Goal: Task Accomplishment & Management: Manage account settings

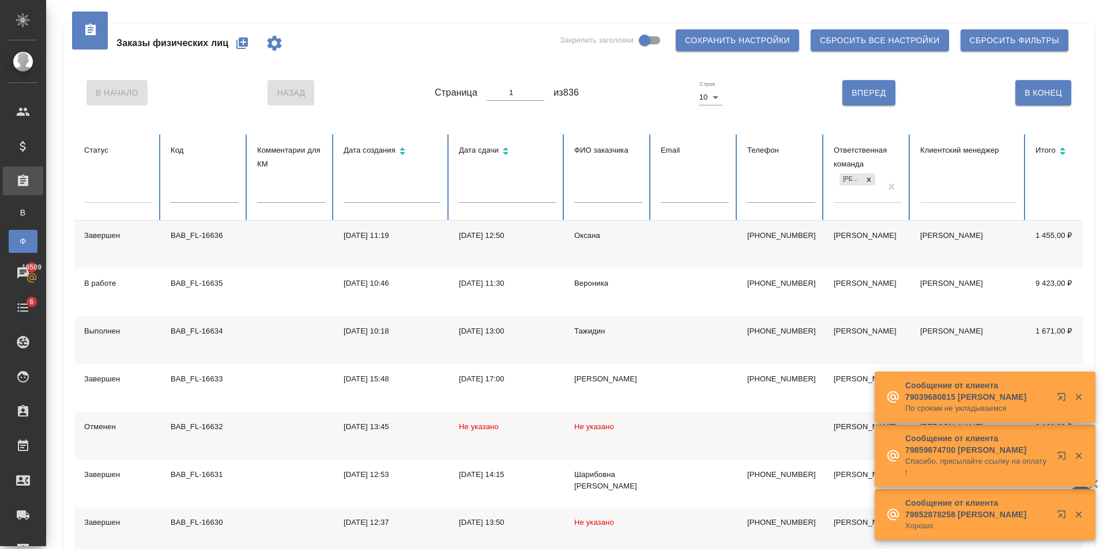
scroll to position [0, 17]
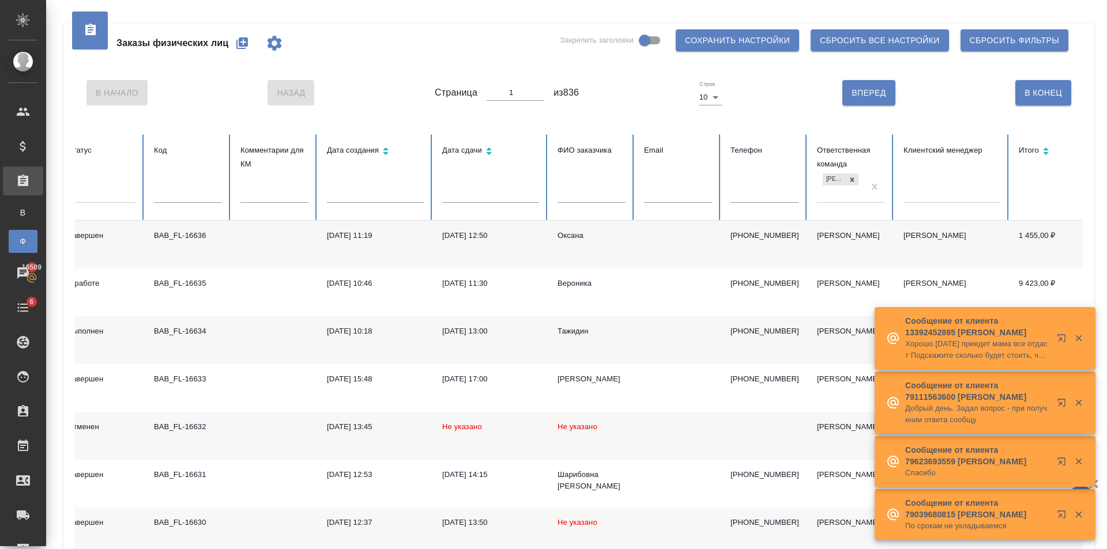
click at [248, 42] on icon "button" at bounding box center [242, 43] width 12 height 12
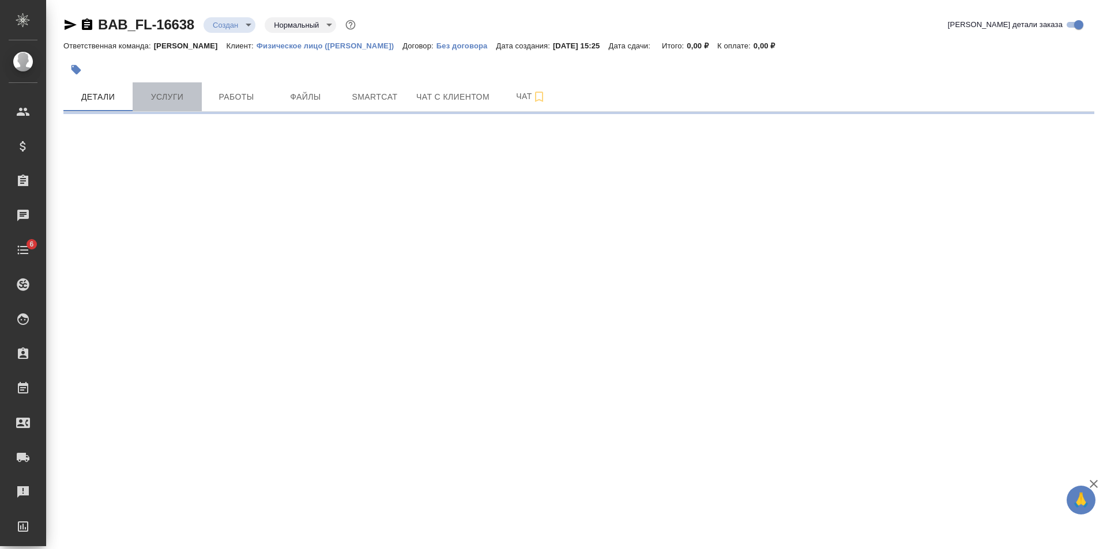
click at [167, 99] on span "Услуги" at bounding box center [167, 97] width 55 height 14
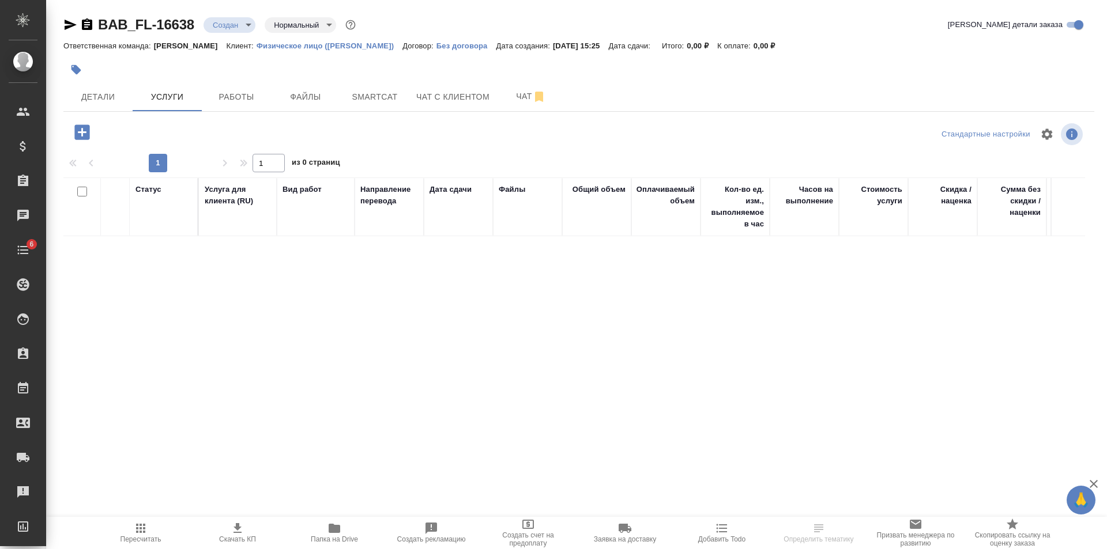
click at [83, 129] on icon "button" at bounding box center [81, 132] width 15 height 15
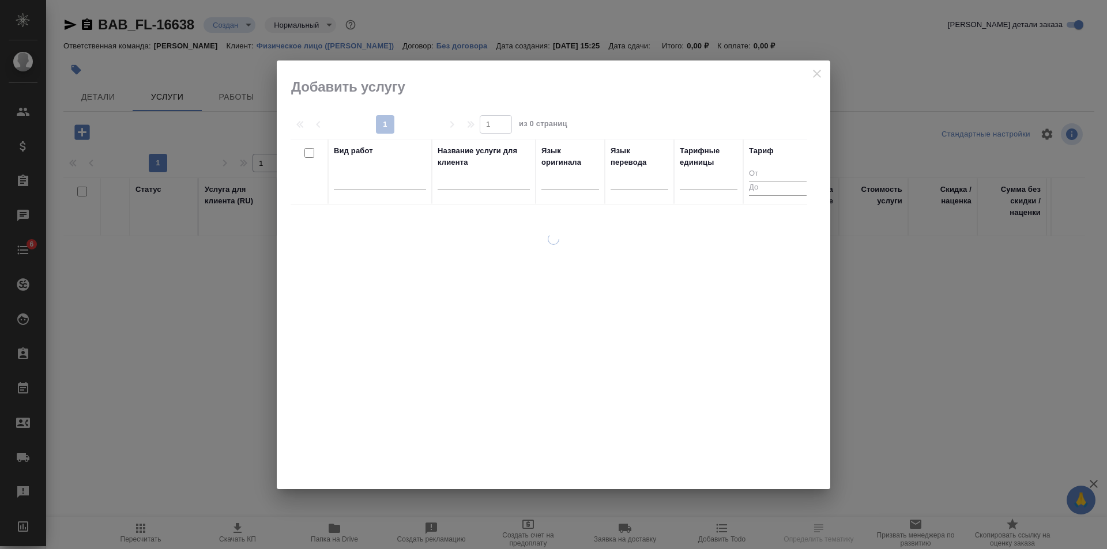
drag, startPoint x: 362, startPoint y: 167, endPoint x: 551, endPoint y: 215, distance: 194.5
click at [369, 169] on div "Вид работ" at bounding box center [380, 171] width 92 height 53
click at [363, 175] on div at bounding box center [380, 178] width 92 height 17
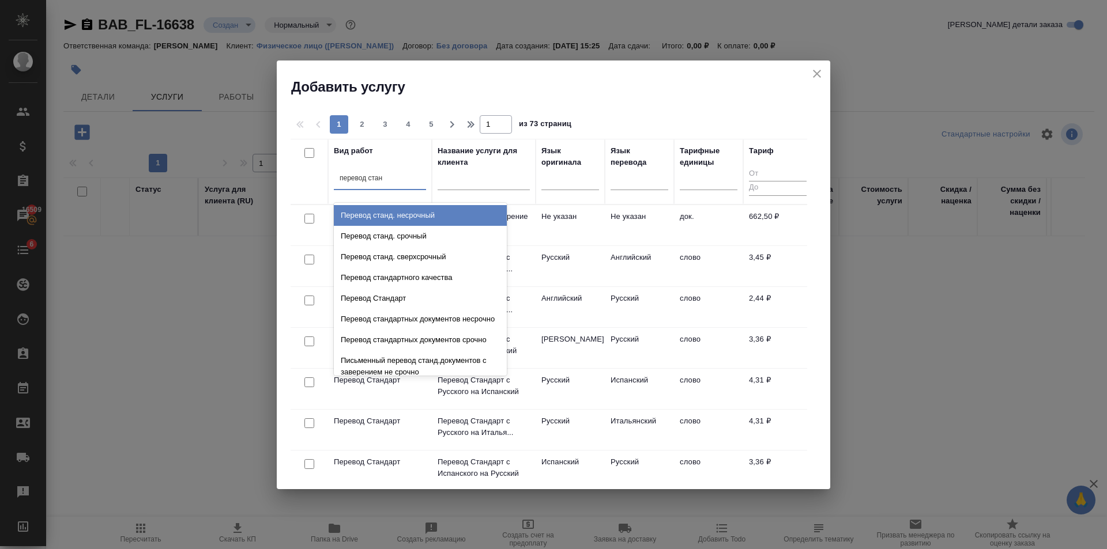
type input "перевод станд"
click at [442, 220] on div "Перевод станд. несрочный" at bounding box center [420, 215] width 173 height 21
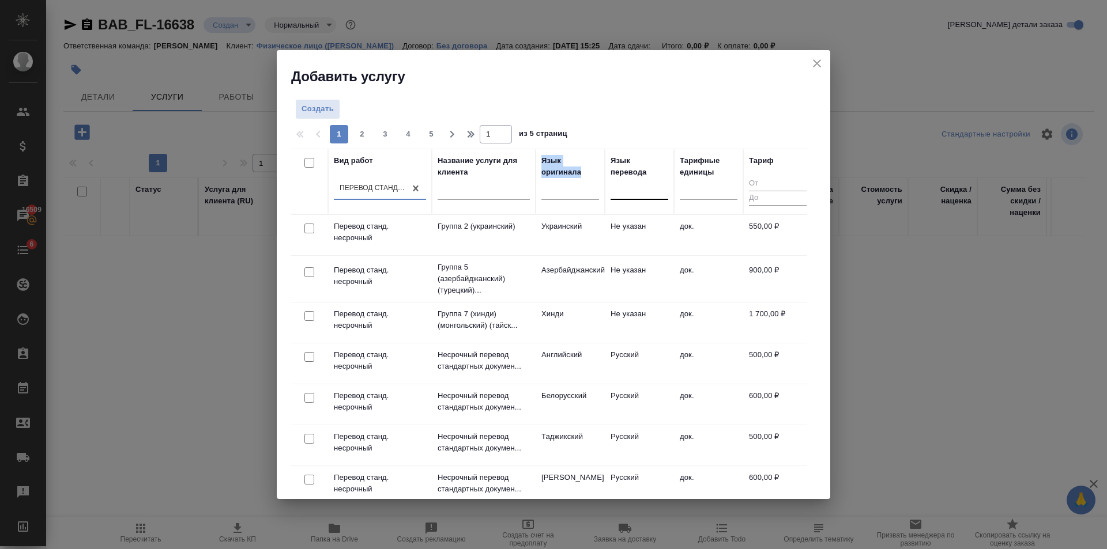
drag, startPoint x: 528, startPoint y: 180, endPoint x: 612, endPoint y: 197, distance: 85.9
click at [578, 193] on tr "Вид работ option Перевод станд. несрочный, selected. 0 results available. Selec…" at bounding box center [552, 182] width 522 height 66
click at [577, 193] on div at bounding box center [570, 188] width 58 height 17
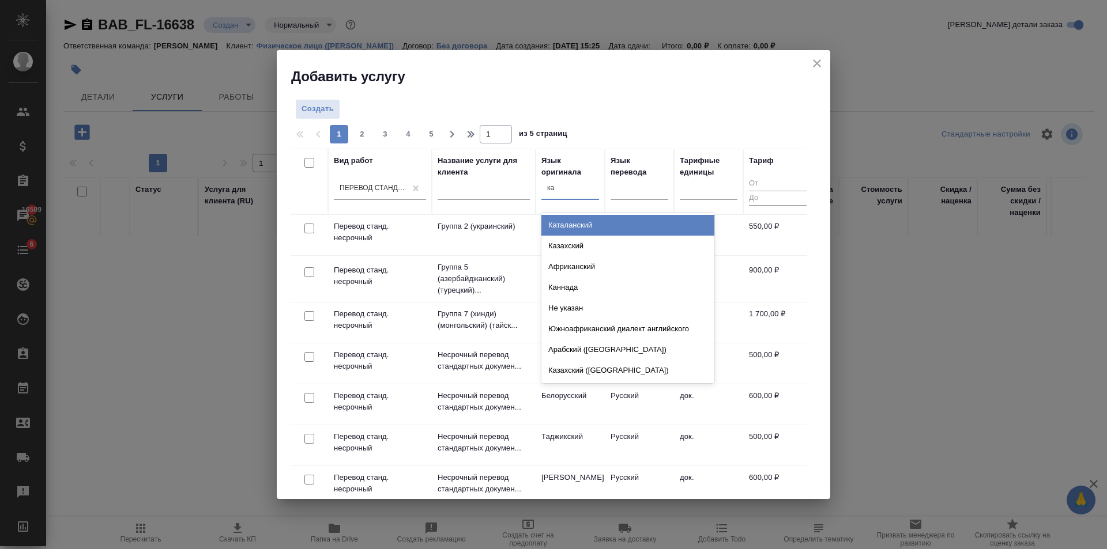
type input "каз"
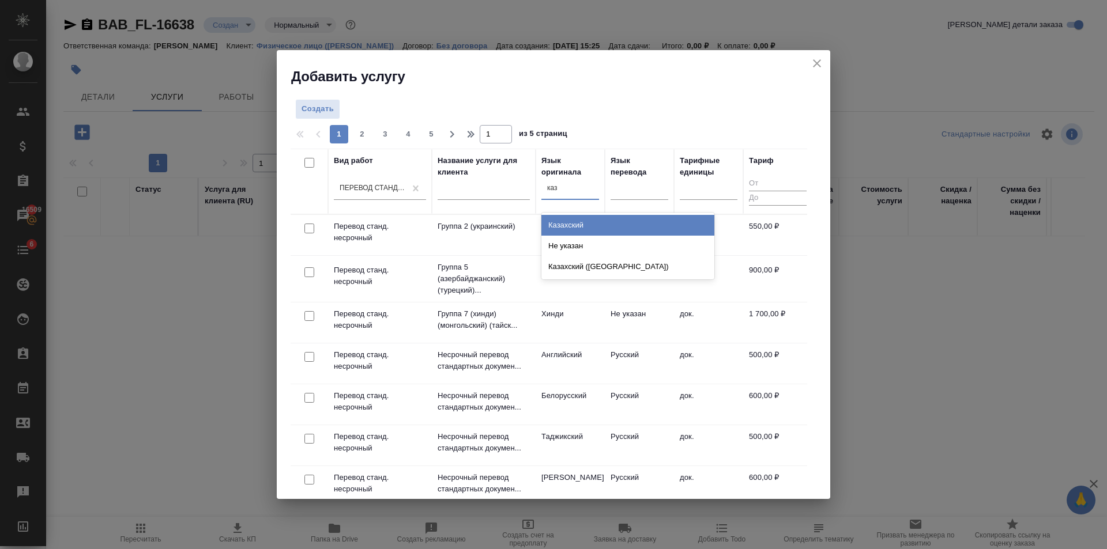
click at [579, 213] on div "Казахский Не указан Казахский (Латиница)" at bounding box center [627, 246] width 173 height 67
click at [582, 223] on div "Казахский" at bounding box center [627, 225] width 173 height 21
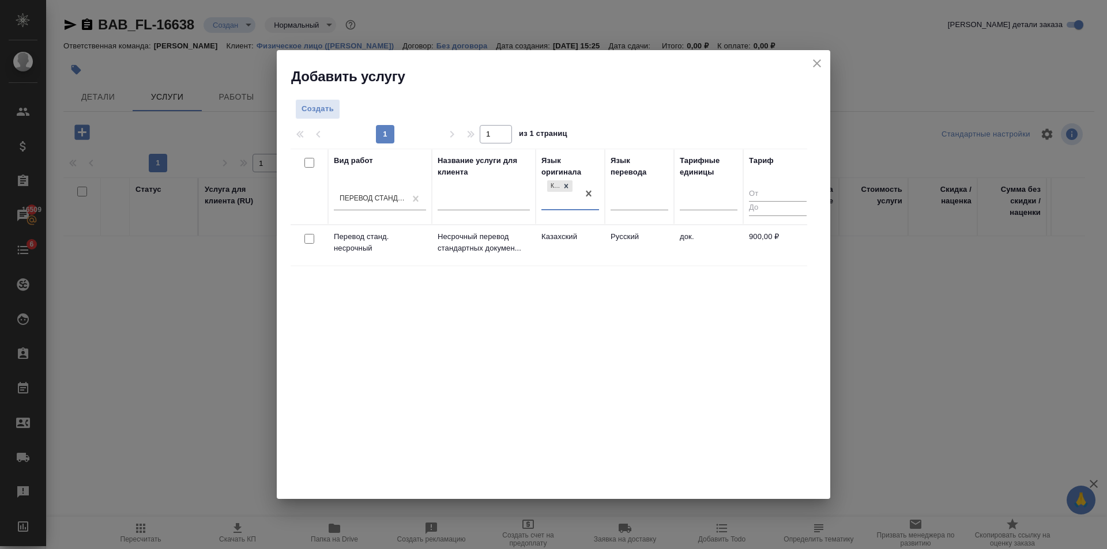
click at [596, 253] on td "Казахский" at bounding box center [570, 245] width 69 height 40
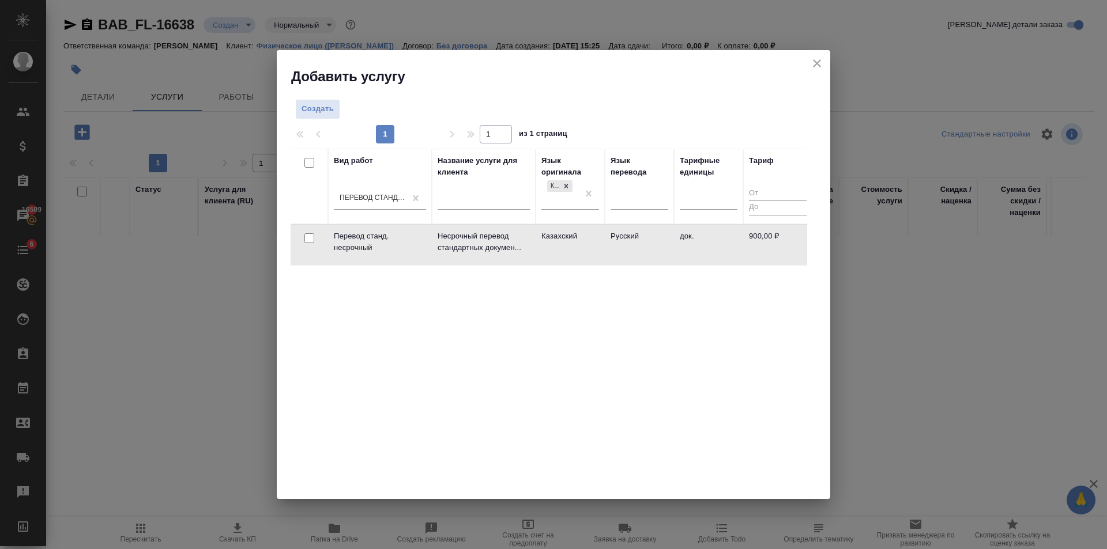
drag, startPoint x: 596, startPoint y: 253, endPoint x: 522, endPoint y: 261, distance: 74.2
click at [522, 261] on td "Несрочный перевод стандартных докумен..." at bounding box center [484, 245] width 104 height 40
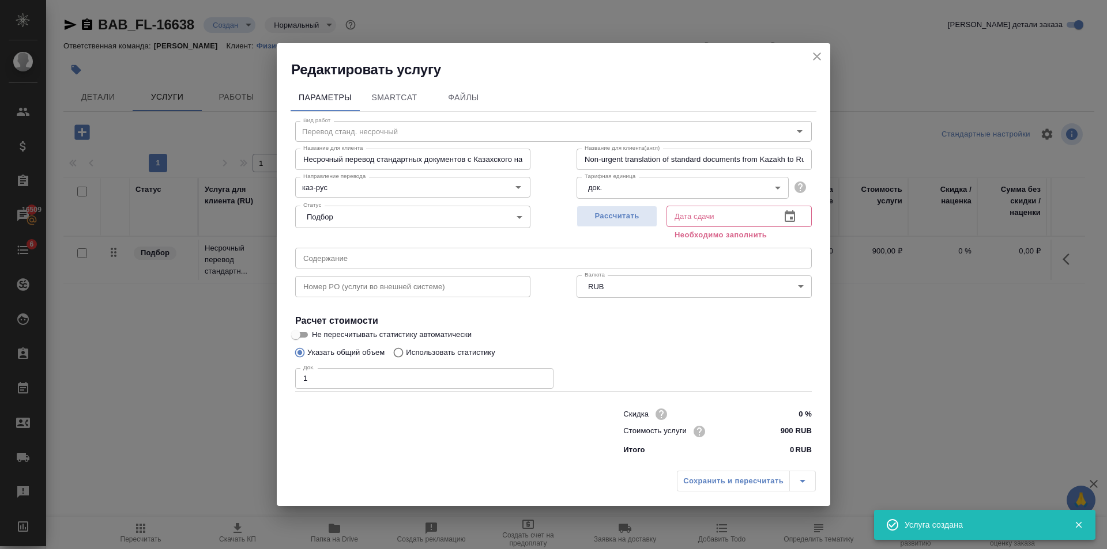
type input "1"
click at [541, 374] on input "1" at bounding box center [424, 378] width 258 height 21
click at [635, 212] on span "Рассчитать" at bounding box center [617, 216] width 68 height 13
type input "06.10.2025 15:26"
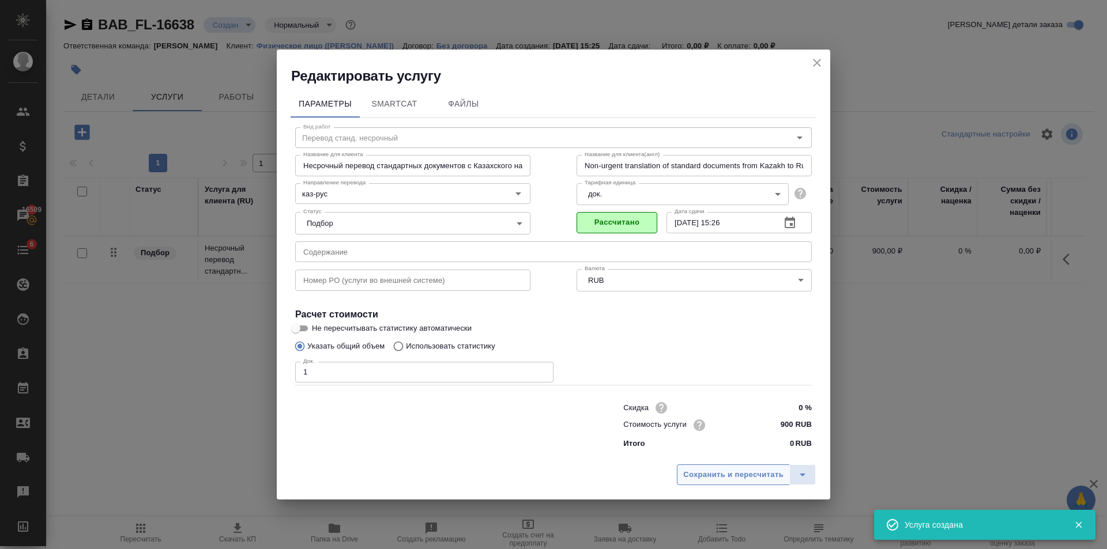
click at [749, 470] on span "Сохранить и пересчитать" at bounding box center [733, 475] width 100 height 13
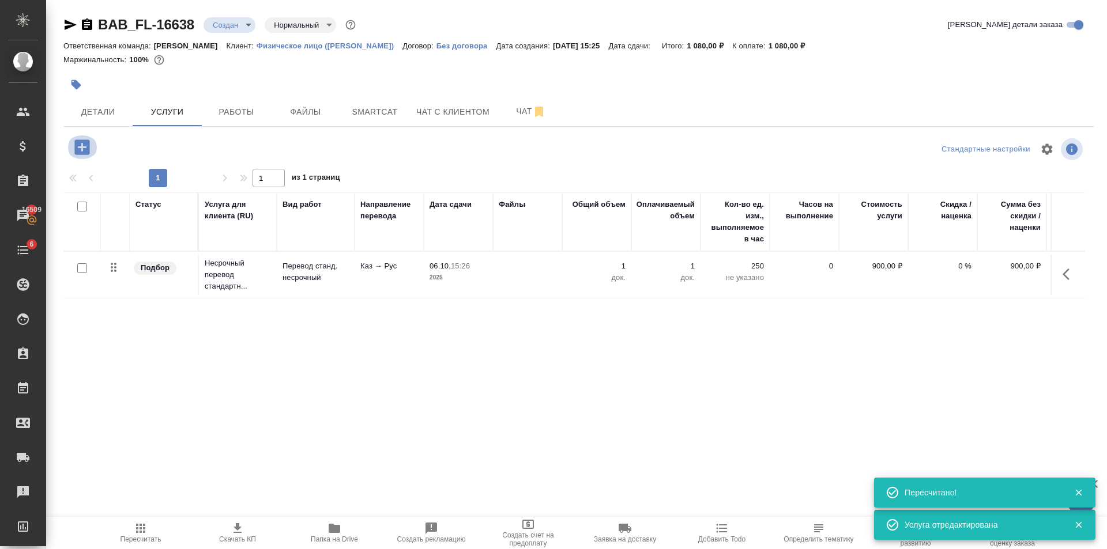
drag, startPoint x: 87, startPoint y: 148, endPoint x: 308, endPoint y: 221, distance: 232.5
click at [103, 156] on div at bounding box center [235, 147] width 344 height 24
click at [71, 157] on div at bounding box center [83, 147] width 30 height 24
click at [90, 144] on icon "button" at bounding box center [82, 147] width 20 height 20
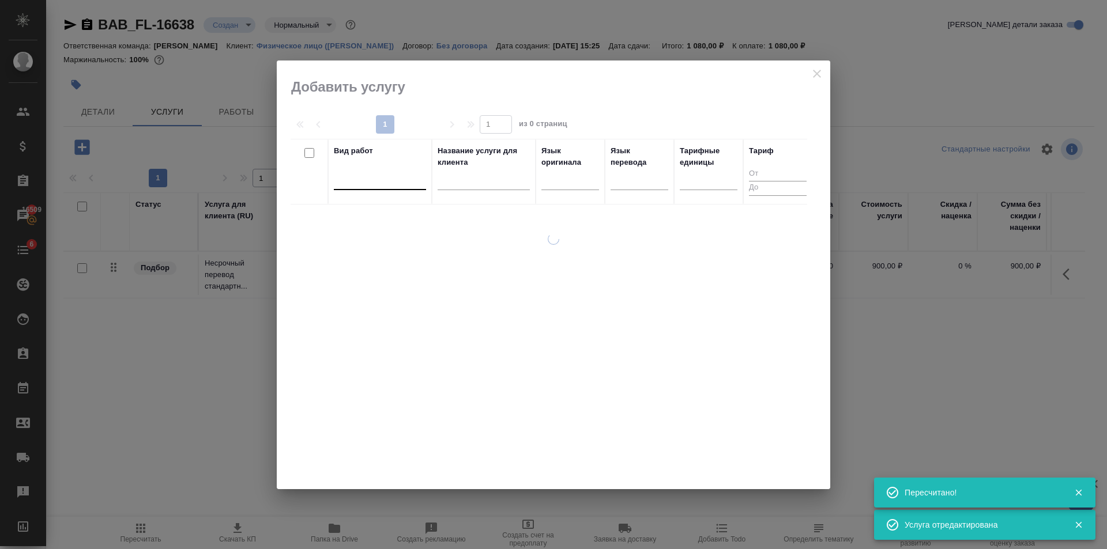
drag, startPoint x: 292, startPoint y: 157, endPoint x: 351, endPoint y: 171, distance: 60.4
click at [325, 166] on th at bounding box center [309, 172] width 37 height 66
click at [359, 175] on div at bounding box center [380, 178] width 92 height 17
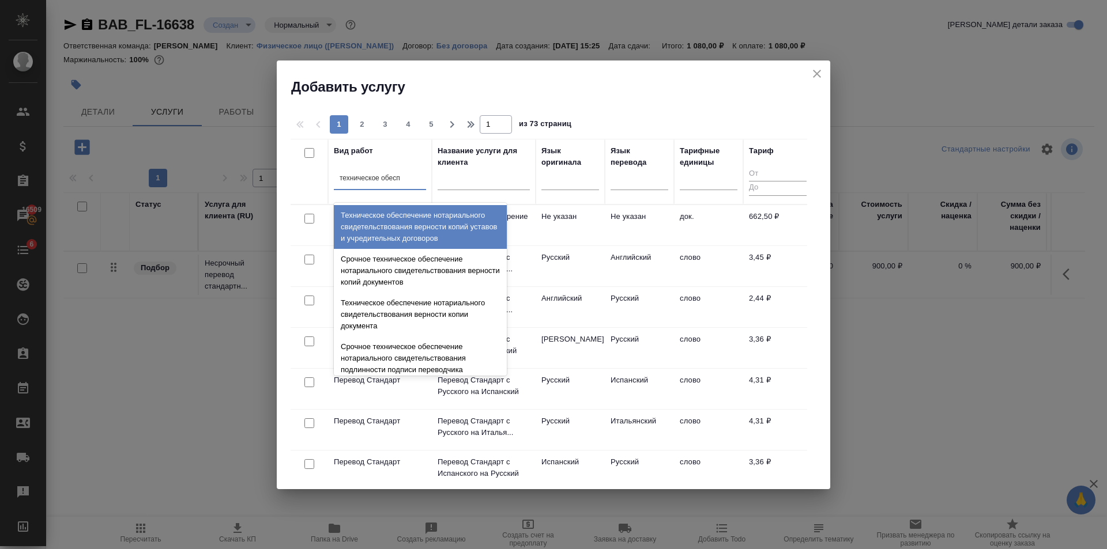
type input "техническое обеспе"
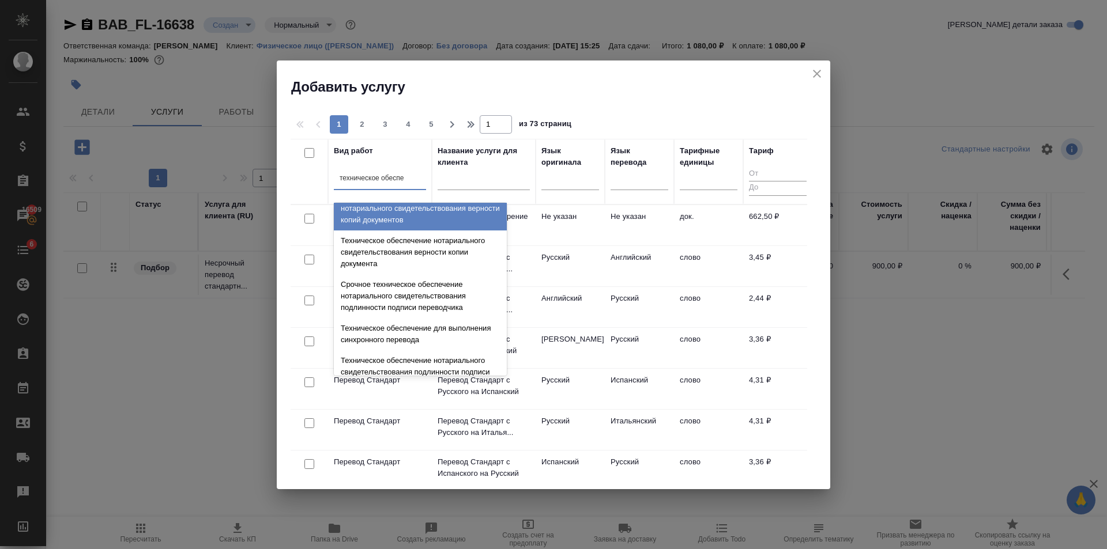
scroll to position [115, 0]
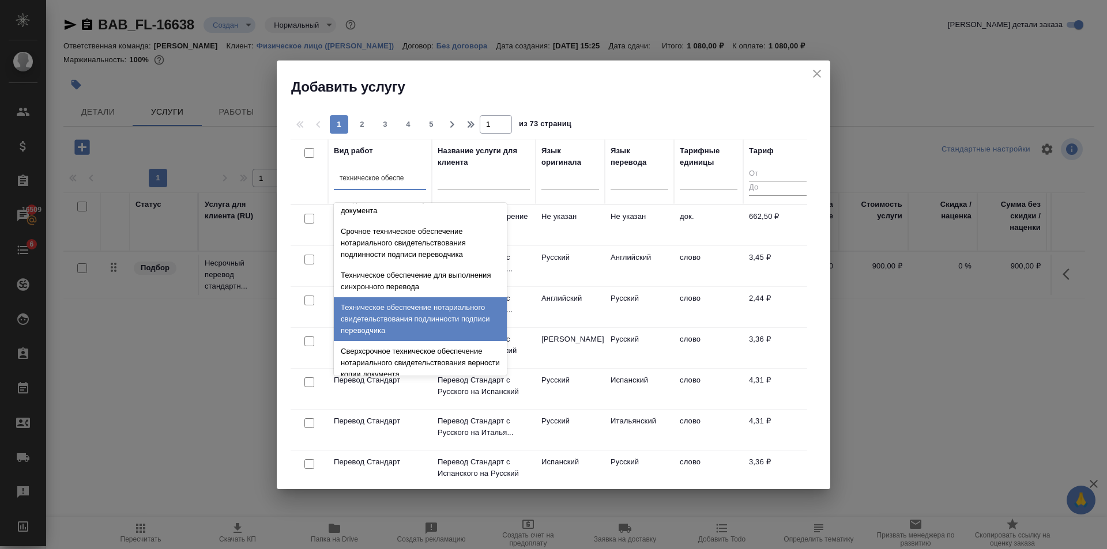
click at [412, 326] on div "Техническое обеспечение нотариального свидетельствования подлинности подписи пе…" at bounding box center [420, 319] width 173 height 44
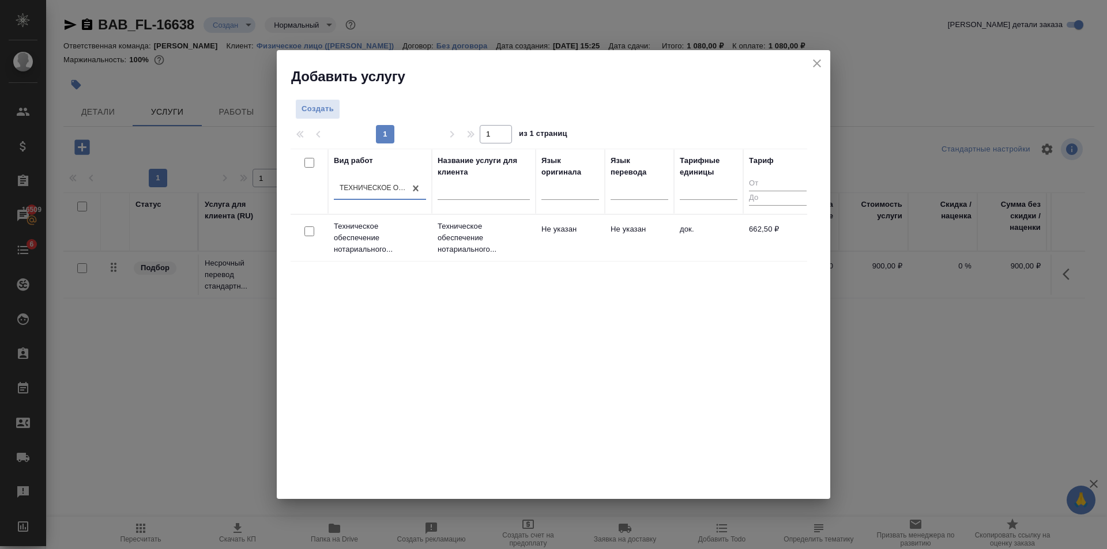
click at [621, 246] on td "Не указан" at bounding box center [639, 238] width 69 height 40
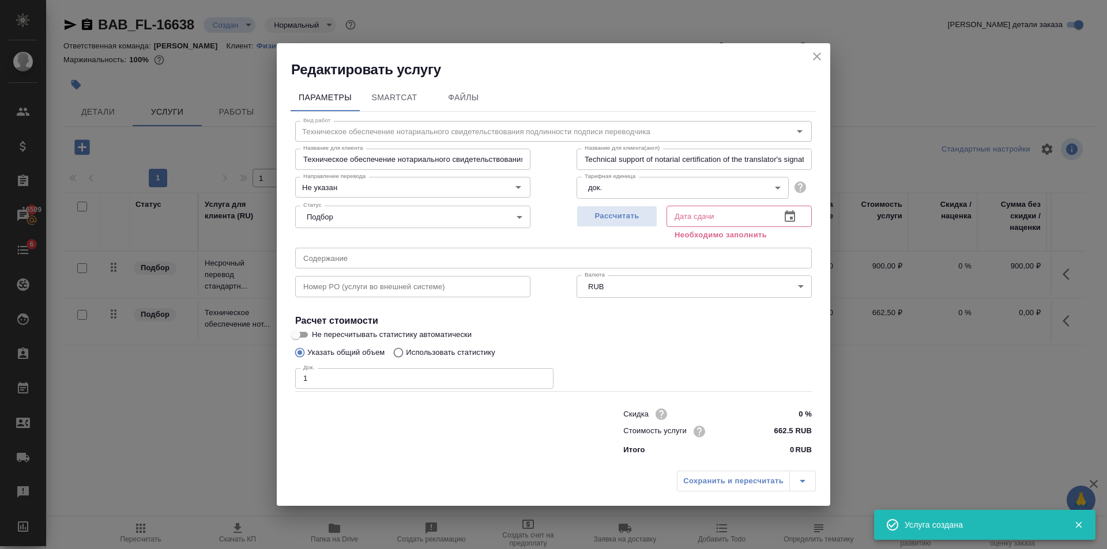
type input "1"
click at [541, 375] on input "1" at bounding box center [424, 378] width 258 height 21
click at [625, 214] on span "Рассчитать" at bounding box center [617, 216] width 68 height 13
type input "06.10.2025 15:38"
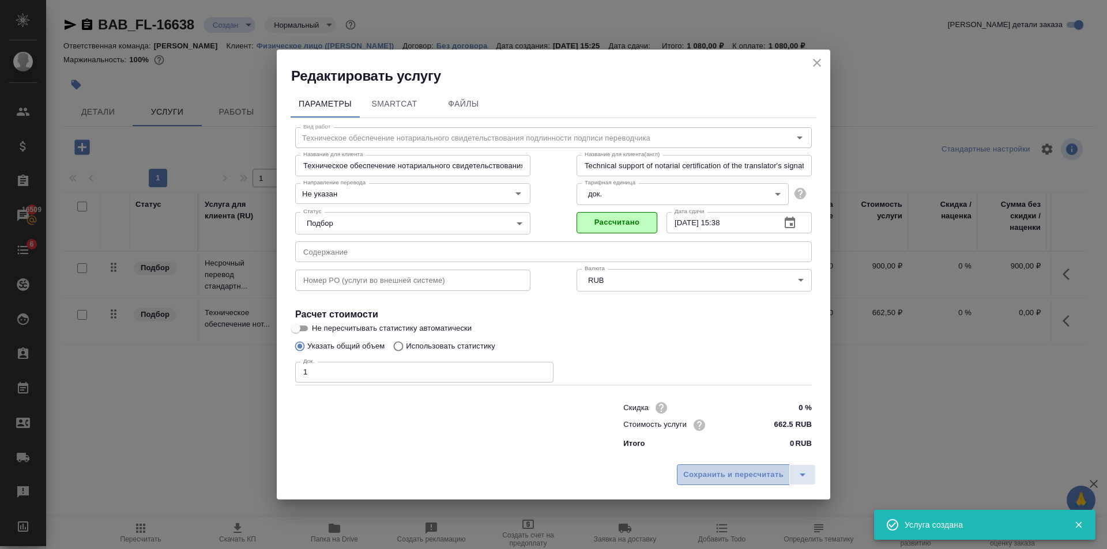
click at [715, 466] on button "Сохранить и пересчитать" at bounding box center [733, 475] width 113 height 21
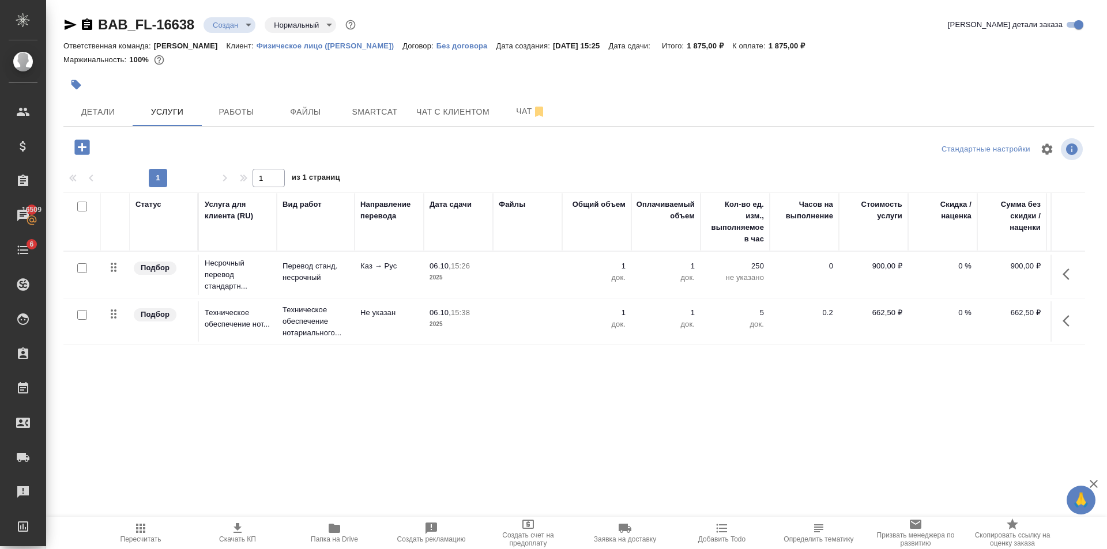
click at [494, 270] on td at bounding box center [527, 275] width 69 height 40
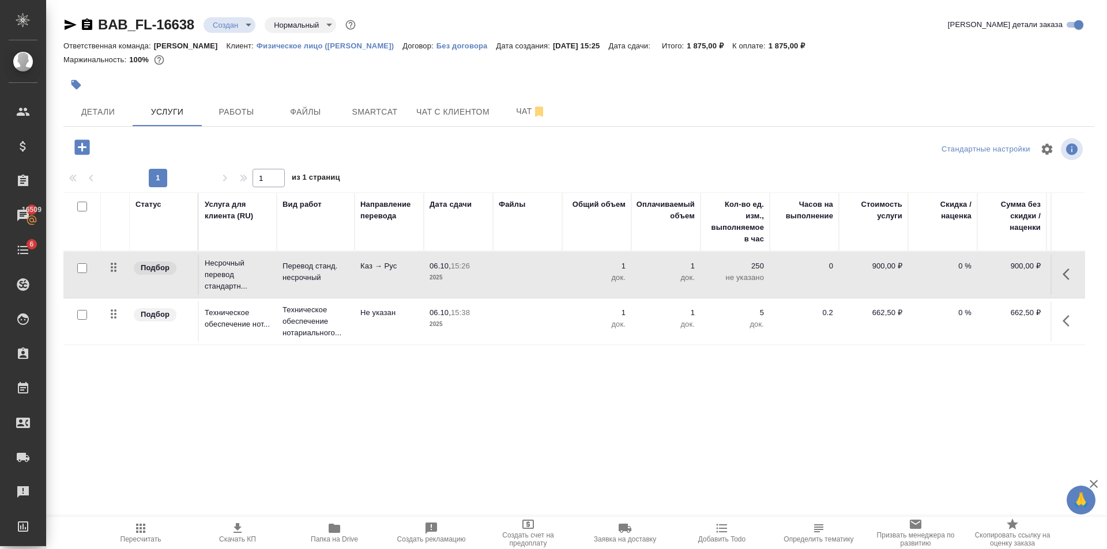
click at [495, 270] on td at bounding box center [527, 275] width 69 height 40
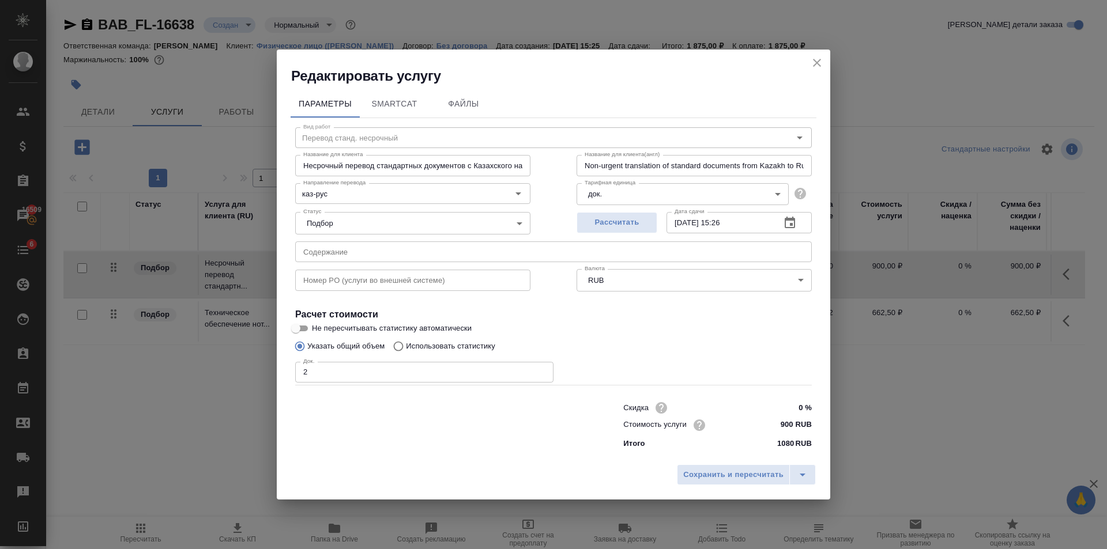
type input "2"
click at [538, 370] on input "2" at bounding box center [424, 372] width 258 height 21
click at [717, 473] on span "Сохранить и пересчитать" at bounding box center [733, 475] width 100 height 13
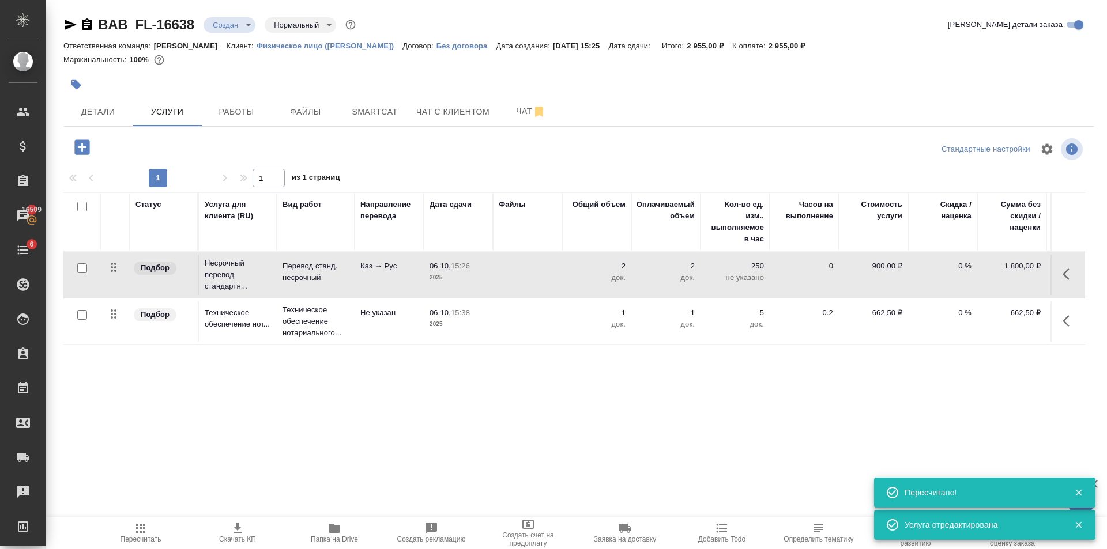
click at [536, 323] on td at bounding box center [527, 322] width 69 height 40
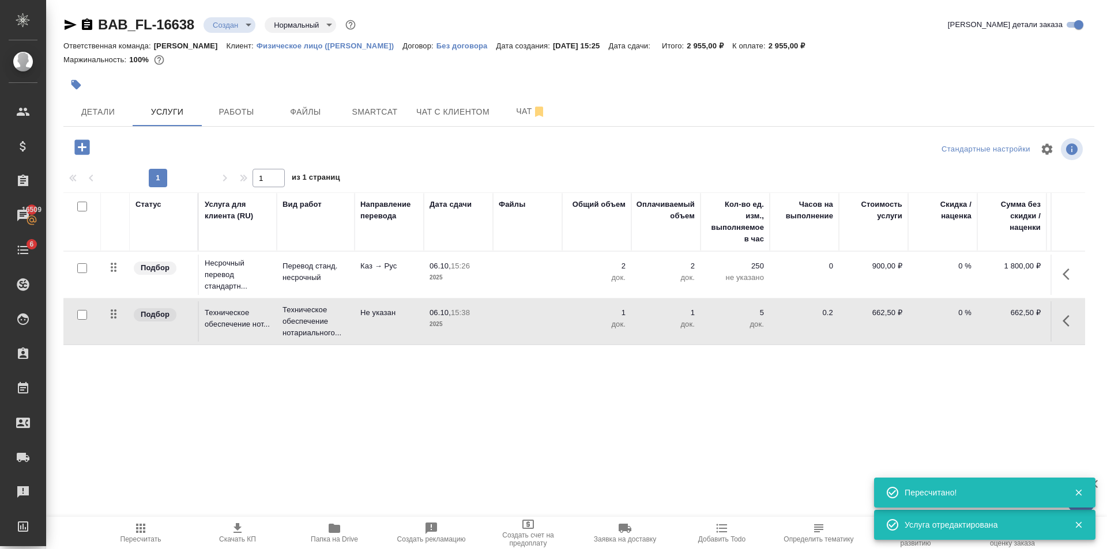
click at [536, 323] on td at bounding box center [527, 322] width 69 height 40
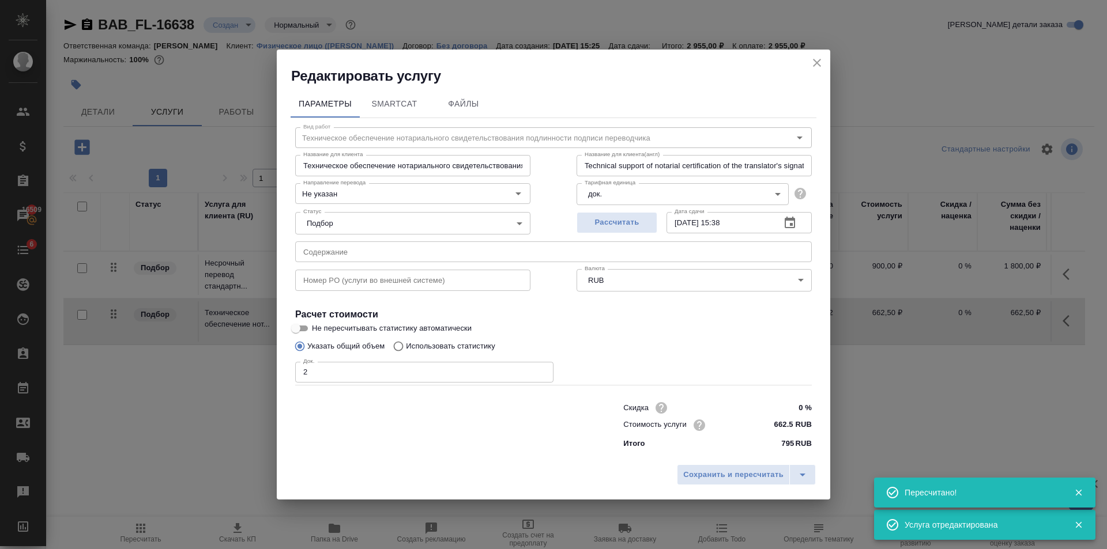
click at [544, 371] on input "2" at bounding box center [424, 372] width 258 height 21
type input "3"
click at [544, 371] on input "3" at bounding box center [424, 372] width 258 height 21
click at [688, 469] on span "Сохранить и пересчитать" at bounding box center [733, 475] width 100 height 13
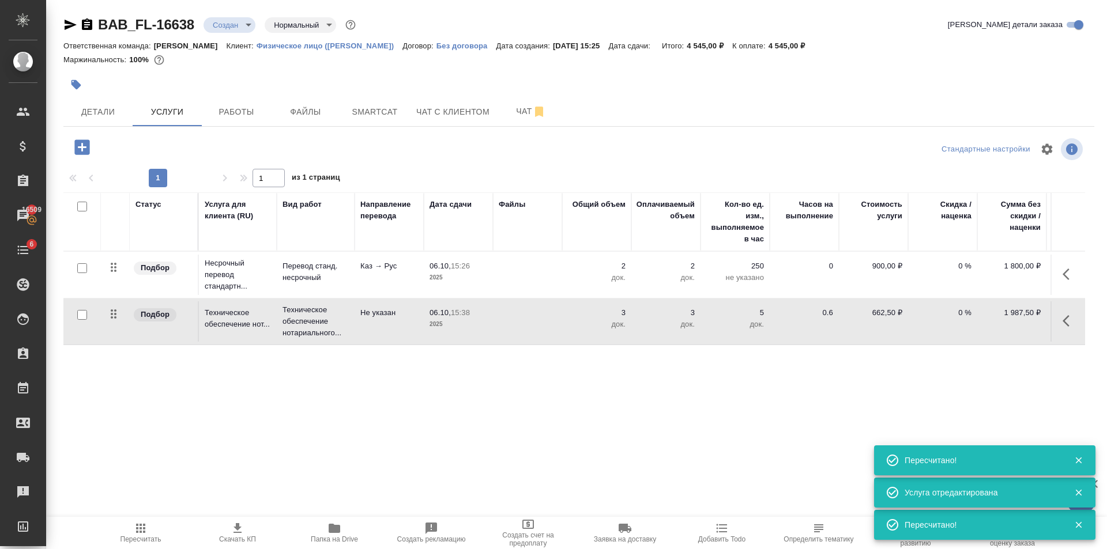
click at [536, 277] on td at bounding box center [527, 275] width 69 height 40
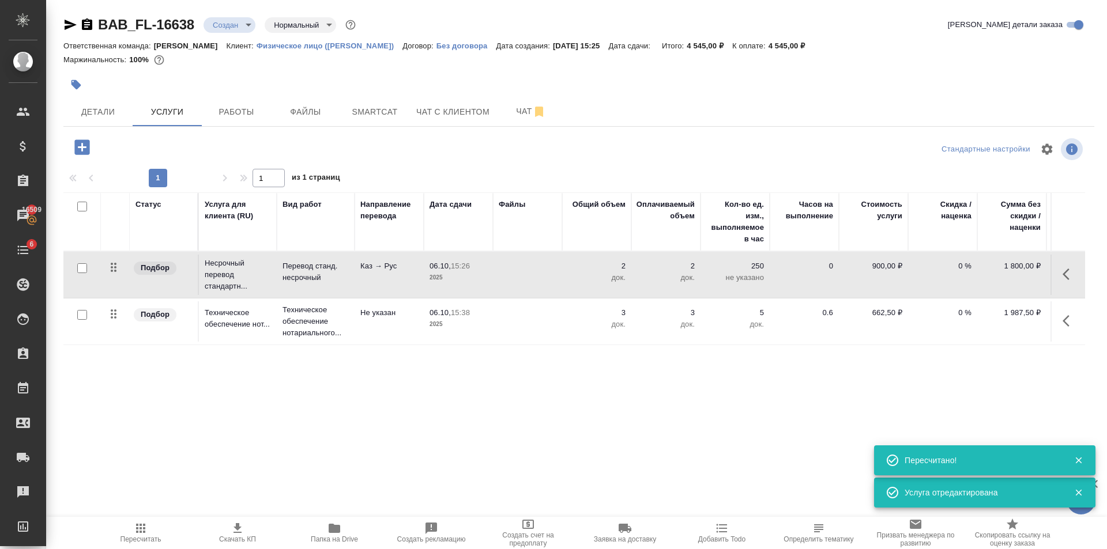
click at [536, 277] on td at bounding box center [527, 275] width 69 height 40
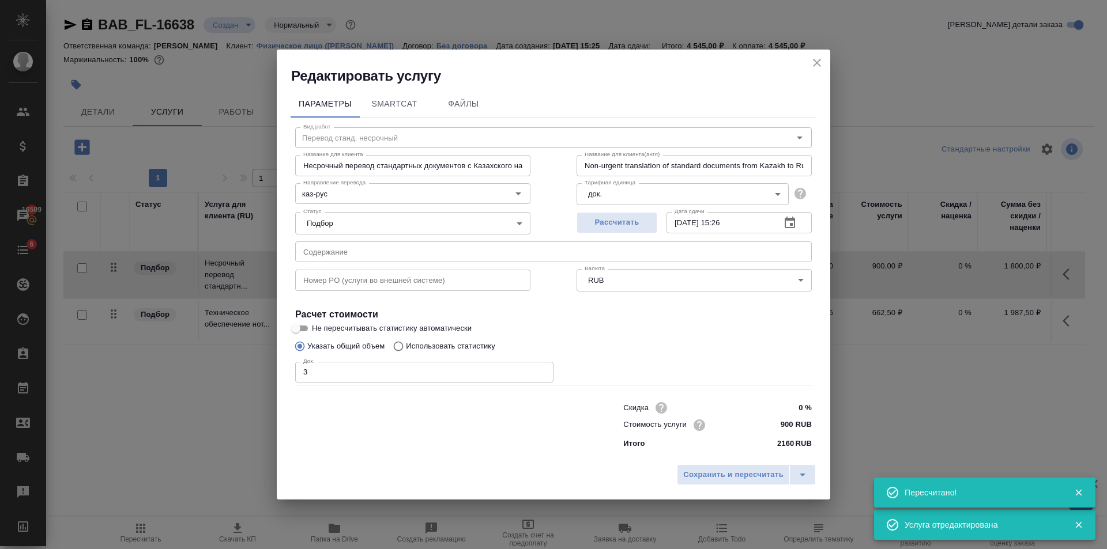
type input "3"
click at [541, 369] on input "3" at bounding box center [424, 372] width 258 height 21
click at [710, 477] on span "Сохранить и пересчитать" at bounding box center [733, 475] width 100 height 13
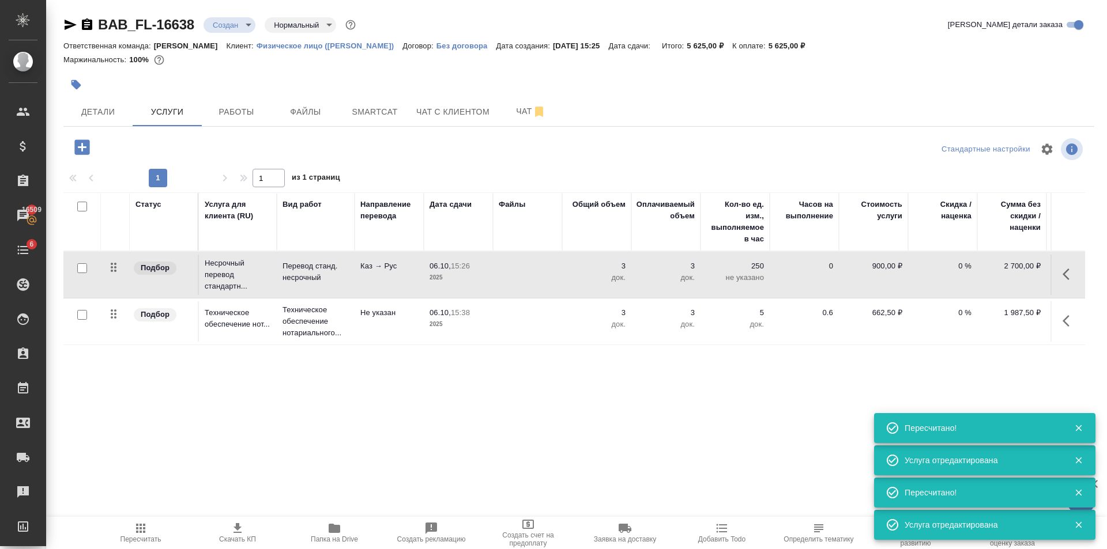
click at [84, 150] on icon "button" at bounding box center [81, 147] width 15 height 15
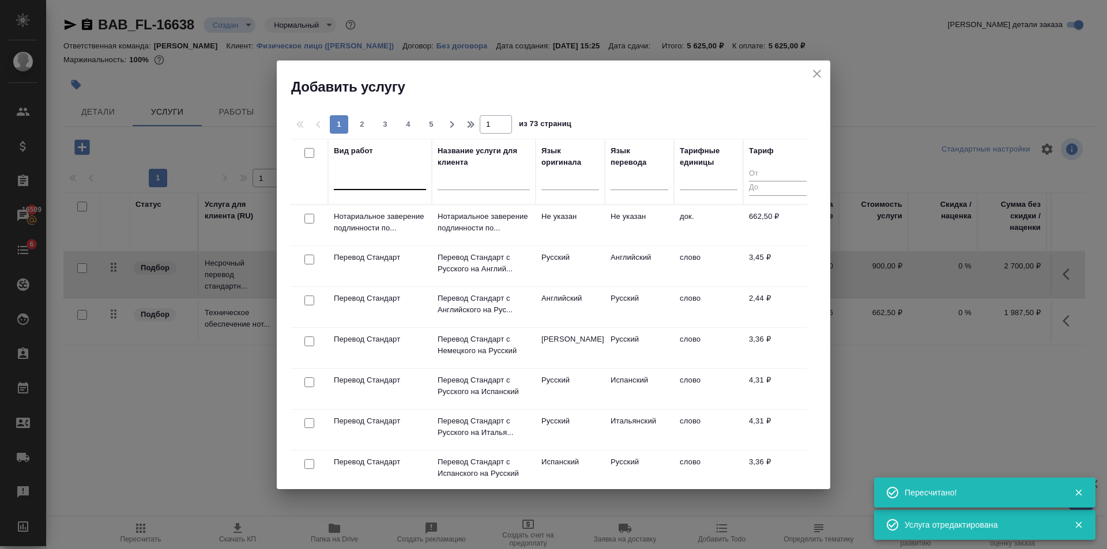
click at [392, 180] on div at bounding box center [380, 178] width 92 height 17
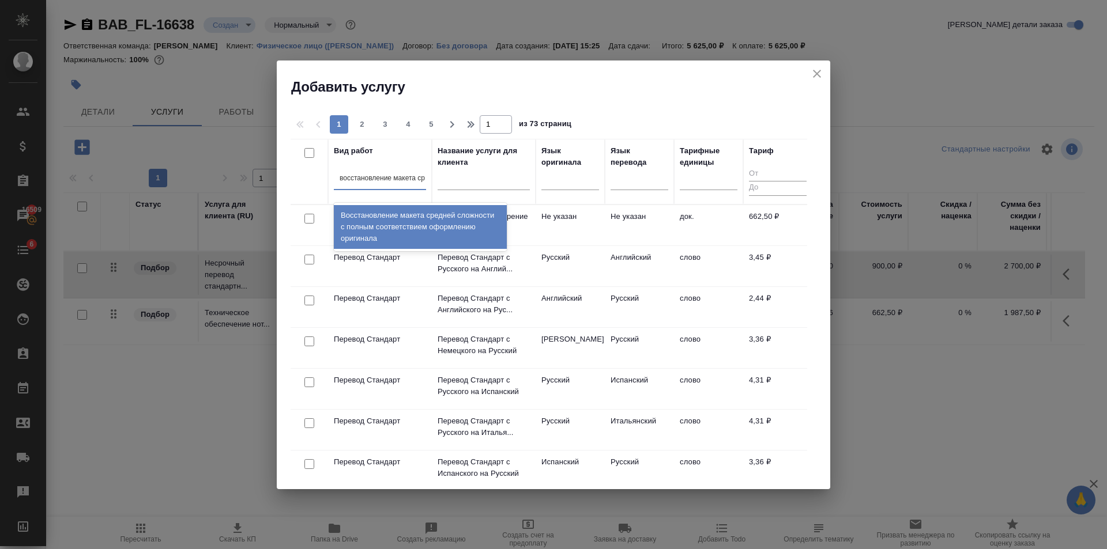
type input "восстановление макета сре"
click at [372, 221] on div "Восстановление макета средней сложности с полным соответствием оформлению ориги…" at bounding box center [420, 227] width 173 height 44
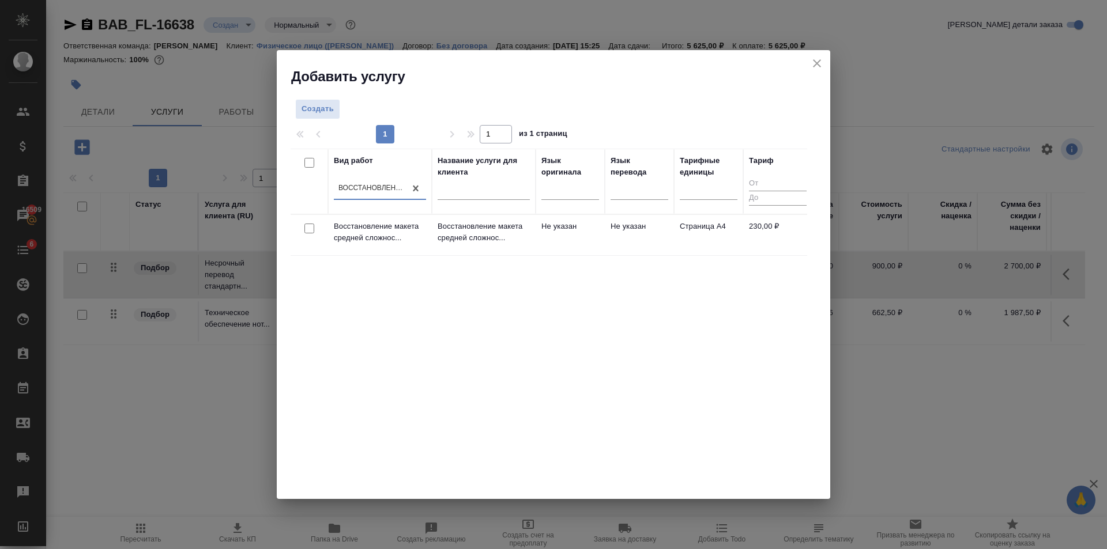
scroll to position [0, 1]
click at [474, 237] on p "Восстановление макета средней сложнос..." at bounding box center [484, 232] width 92 height 23
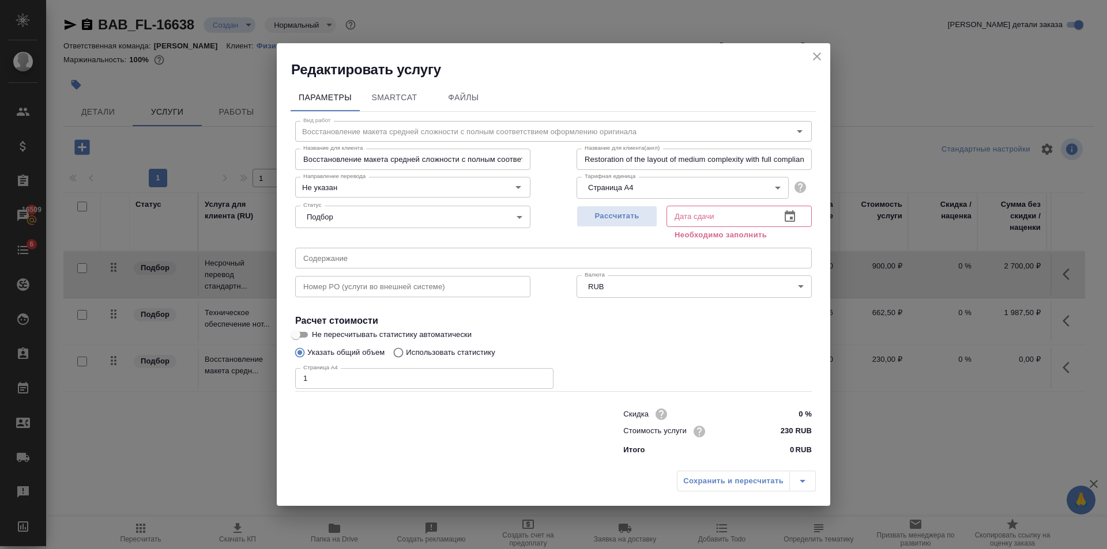
type input "1"
click at [540, 375] on input "1" at bounding box center [424, 378] width 258 height 21
click at [620, 211] on span "Рассчитать" at bounding box center [617, 216] width 68 height 13
type input "06.10.2025 15:34"
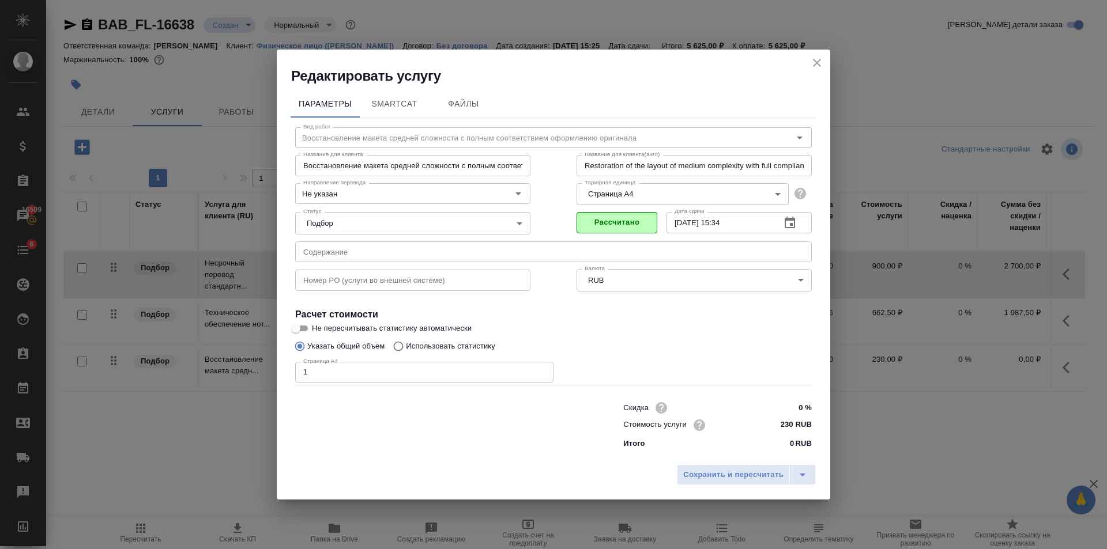
click at [817, 64] on icon "close" at bounding box center [817, 63] width 14 height 14
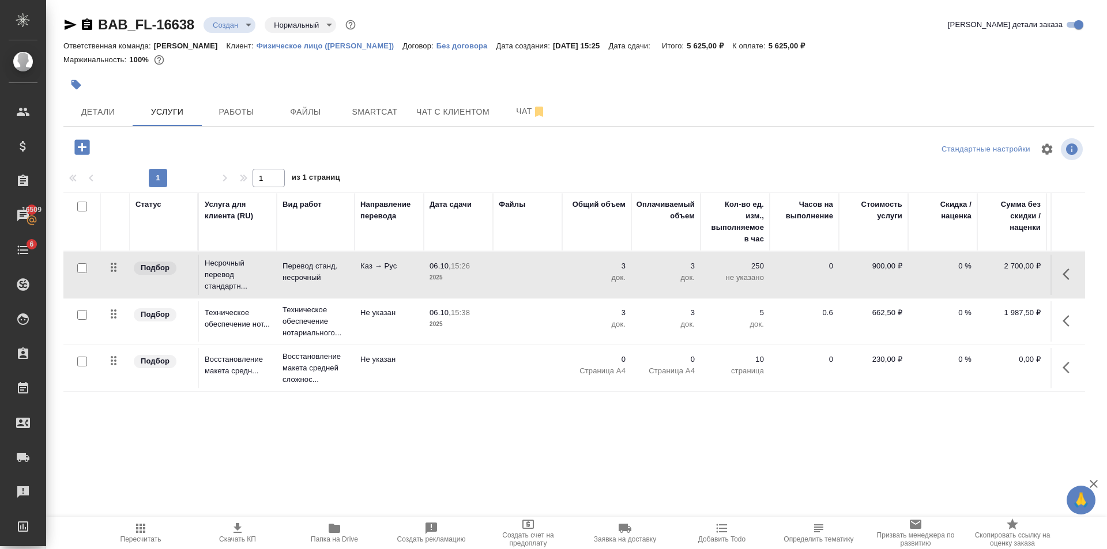
click at [84, 359] on input "checkbox" at bounding box center [82, 362] width 10 height 10
checkbox input "true"
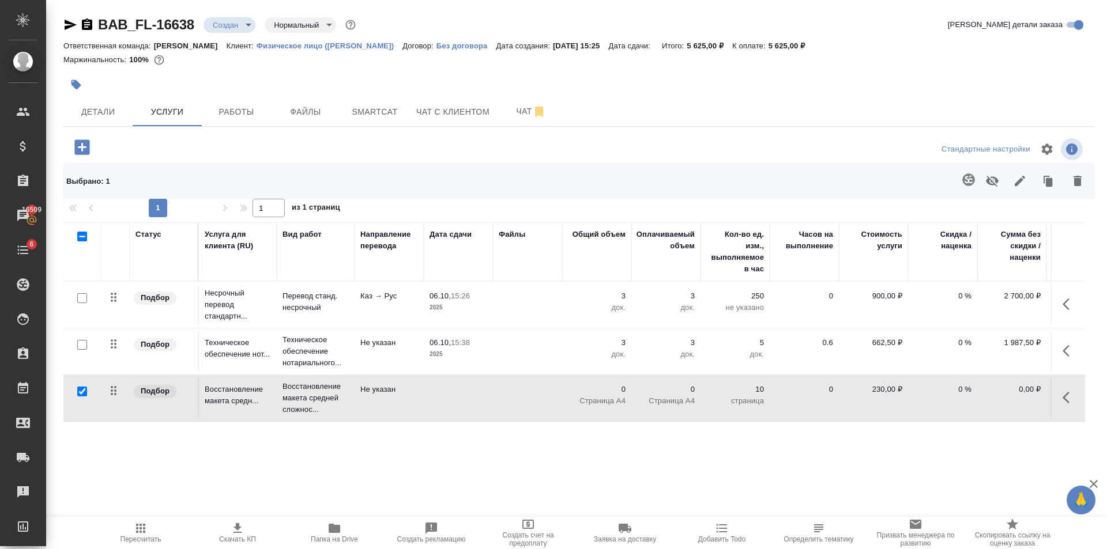
click at [1077, 187] on icon "button" at bounding box center [1078, 181] width 14 height 14
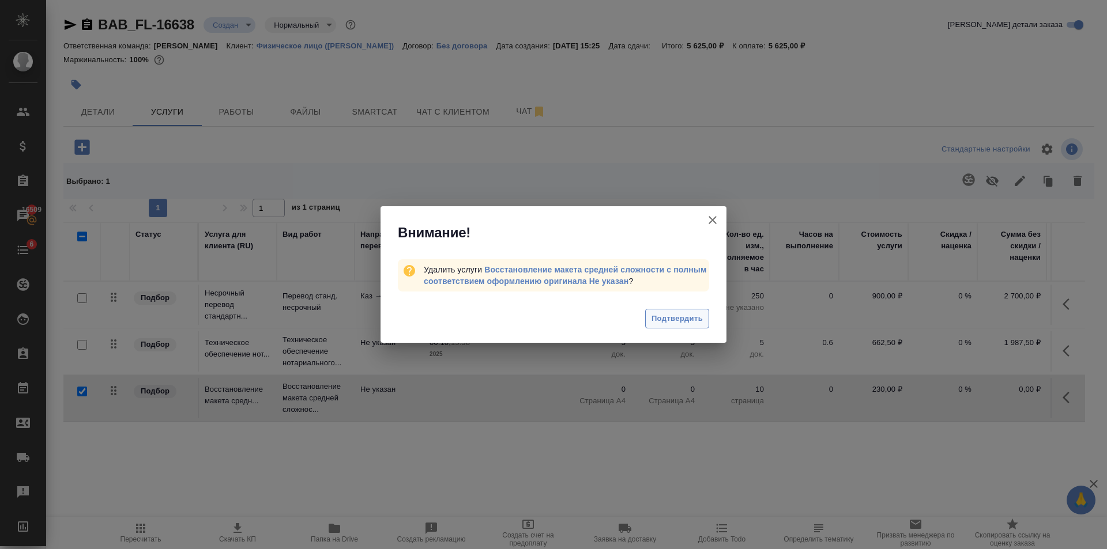
click at [671, 316] on span "Подтвердить" at bounding box center [676, 318] width 51 height 13
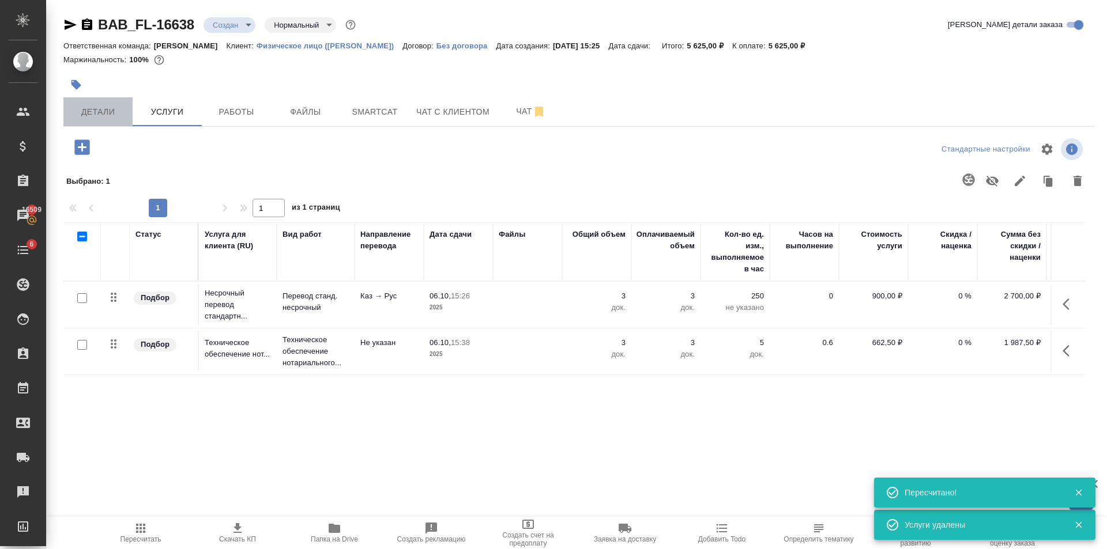
click at [84, 113] on span "Детали" at bounding box center [97, 112] width 55 height 14
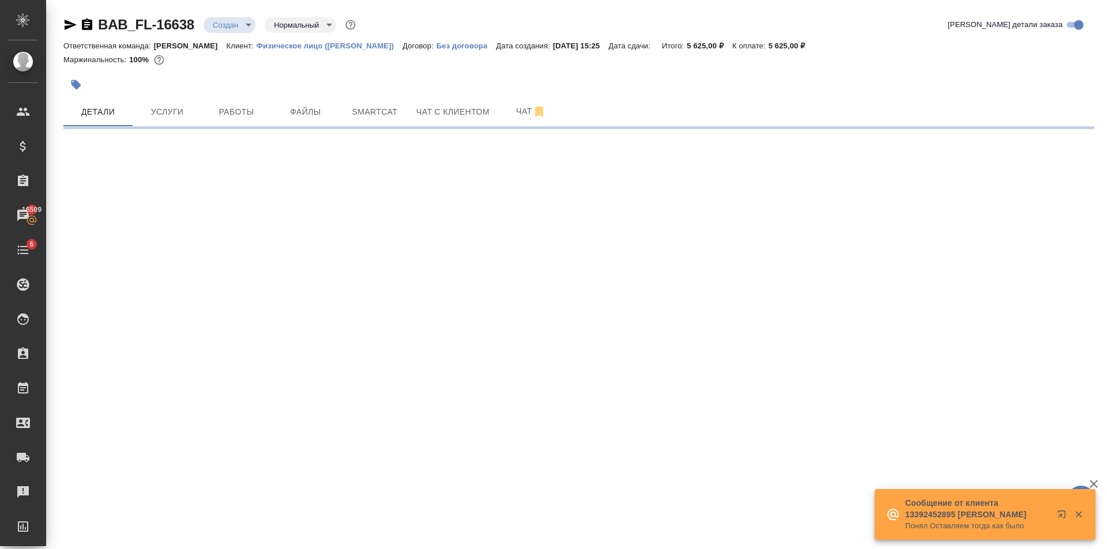
select select "RU"
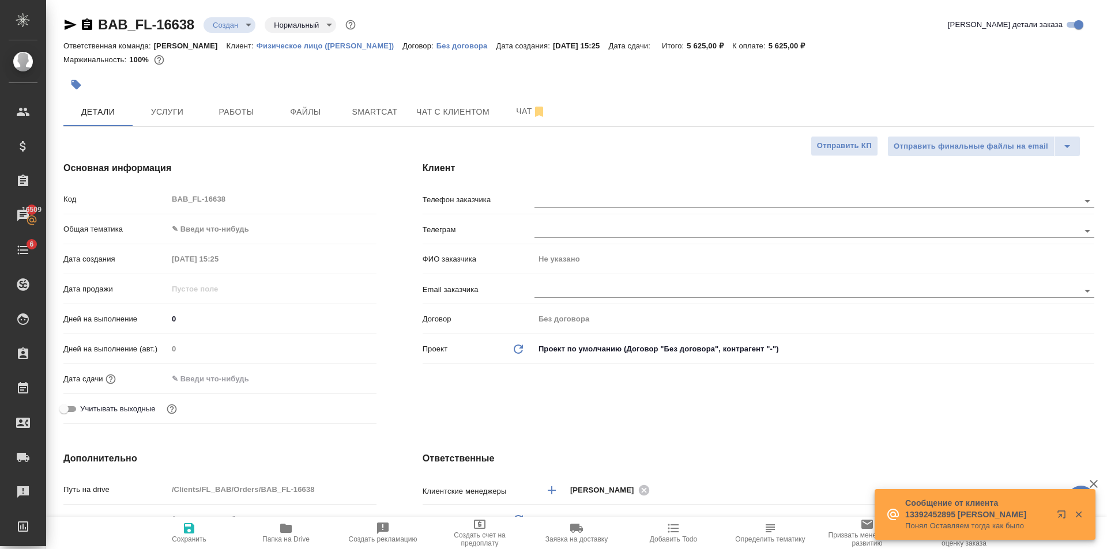
type textarea "x"
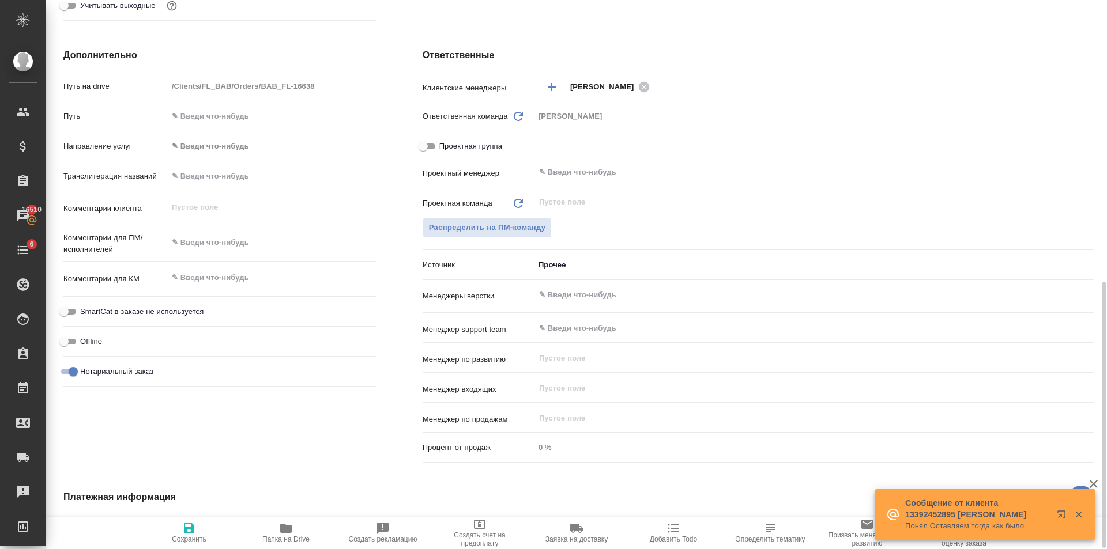
scroll to position [590, 0]
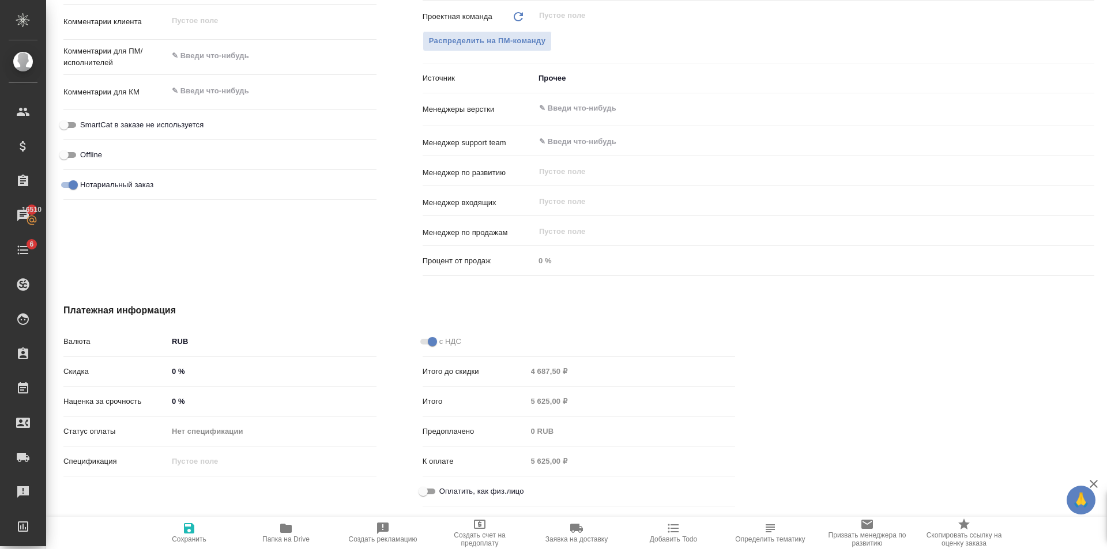
click at [176, 370] on input "0 %" at bounding box center [272, 371] width 209 height 17
type textarea "x"
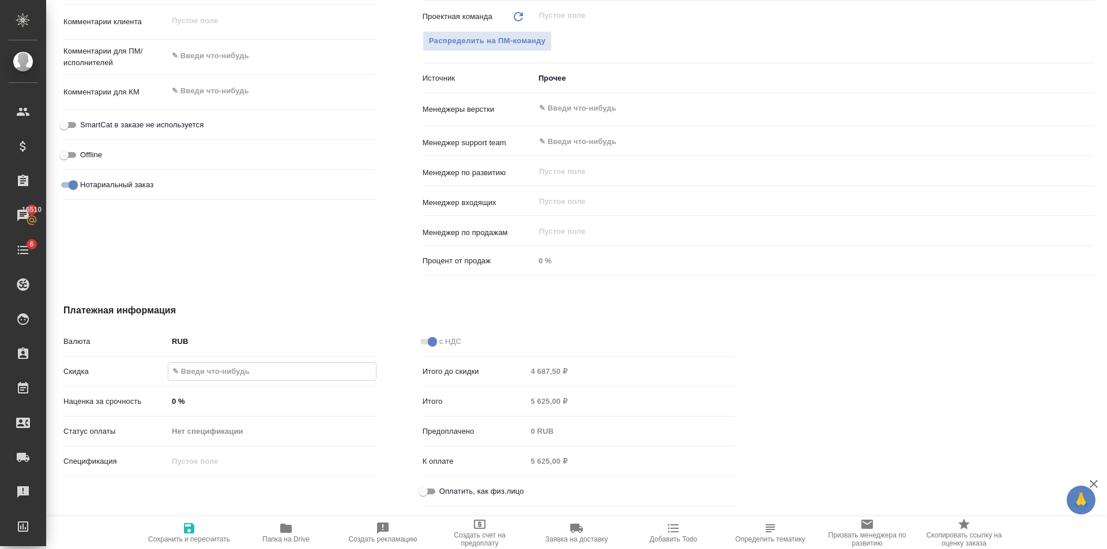
type textarea "x"
type input "1 %"
type textarea "x"
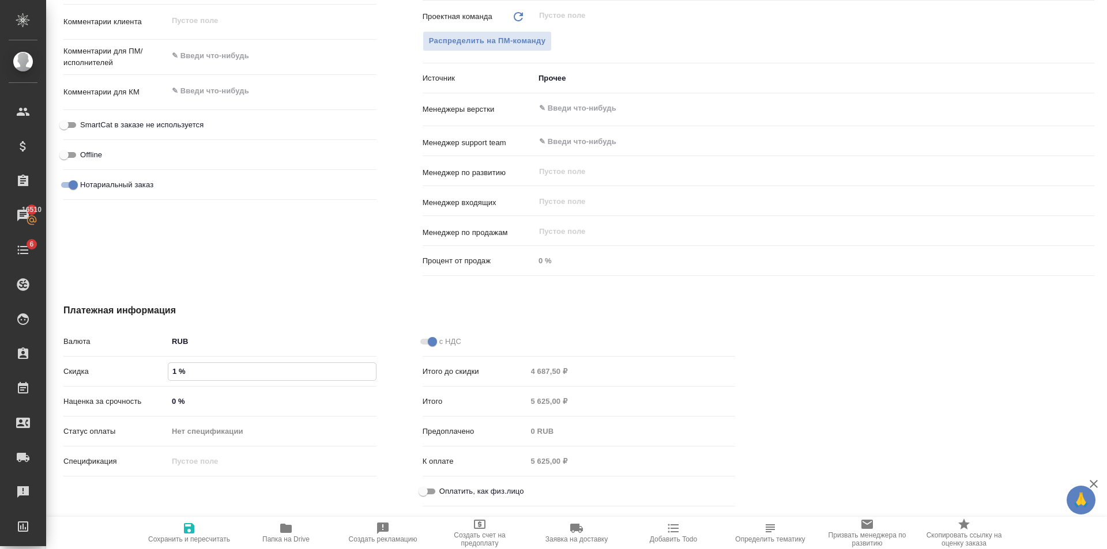
type textarea "x"
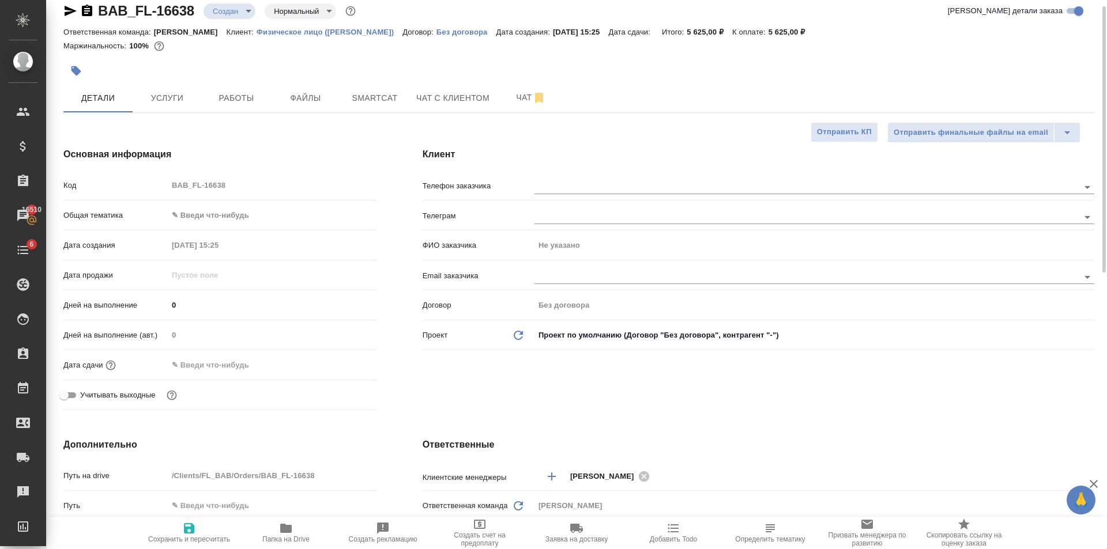
scroll to position [0, 0]
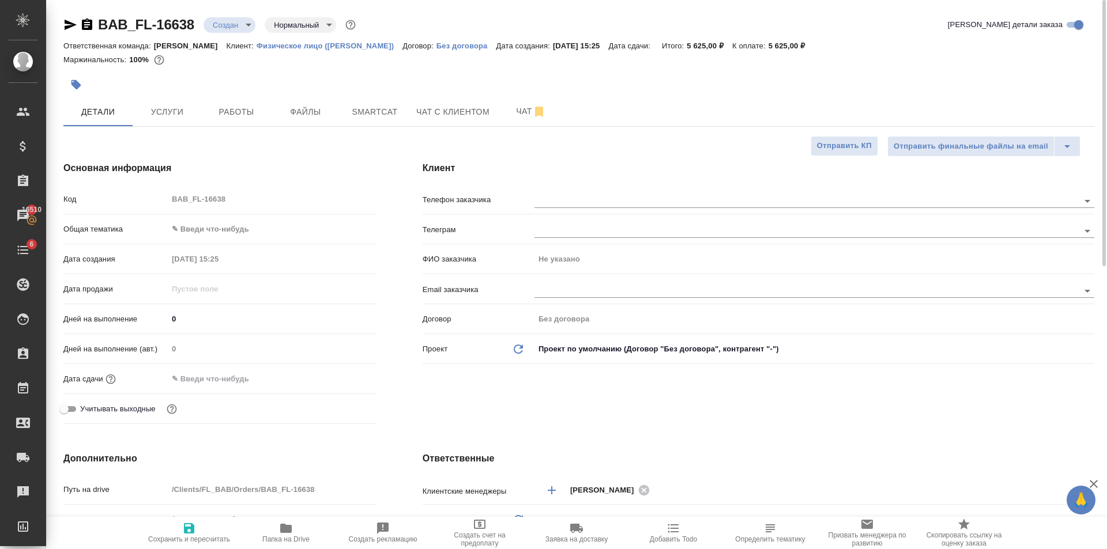
type input "10 %"
click at [192, 533] on icon "button" at bounding box center [189, 528] width 10 height 10
type textarea "x"
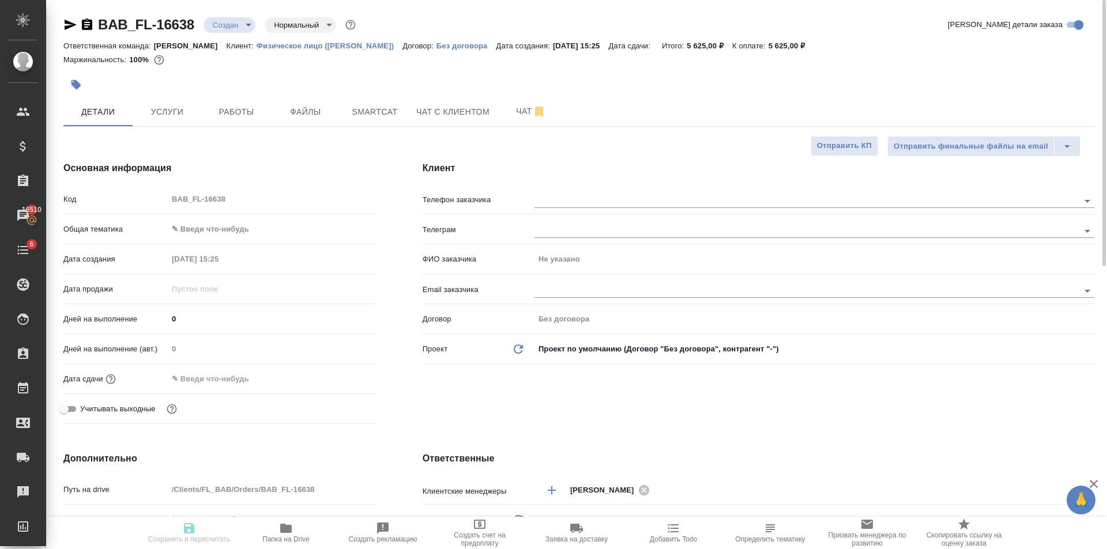
type textarea "x"
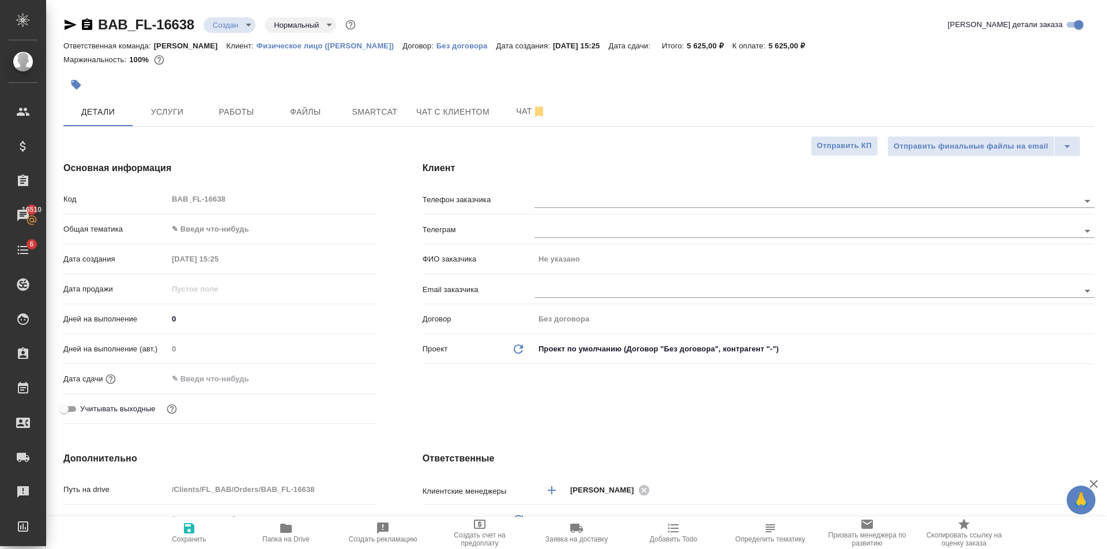
type textarea "x"
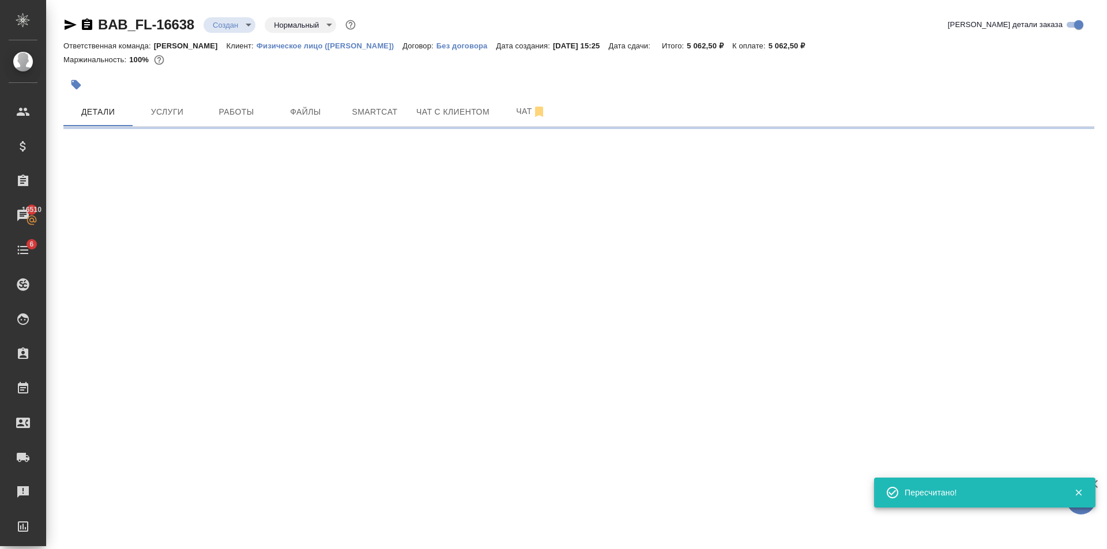
select select "RU"
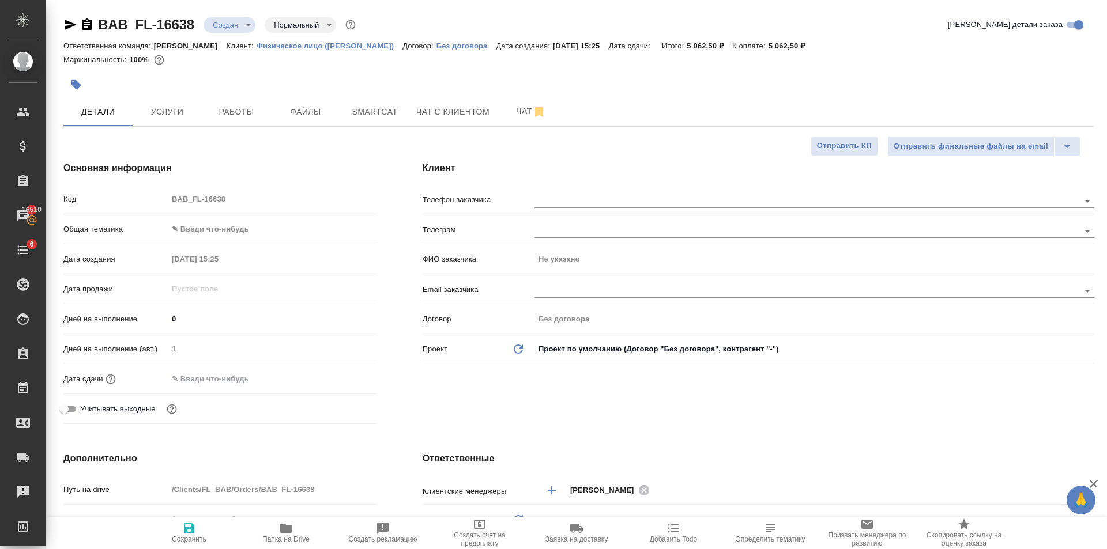
type textarea "x"
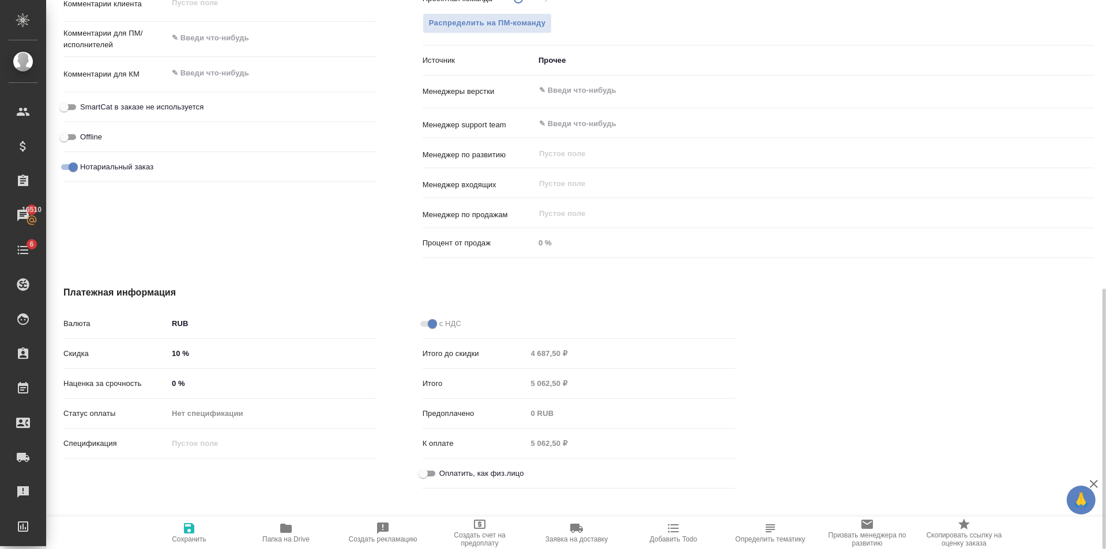
scroll to position [616, 0]
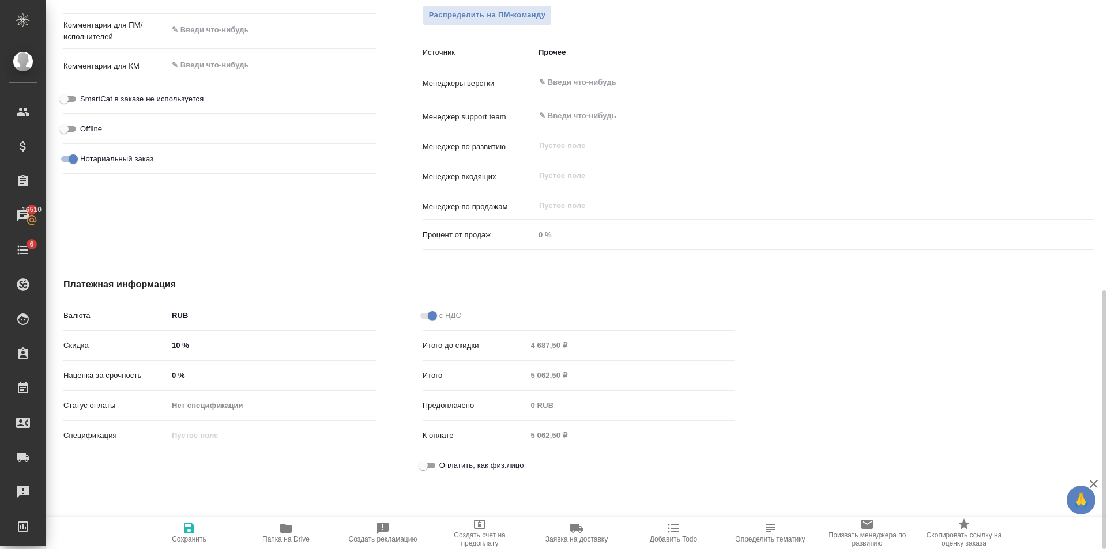
click at [180, 344] on input "10 %" at bounding box center [272, 345] width 209 height 17
type textarea "x"
type input "1 %"
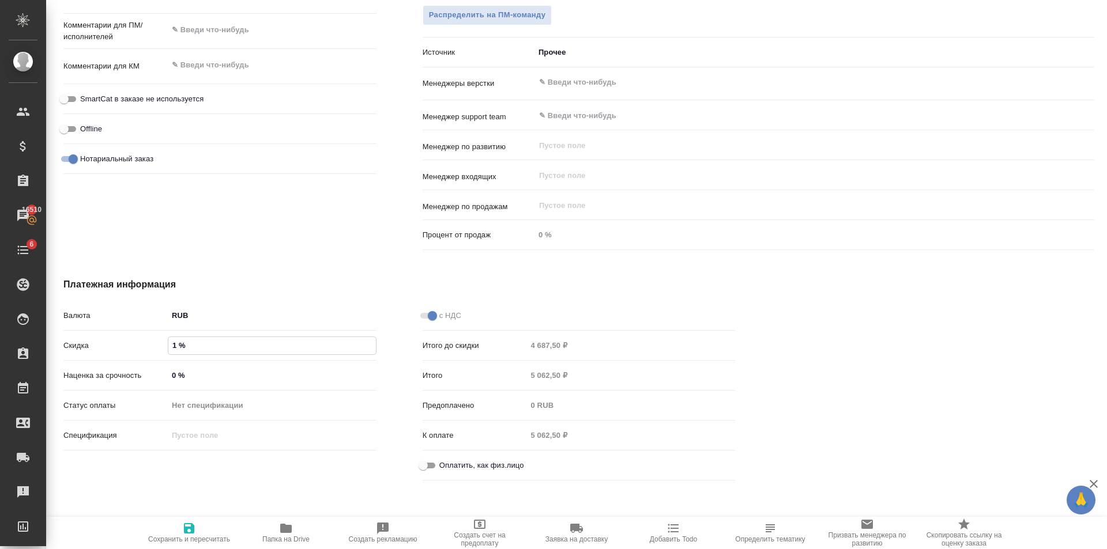
type textarea "x"
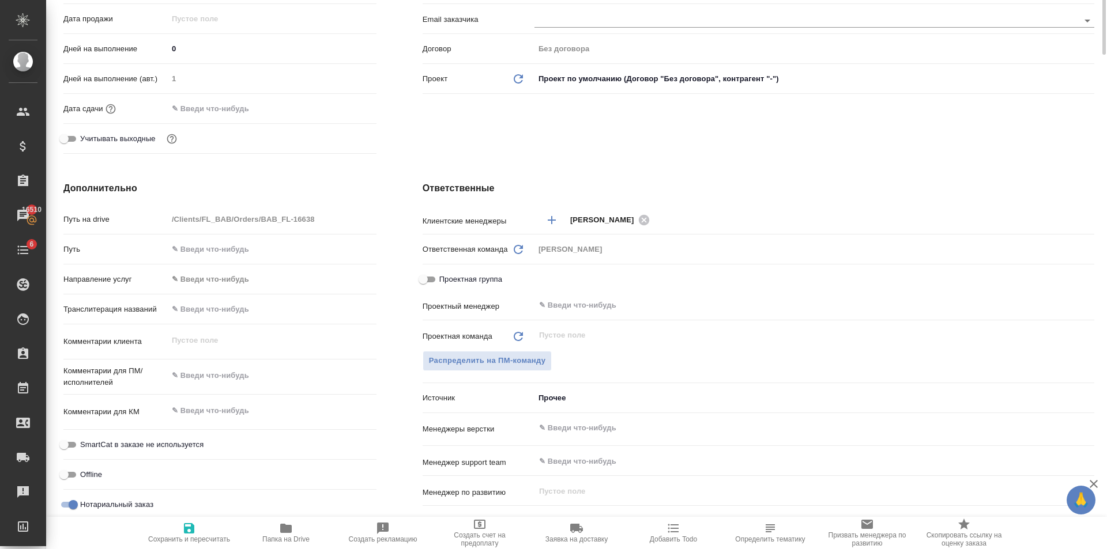
scroll to position [40, 0]
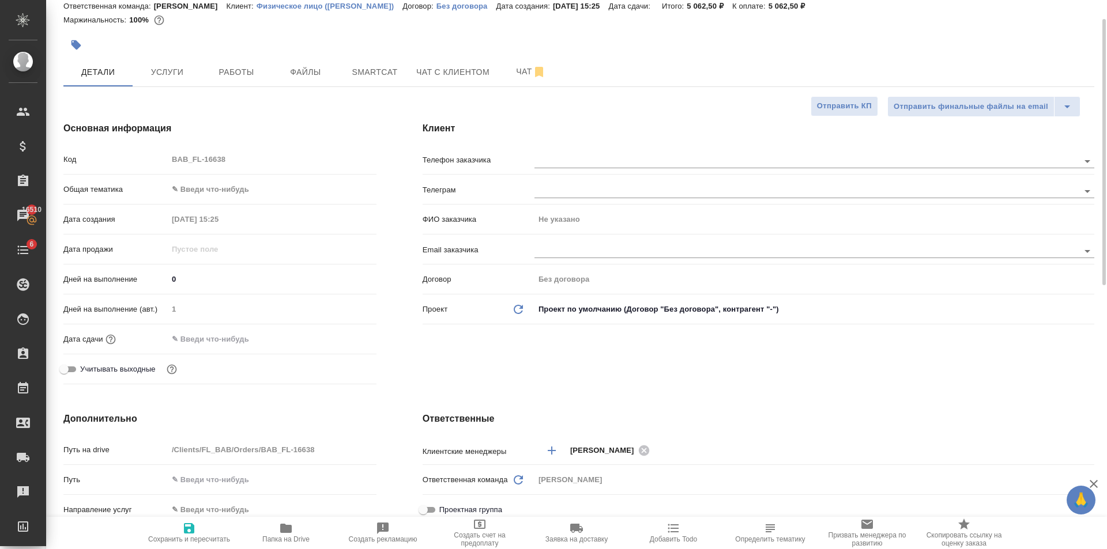
type input "15 %"
click at [178, 540] on span "Сохранить и пересчитать" at bounding box center [189, 540] width 82 height 8
type textarea "x"
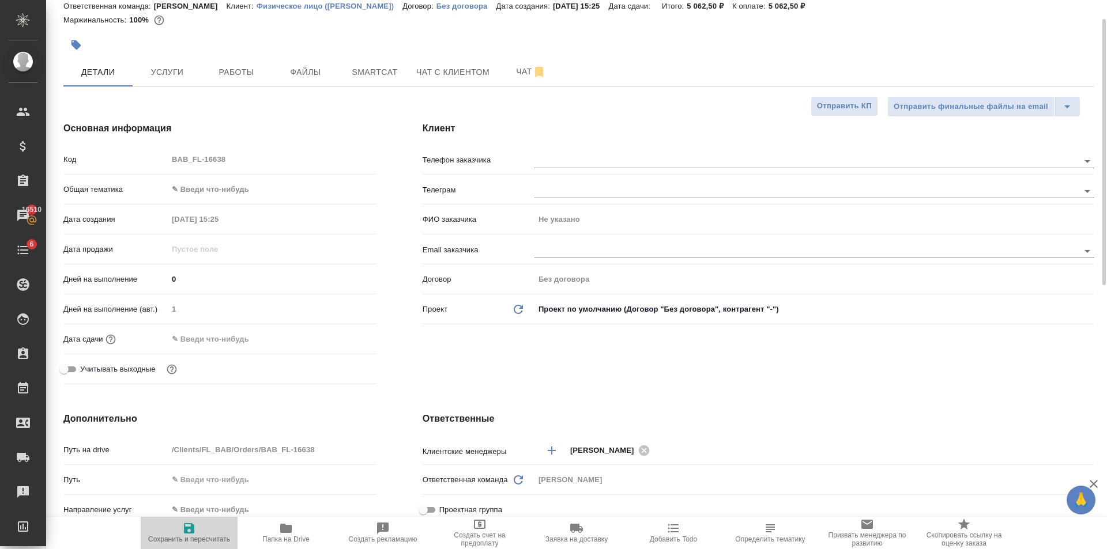
type textarea "x"
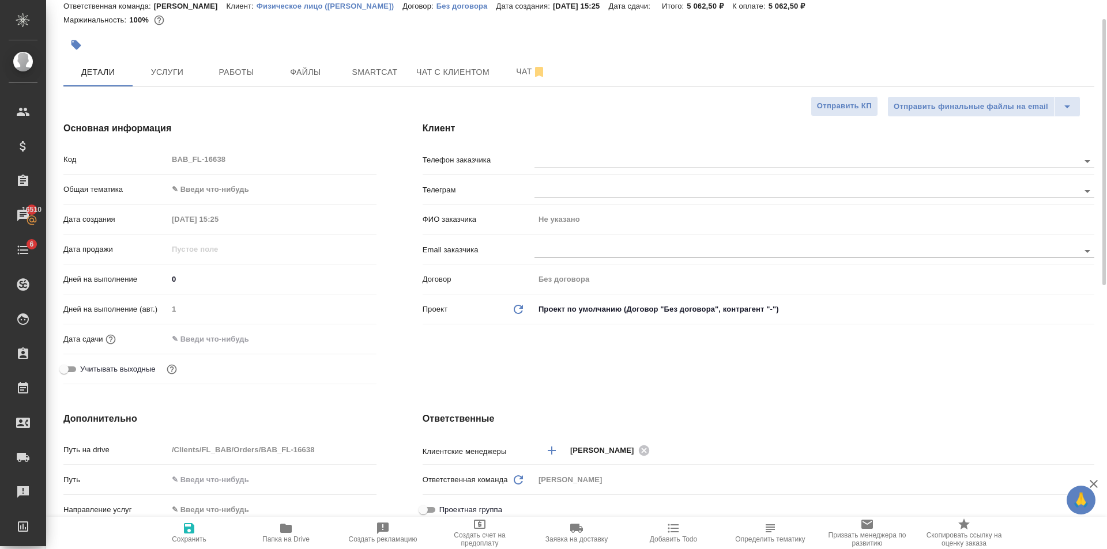
type textarea "x"
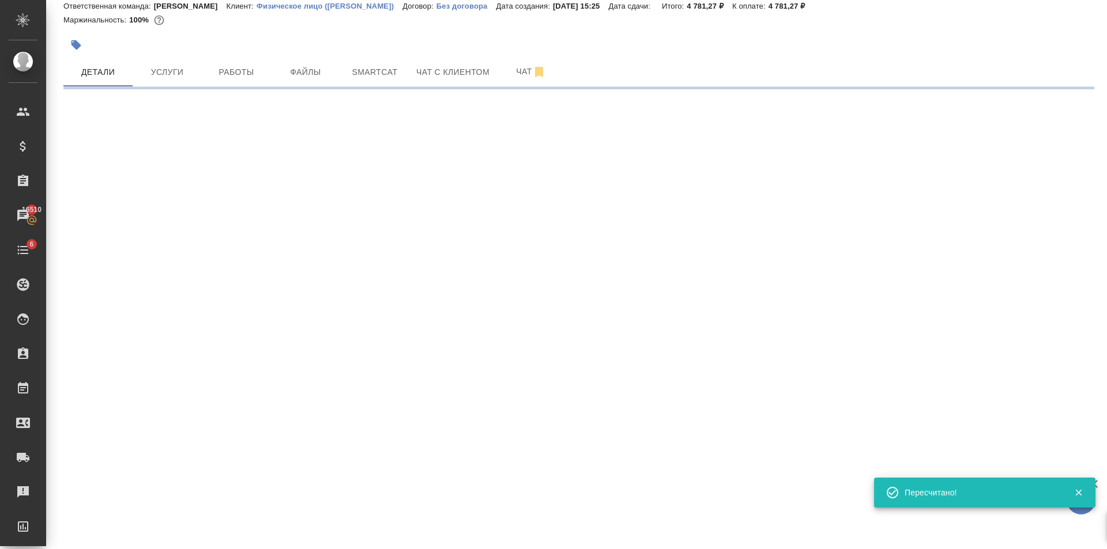
select select "RU"
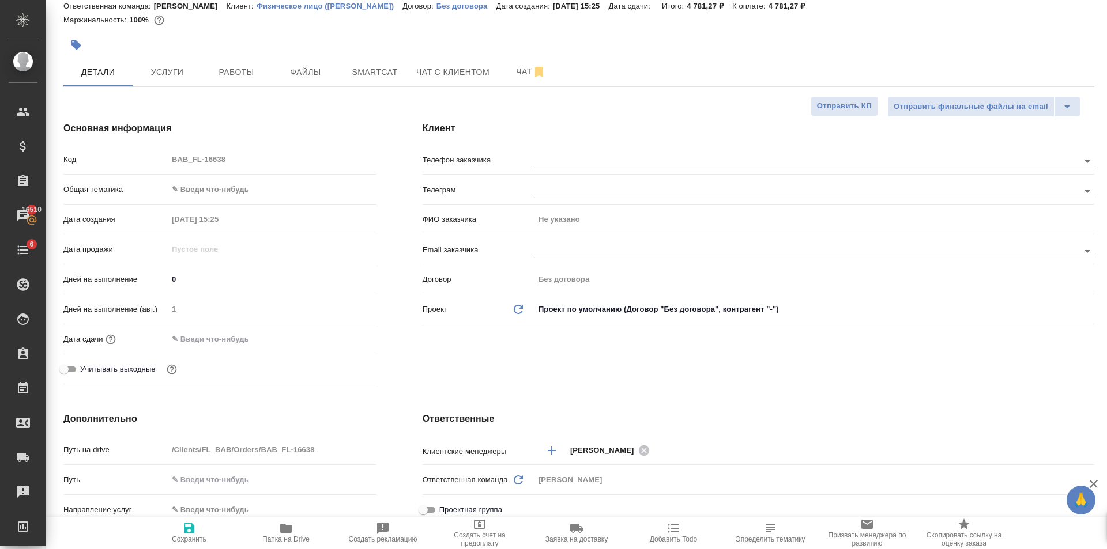
type textarea "x"
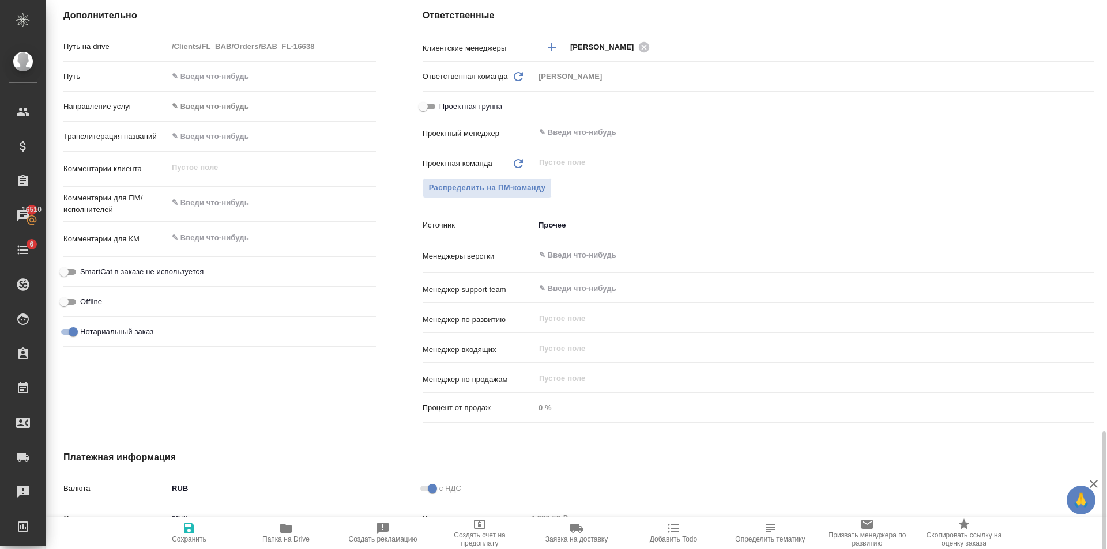
scroll to position [590, 0]
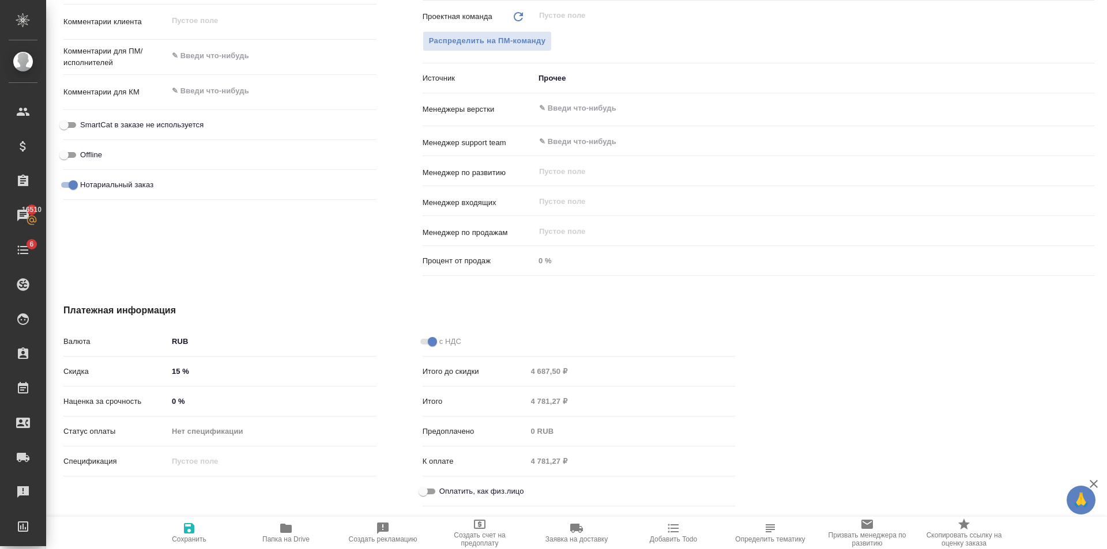
drag, startPoint x: 180, startPoint y: 367, endPoint x: 204, endPoint y: 381, distance: 27.4
click at [184, 370] on input "15 %" at bounding box center [272, 371] width 209 height 17
type textarea "x"
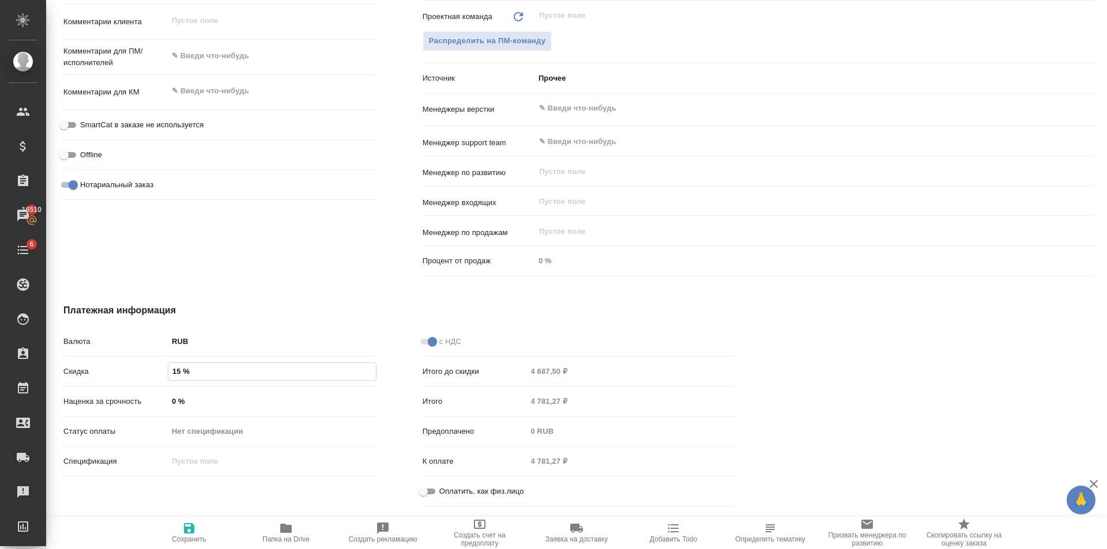
type input "1 %"
type textarea "x"
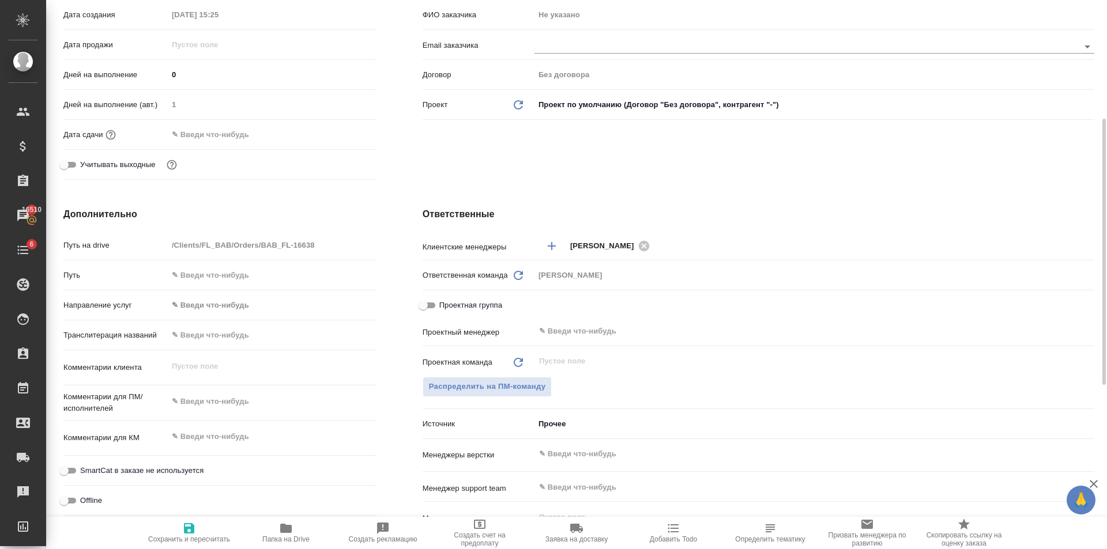
scroll to position [0, 0]
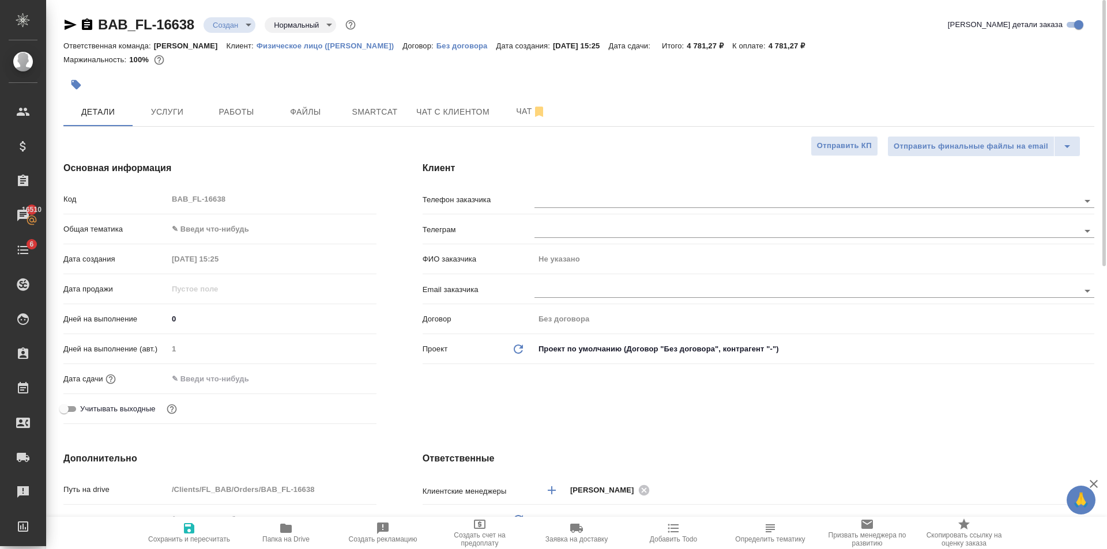
type input "12 %"
click at [197, 522] on span "Сохранить и пересчитать" at bounding box center [189, 533] width 83 height 22
type textarea "x"
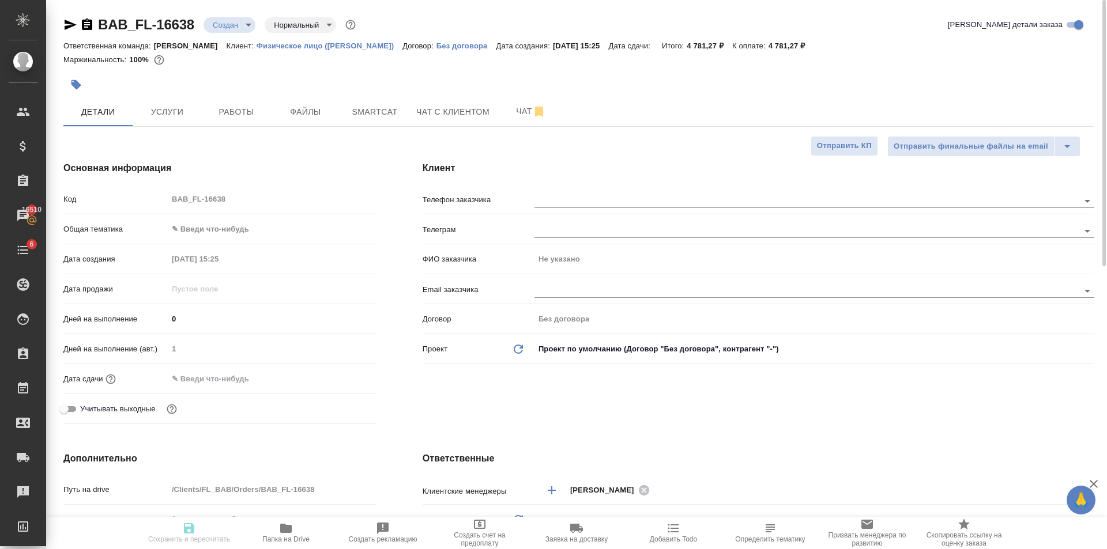
type textarea "x"
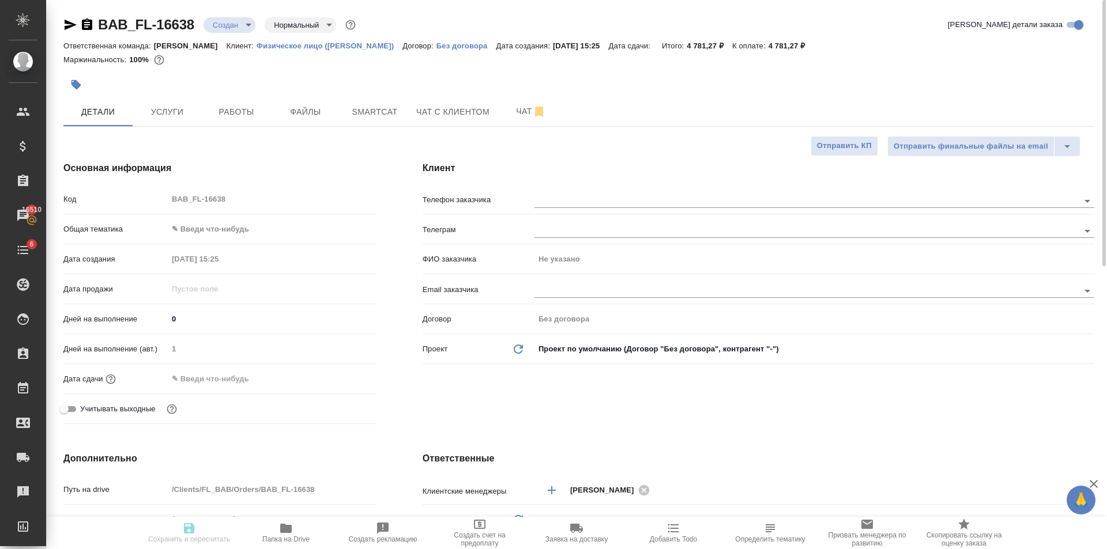
type textarea "x"
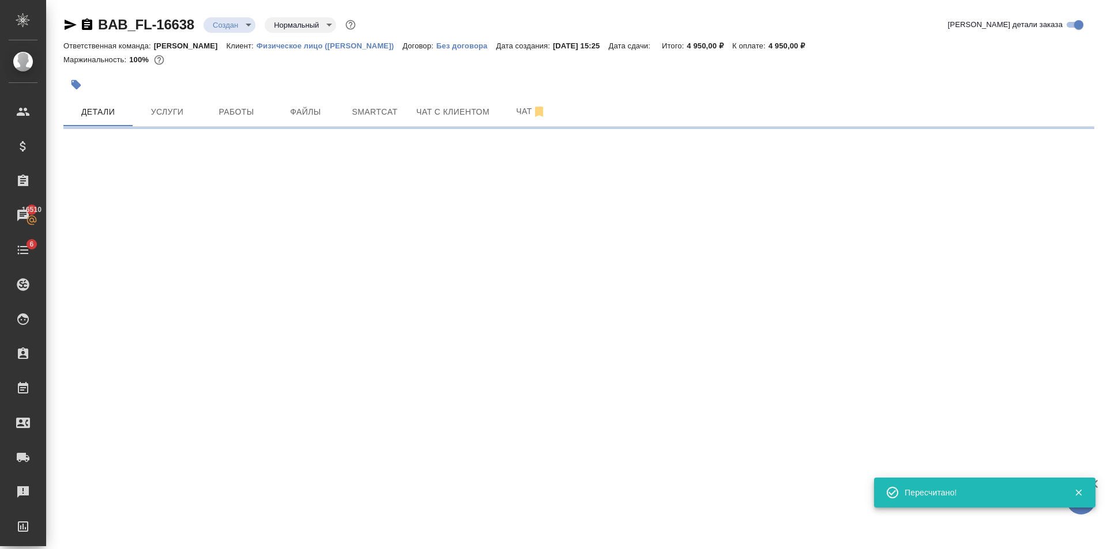
select select "RU"
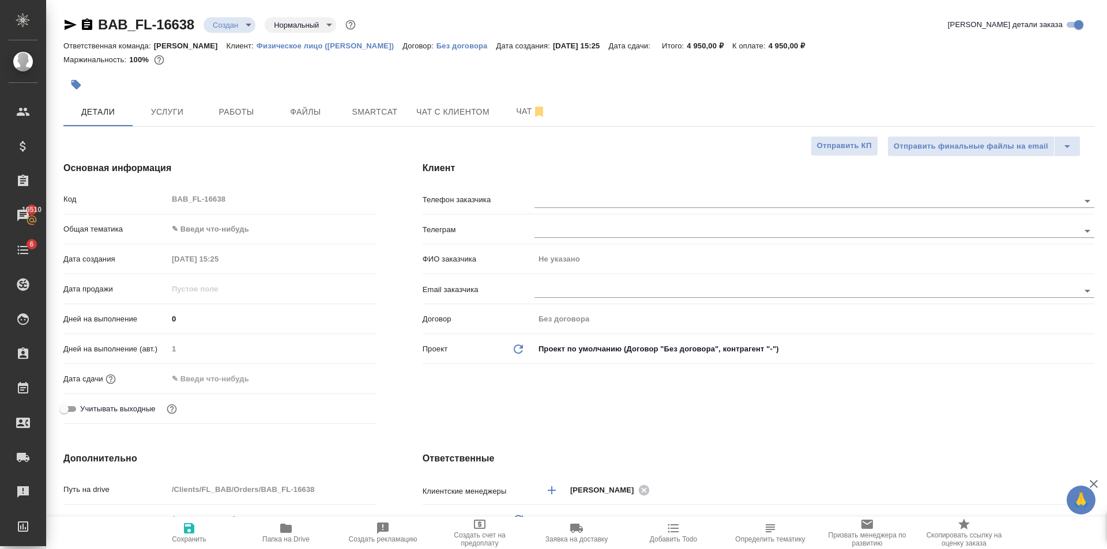
type textarea "x"
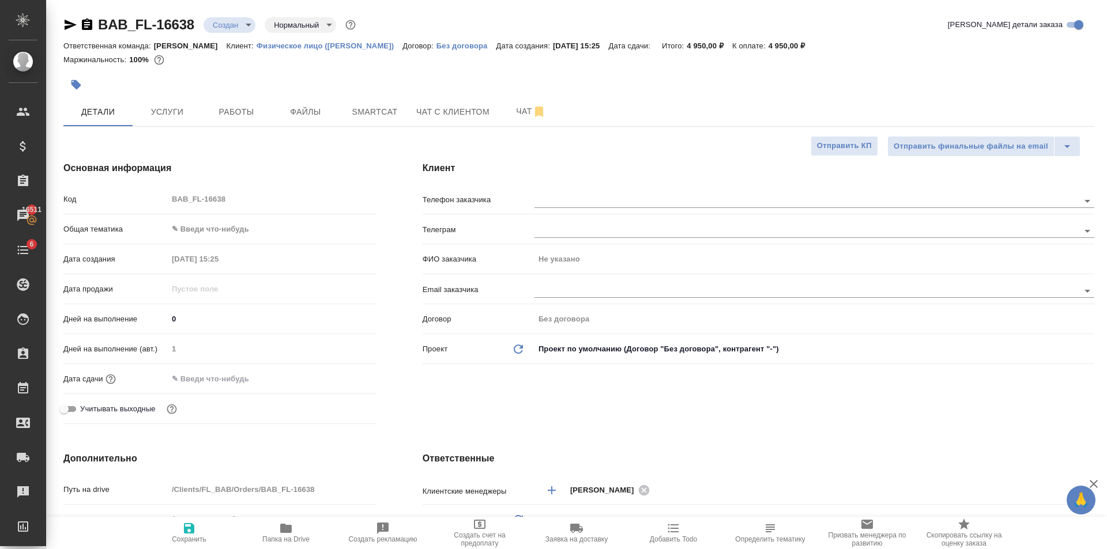
type textarea "x"
click at [612, 195] on input "text" at bounding box center [787, 201] width 506 height 14
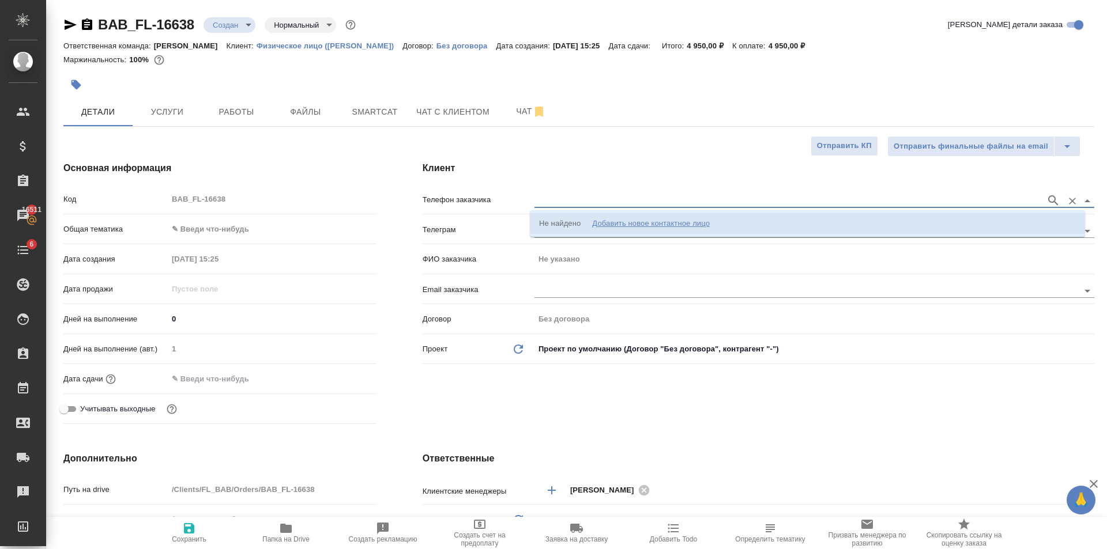
click at [634, 225] on div "Добавить новое контактное лицо" at bounding box center [651, 224] width 118 height 12
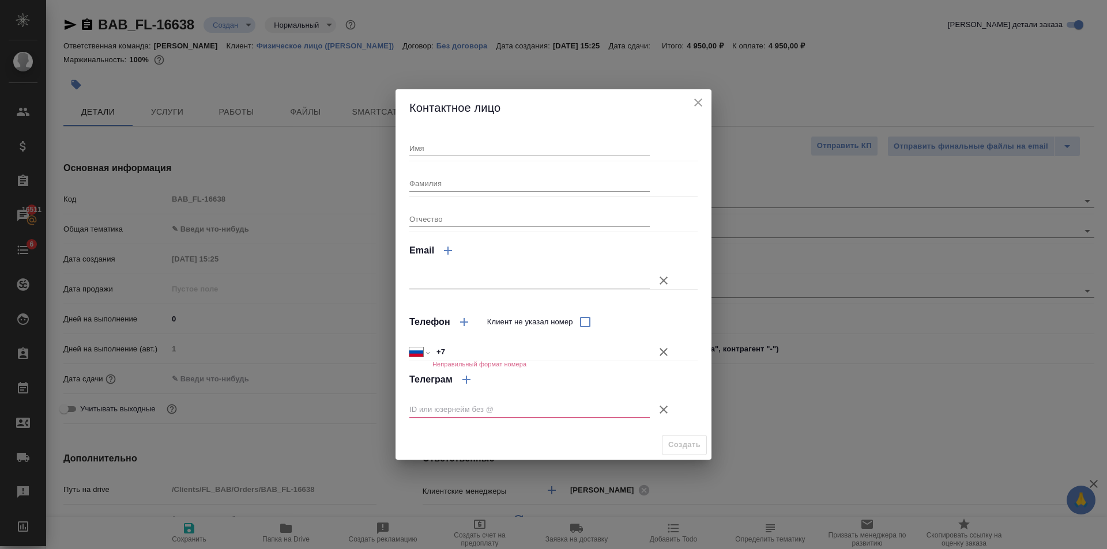
drag, startPoint x: 552, startPoint y: 338, endPoint x: 553, endPoint y: 351, distance: 12.2
click at [552, 340] on div "Международный Австралия Австрия Азербайджан Албания Алжир Американское Самоа Ан…" at bounding box center [553, 346] width 288 height 20
click at [554, 356] on input "+7" at bounding box center [541, 352] width 216 height 17
click at [658, 410] on icon "button" at bounding box center [664, 410] width 14 height 14
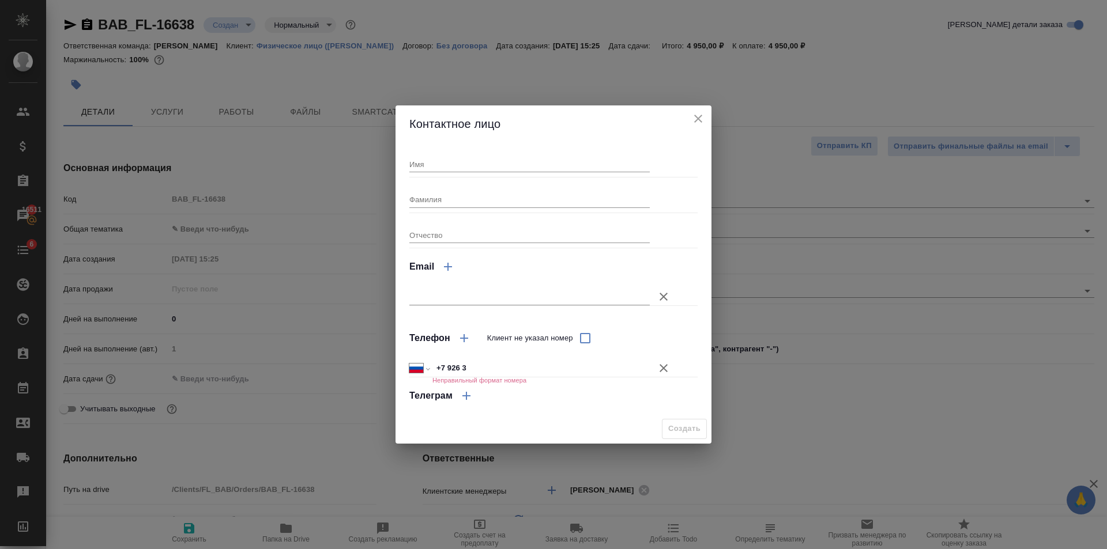
click at [526, 382] on h6 "Неправильный формат номера" at bounding box center [479, 380] width 94 height 7
click at [532, 368] on input "+7 926 3" at bounding box center [540, 368] width 217 height 17
type input "+7 926 385 19 81"
click at [480, 168] on input "Имя" at bounding box center [529, 164] width 240 height 16
type input "Виталий"
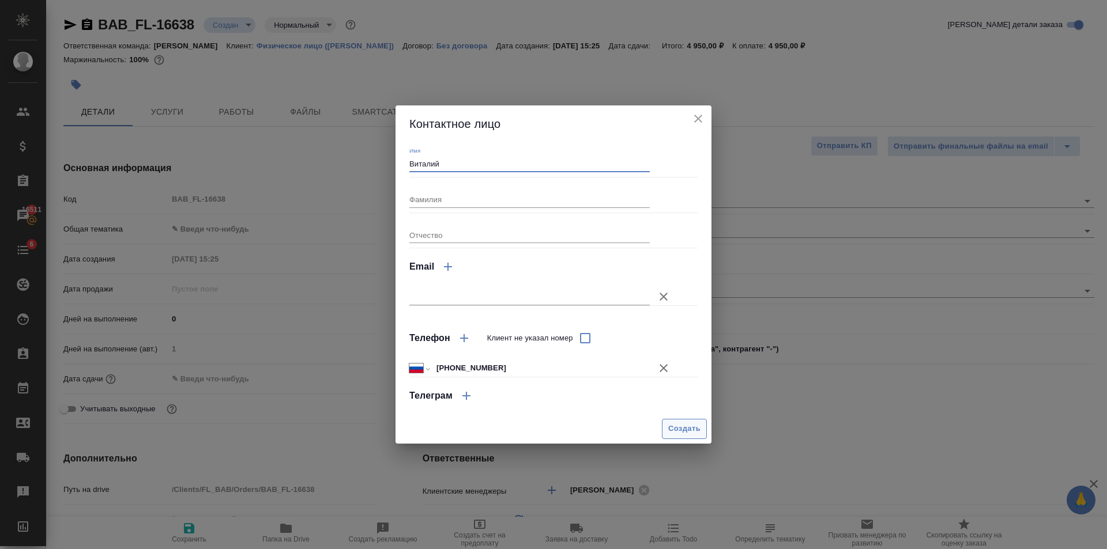
click at [685, 423] on span "Создать" at bounding box center [684, 429] width 32 height 13
type input "Виталий"
type textarea "x"
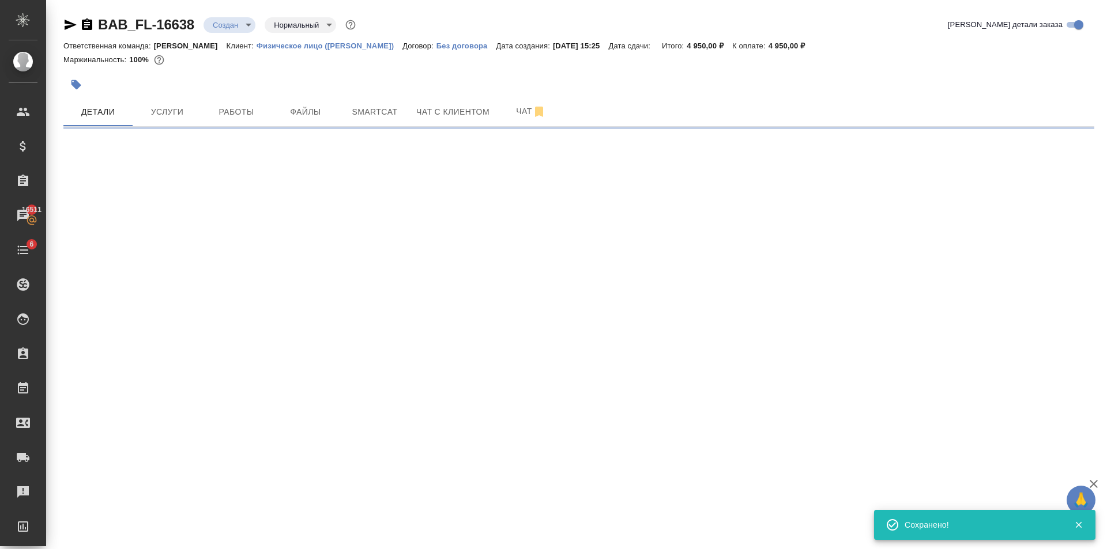
type input "holyTrinity"
select select "RU"
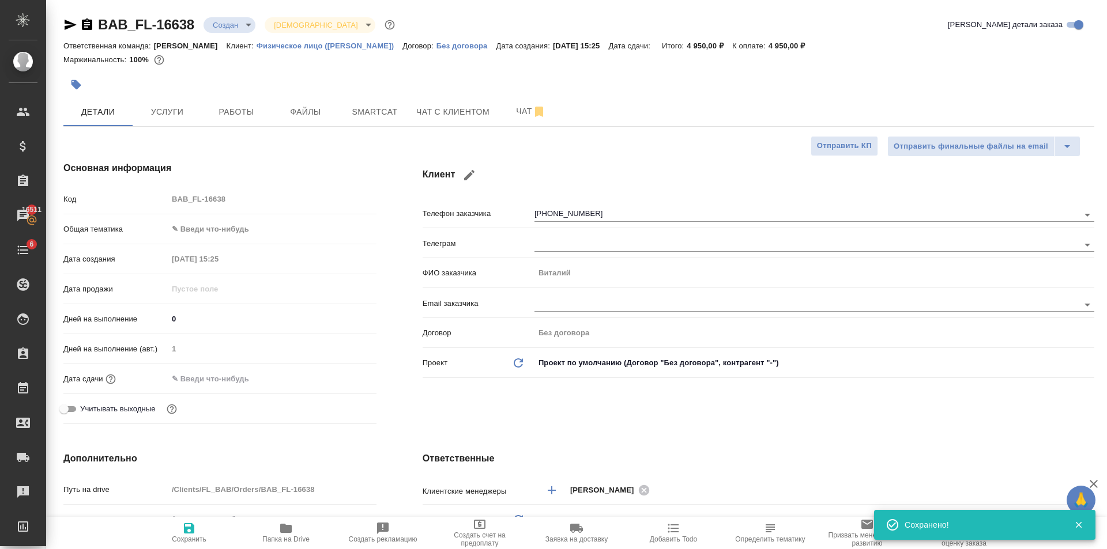
type textarea "x"
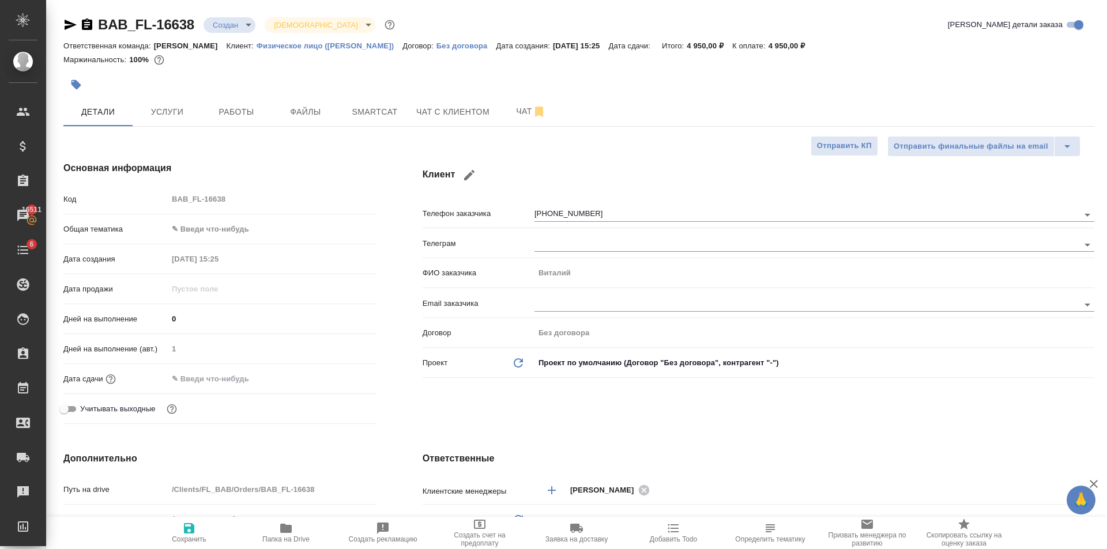
click at [238, 229] on body "🙏 .cls-1 fill:#fff; AWATERA Golubev Dmitry Клиенты Спецификации Заказы 16511 Ча…" at bounding box center [553, 274] width 1107 height 549
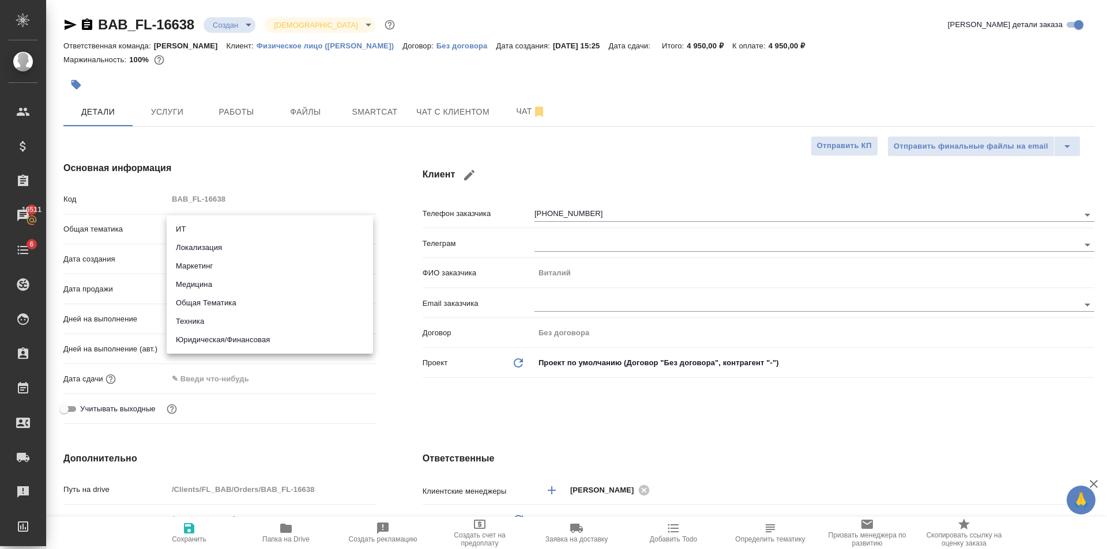
click at [254, 334] on li "Юридическая/Финансовая" at bounding box center [270, 340] width 206 height 18
type input "yr-fn"
type textarea "x"
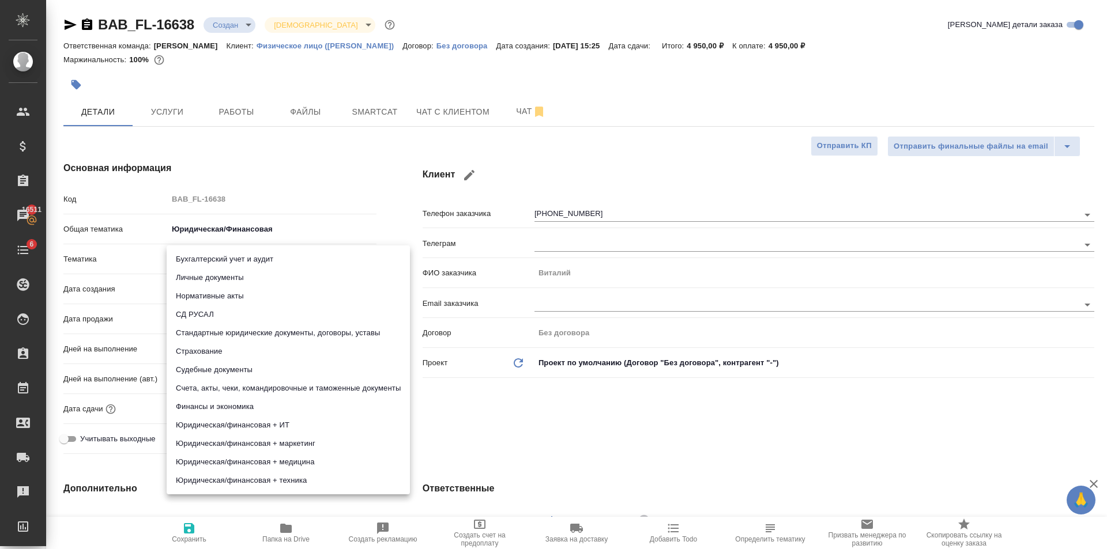
click at [215, 257] on body "🙏 .cls-1 fill:#fff; AWATERA Golubev Dmitry Клиенты Спецификации Заказы 16511 Ча…" at bounding box center [553, 274] width 1107 height 549
click at [212, 280] on li "Личные документы" at bounding box center [288, 278] width 243 height 18
type textarea "x"
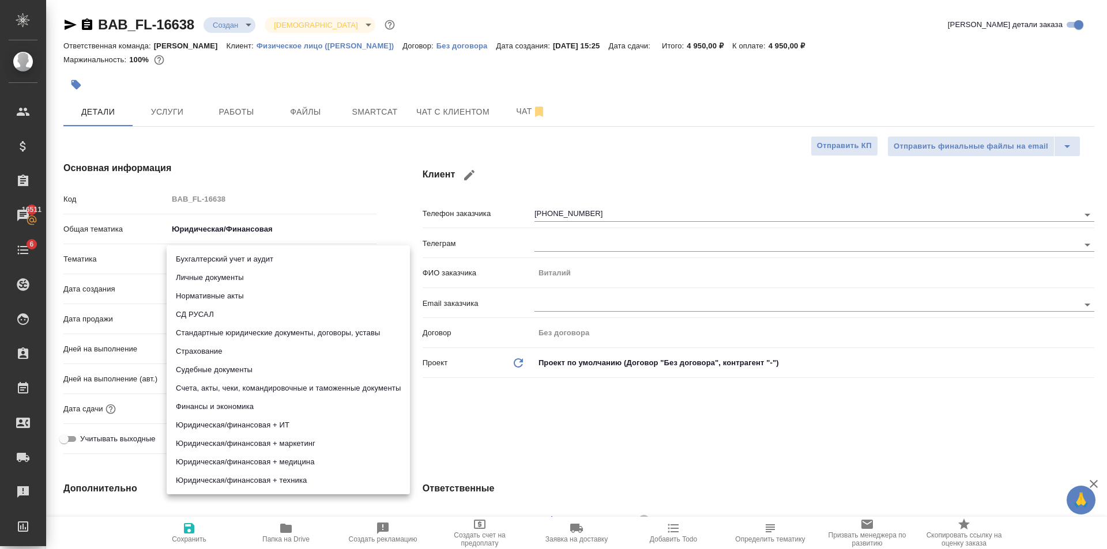
type input "5a8b8b956a9677013d343cfe"
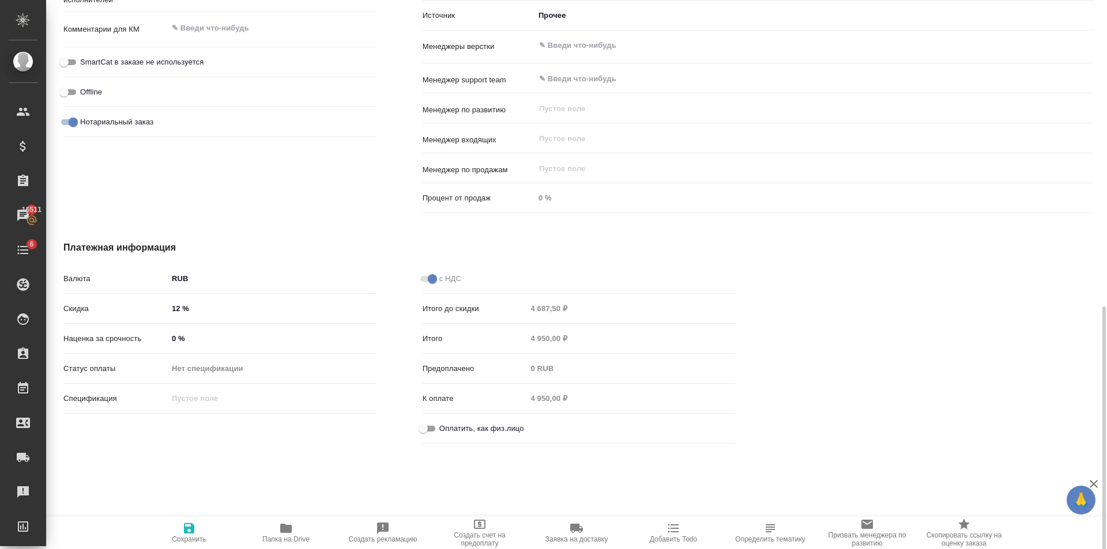
scroll to position [690, 0]
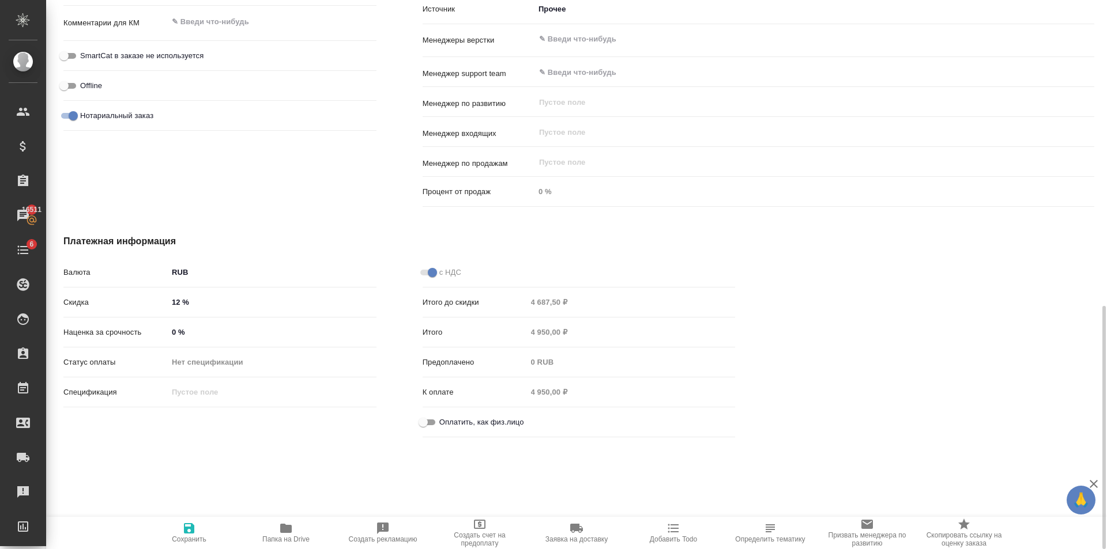
click at [430, 427] on input "Оплатить, как физ.лицо" at bounding box center [423, 423] width 42 height 14
checkbox input "true"
type textarea "x"
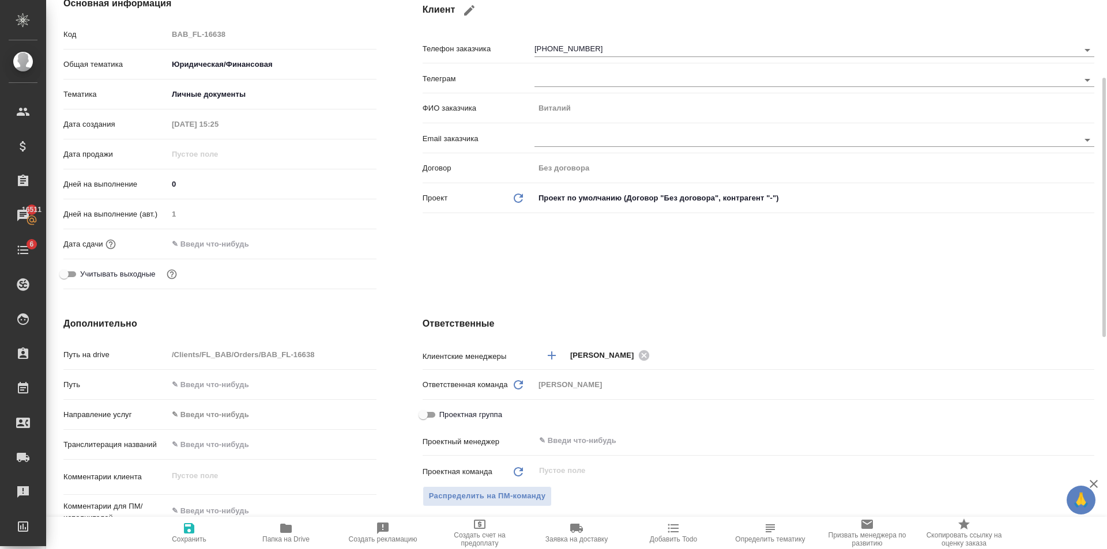
scroll to position [0, 0]
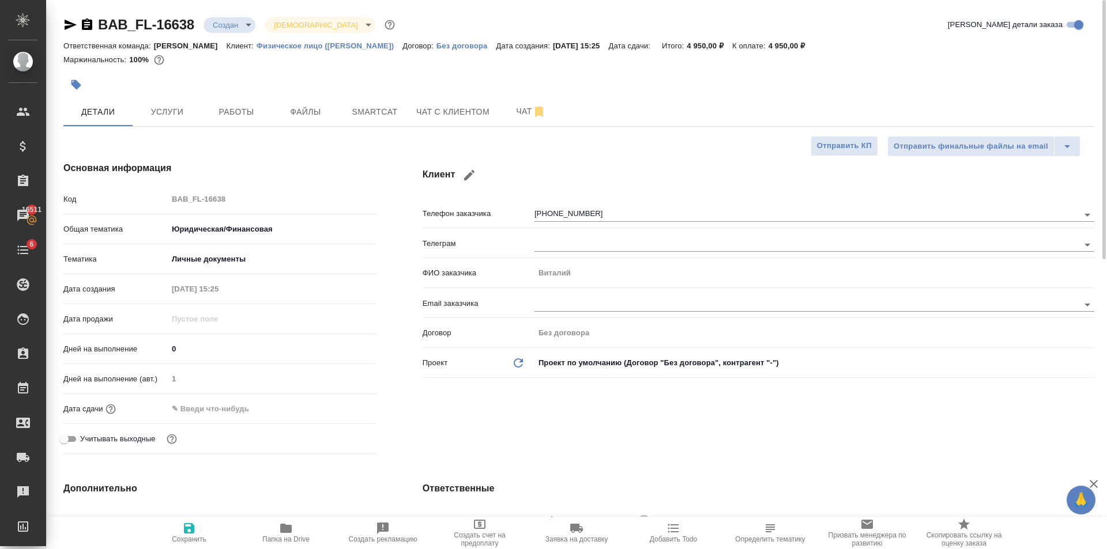
click at [186, 518] on button "Сохранить" at bounding box center [189, 533] width 97 height 32
type textarea "x"
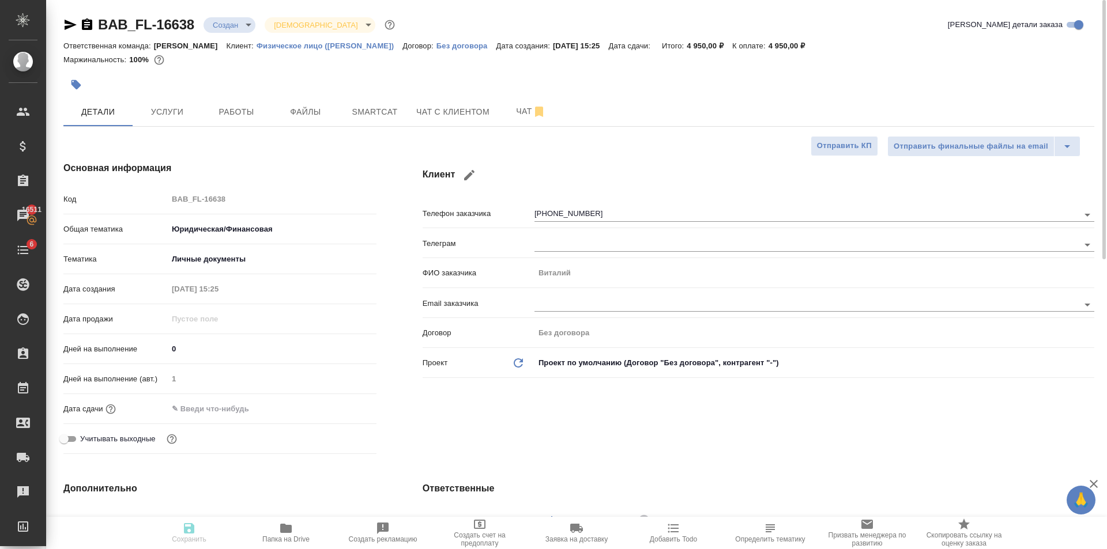
type textarea "x"
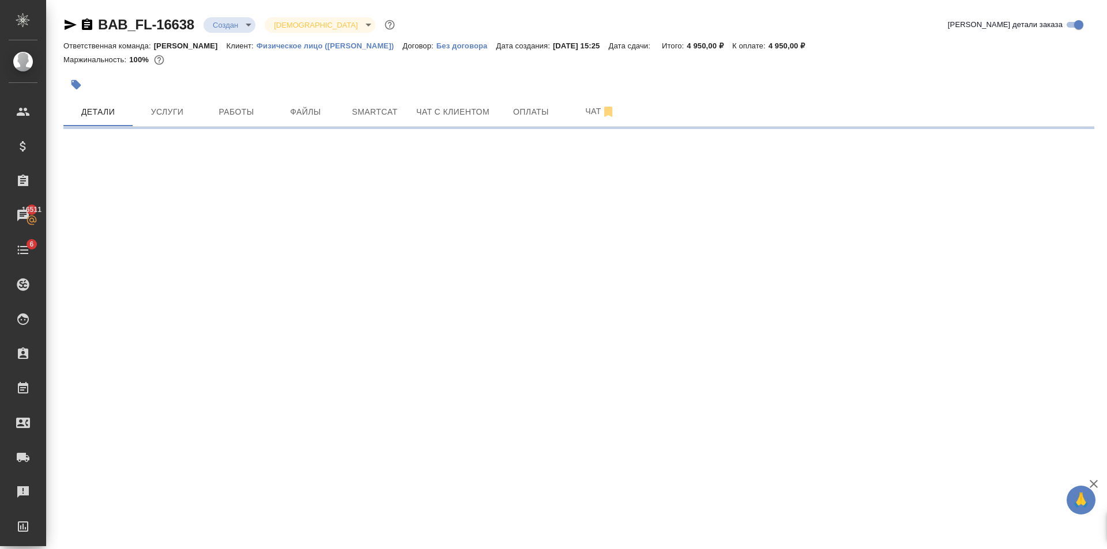
select select "RU"
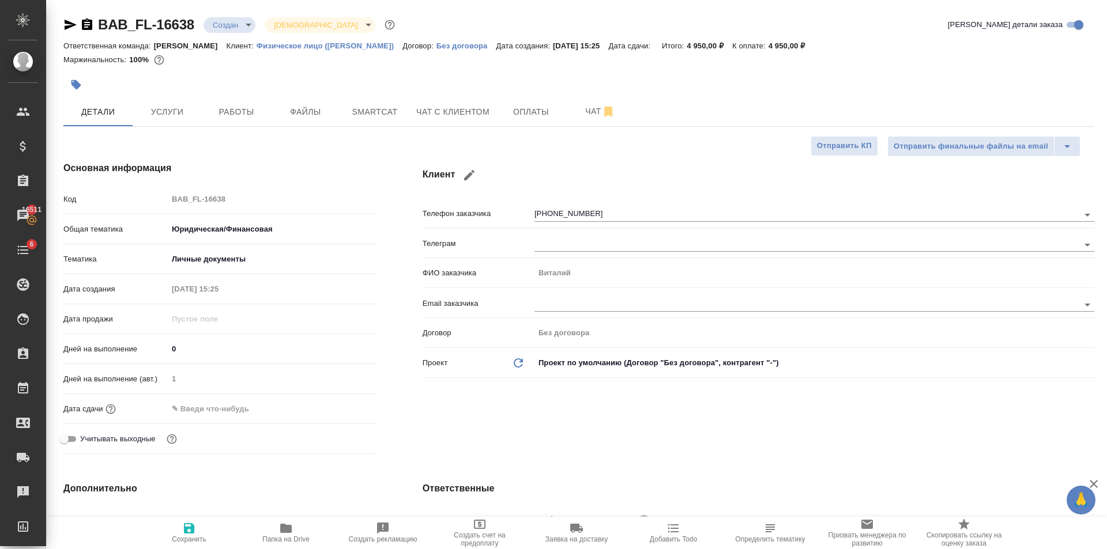
type textarea "x"
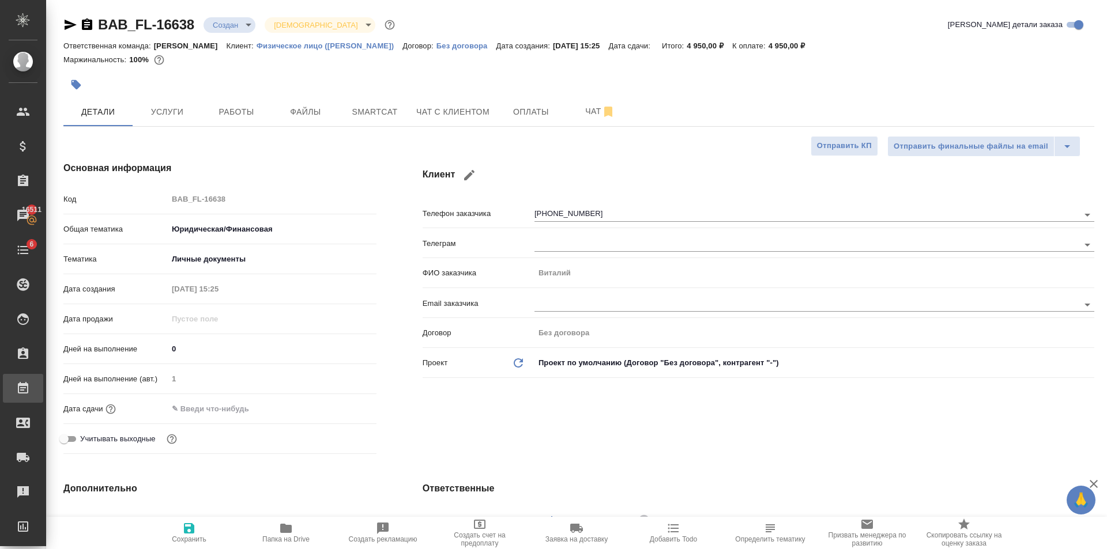
type textarea "x"
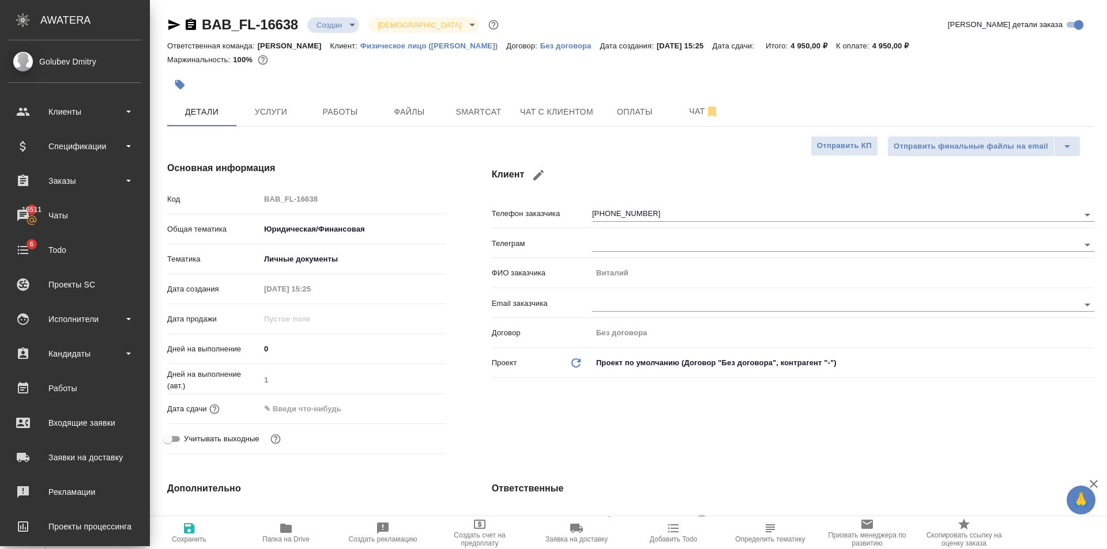
type textarea "x"
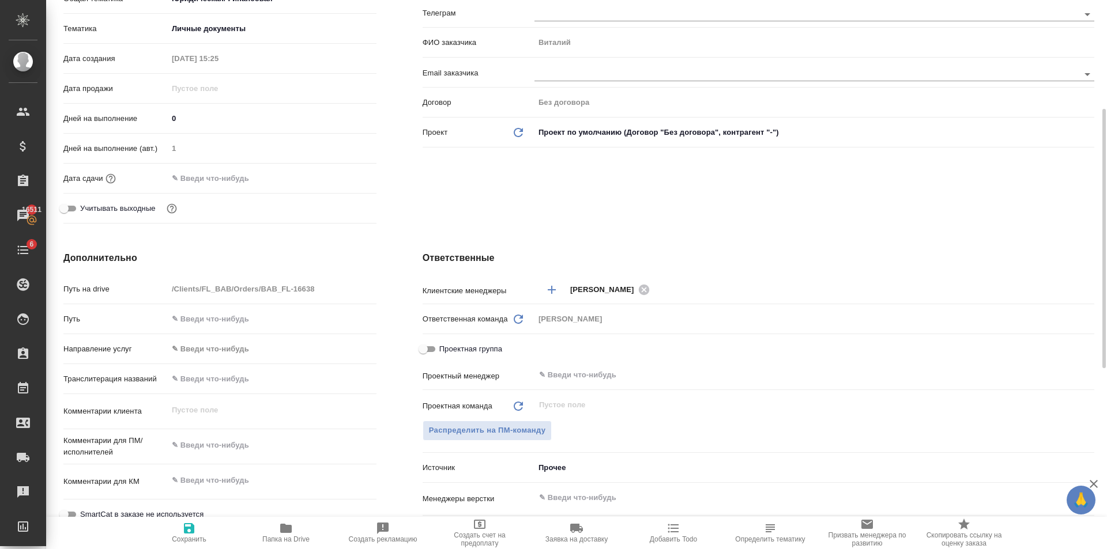
scroll to position [404, 0]
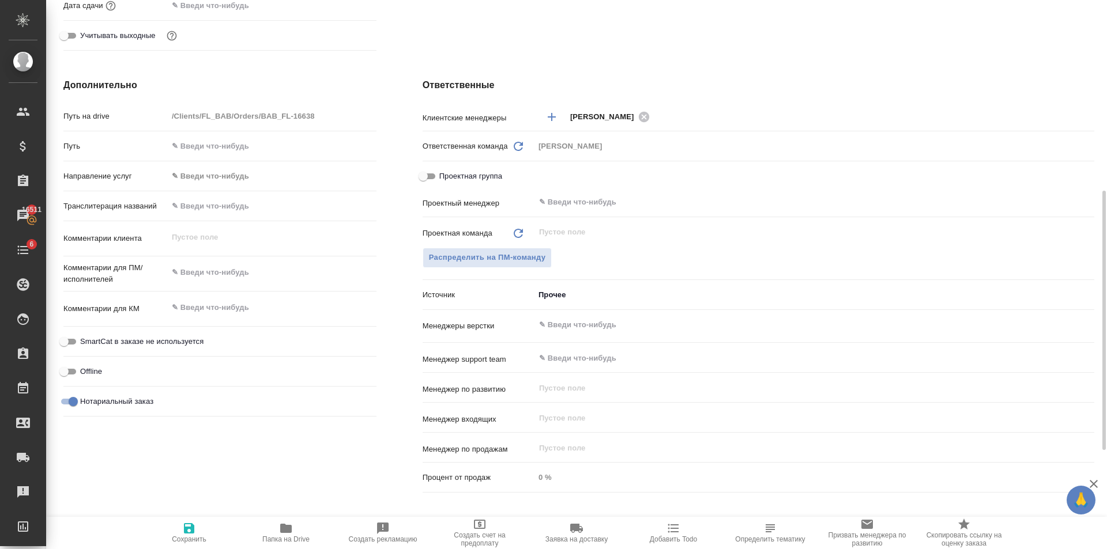
click at [256, 262] on div "x" at bounding box center [272, 273] width 209 height 25
type textarea "x"
click at [239, 277] on textarea at bounding box center [272, 273] width 208 height 20
type textarea "x"
type textarea "С"
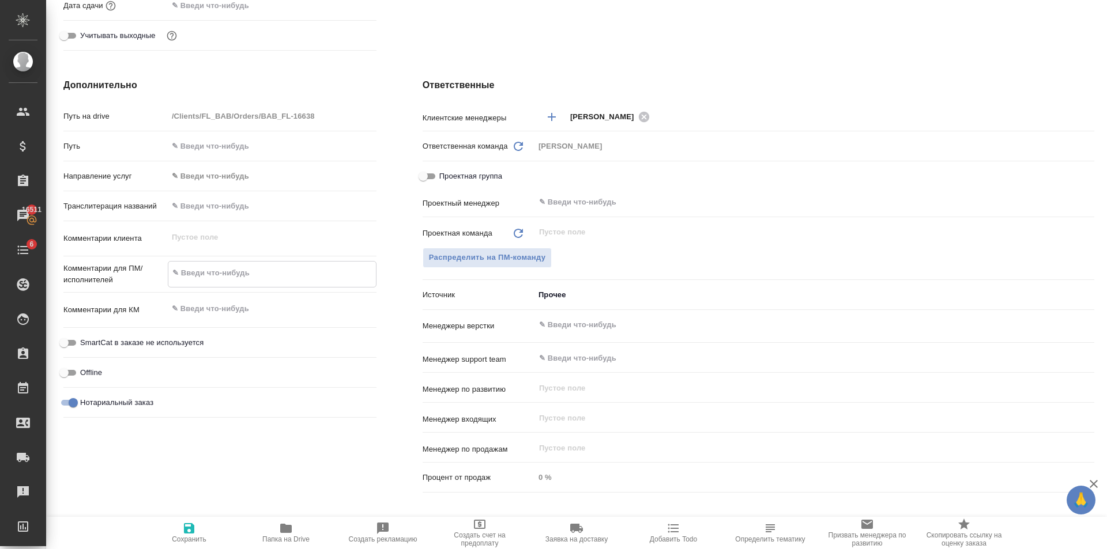
type textarea "x"
type textarea "Са"
type textarea "x"
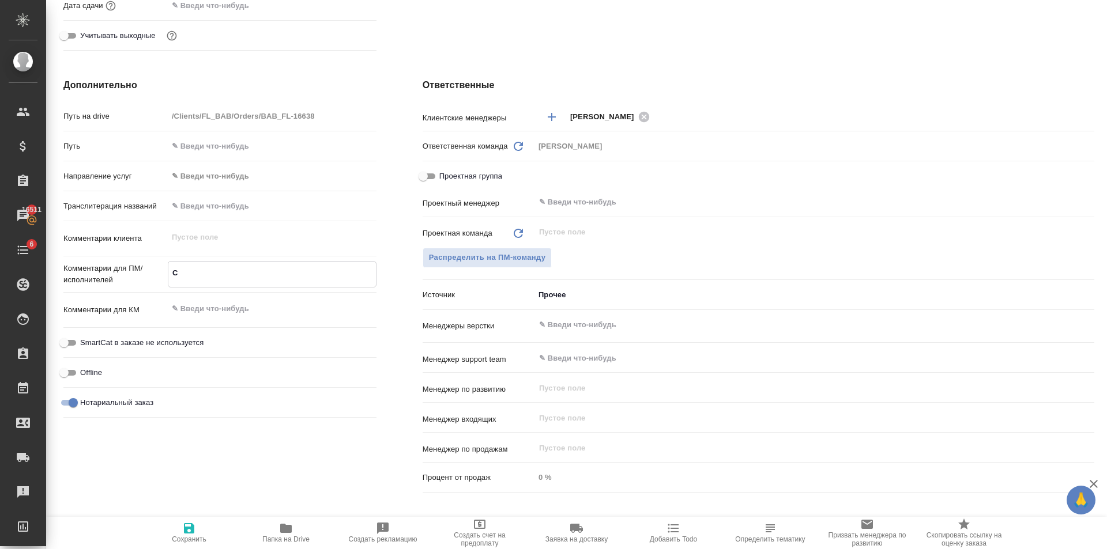
type textarea "x"
type textarea "Сах"
type textarea "x"
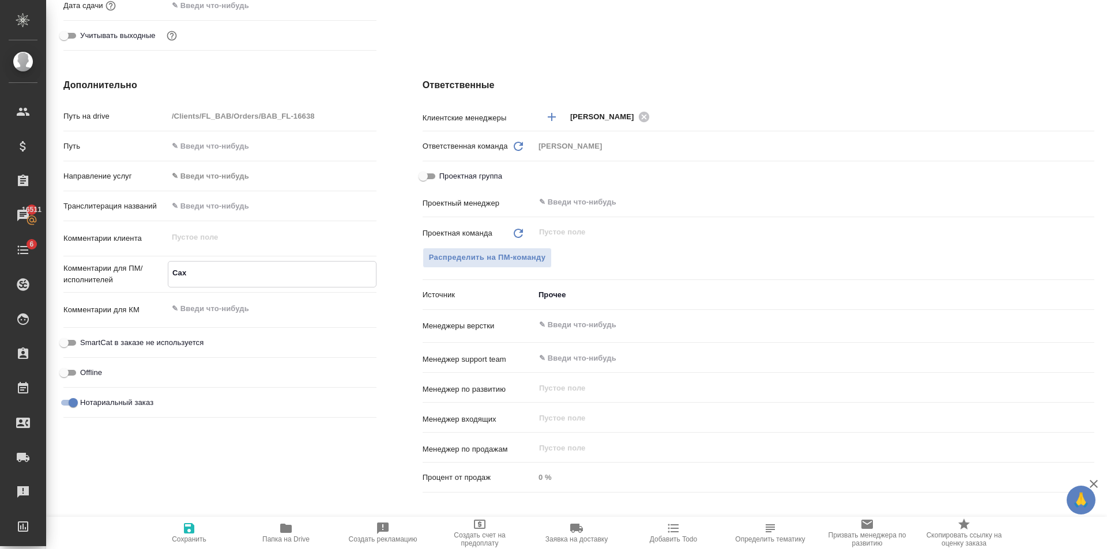
type textarea "x"
type textarea "Саха"
type textarea "x"
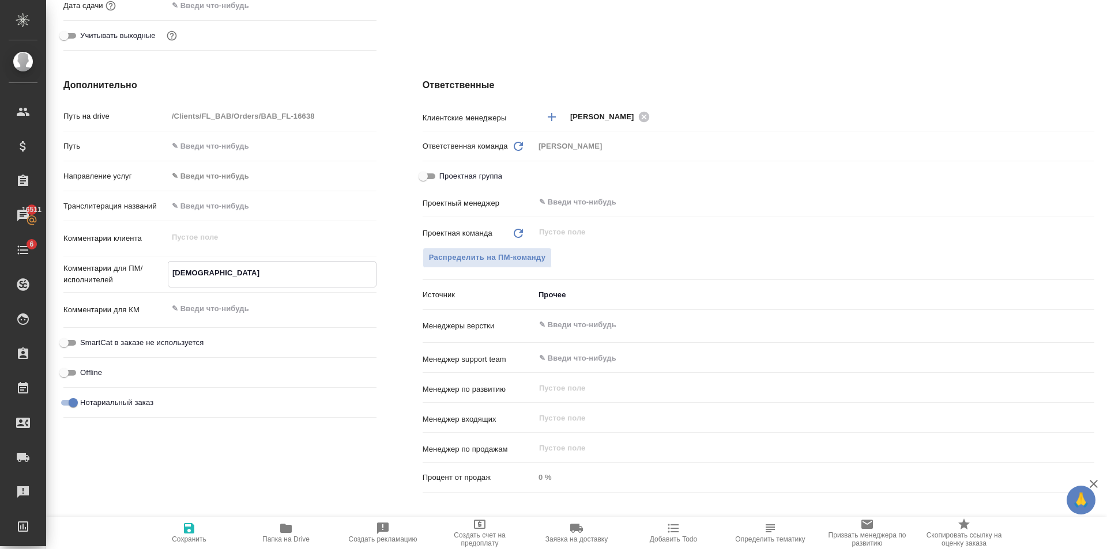
type textarea "Сахар"
type textarea "x"
type textarea "Сахаро"
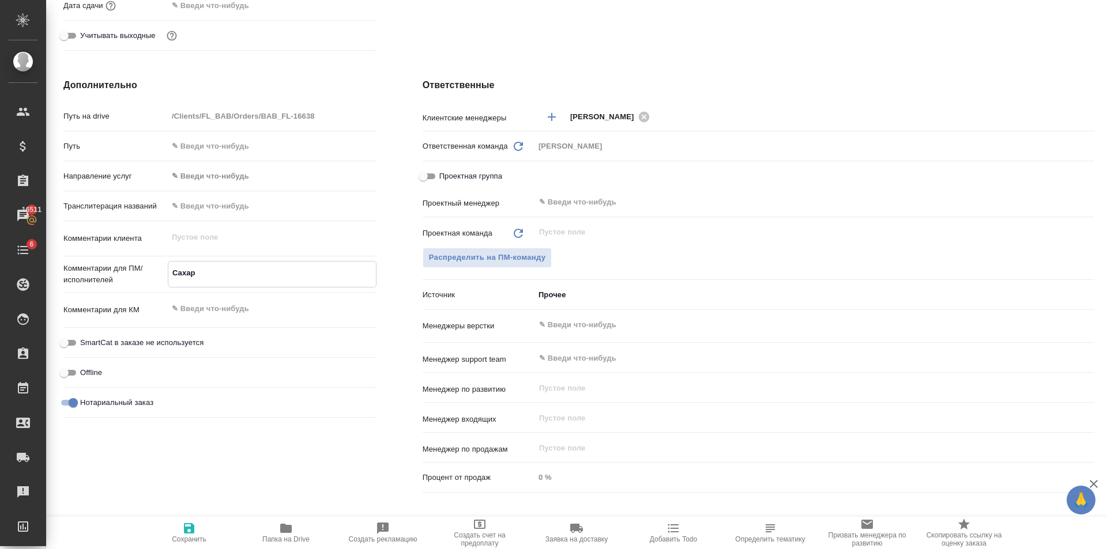
type textarea "x"
type textarea "Сахаров"
type textarea "x"
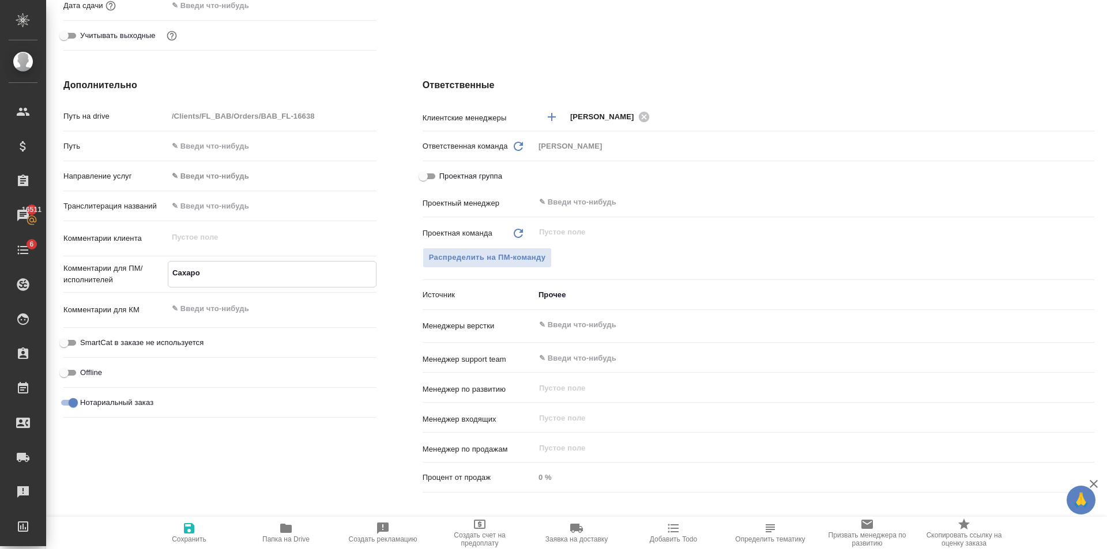
type textarea "x"
type textarea "Сахарово"
type textarea "x"
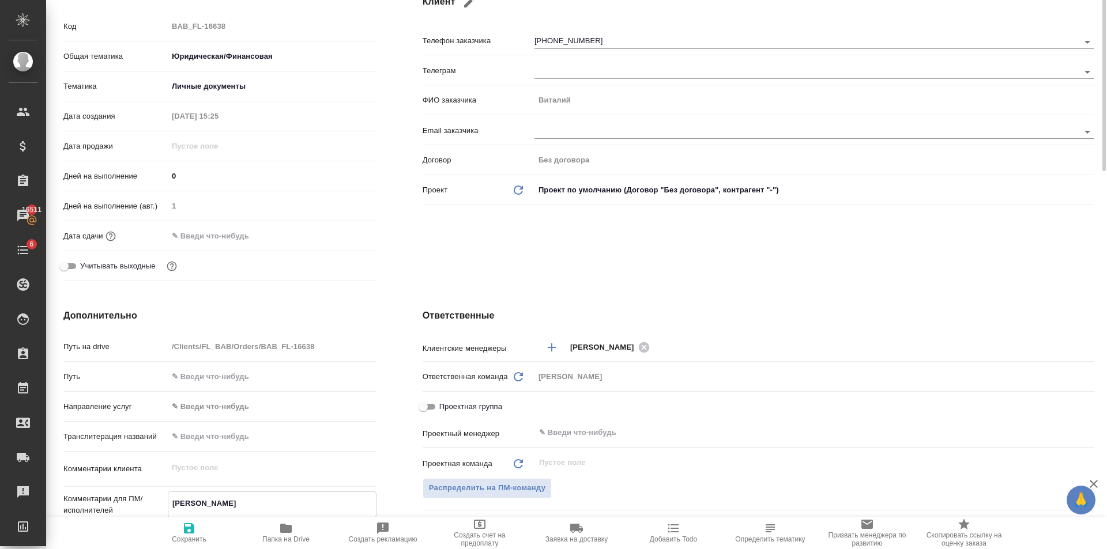
scroll to position [0, 0]
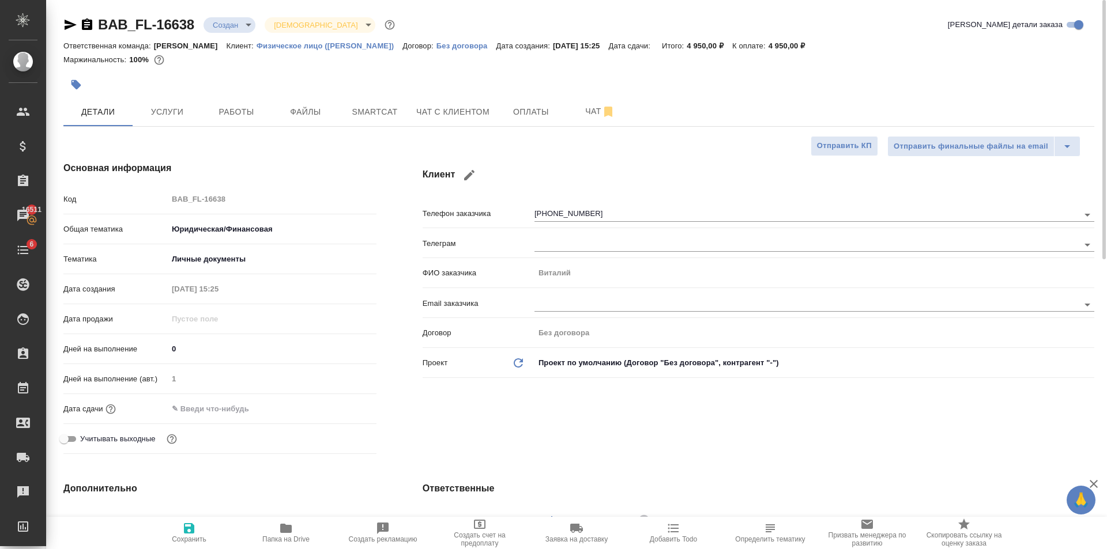
type textarea "Сахарово"
type textarea "x"
click at [189, 529] on icon "button" at bounding box center [189, 528] width 10 height 10
type textarea "x"
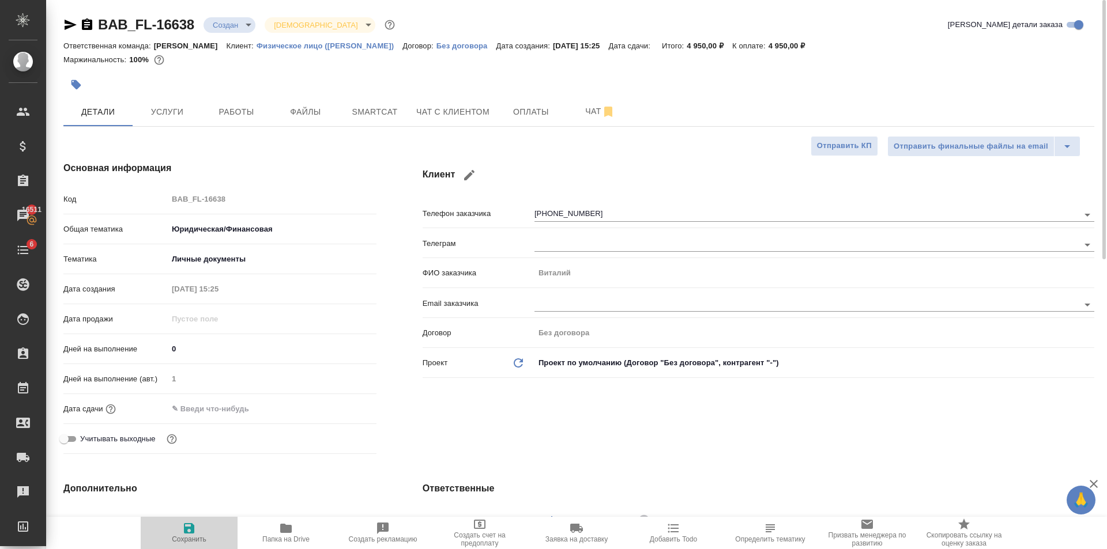
type textarea "x"
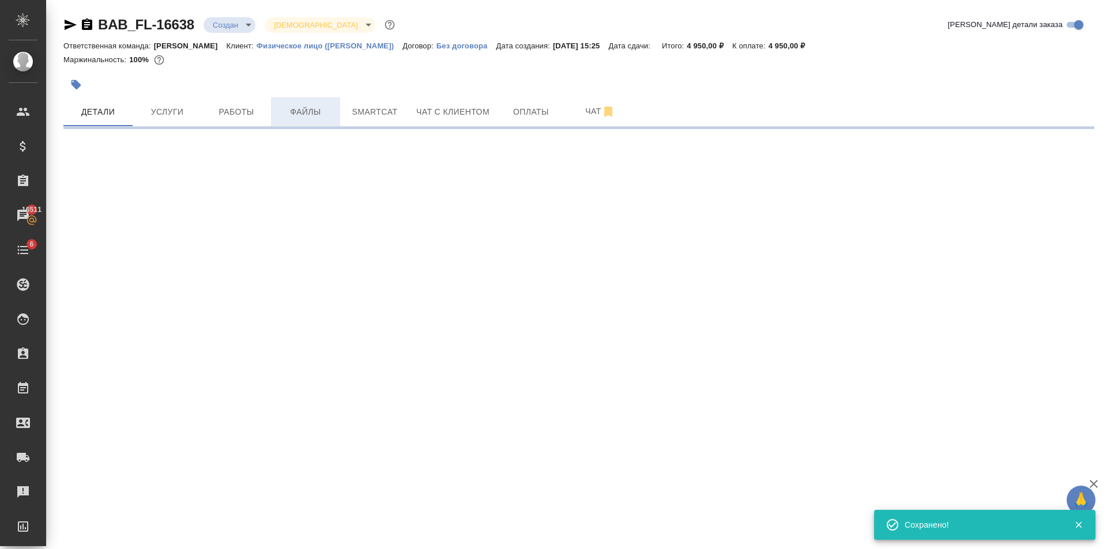
click at [312, 117] on span "Файлы" at bounding box center [305, 112] width 55 height 14
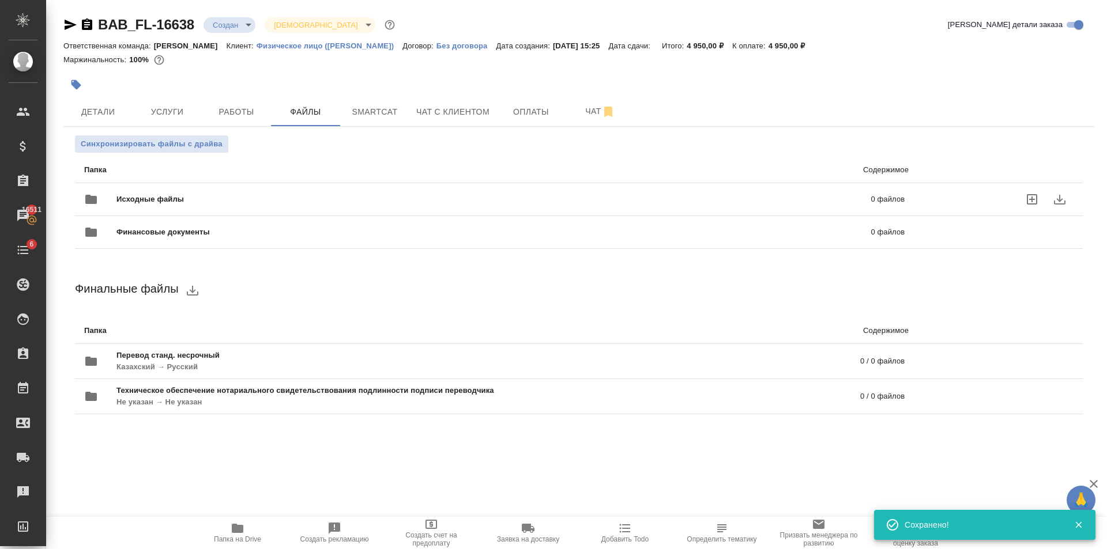
click at [215, 183] on div "Исходные файлы 0 файлов" at bounding box center [494, 199] width 843 height 51
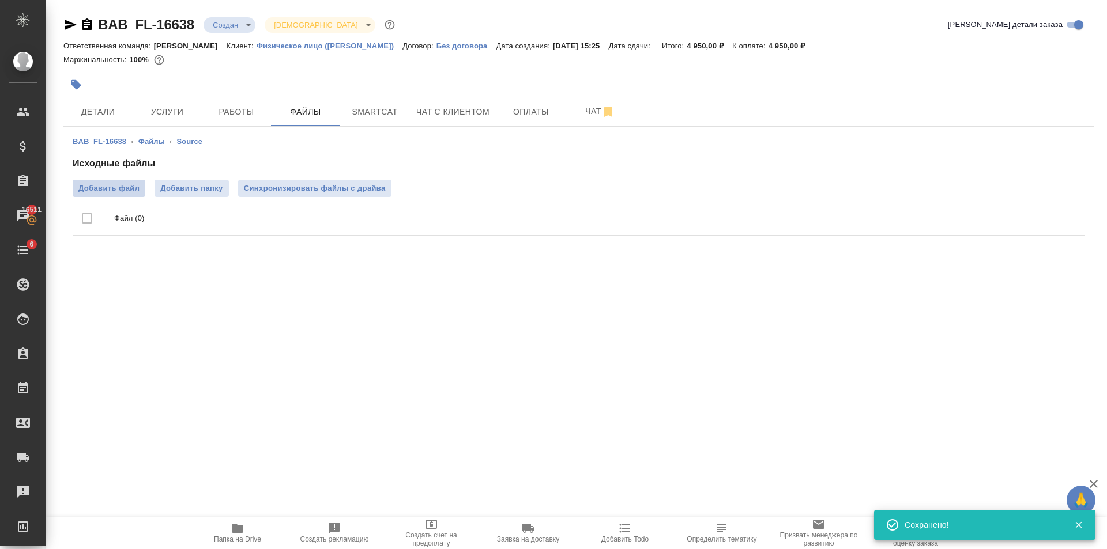
click at [132, 186] on span "Добавить файл" at bounding box center [108, 189] width 61 height 12
click at [0, 0] on input "Добавить файл" at bounding box center [0, 0] width 0 height 0
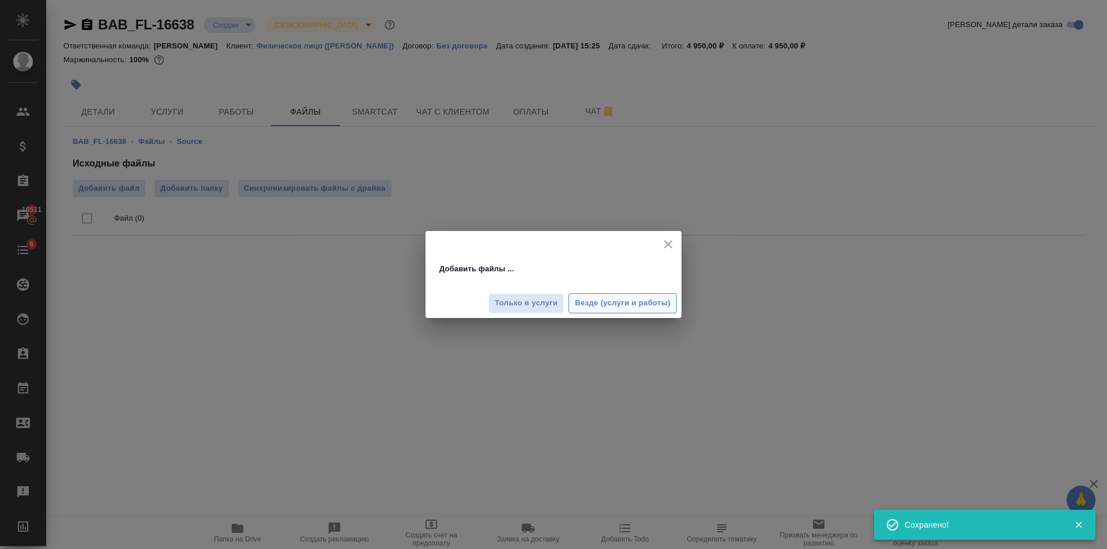
click at [645, 295] on button "Везде (услуги и работы)" at bounding box center [622, 303] width 108 height 20
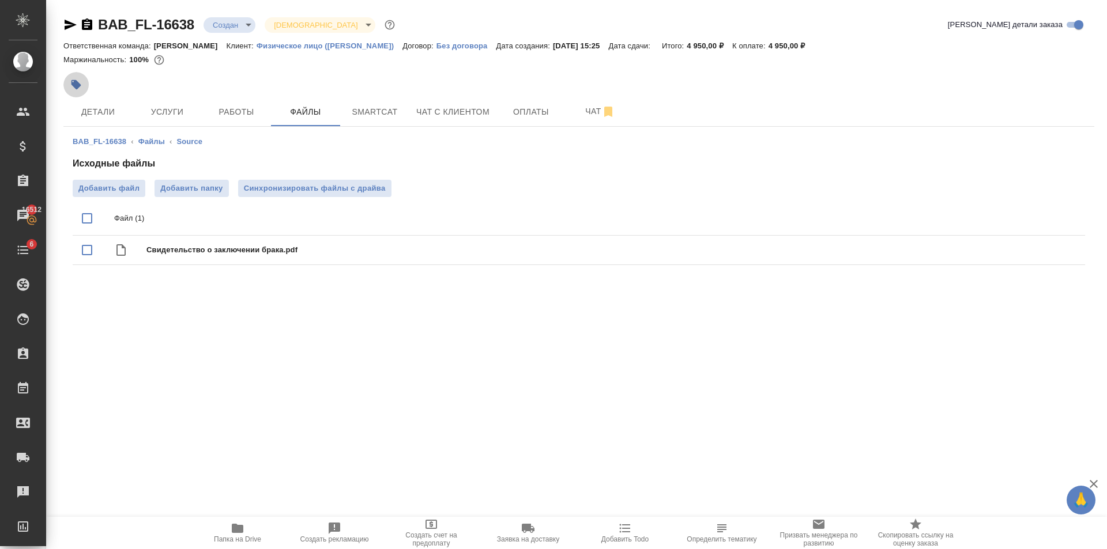
click at [85, 83] on button "button" at bounding box center [75, 84] width 25 height 25
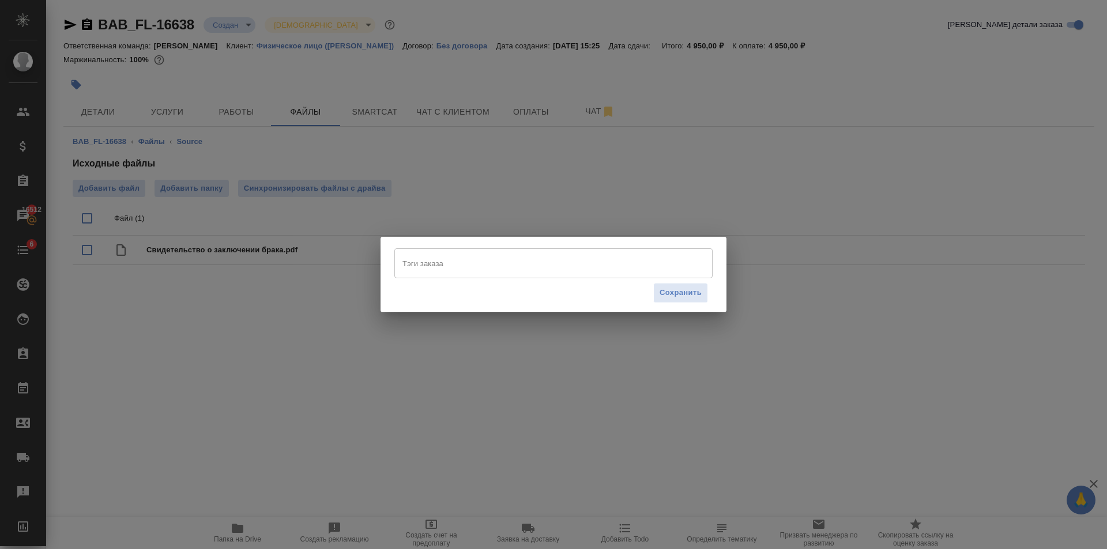
click at [477, 258] on input "Тэги заказа" at bounding box center [543, 264] width 286 height 20
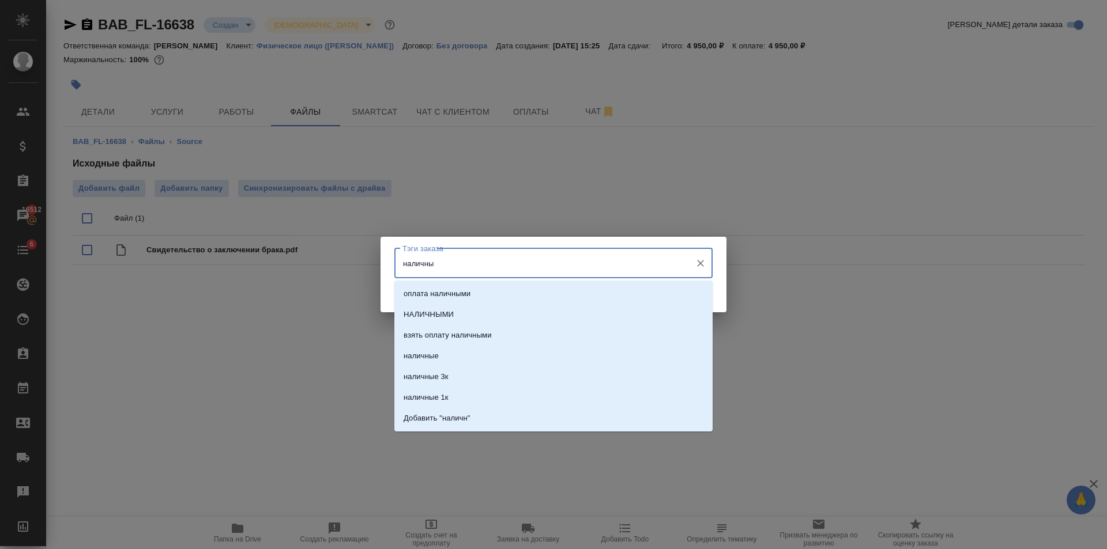
type input "наличные"
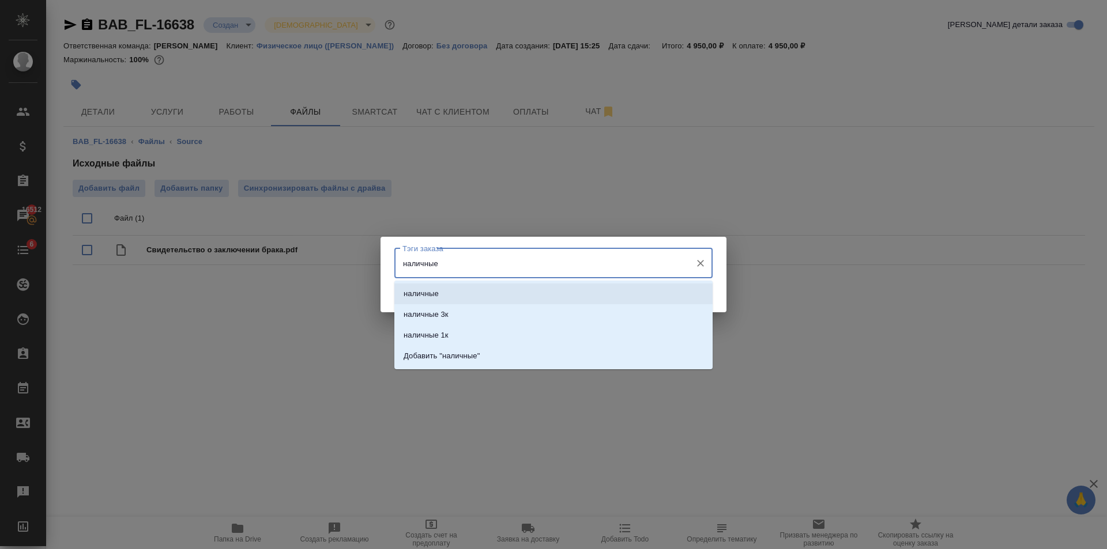
click at [506, 287] on li "наличные" at bounding box center [553, 294] width 318 height 21
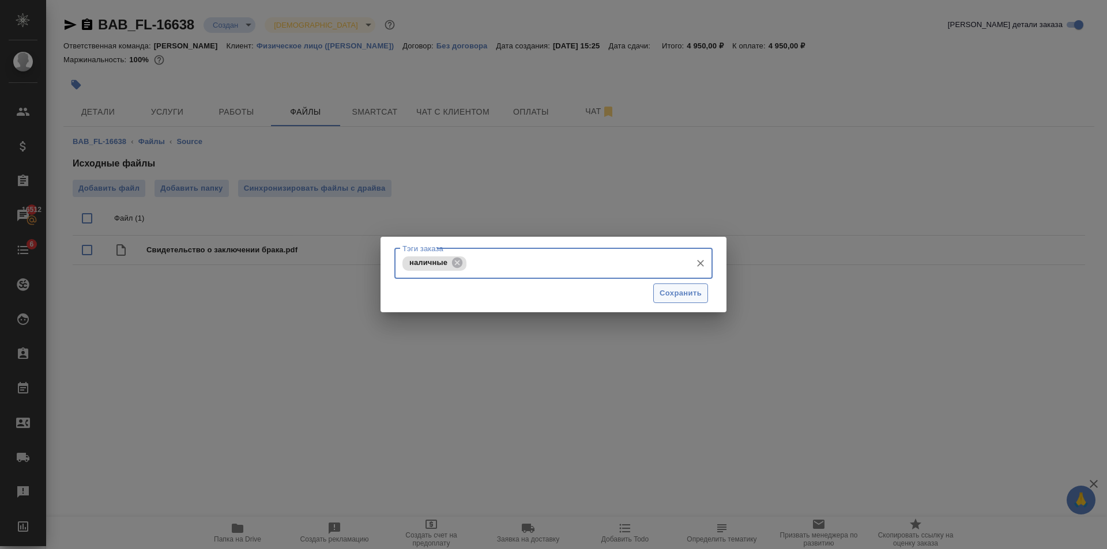
click at [664, 293] on span "Сохранить" at bounding box center [681, 293] width 42 height 13
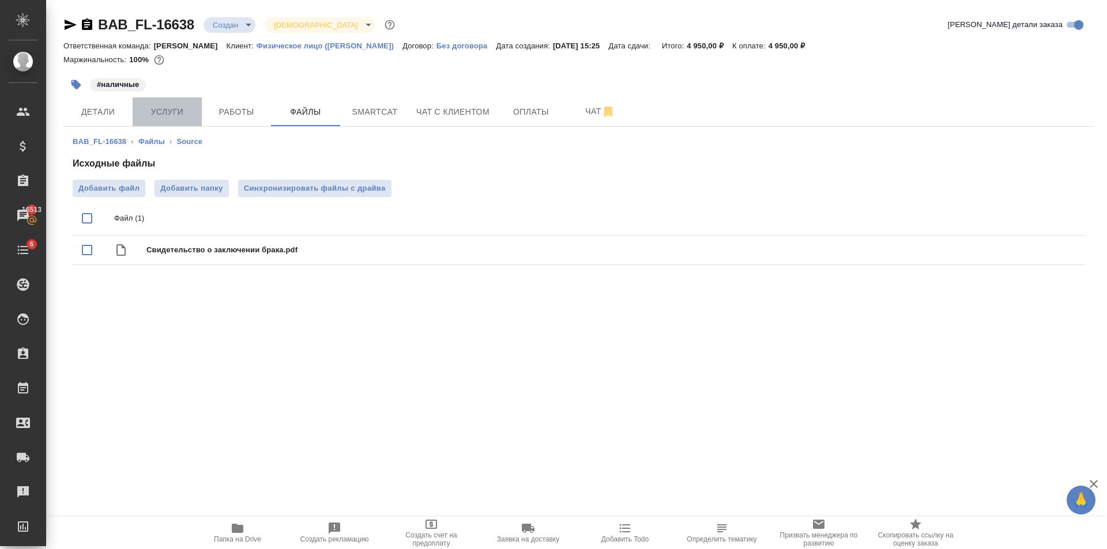
click at [194, 109] on span "Услуги" at bounding box center [167, 112] width 55 height 14
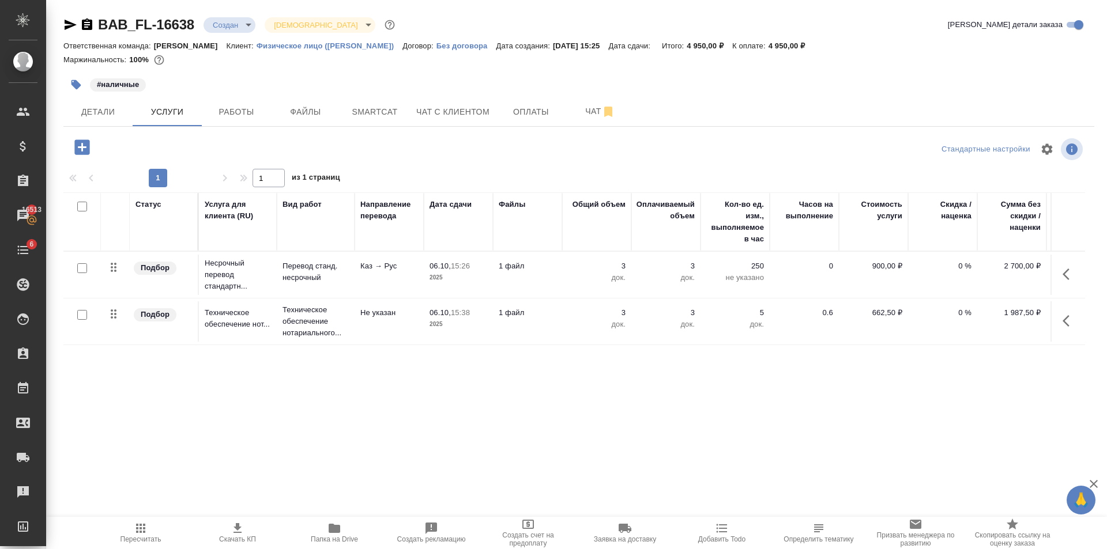
click at [72, 24] on icon "button" at bounding box center [71, 25] width 12 height 10
click at [544, 114] on span "Оплаты" at bounding box center [530, 112] width 55 height 14
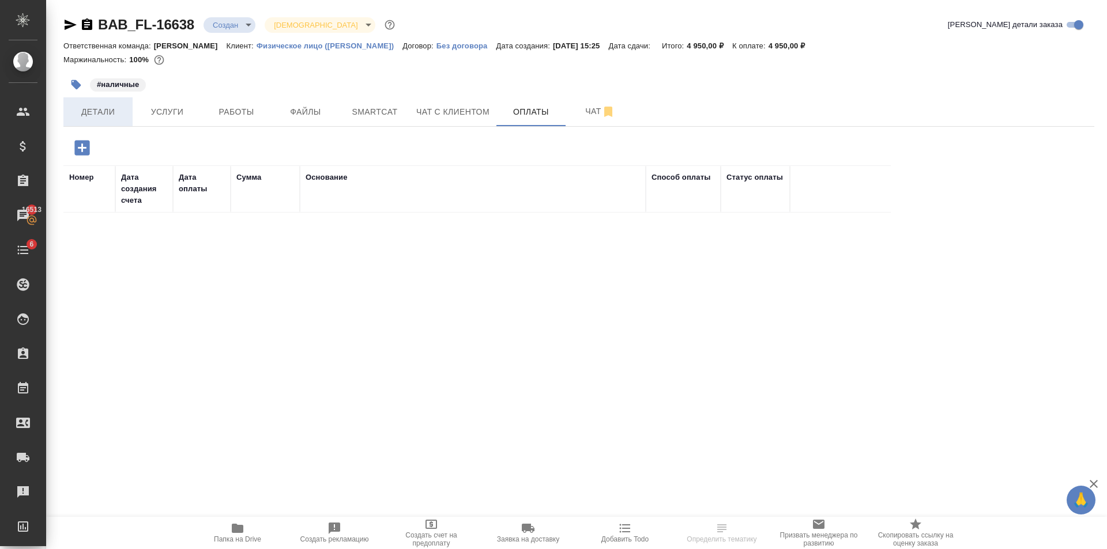
click at [110, 111] on span "Детали" at bounding box center [97, 112] width 55 height 14
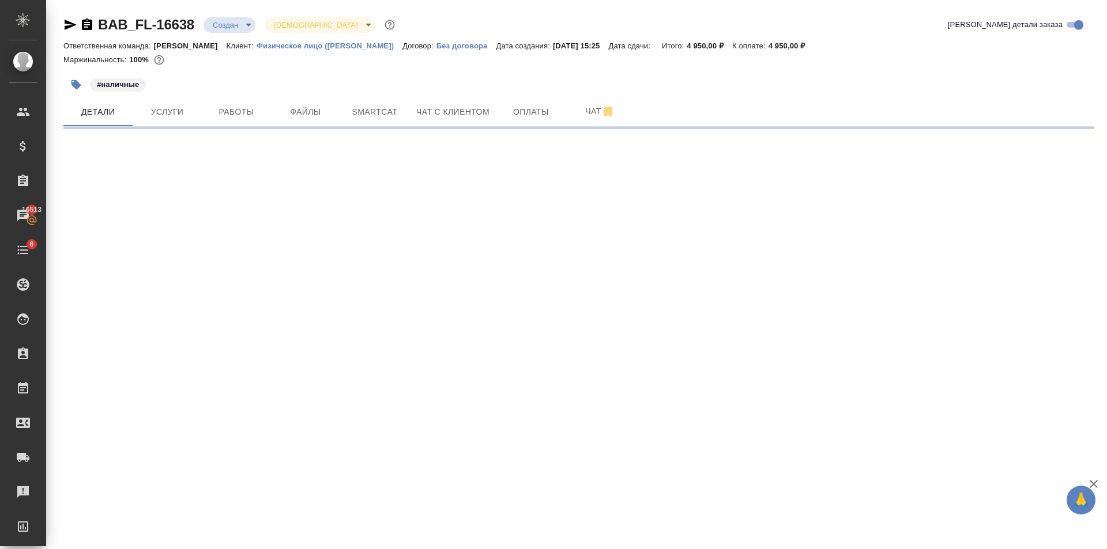
select select "RU"
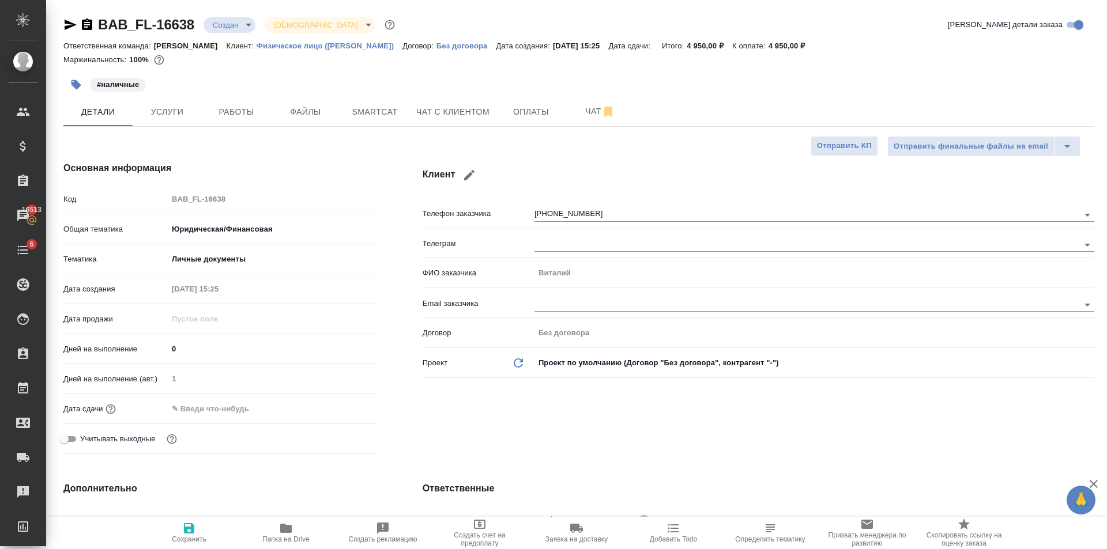
type textarea "x"
click at [186, 537] on span "Сохранить" at bounding box center [189, 540] width 35 height 8
type textarea "x"
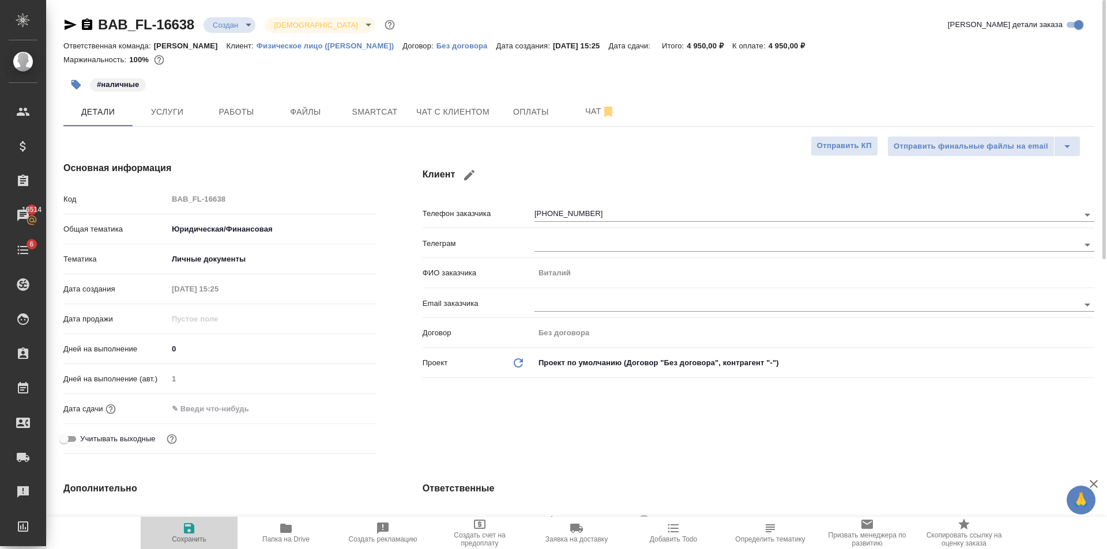
type textarea "x"
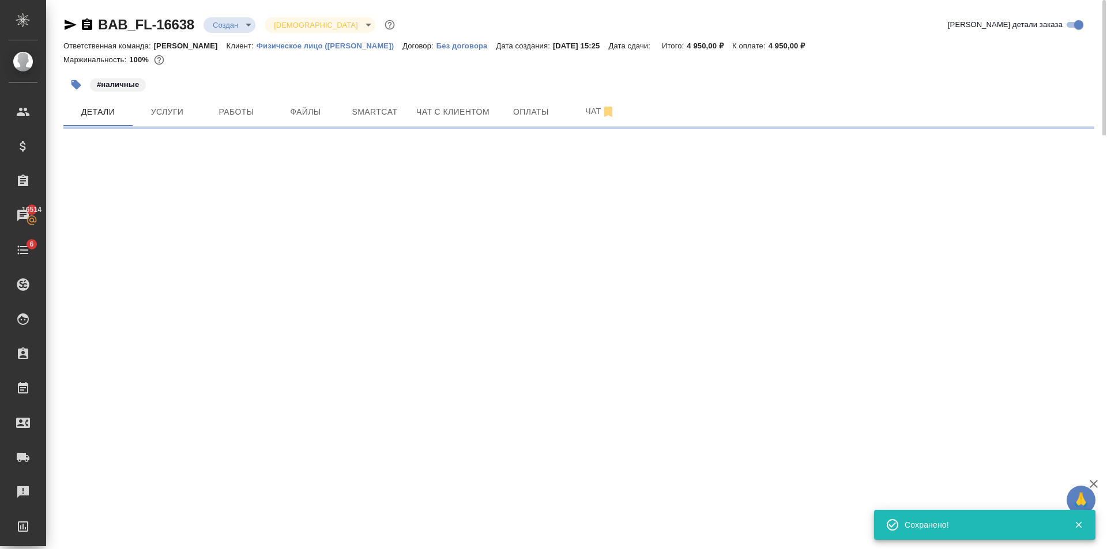
select select "RU"
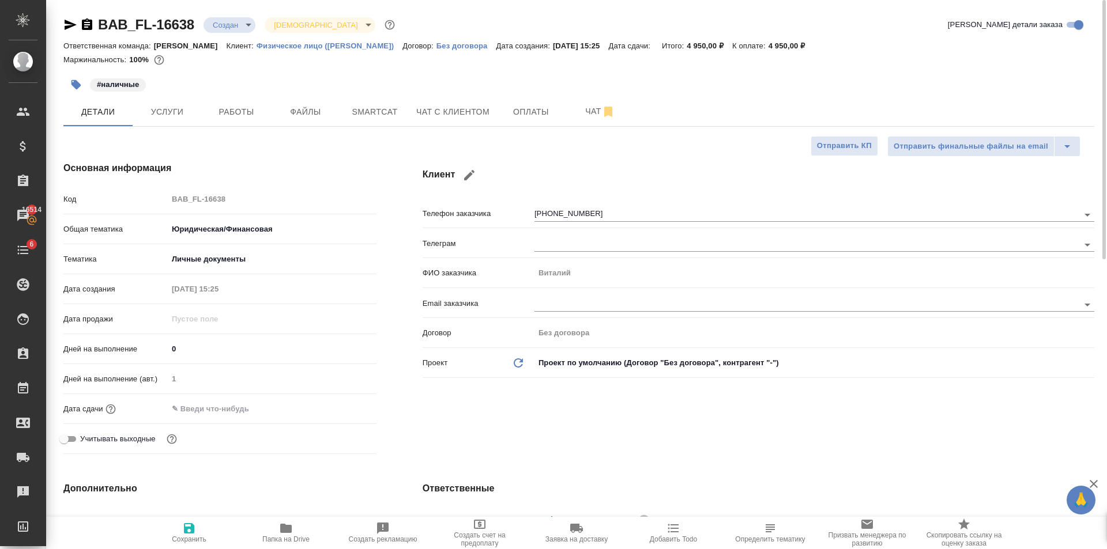
type textarea "x"
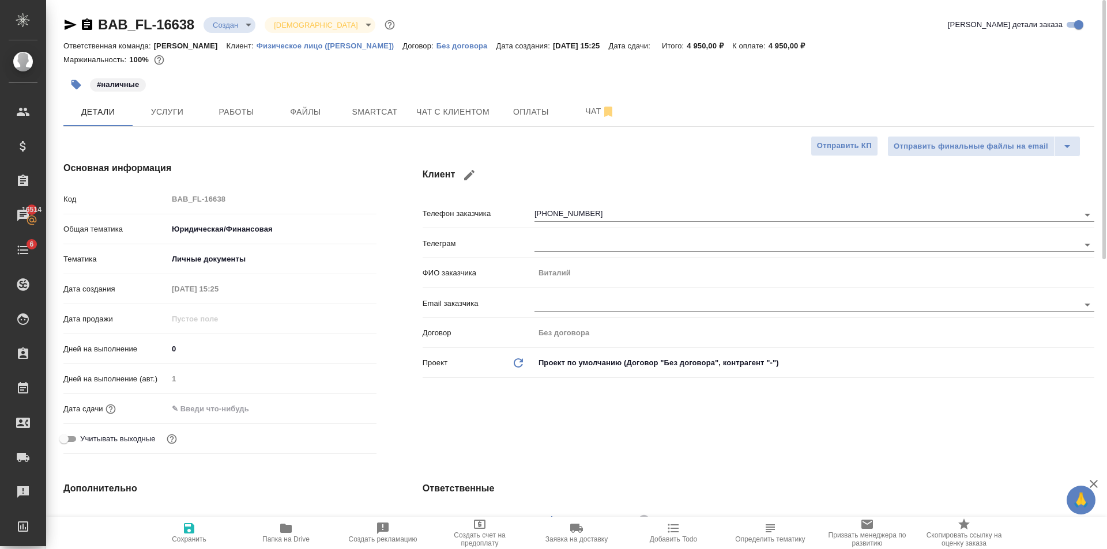
type textarea "x"
click at [187, 111] on span "Услуги" at bounding box center [167, 112] width 55 height 14
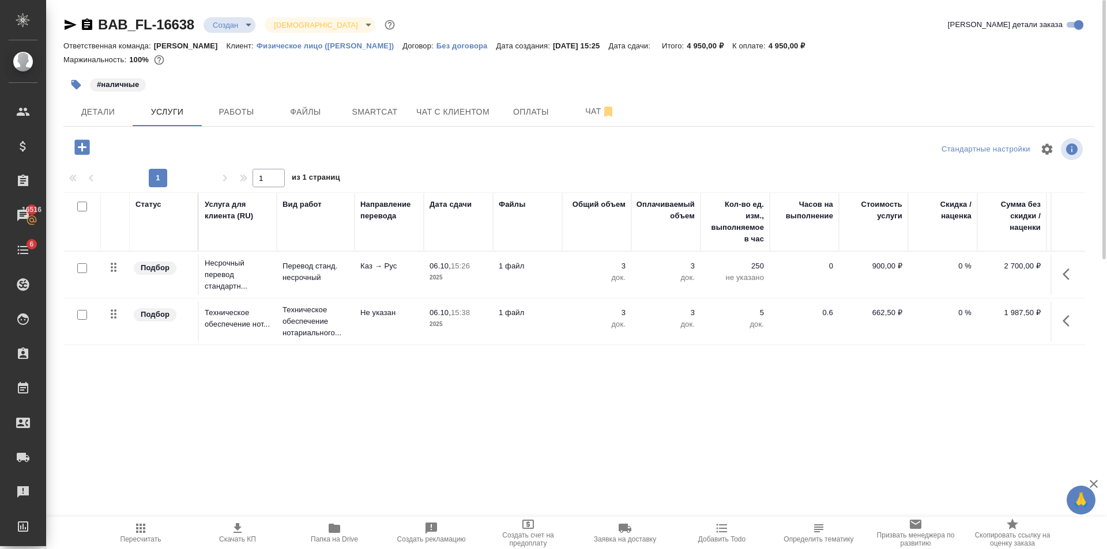
click at [543, 277] on td "1 файл" at bounding box center [527, 275] width 69 height 40
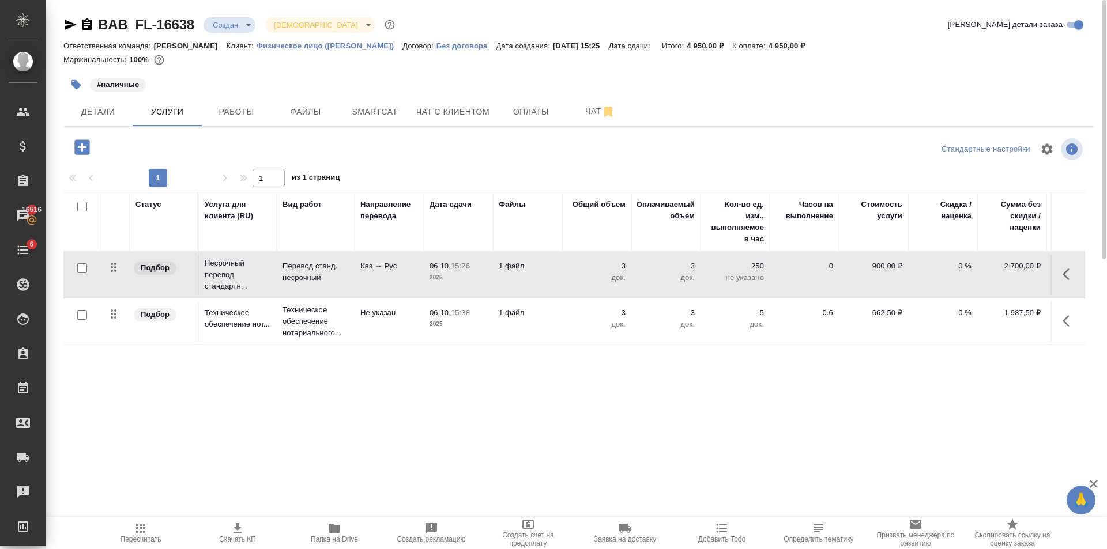
click at [543, 277] on td "1 файл" at bounding box center [527, 275] width 69 height 40
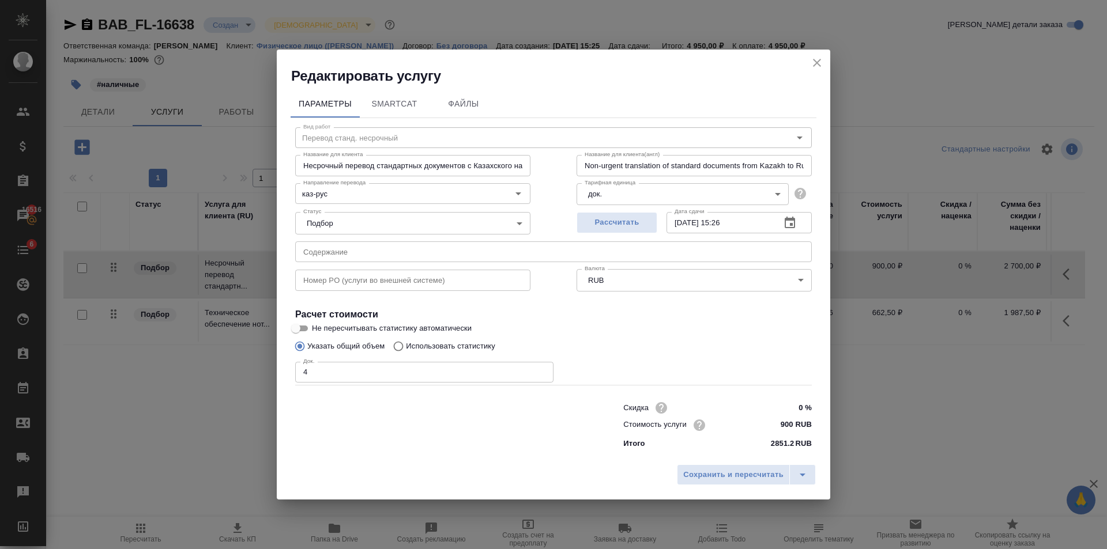
type input "4"
click at [537, 371] on input "4" at bounding box center [424, 372] width 258 height 21
click at [725, 465] on button "Сохранить и пересчитать" at bounding box center [733, 475] width 113 height 21
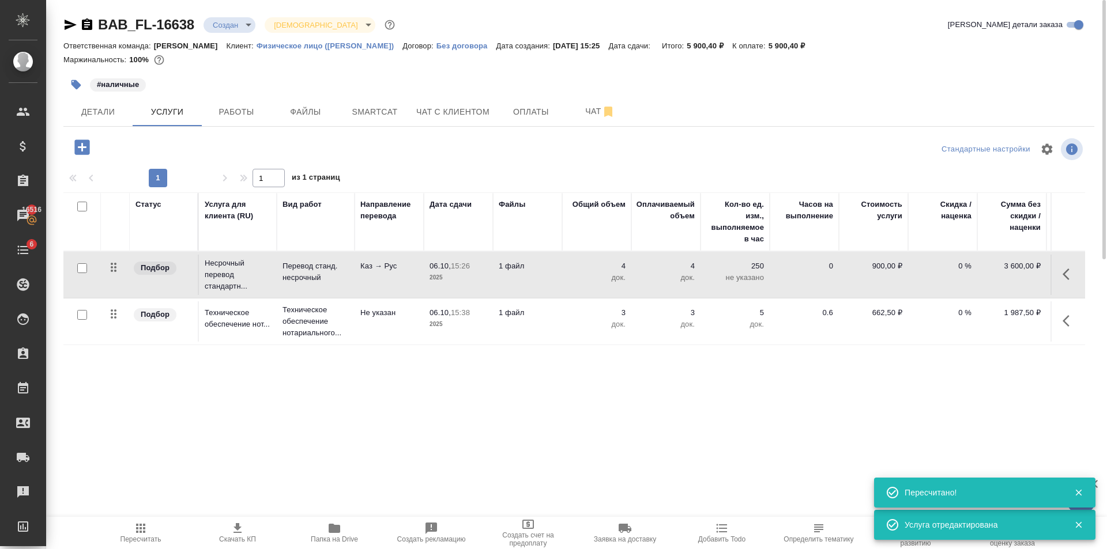
click at [520, 330] on td "1 файл" at bounding box center [527, 322] width 69 height 40
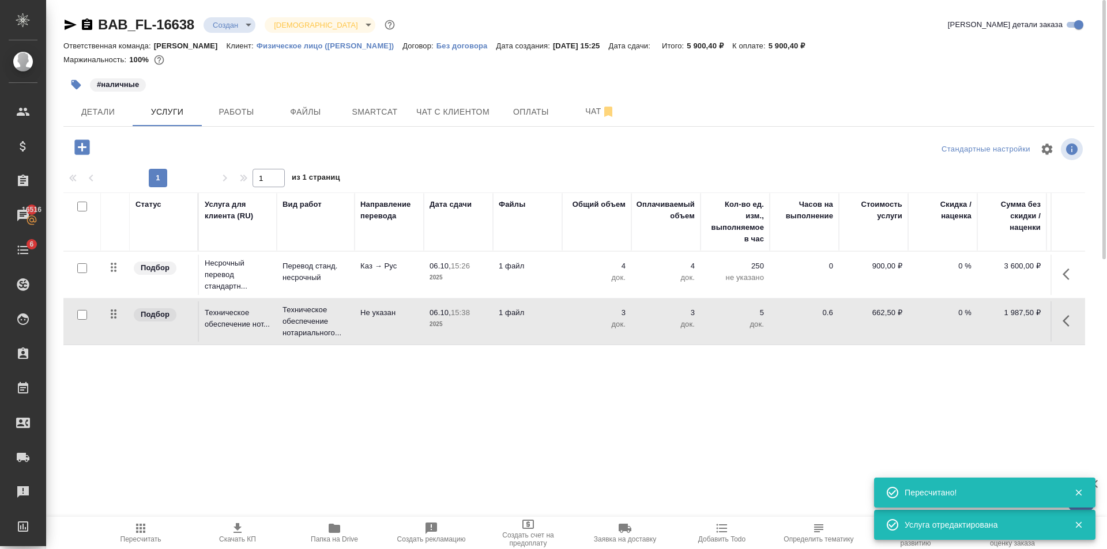
click at [520, 330] on td "1 файл" at bounding box center [527, 322] width 69 height 40
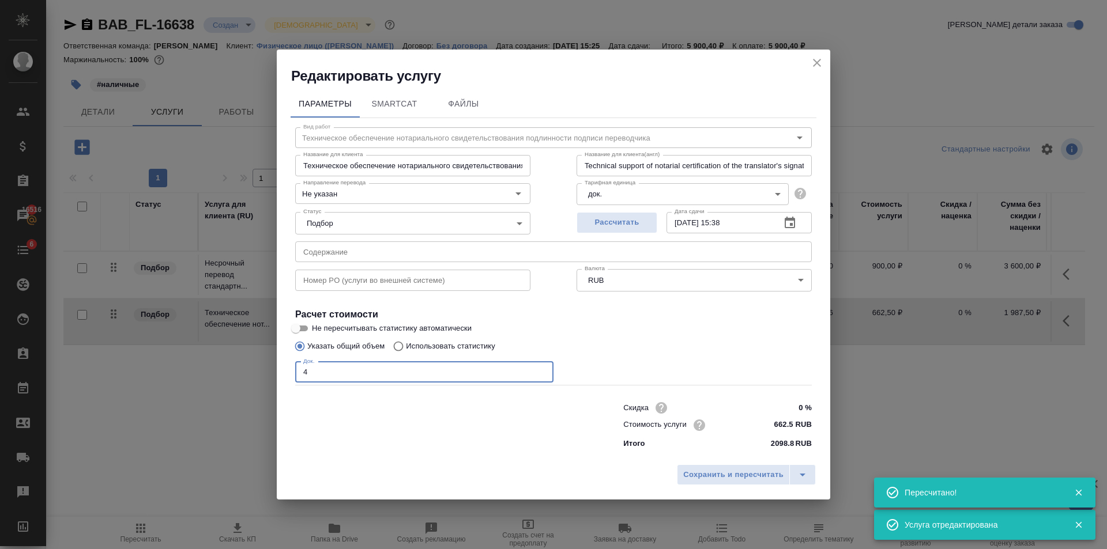
type input "4"
click at [543, 370] on input "4" at bounding box center [424, 372] width 258 height 21
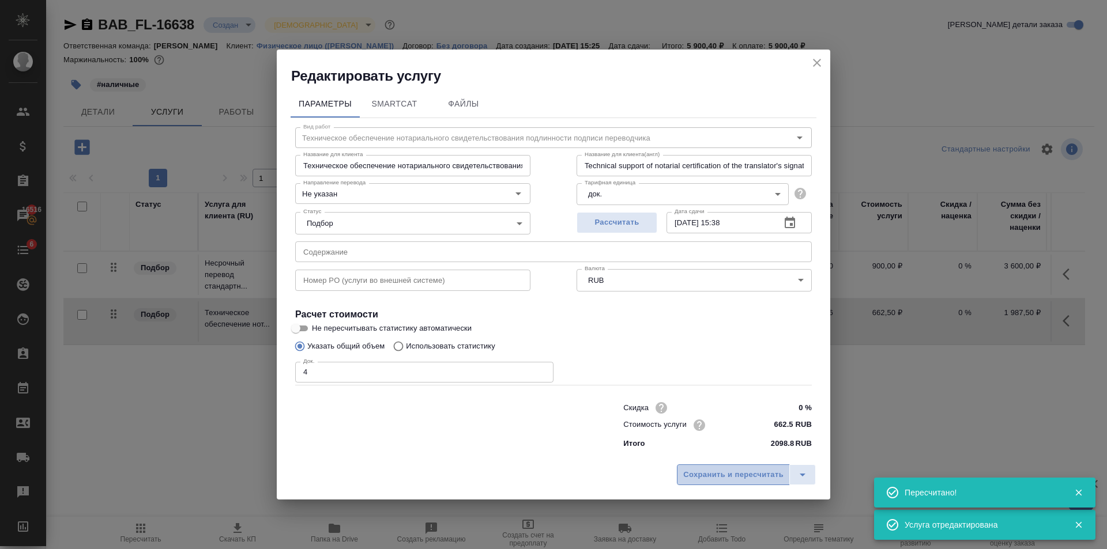
click at [696, 470] on span "Сохранить и пересчитать" at bounding box center [733, 475] width 100 height 13
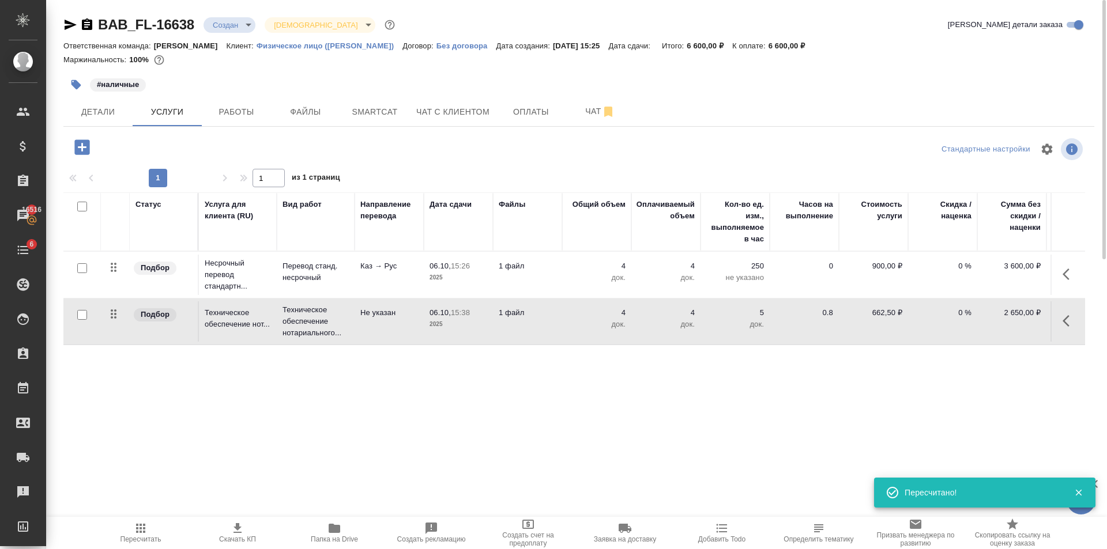
scroll to position [0, 65]
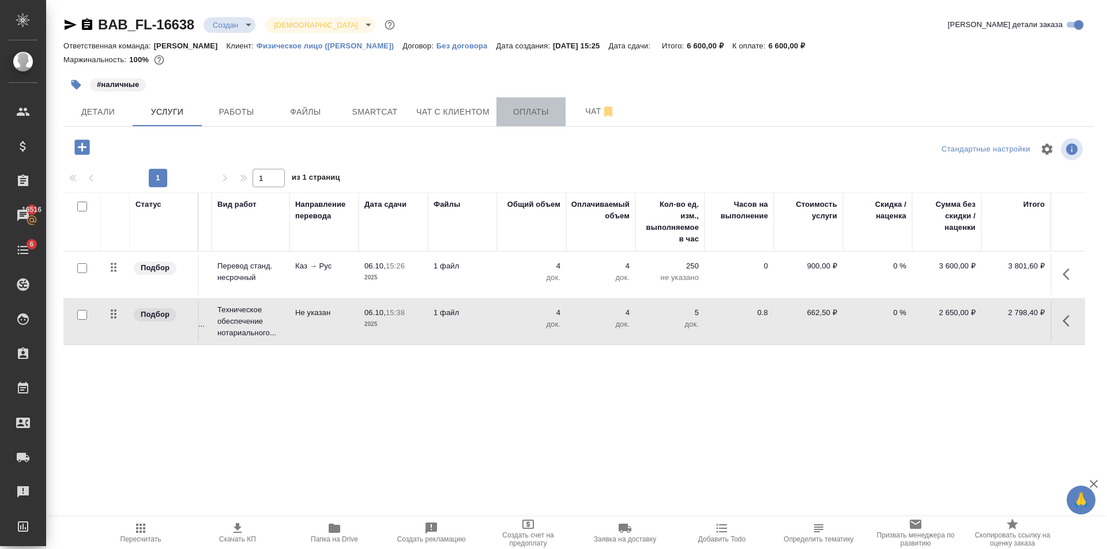
click at [510, 119] on span "Оплаты" at bounding box center [530, 112] width 55 height 14
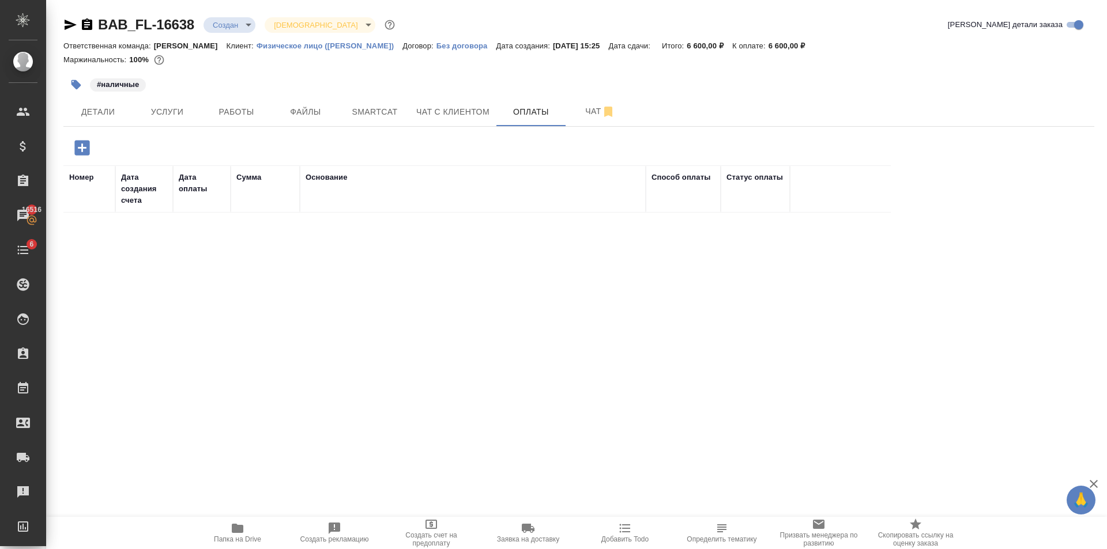
click at [81, 147] on icon "button" at bounding box center [81, 147] width 15 height 15
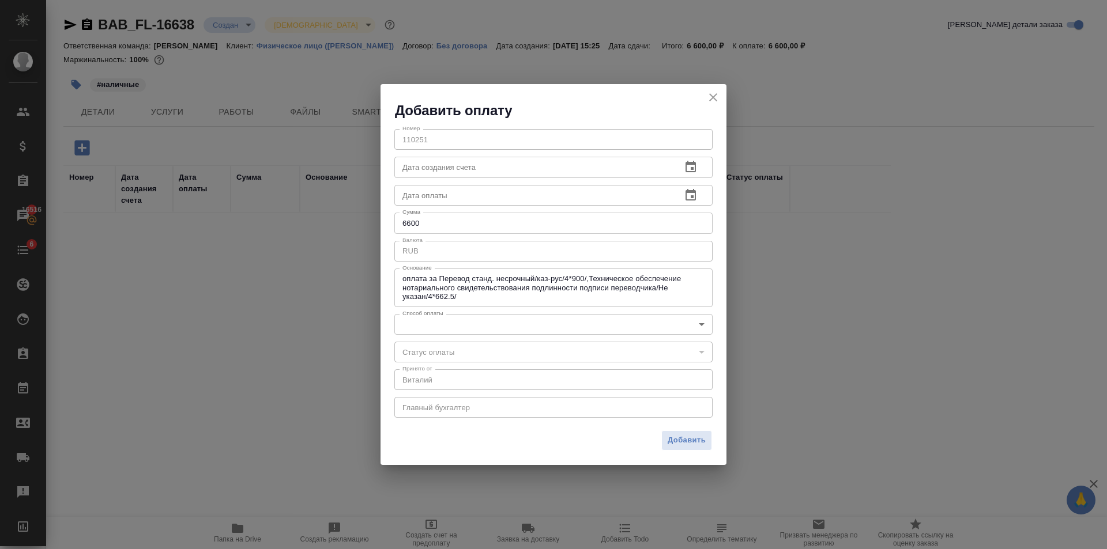
click at [507, 312] on div "Номер 110251 Номер Дата создания счета Дата создания счета Дата оплаты Дата опл…" at bounding box center [554, 273] width 346 height 306
click at [504, 325] on body "🙏 .cls-1 fill:#fff; AWATERA Golubev Dmitry Клиенты Спецификации Заказы 16516 Ча…" at bounding box center [553, 274] width 1107 height 549
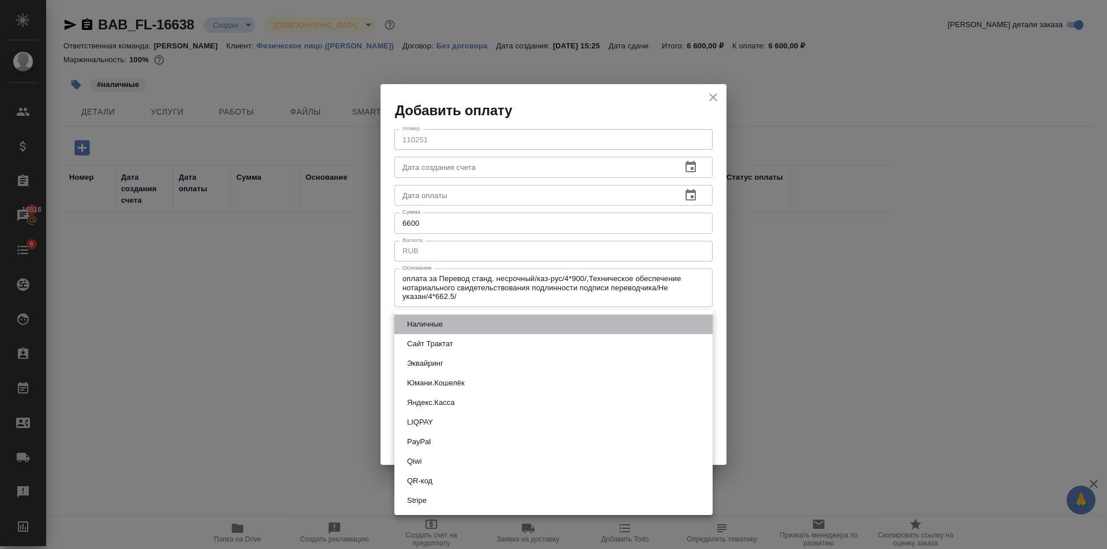
click at [472, 329] on li "Наличные" at bounding box center [553, 325] width 318 height 20
type input "cash"
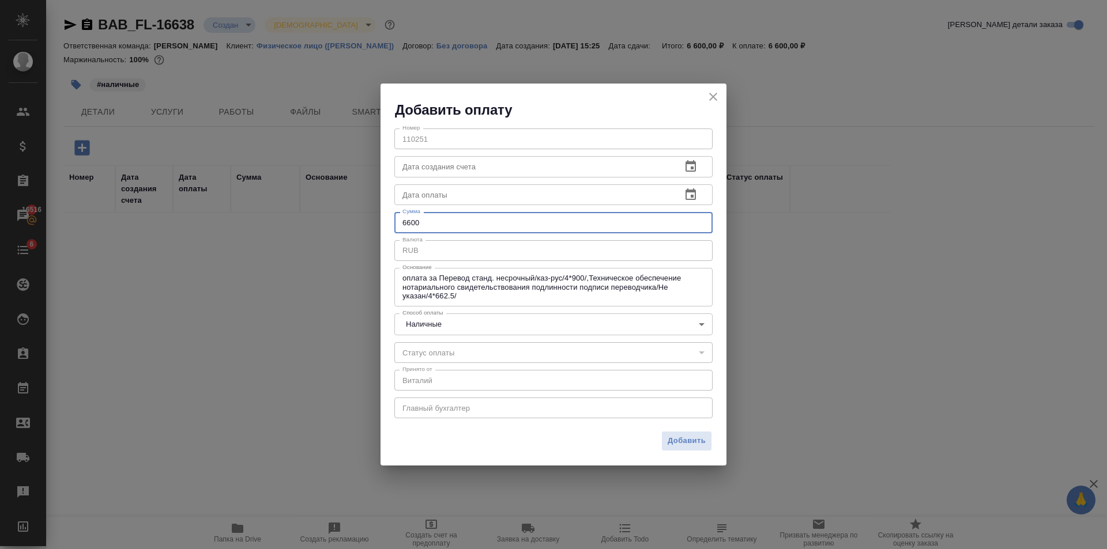
click at [480, 215] on input "6600" at bounding box center [553, 222] width 318 height 21
type input "6"
type input "4950"
click at [698, 432] on button "Добавить" at bounding box center [686, 441] width 51 height 20
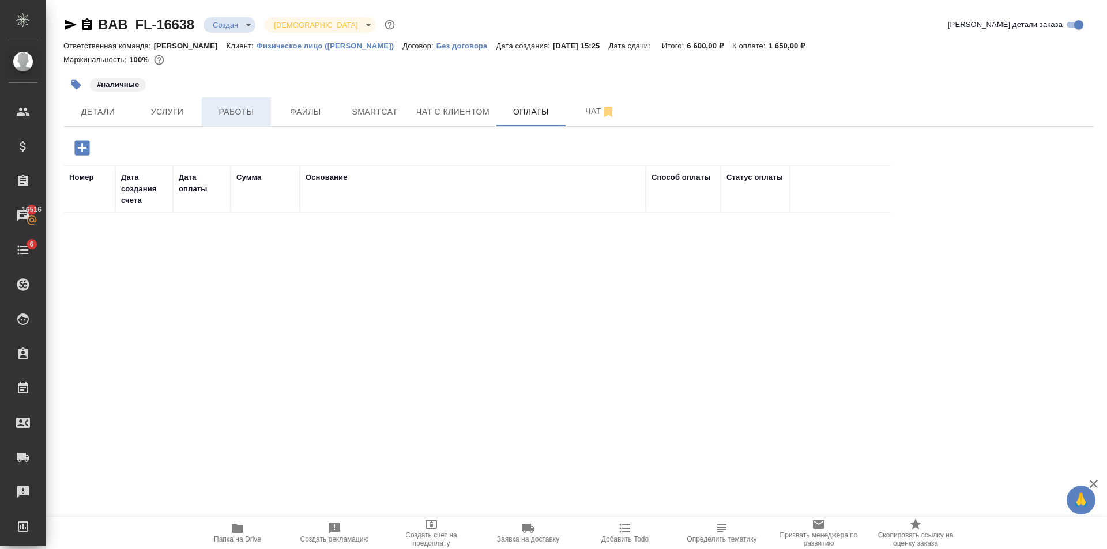
click at [253, 115] on span "Работы" at bounding box center [236, 112] width 55 height 14
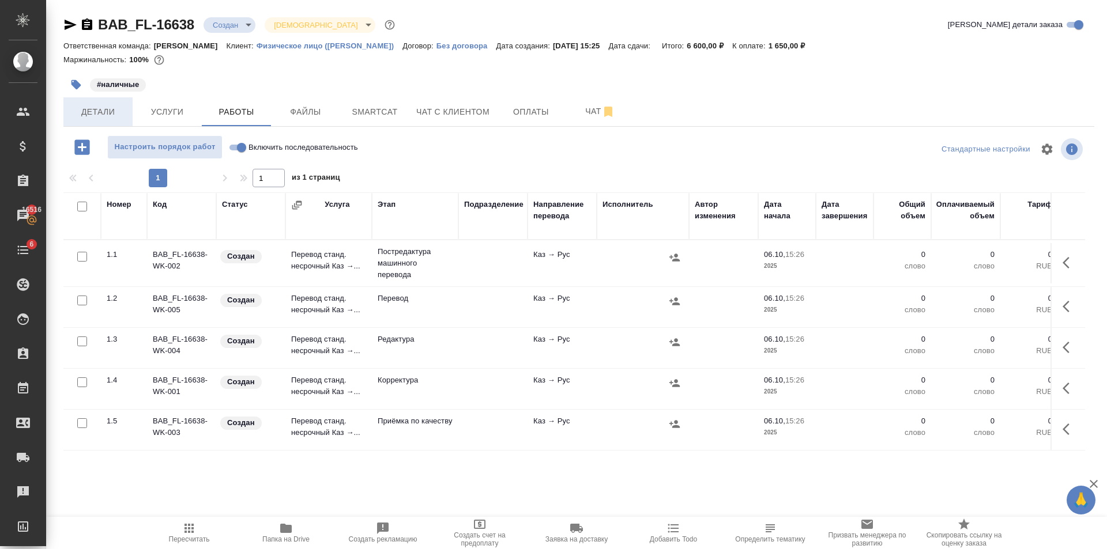
click at [82, 120] on button "Детали" at bounding box center [97, 111] width 69 height 29
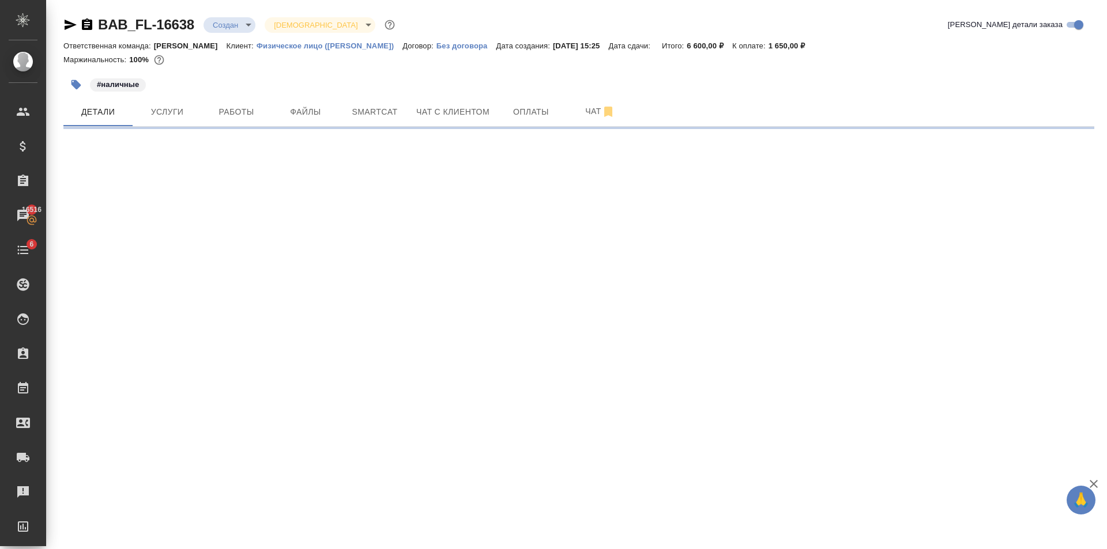
select select "RU"
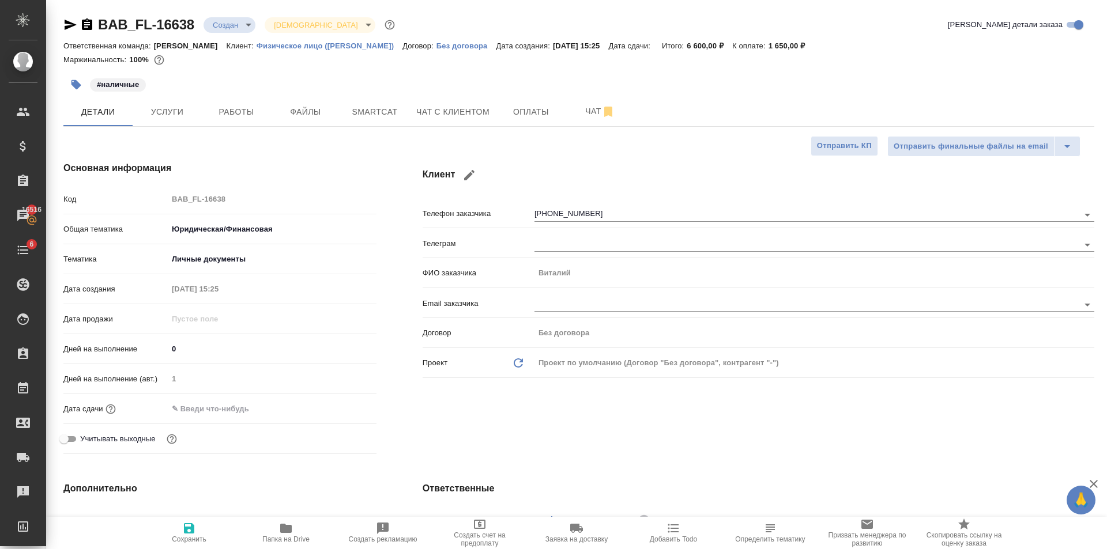
type textarea "x"
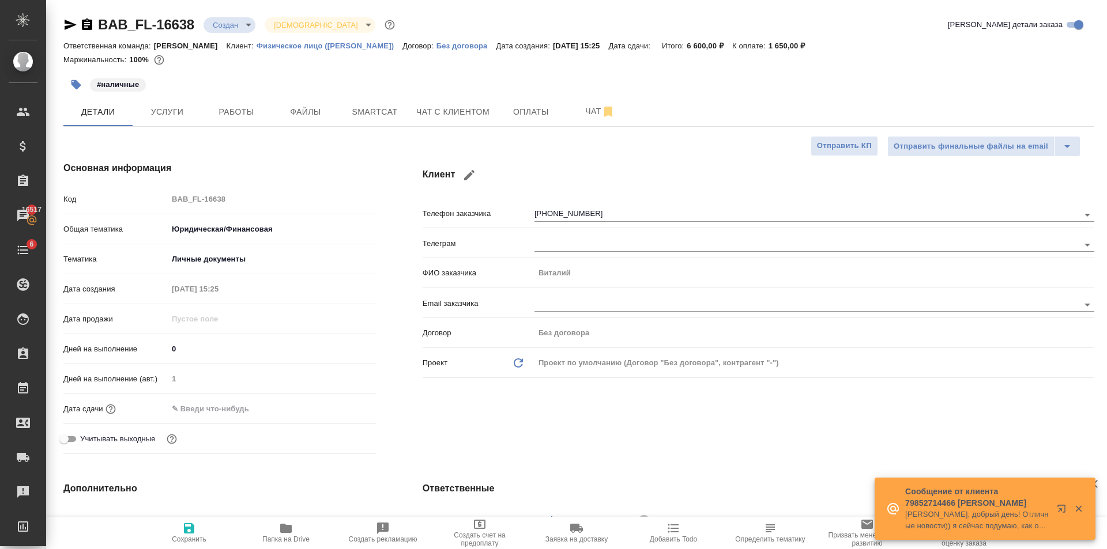
type textarea "x"
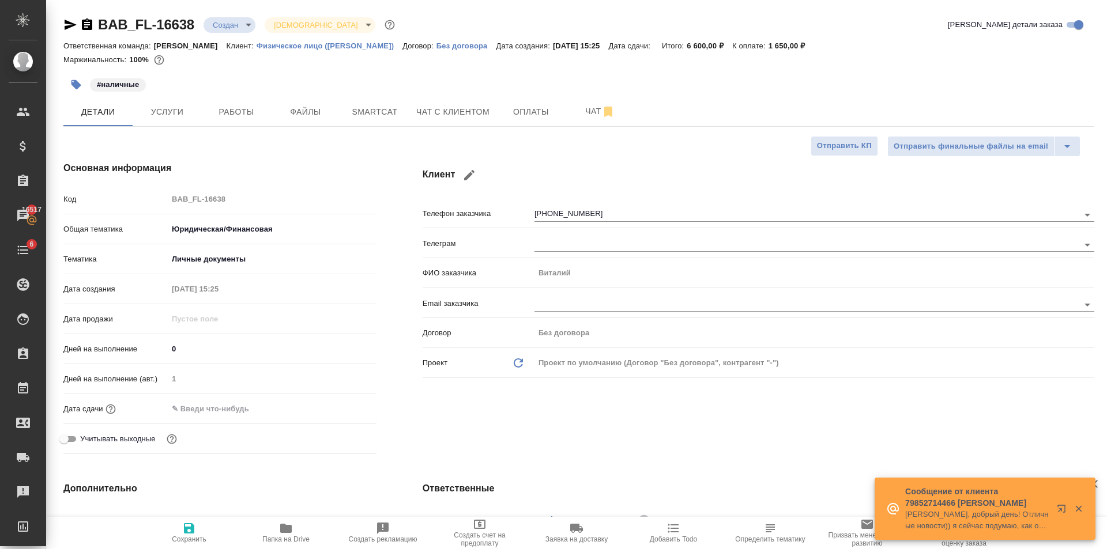
type textarea "x"
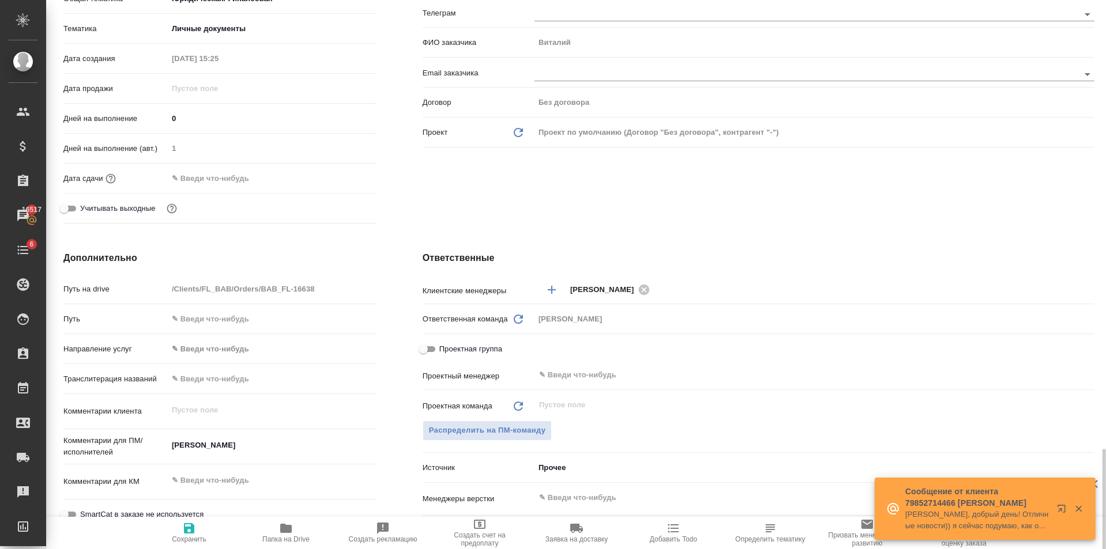
scroll to position [461, 0]
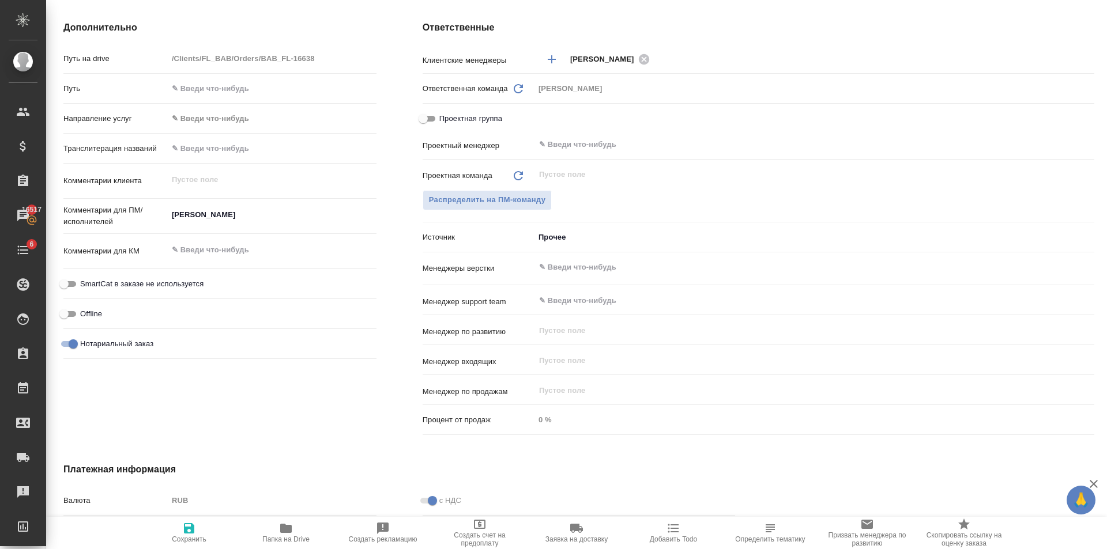
type textarea "x"
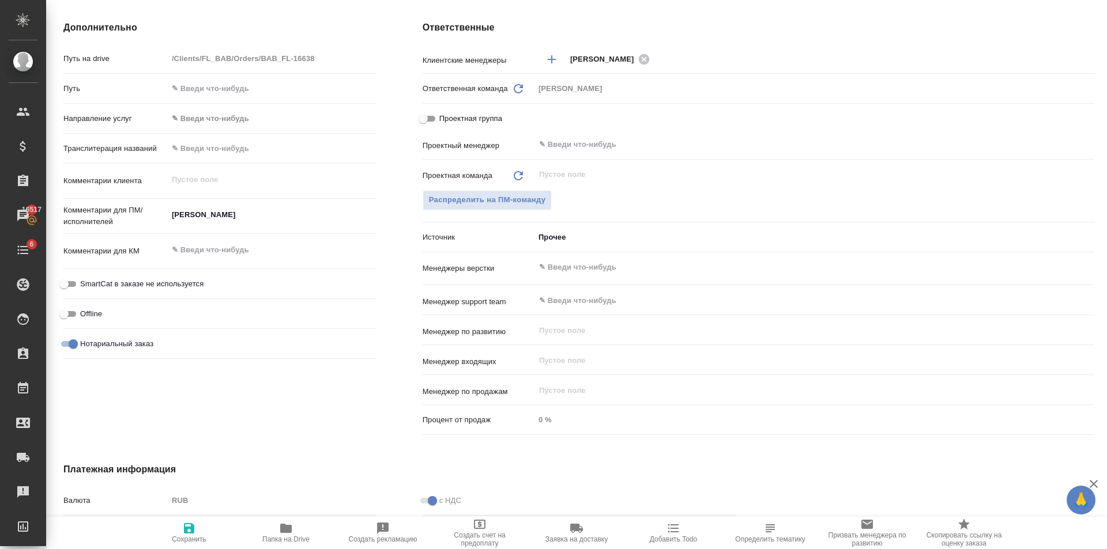
type textarea "x"
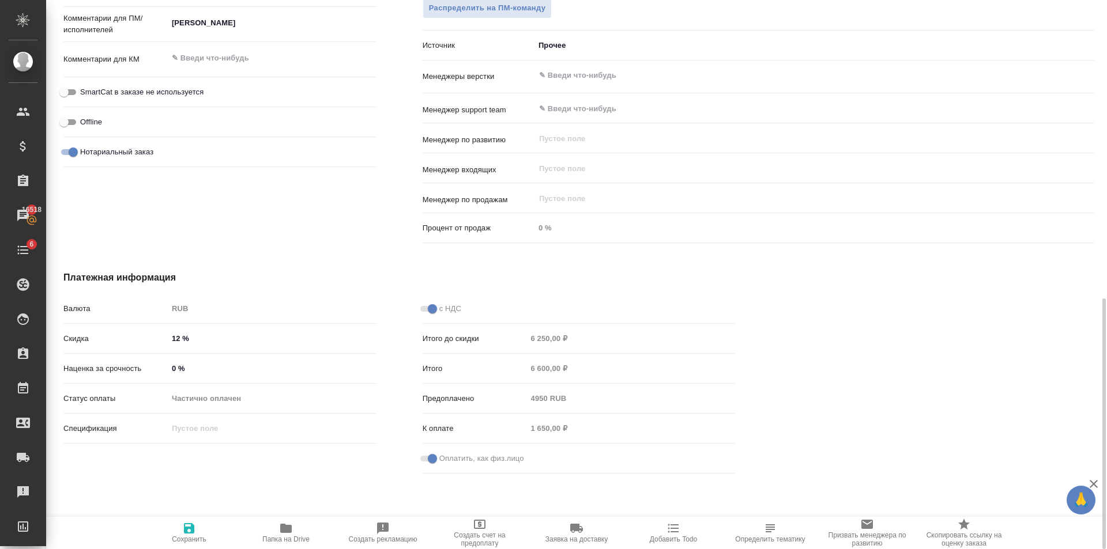
scroll to position [655, 0]
click at [180, 337] on input "12 %" at bounding box center [272, 337] width 208 height 17
type textarea "x"
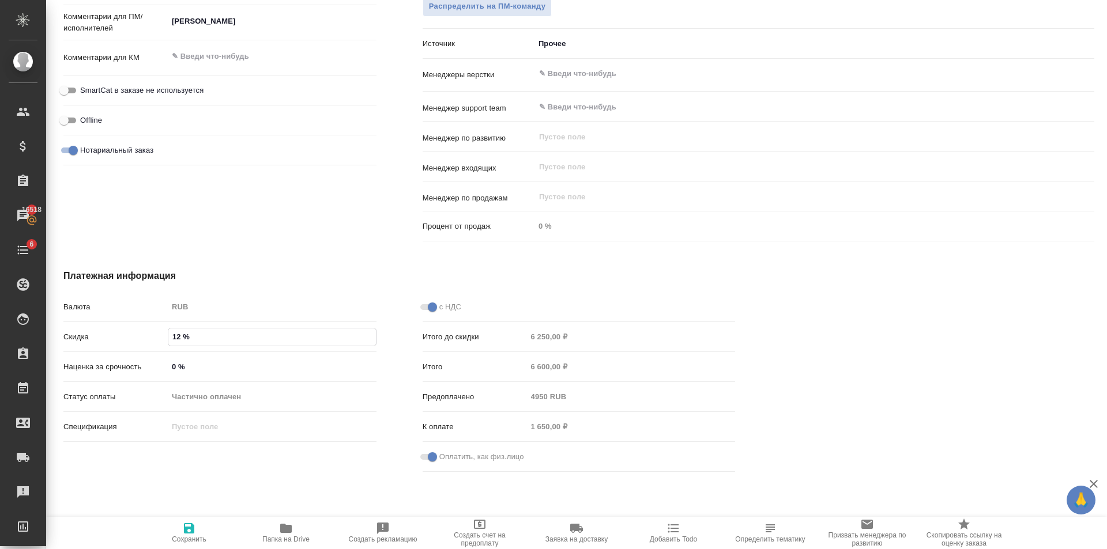
type input "1 %"
type textarea "x"
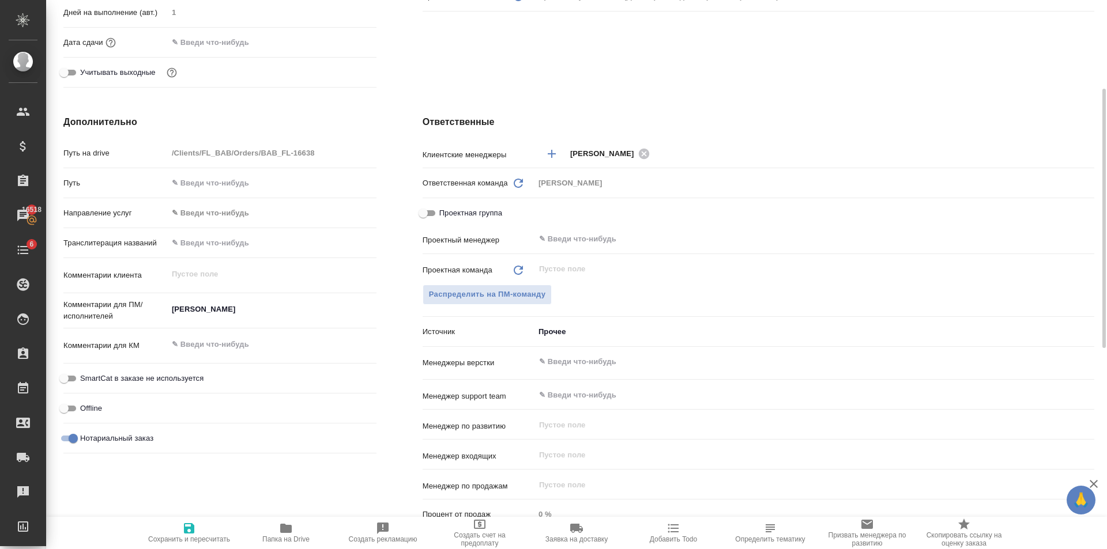
scroll to position [21, 0]
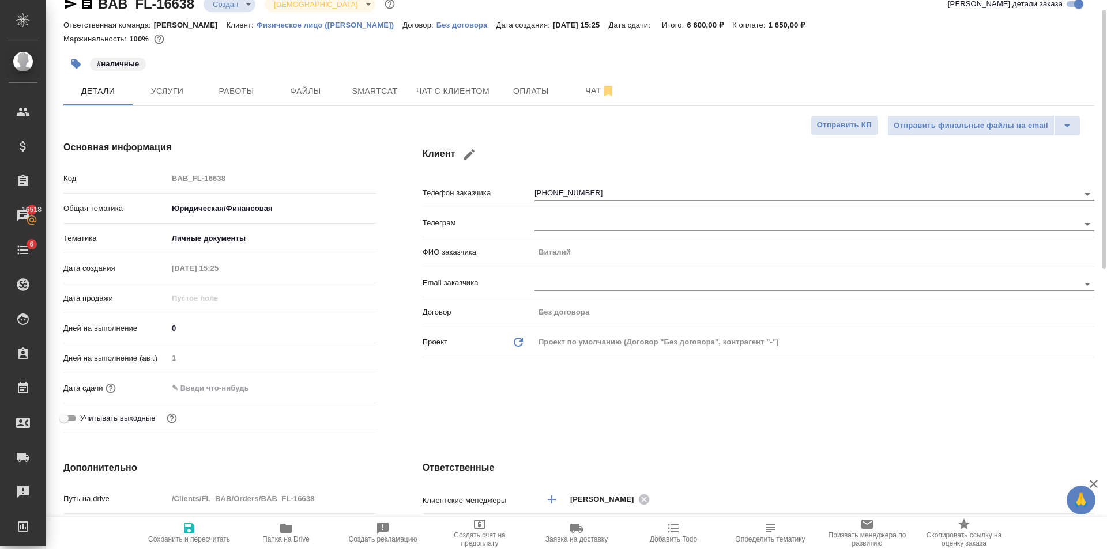
type input "16 %"
click at [192, 540] on span "Сохранить и пересчитать" at bounding box center [189, 540] width 82 height 8
type textarea "x"
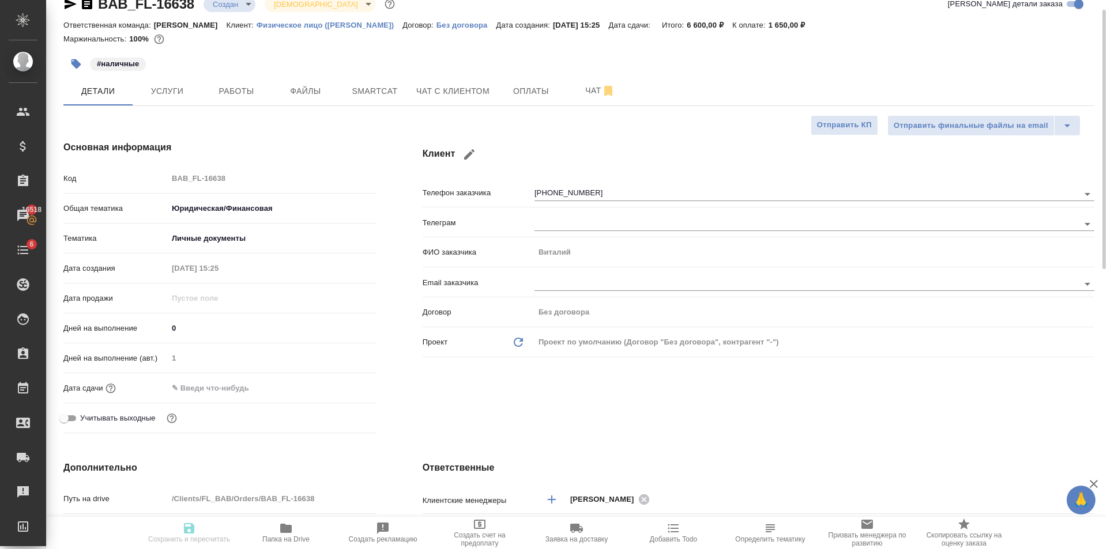
type textarea "x"
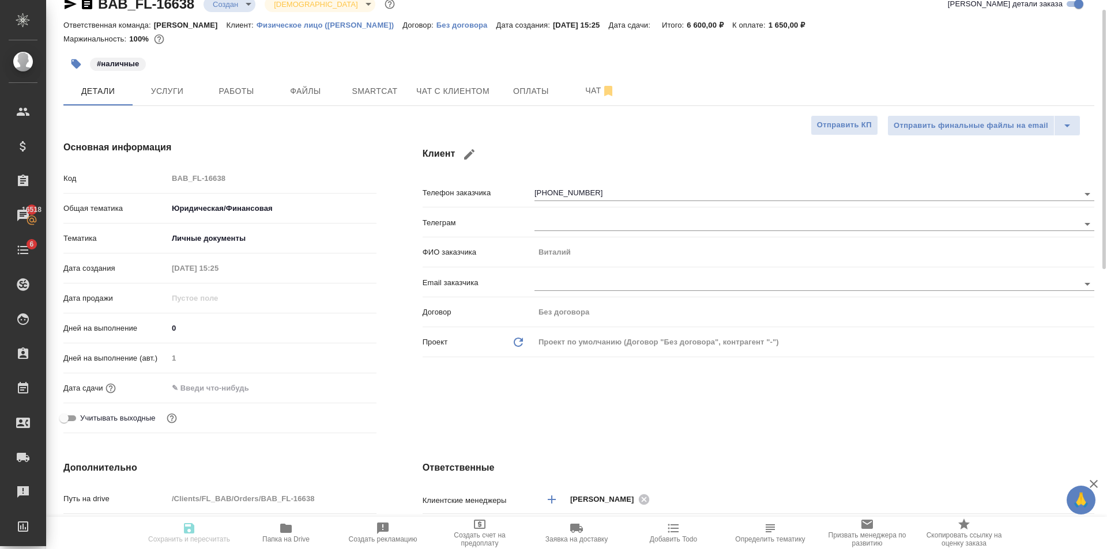
type textarea "x"
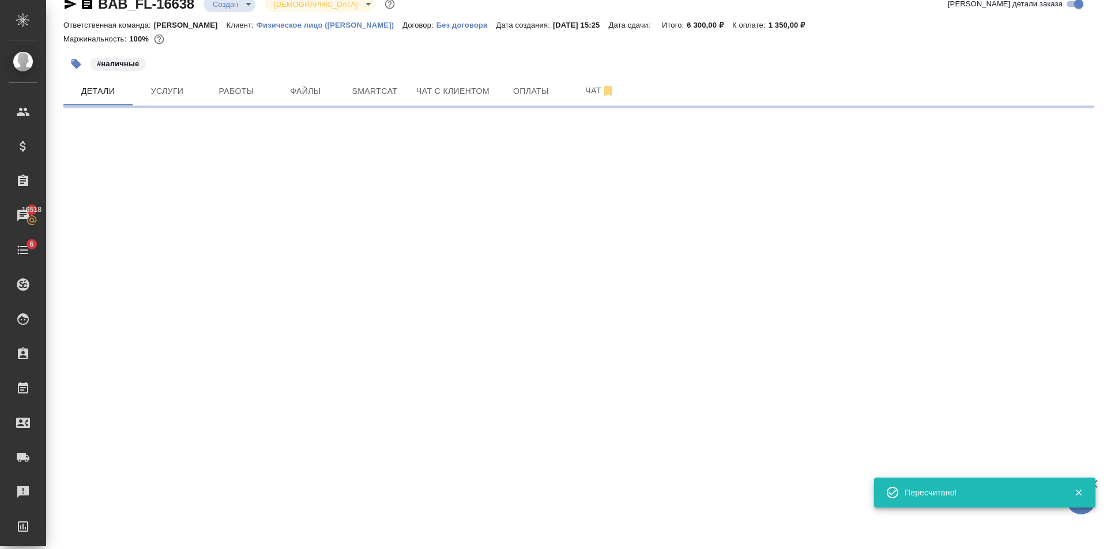
select select "RU"
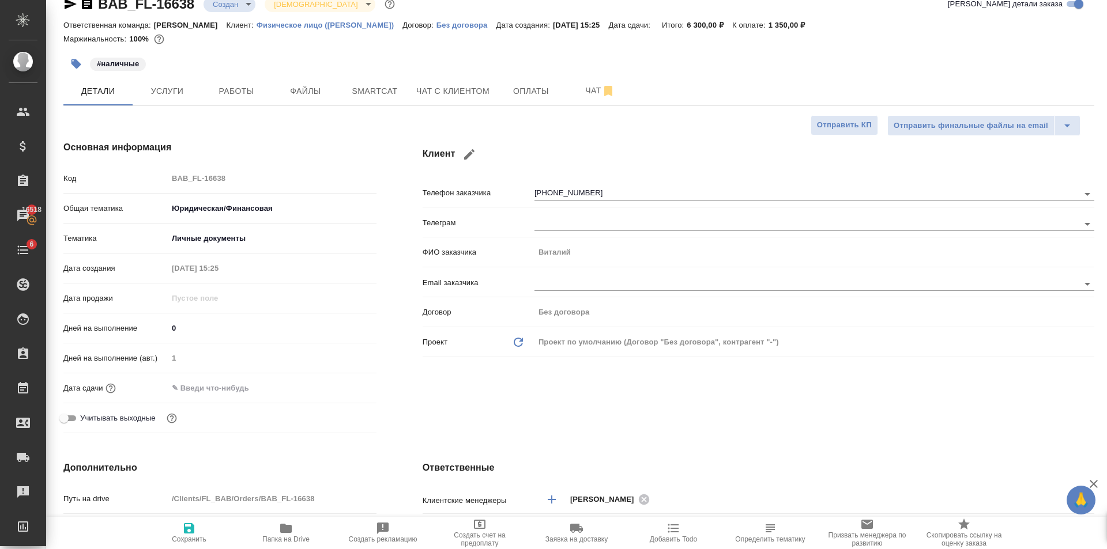
type textarea "x"
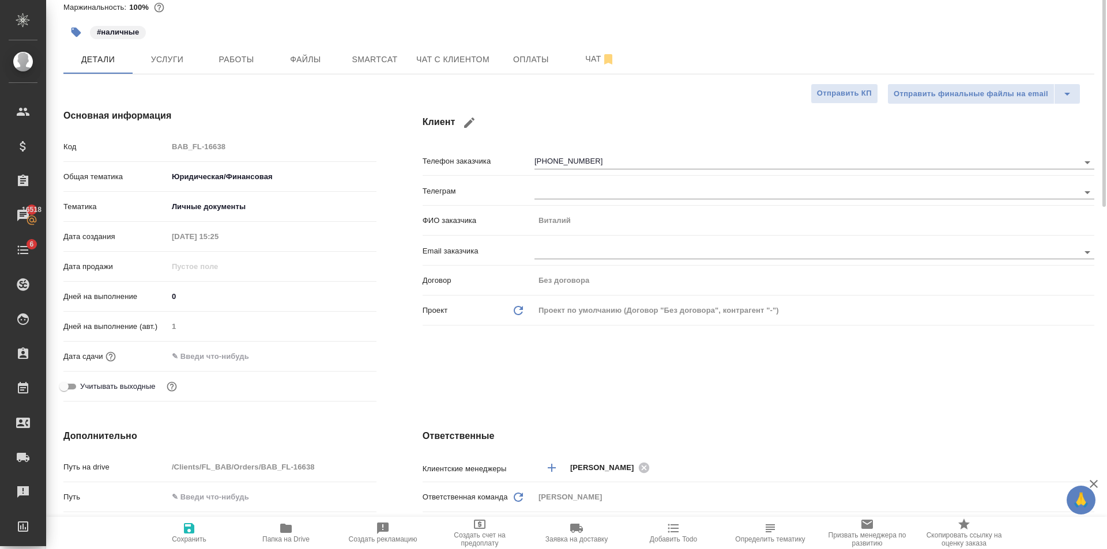
scroll to position [0, 0]
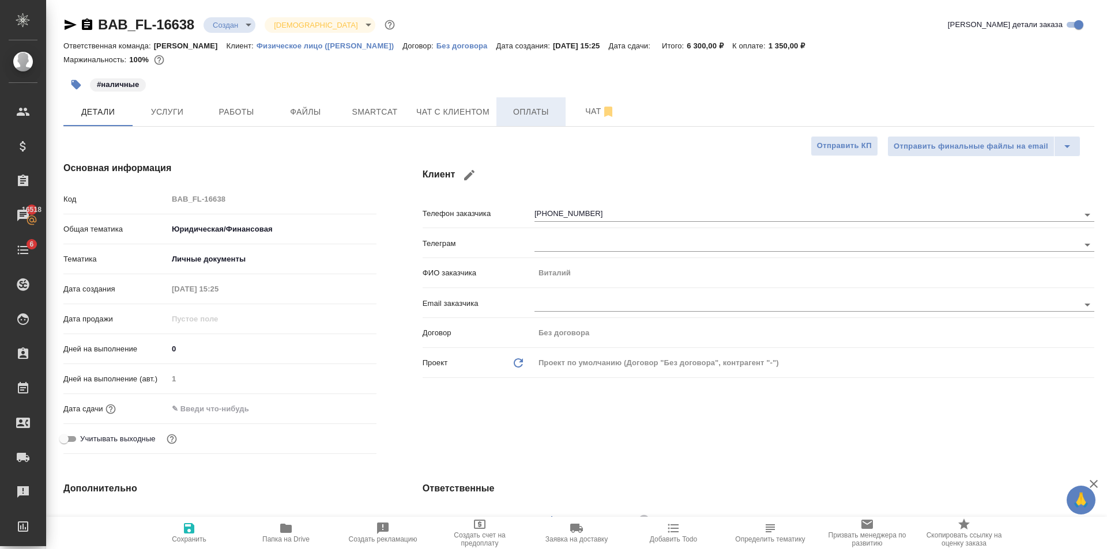
click at [537, 115] on span "Оплаты" at bounding box center [530, 112] width 55 height 14
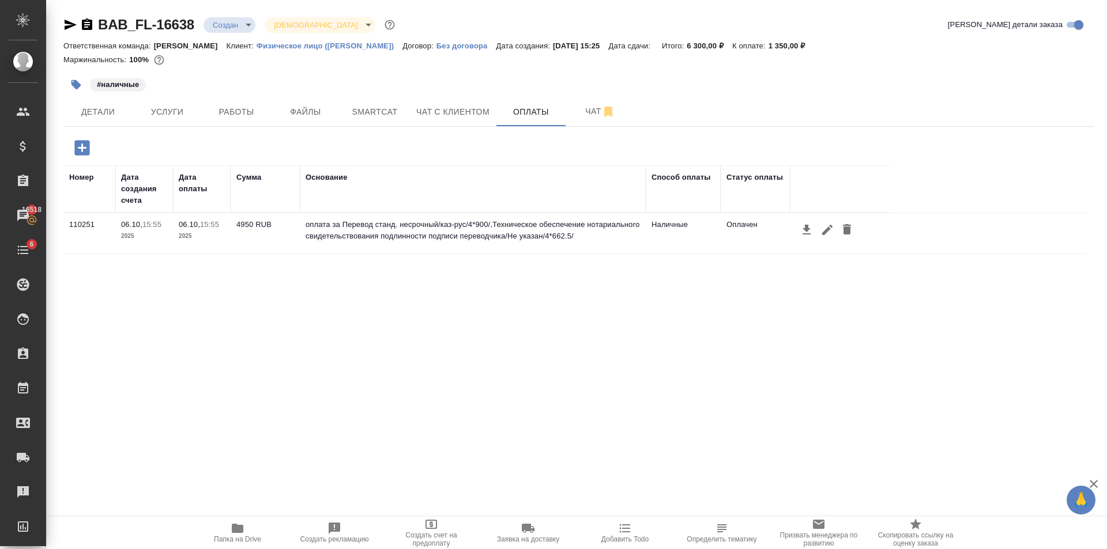
click at [846, 225] on icon "button" at bounding box center [847, 229] width 8 height 10
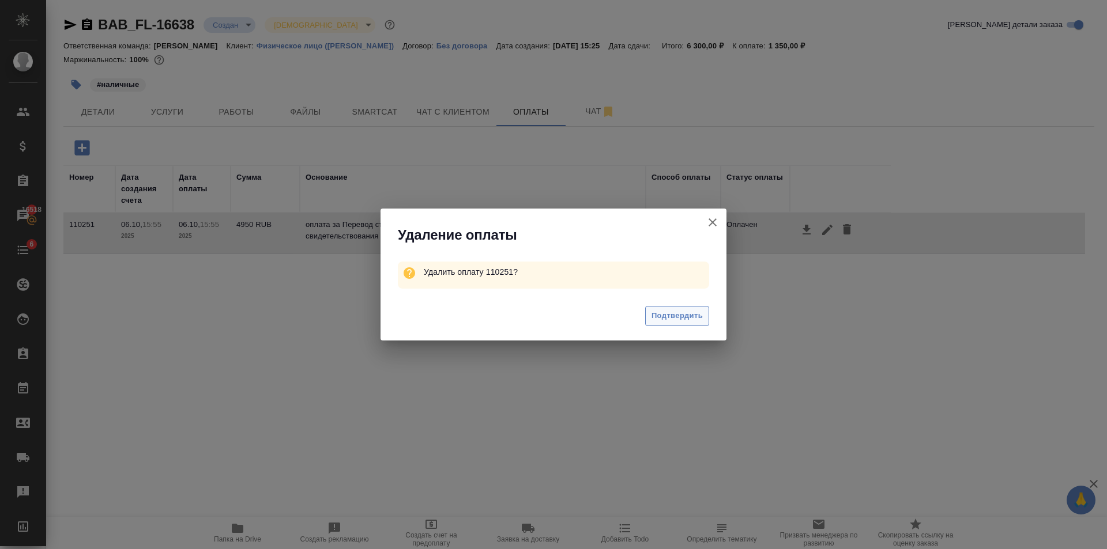
click at [694, 314] on span "Подтвердить" at bounding box center [676, 316] width 51 height 13
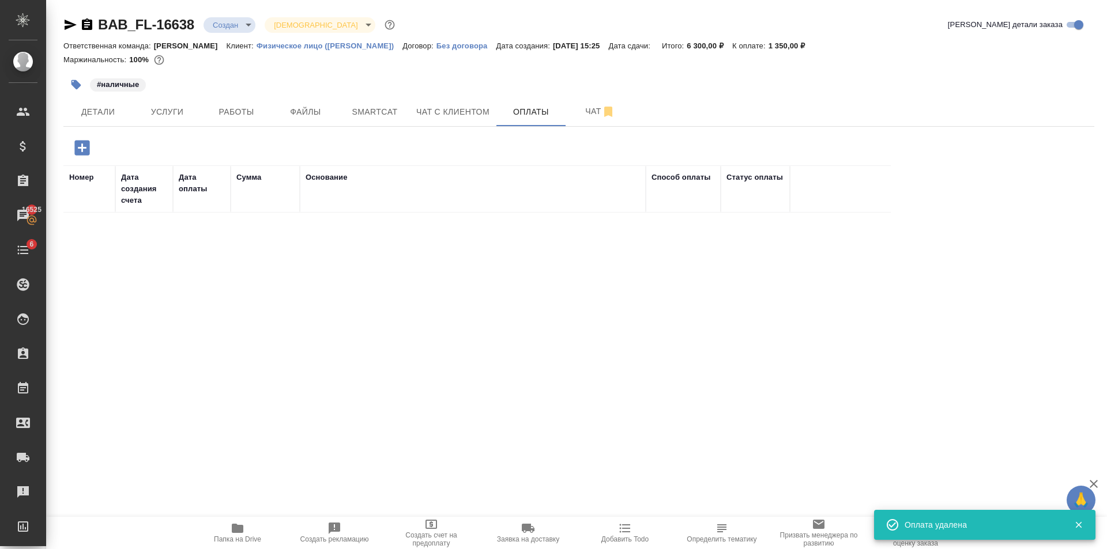
click at [251, 250] on div "Номер Дата создания счета Дата оплаты Сумма Основание Способ оплаты Статус опла…" at bounding box center [574, 338] width 1022 height 346
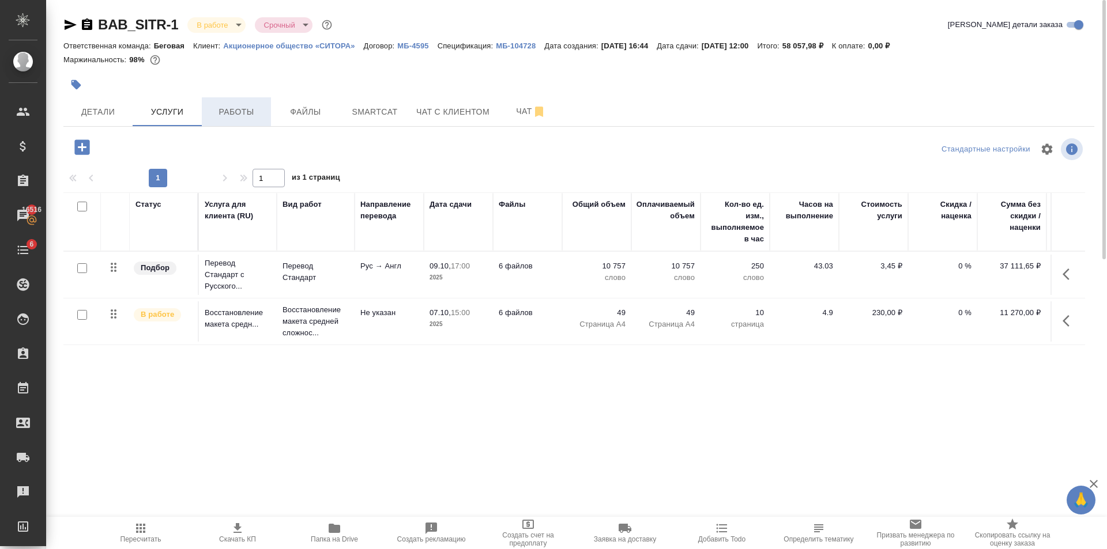
click at [246, 109] on span "Работы" at bounding box center [236, 112] width 55 height 14
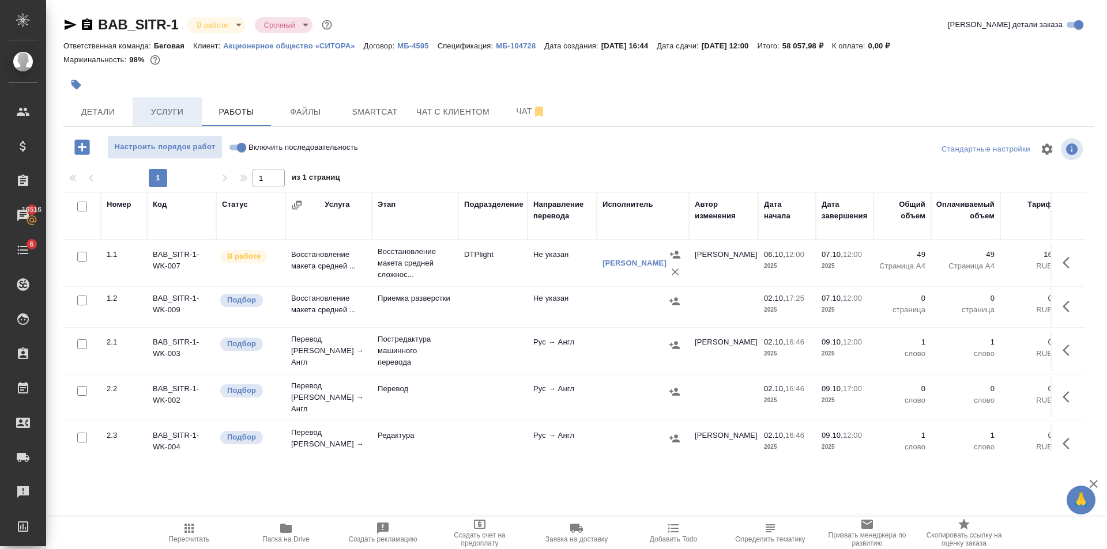
click at [168, 117] on span "Услуги" at bounding box center [167, 112] width 55 height 14
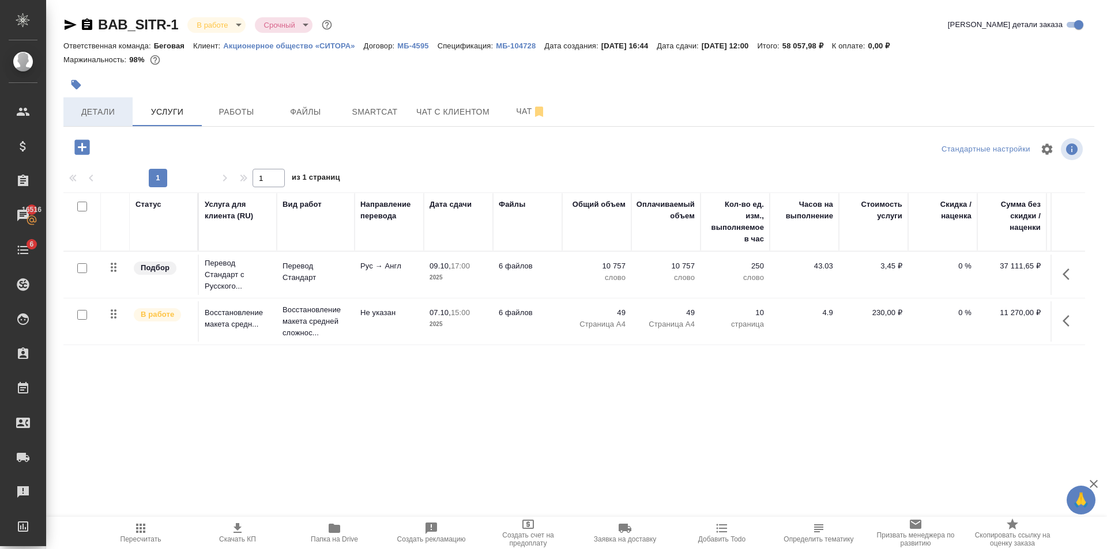
click at [108, 113] on span "Детали" at bounding box center [97, 112] width 55 height 14
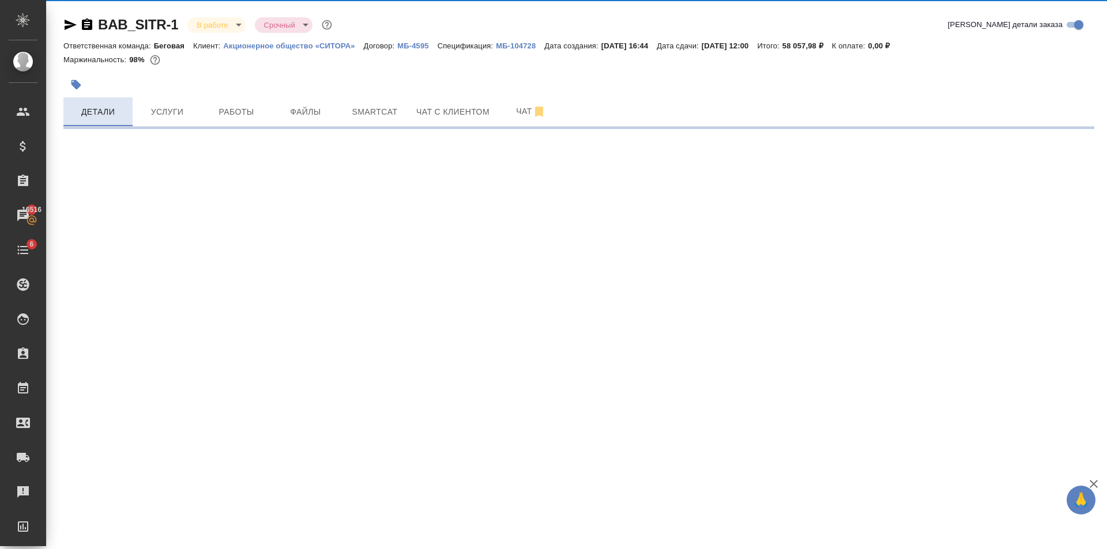
select select "RU"
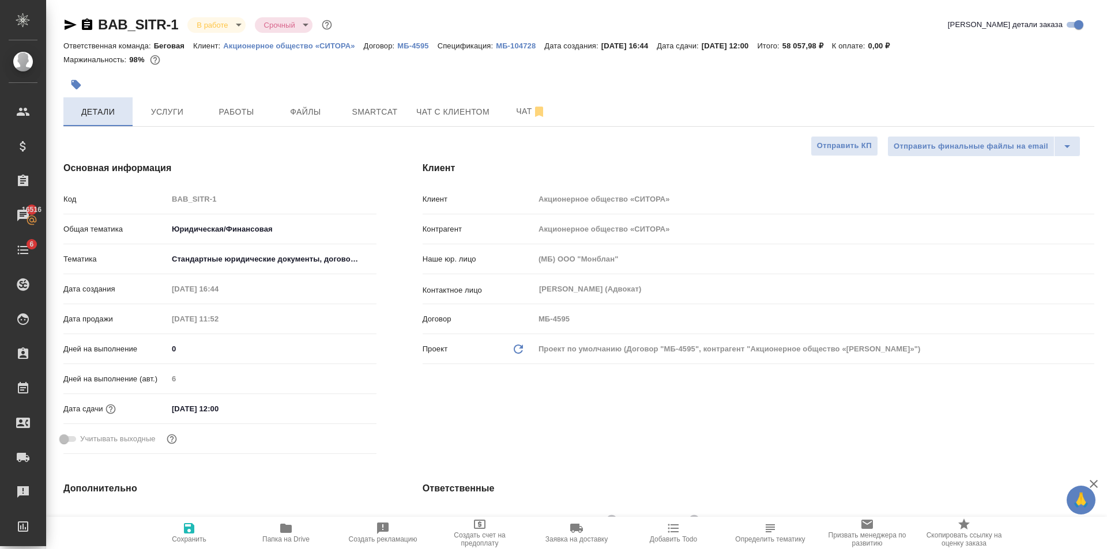
type textarea "x"
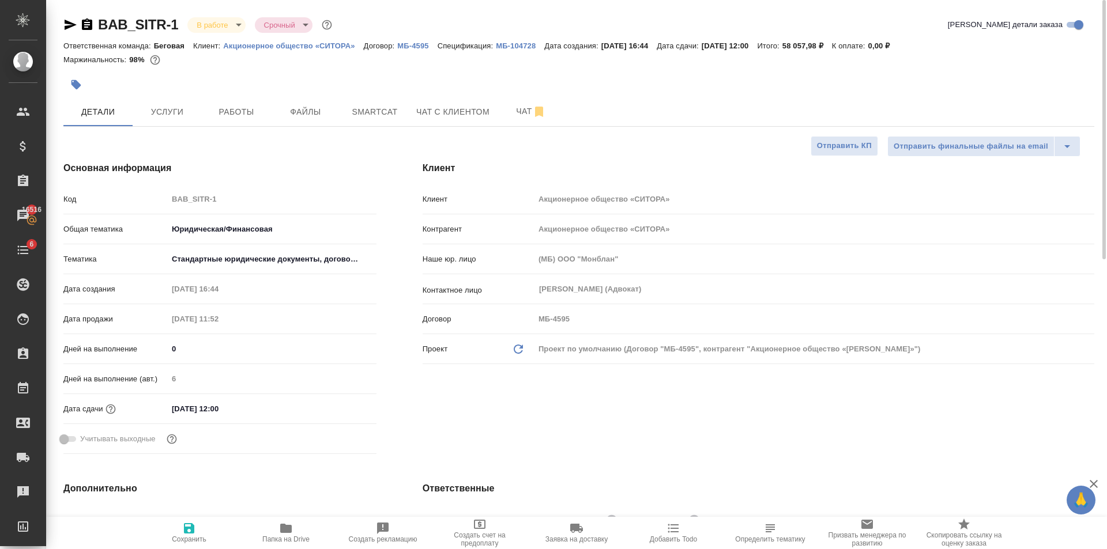
type textarea "x"
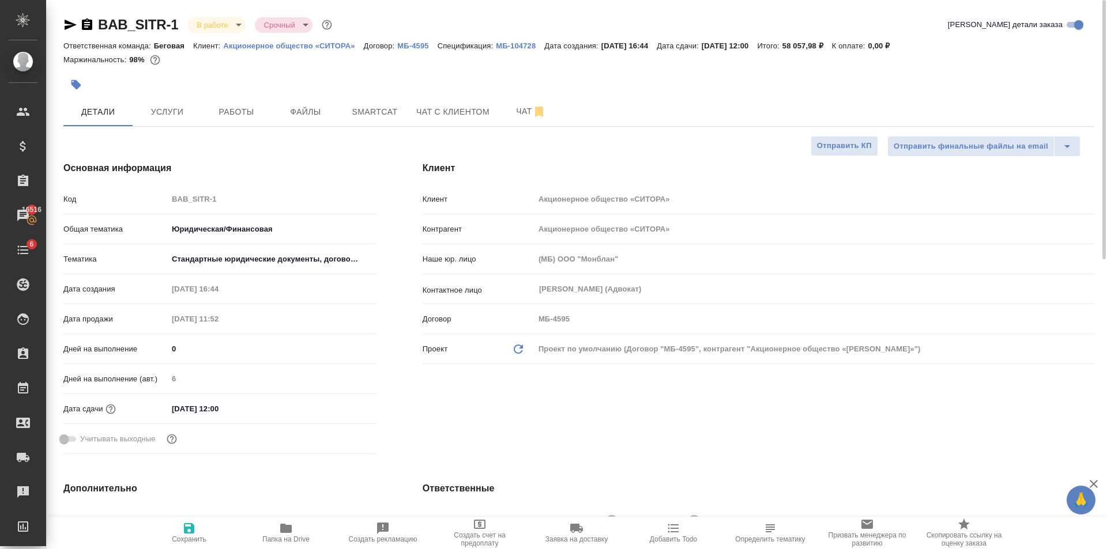
type textarea "x"
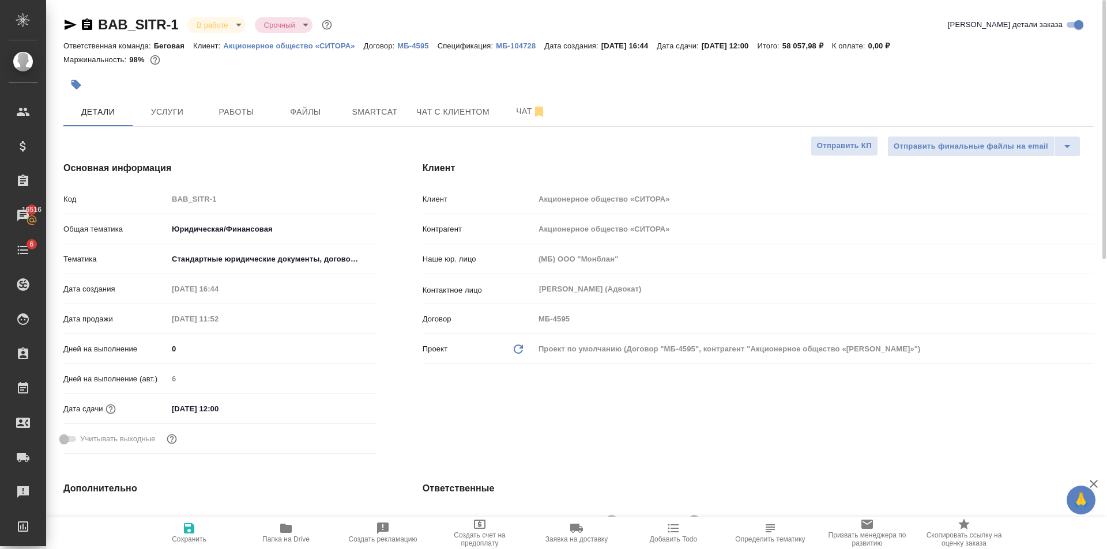
type textarea "x"
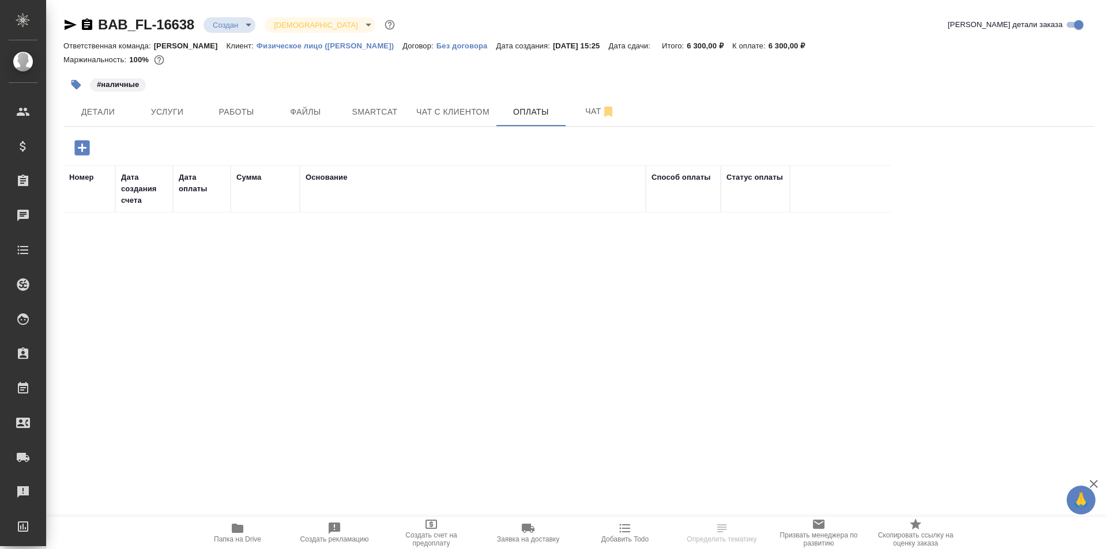
click at [87, 144] on icon "button" at bounding box center [81, 147] width 15 height 15
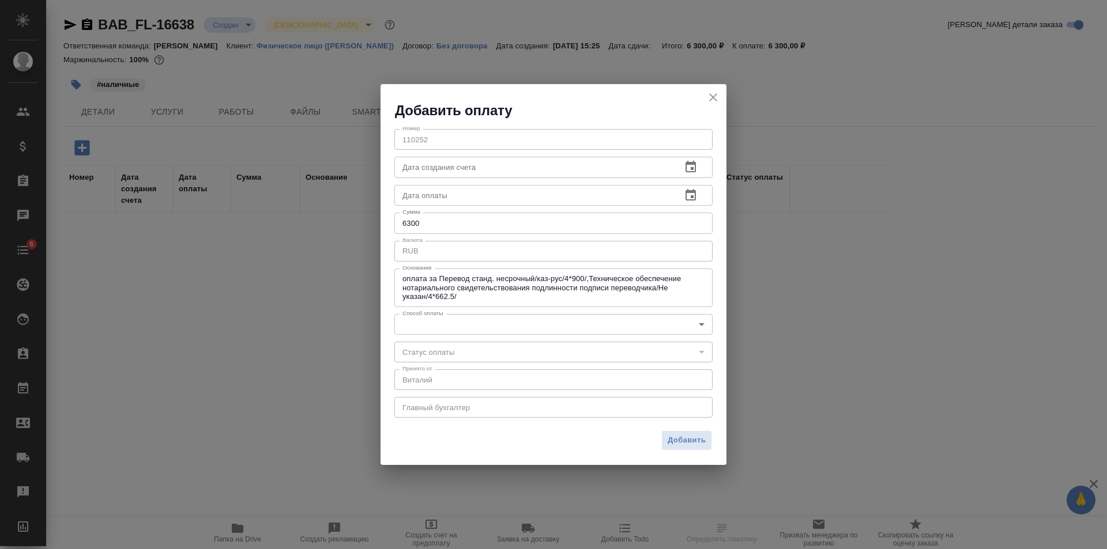
click at [441, 351] on div "​" at bounding box center [553, 352] width 318 height 21
click at [443, 325] on body "🙏 .cls-1 fill:#fff; AWATERA [PERSON_NAME] Клиенты Спецификации Заказы Чаты 6 To…" at bounding box center [553, 274] width 1107 height 549
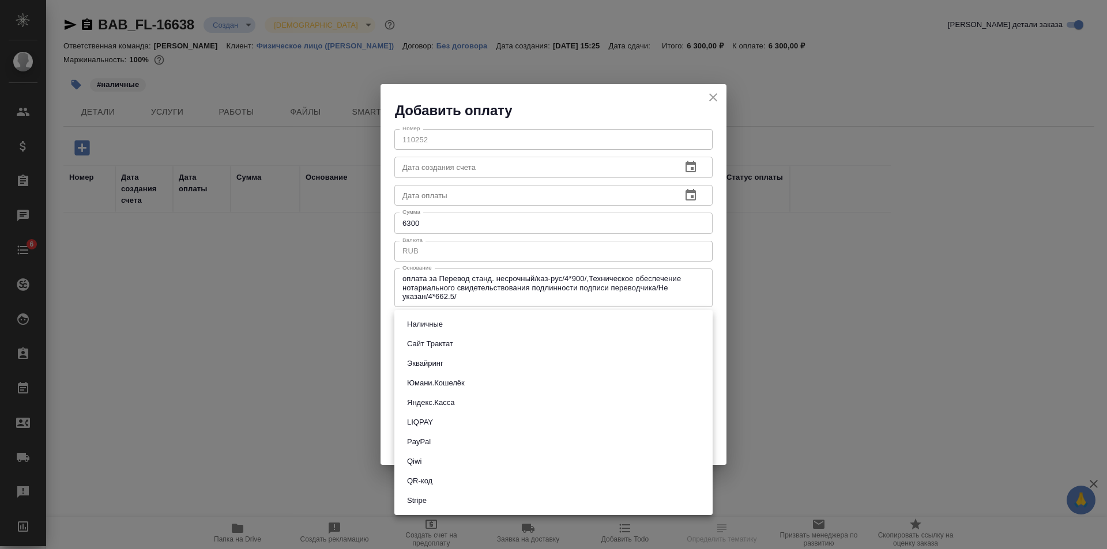
click at [443, 325] on button "Наличные" at bounding box center [425, 324] width 43 height 13
type input "cash"
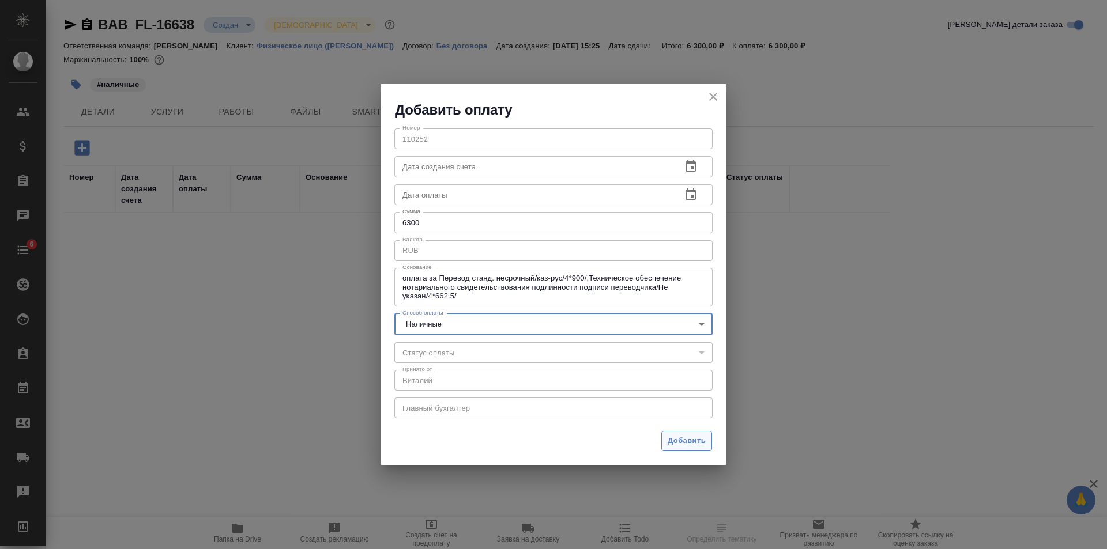
click at [698, 441] on span "Добавить" at bounding box center [687, 441] width 38 height 13
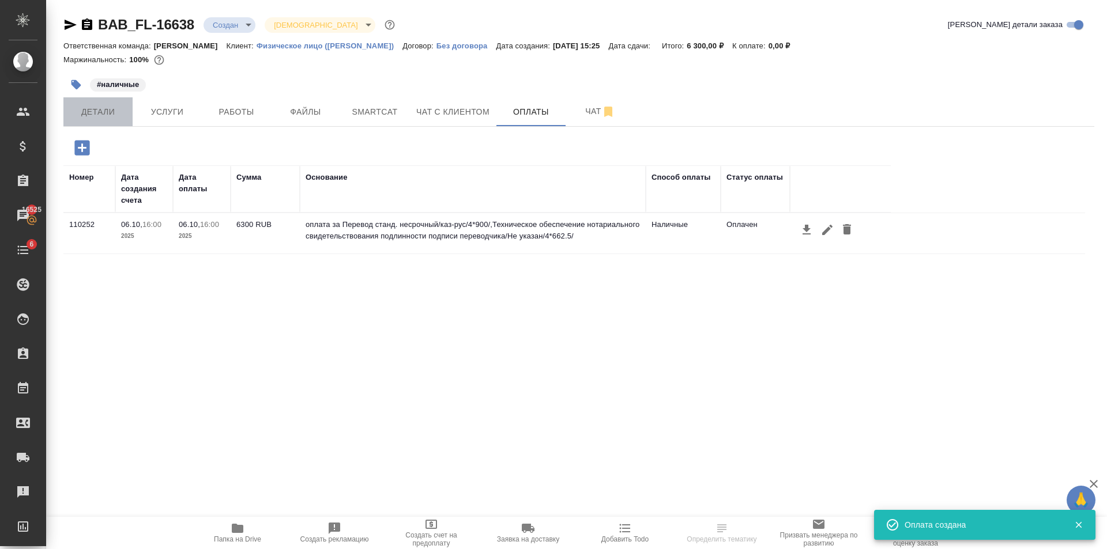
click at [106, 116] on span "Детали" at bounding box center [97, 112] width 55 height 14
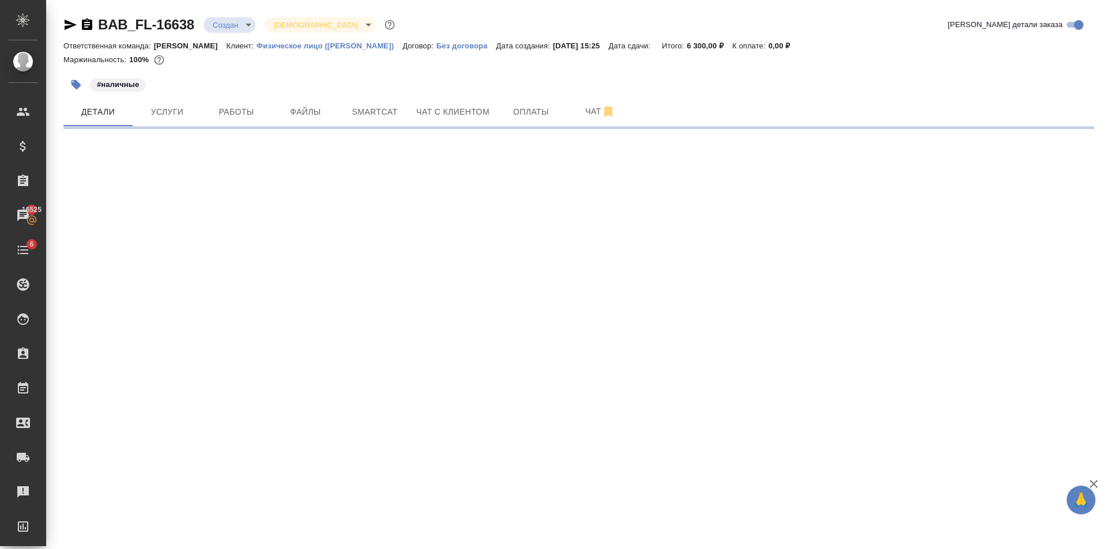
select select "RU"
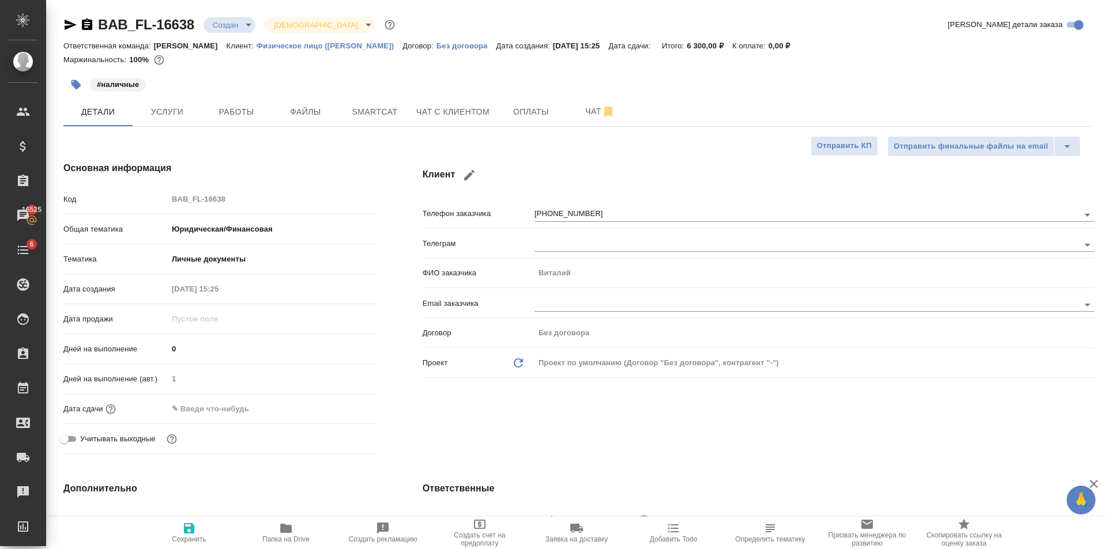
type textarea "x"
click at [225, 415] on input "text" at bounding box center [218, 409] width 101 height 17
click at [345, 413] on icon "button" at bounding box center [343, 408] width 14 height 14
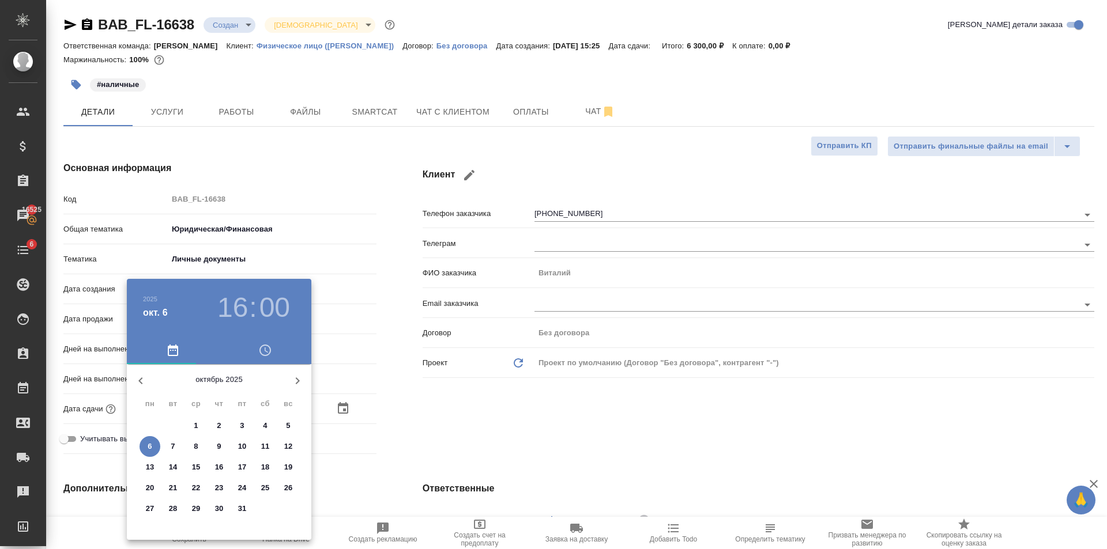
click at [423, 401] on div at bounding box center [553, 274] width 1107 height 549
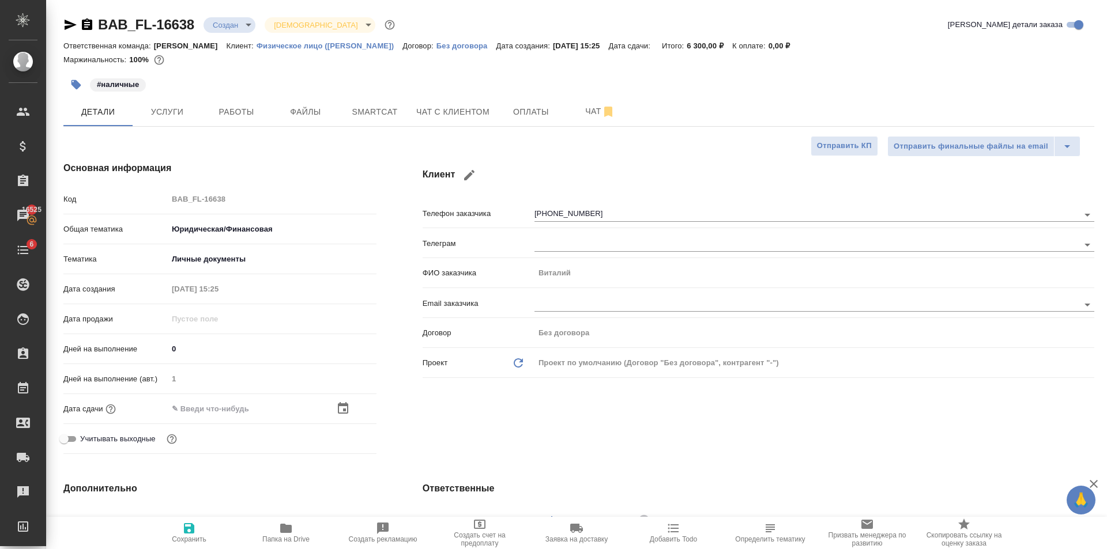
click at [321, 119] on div "2025 окт. 6 16 : 00 октябрь 2025 пн вт ср чт пт сб вс 29 30 1 2 3 4 5 6 7 8 9 1…" at bounding box center [553, 274] width 1107 height 549
type textarea "x"
click at [317, 108] on span "Файлы" at bounding box center [305, 112] width 55 height 14
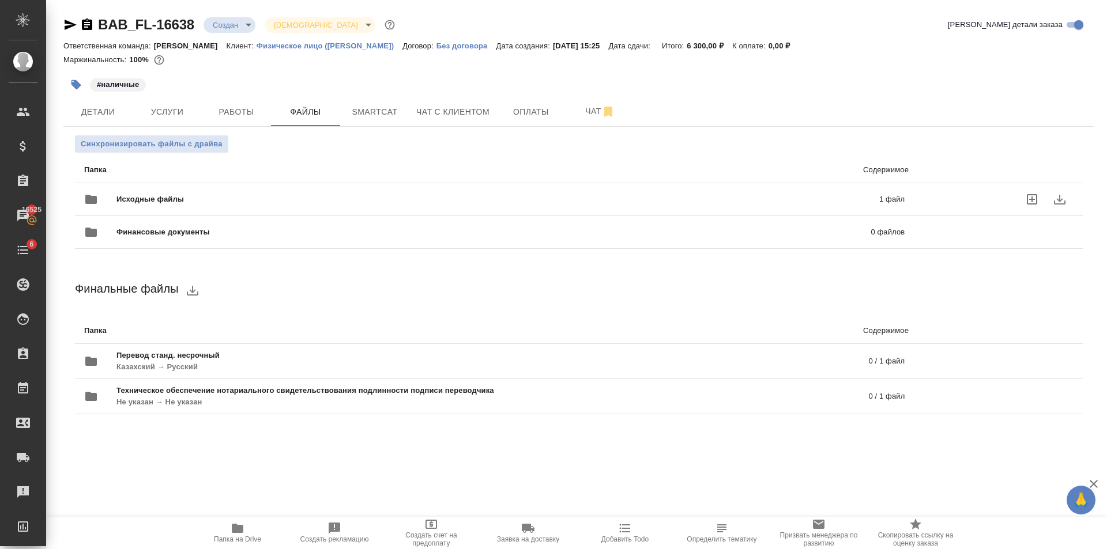
click at [311, 187] on div "Исходные файлы 1 файл" at bounding box center [494, 200] width 820 height 28
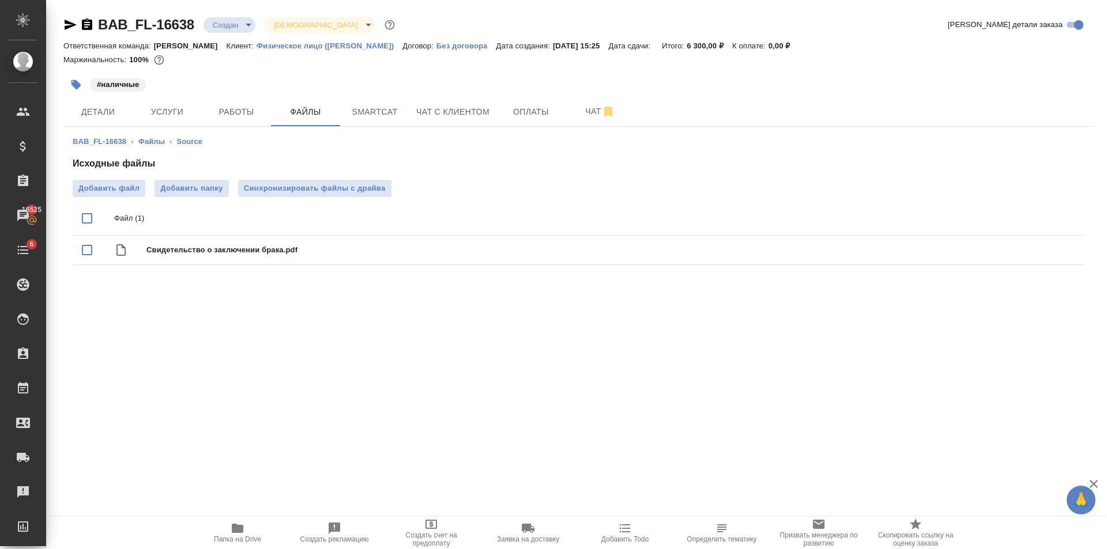
click at [224, 314] on div ".cls-1 fill:#fff; AWATERA Golubev Dmitry Клиенты Спецификации Заказы 16525 Чаты…" at bounding box center [553, 274] width 1107 height 549
click at [114, 193] on span "Добавить файл" at bounding box center [108, 189] width 61 height 12
click at [0, 0] on input "Добавить файл" at bounding box center [0, 0] width 0 height 0
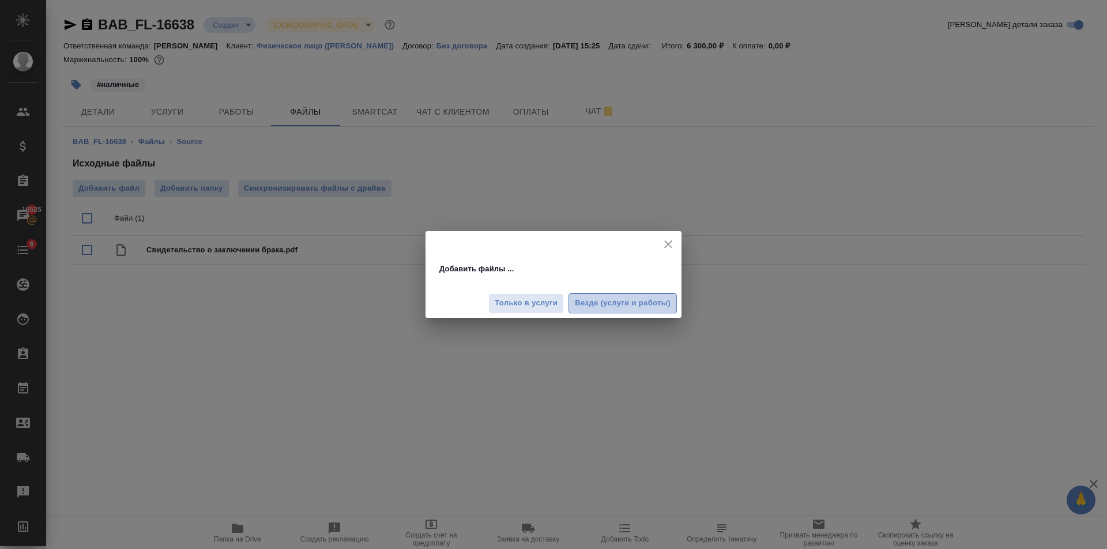
click at [623, 303] on span "Везде (услуги и работы)" at bounding box center [623, 303] width 96 height 13
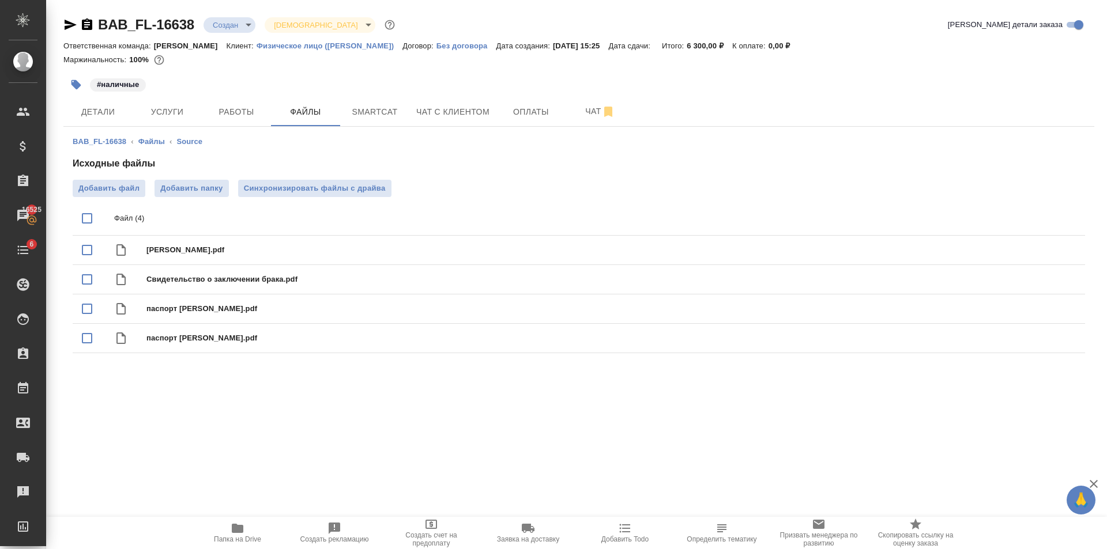
click at [91, 106] on span "Детали" at bounding box center [97, 112] width 55 height 14
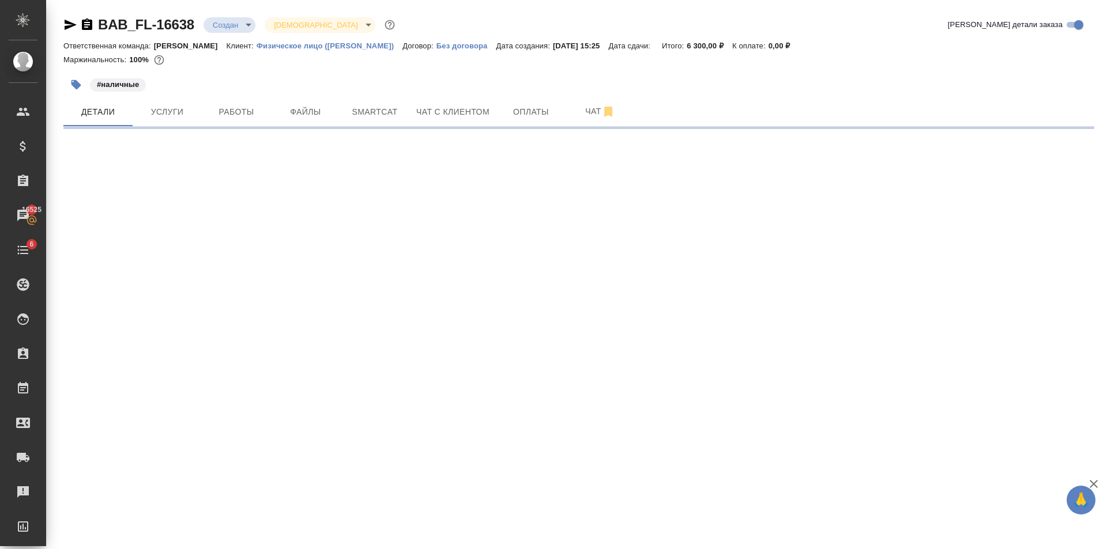
select select "RU"
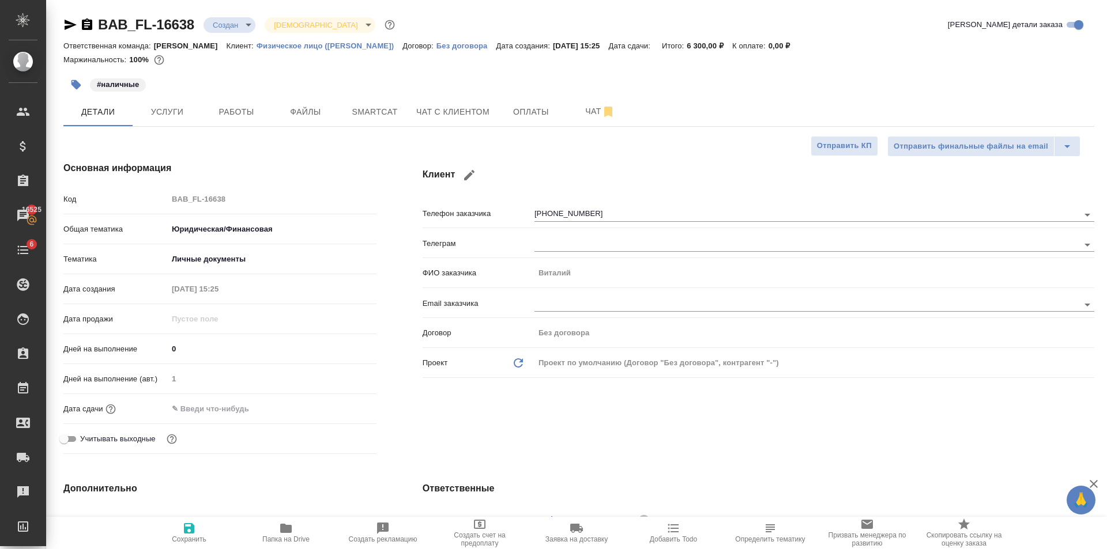
type textarea "x"
click at [245, 409] on input "text" at bounding box center [218, 409] width 101 height 17
click at [344, 406] on icon "button" at bounding box center [343, 408] width 14 height 14
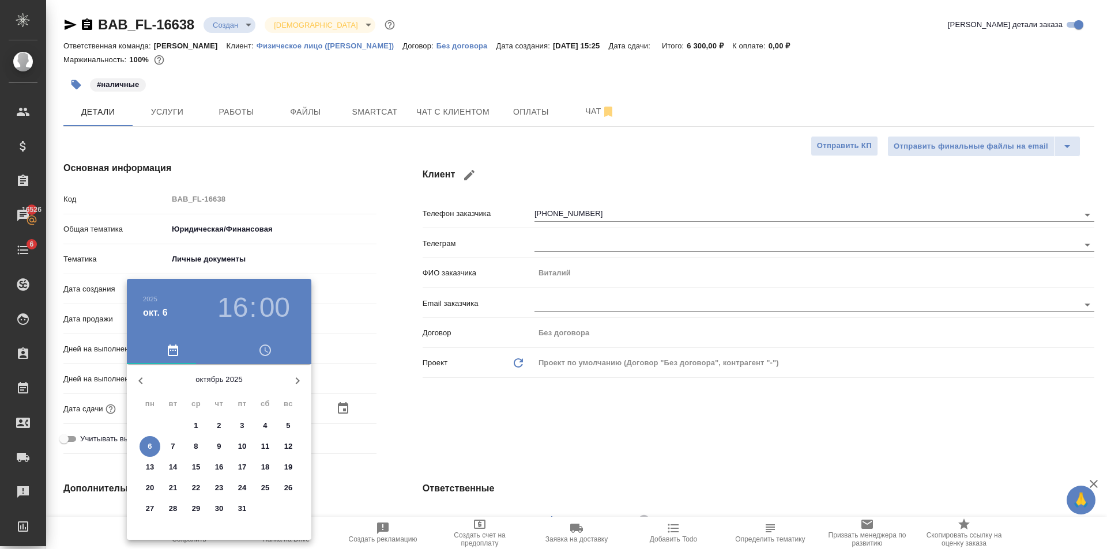
click at [326, 159] on div at bounding box center [553, 274] width 1107 height 549
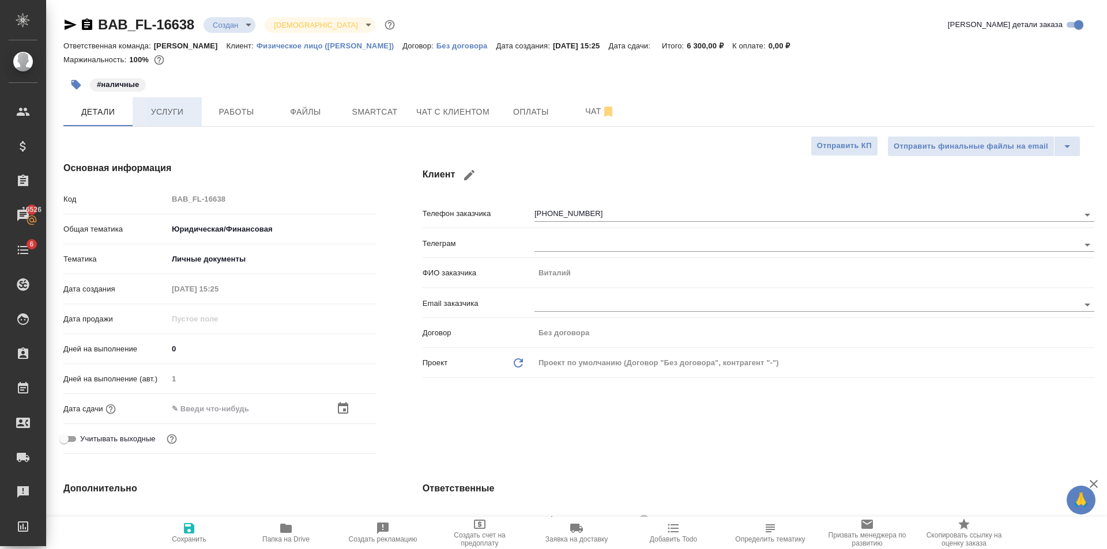
click at [183, 104] on button "Услуги" at bounding box center [167, 111] width 69 height 29
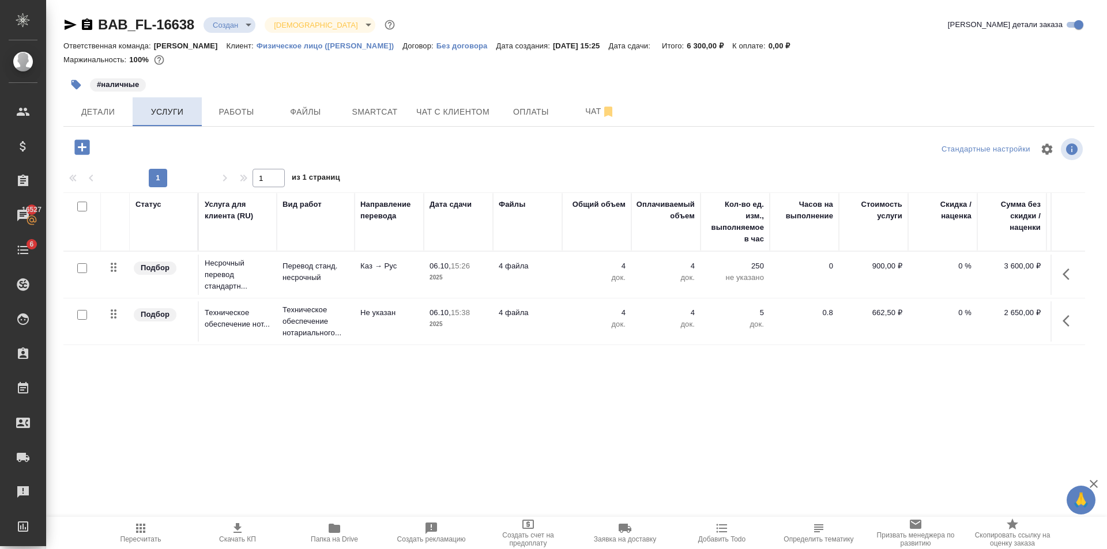
click at [133, 113] on button "Услуги" at bounding box center [167, 111] width 69 height 29
click at [98, 116] on span "Детали" at bounding box center [97, 112] width 55 height 14
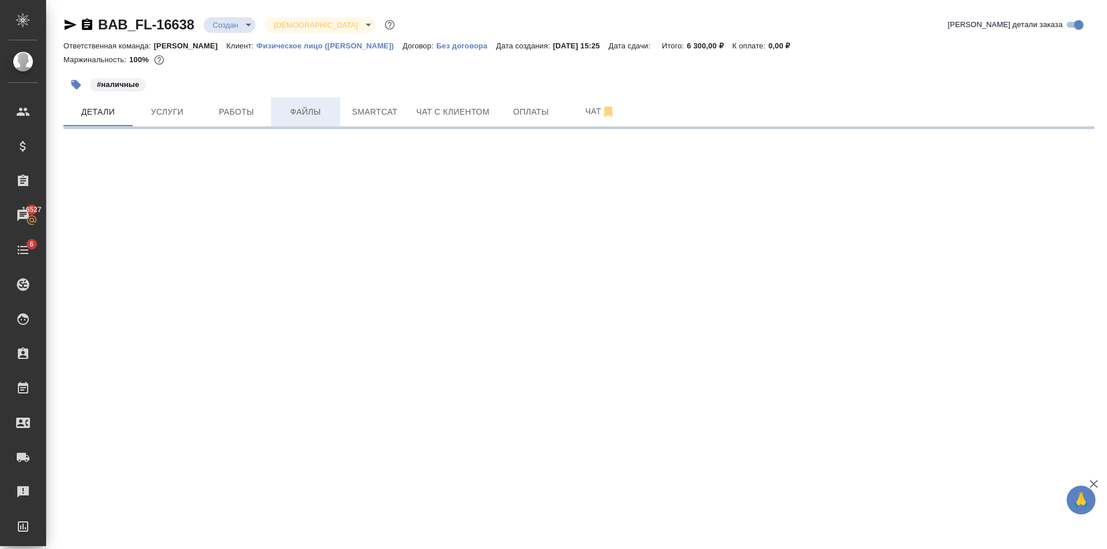
select select "RU"
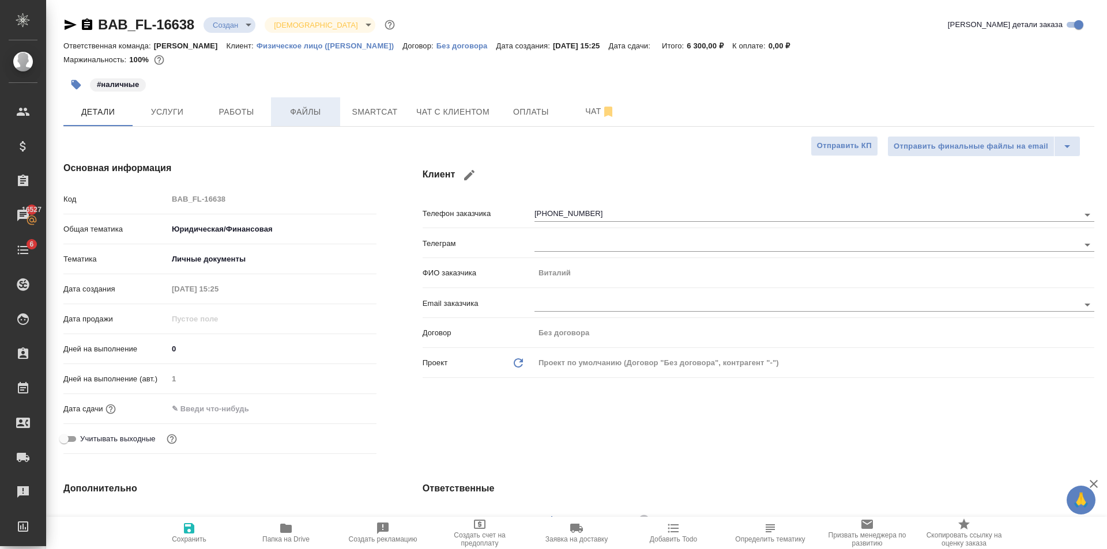
type textarea "x"
click at [248, 410] on input "text" at bounding box center [218, 409] width 101 height 17
click at [338, 403] on icon "button" at bounding box center [343, 409] width 14 height 14
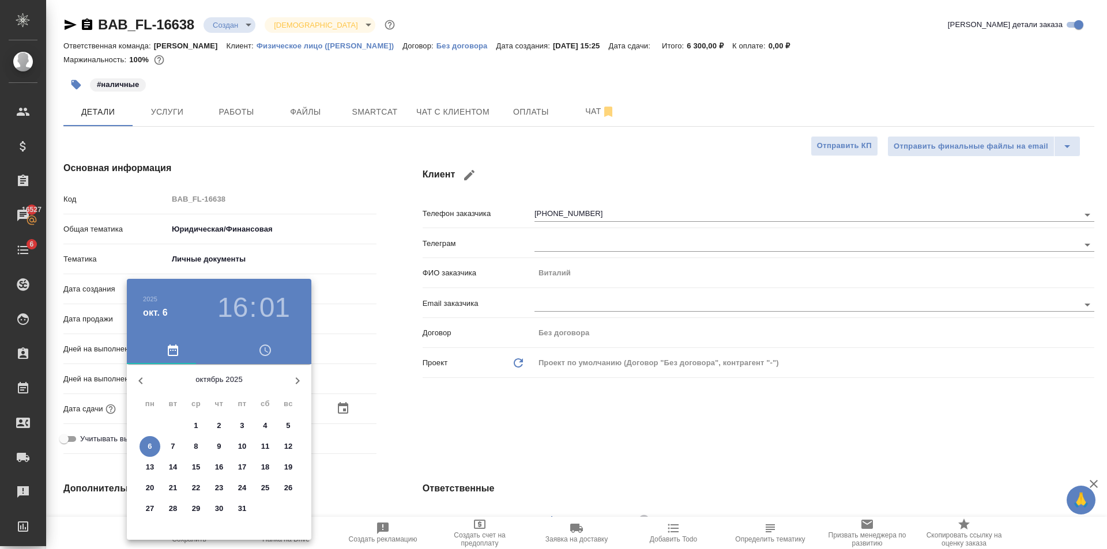
click at [175, 446] on span "7" at bounding box center [173, 447] width 21 height 12
type input "07.10.2025 16:01"
type textarea "x"
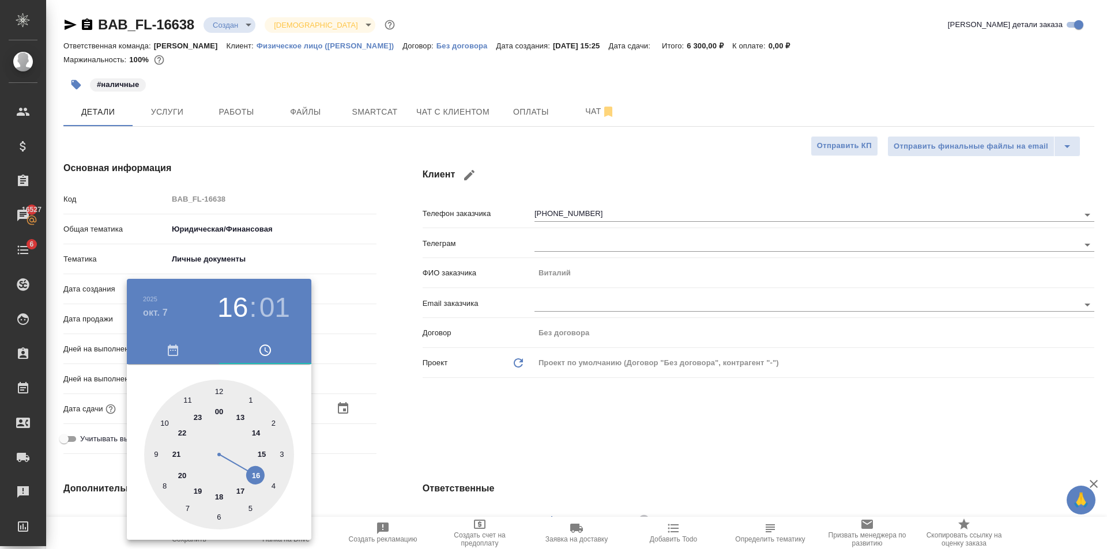
click at [164, 424] on div at bounding box center [219, 455] width 150 height 150
type input "07.10.2025 10:01"
type textarea "x"
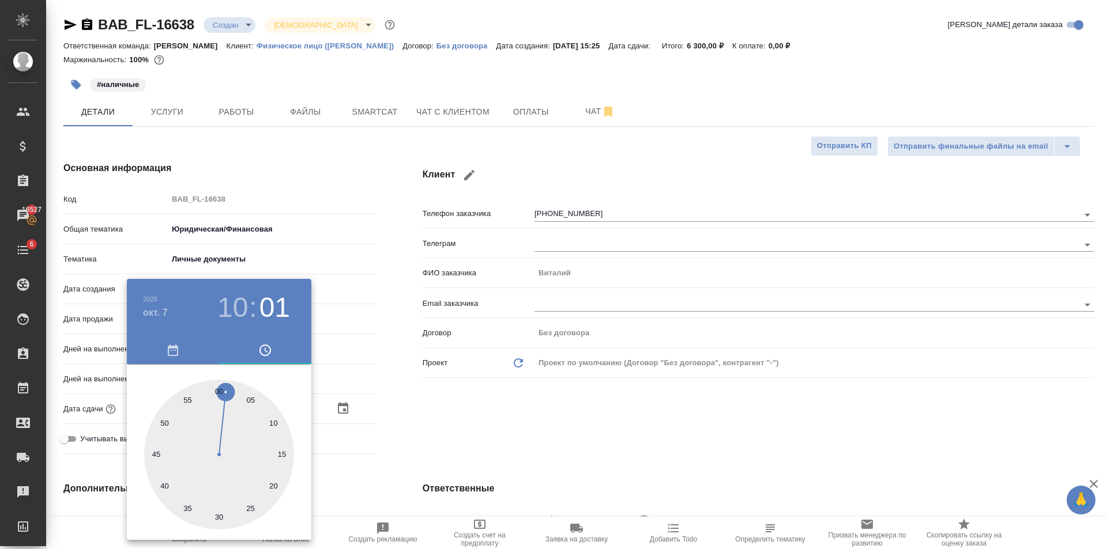
click at [218, 515] on div at bounding box center [219, 455] width 150 height 150
type input "07.10.2025 10:30"
type textarea "x"
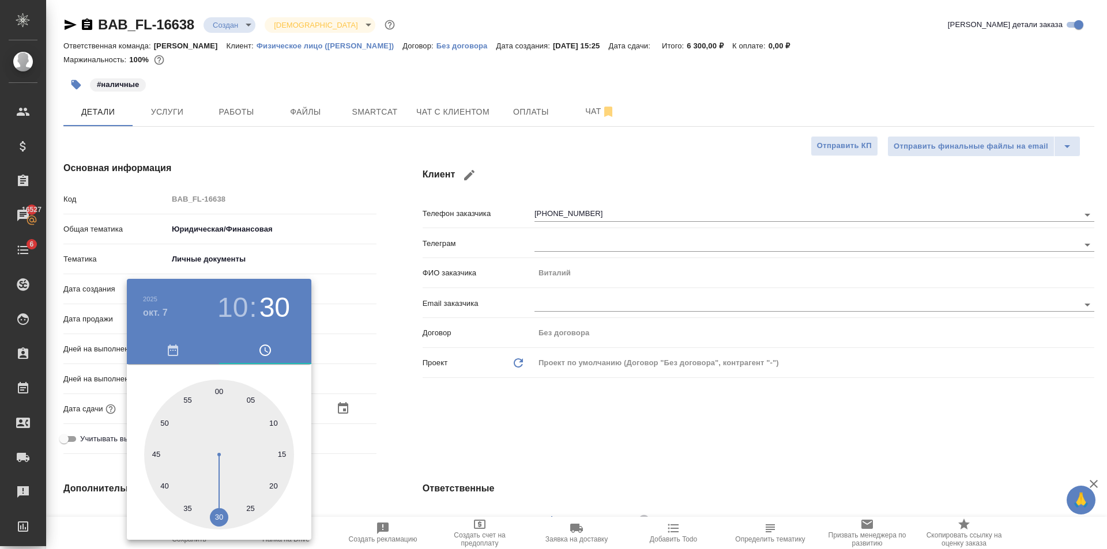
click at [236, 303] on h3 "10" at bounding box center [232, 308] width 31 height 32
click at [184, 401] on div at bounding box center [219, 455] width 150 height 150
type input "07.10.2025 11:30"
type textarea "x"
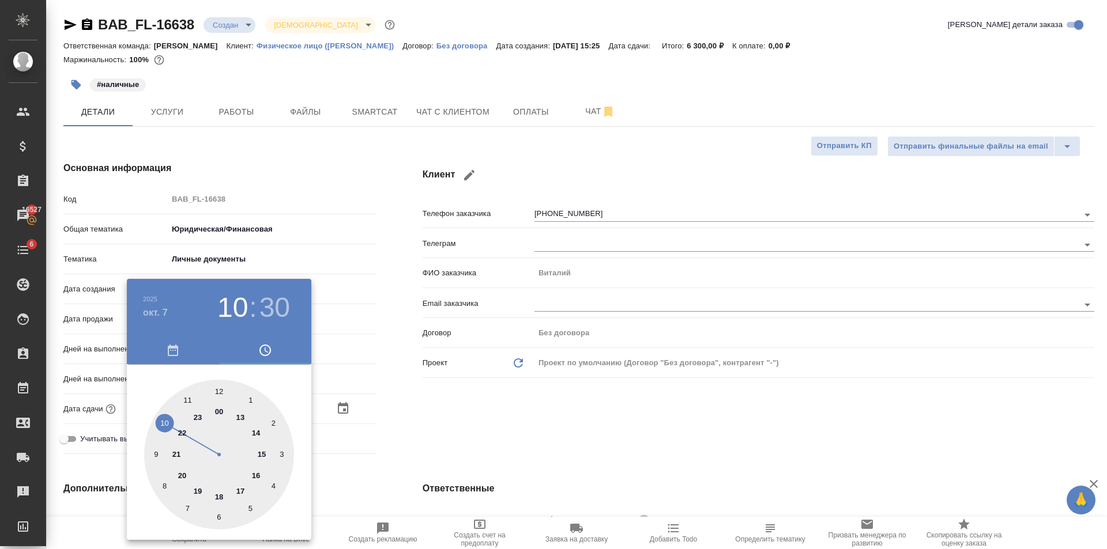
type textarea "x"
click at [400, 417] on div at bounding box center [553, 274] width 1107 height 549
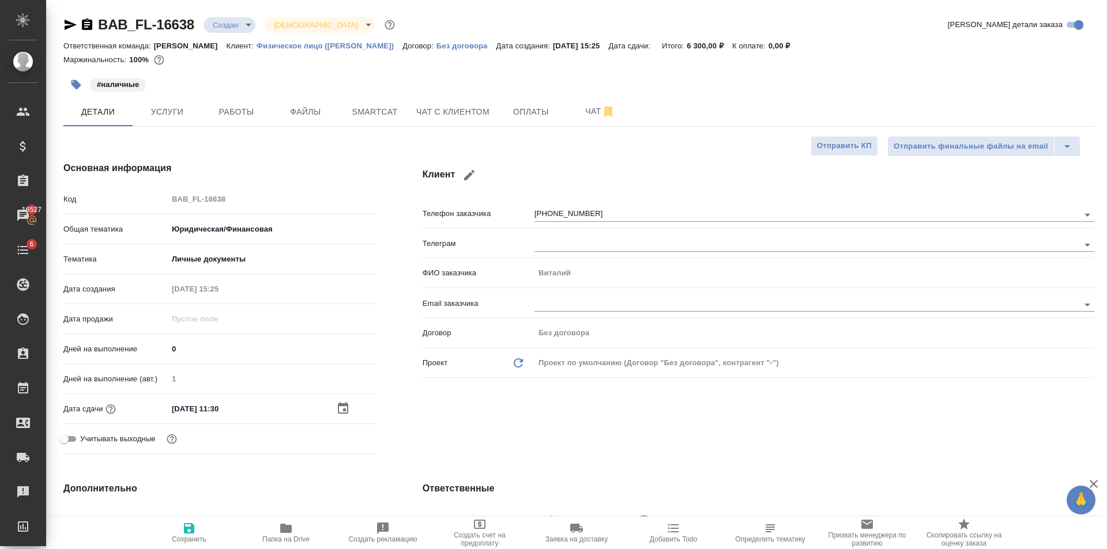
drag, startPoint x: 356, startPoint y: 410, endPoint x: 345, endPoint y: 408, distance: 11.7
click at [354, 410] on div at bounding box center [356, 409] width 40 height 14
click at [341, 406] on icon "button" at bounding box center [343, 408] width 10 height 12
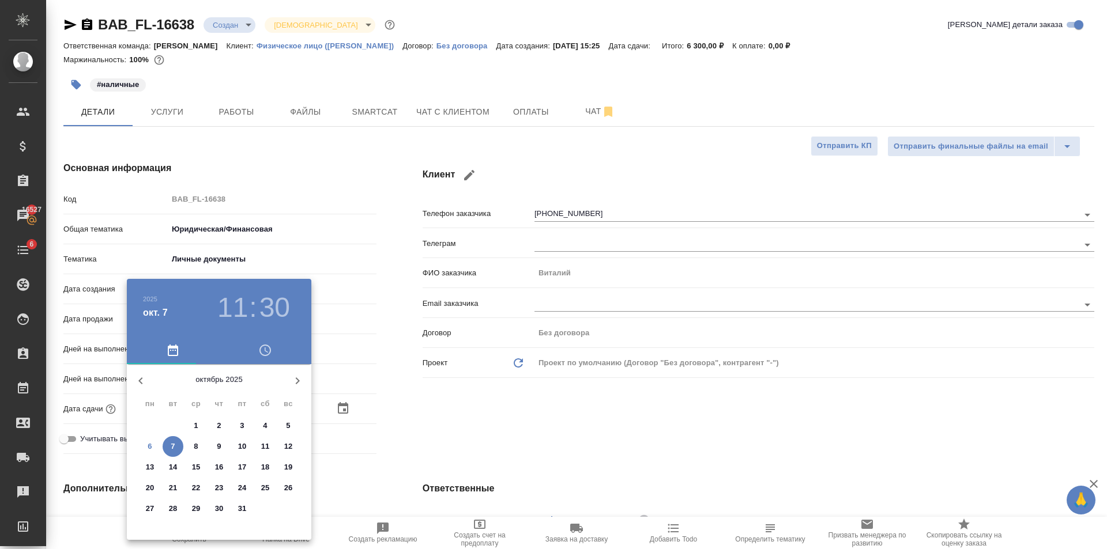
drag, startPoint x: 273, startPoint y: 310, endPoint x: 235, endPoint y: 340, distance: 48.8
click at [273, 311] on h3 "30" at bounding box center [274, 308] width 31 height 32
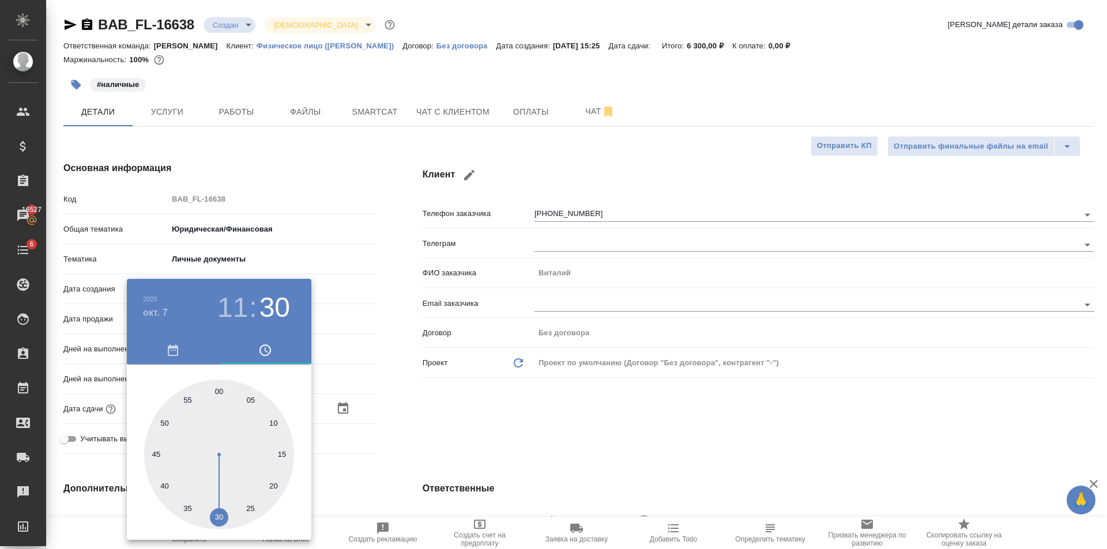
drag, startPoint x: 217, startPoint y: 389, endPoint x: 223, endPoint y: 391, distance: 6.6
click at [219, 389] on div at bounding box center [219, 455] width 150 height 150
type input "[DATE] 11:00"
type textarea "x"
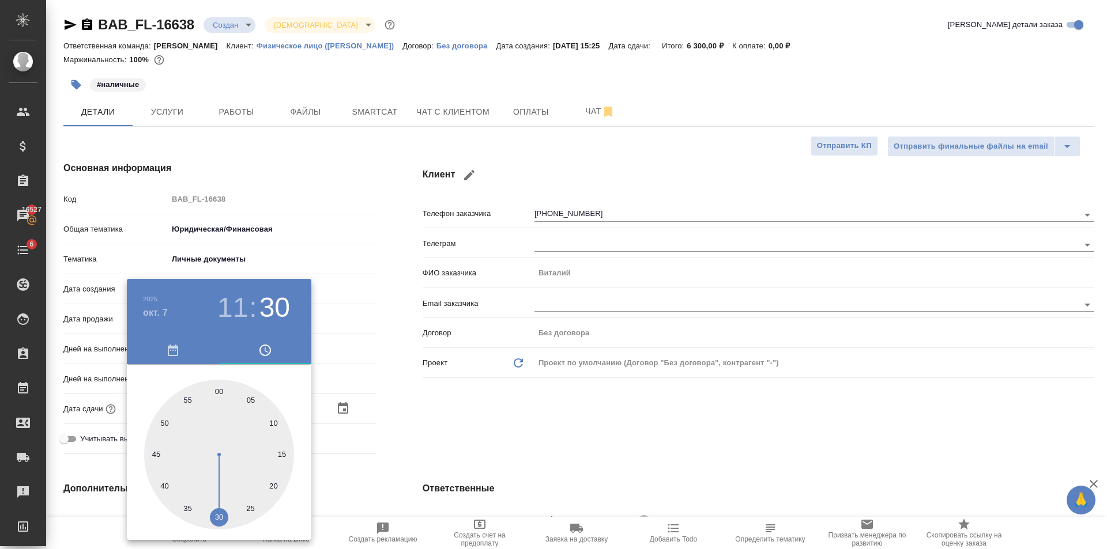
type textarea "x"
click at [510, 421] on div at bounding box center [553, 274] width 1107 height 549
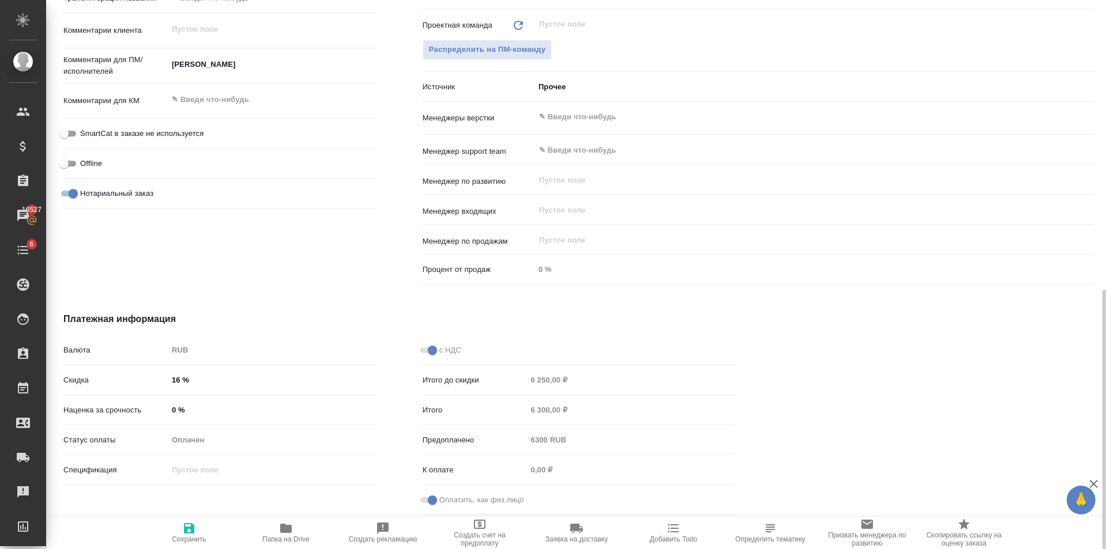
scroll to position [381, 0]
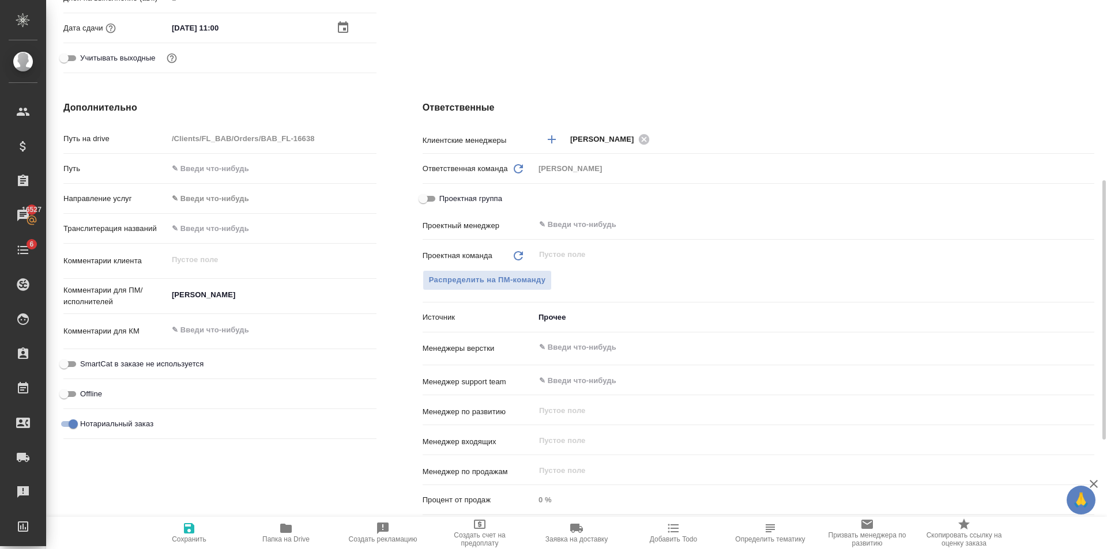
click at [186, 526] on icon "button" at bounding box center [189, 529] width 14 height 14
type textarea "x"
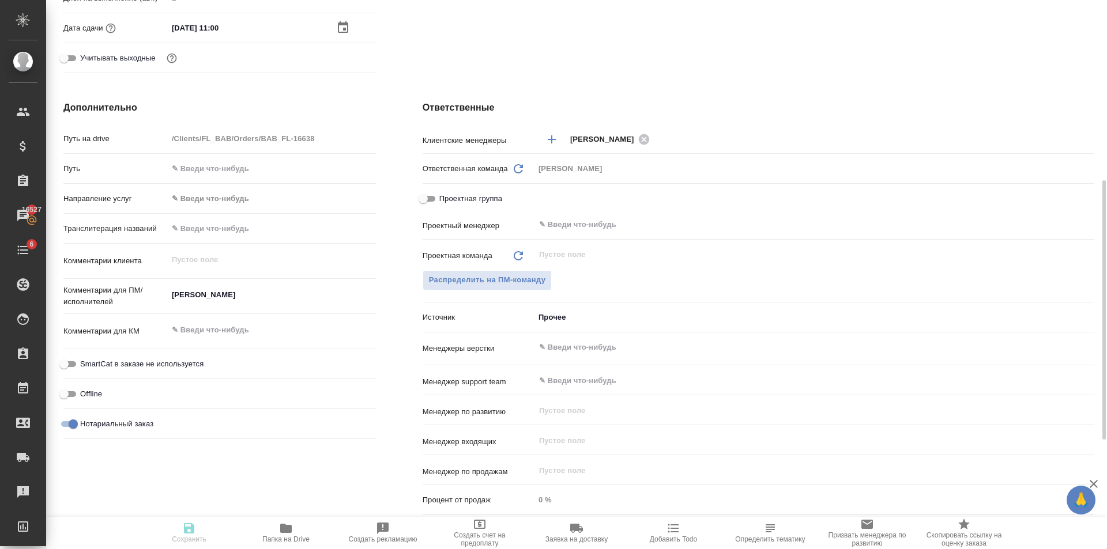
type textarea "x"
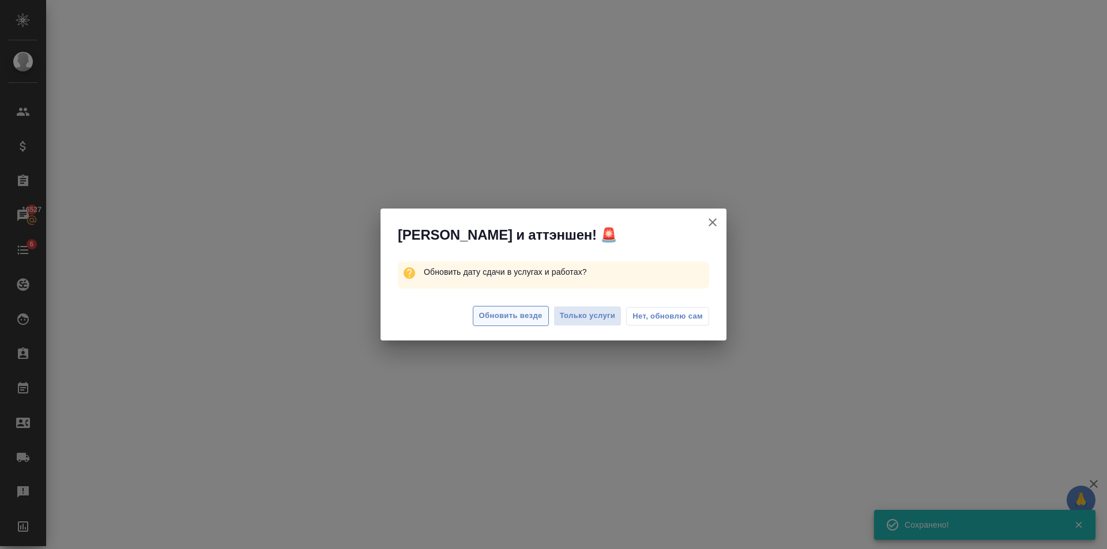
click at [515, 315] on span "Обновить везде" at bounding box center [510, 316] width 63 height 13
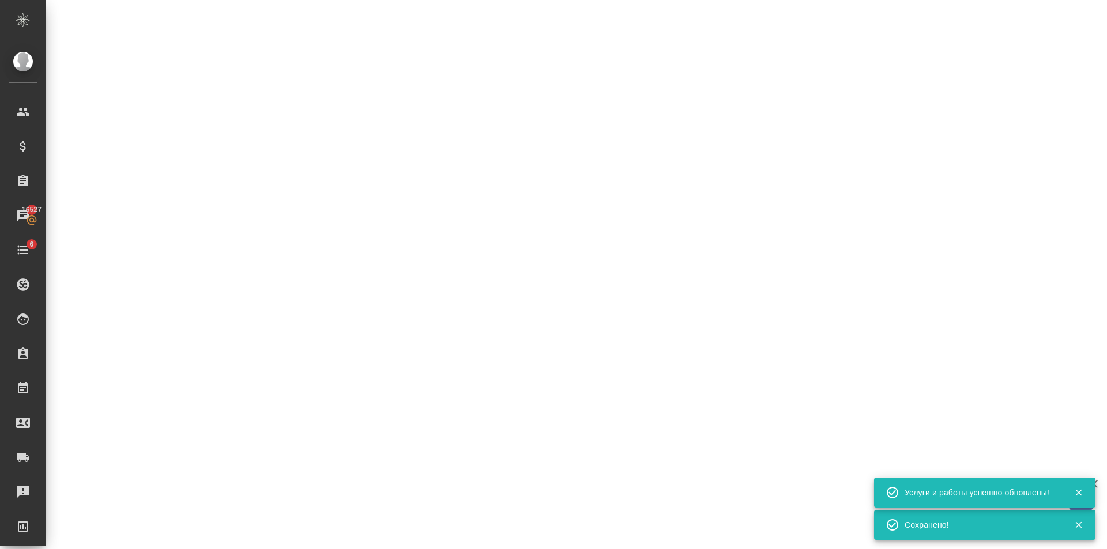
select select "RU"
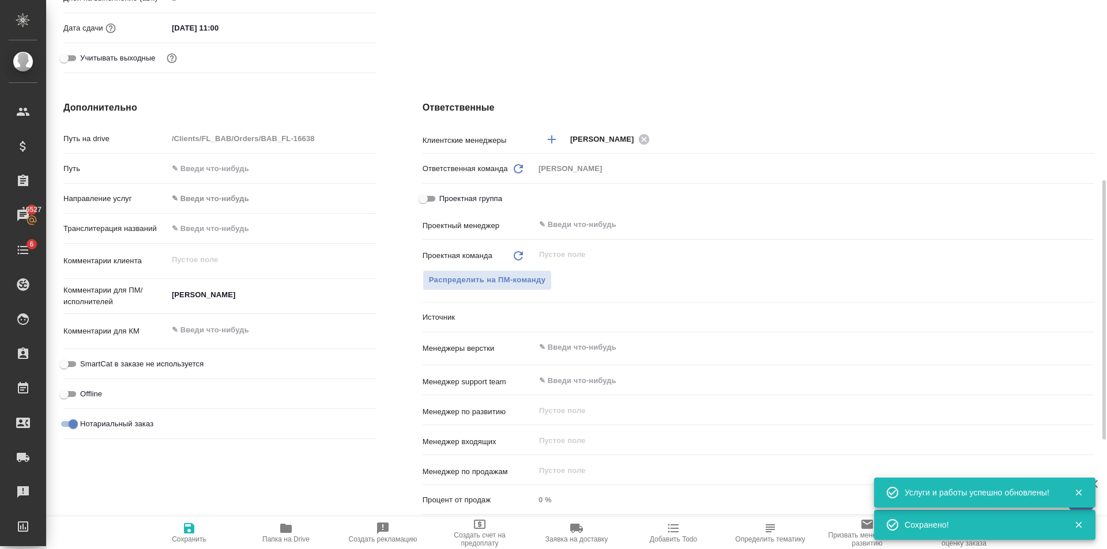
type textarea "x"
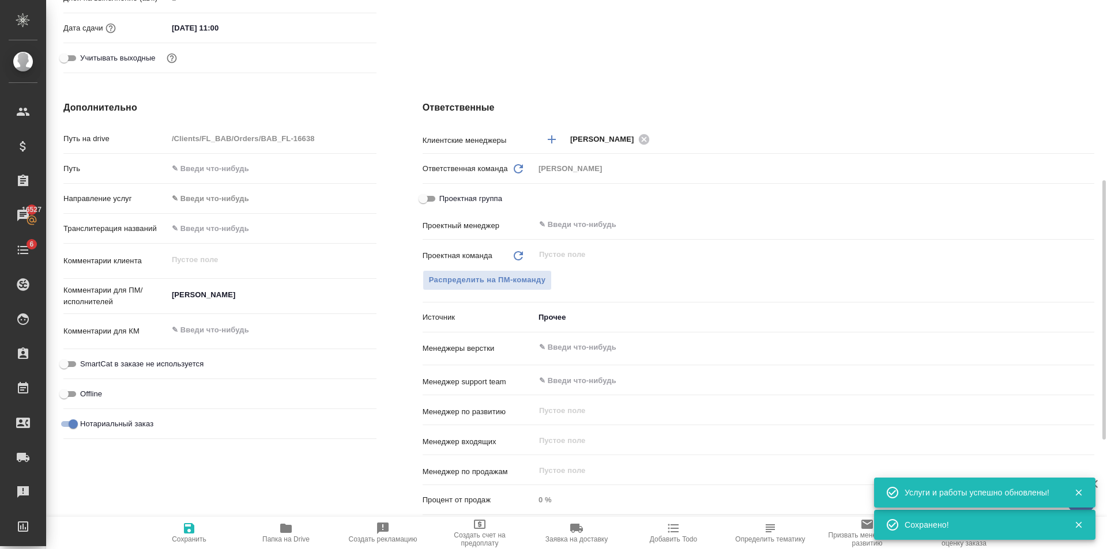
type textarea "x"
click at [455, 196] on span "Проектная группа" at bounding box center [470, 199] width 63 height 12
click at [444, 196] on input "Проектная группа" at bounding box center [423, 199] width 42 height 14
checkbox input "true"
type textarea "x"
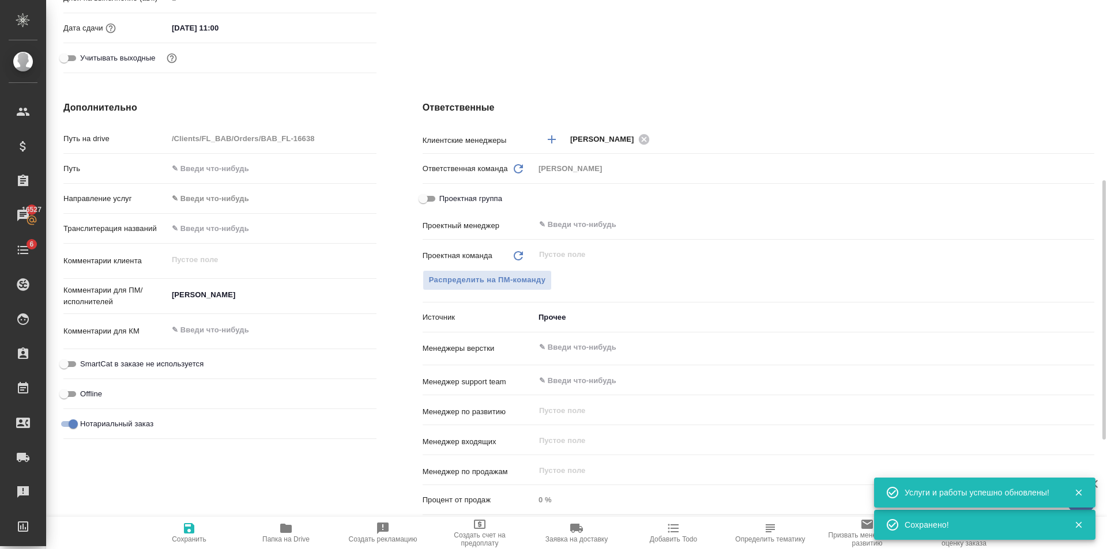
type textarea "x"
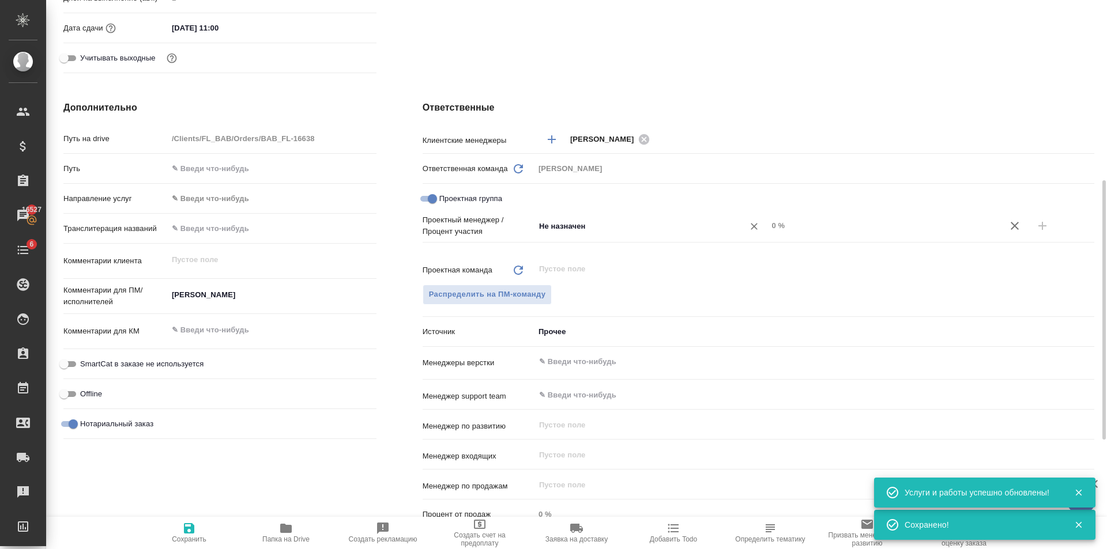
click at [651, 229] on input "Не назначен" at bounding box center [632, 226] width 188 height 14
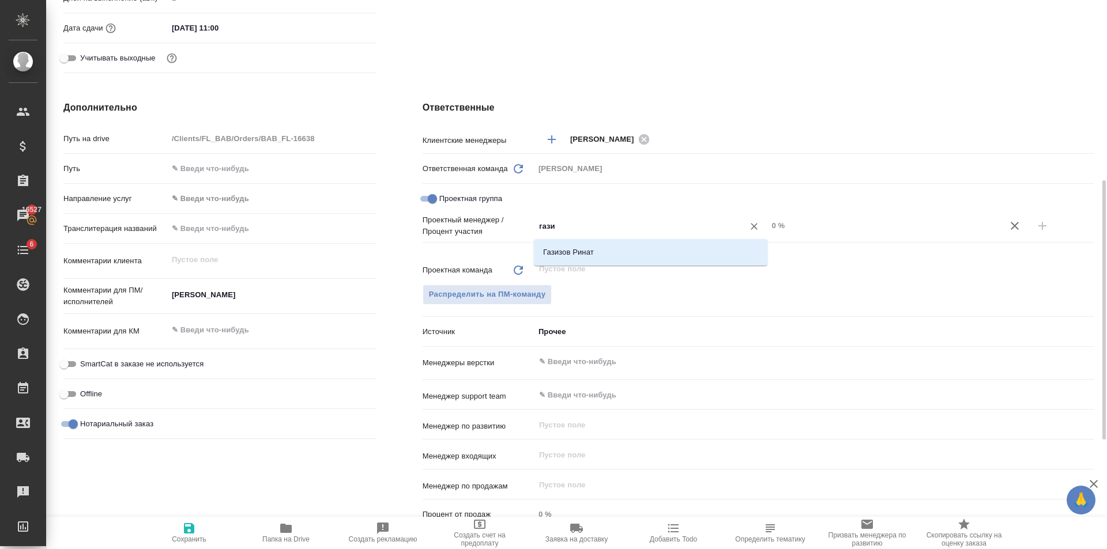
type input "газиз"
drag, startPoint x: 675, startPoint y: 253, endPoint x: 813, endPoint y: 236, distance: 139.3
click at [679, 253] on li "Газизов Ринат" at bounding box center [650, 252] width 233 height 21
type textarea "x"
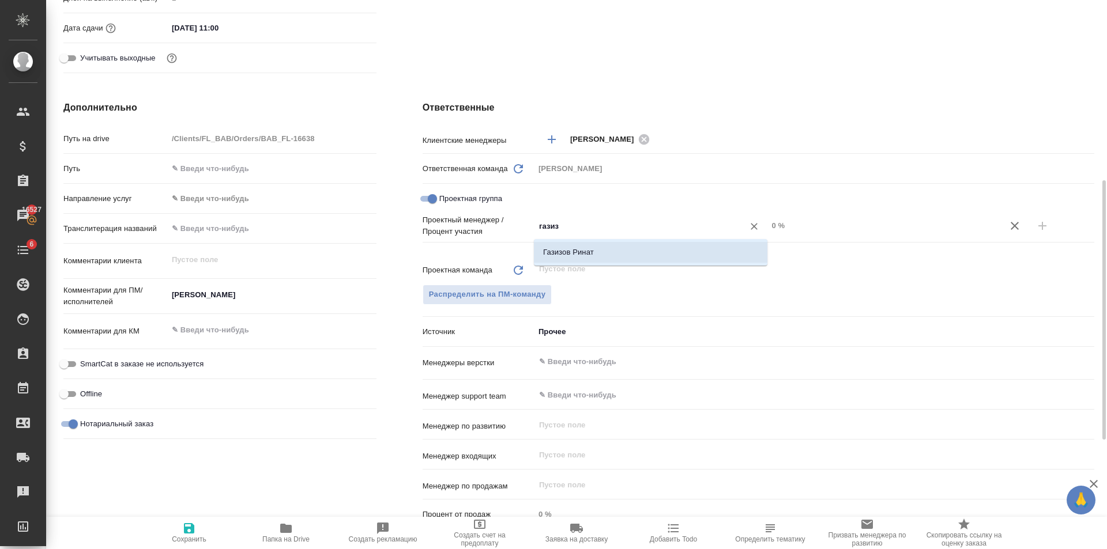
type textarea "x"
click at [854, 229] on input "0 %" at bounding box center [883, 225] width 233 height 17
type textarea "x"
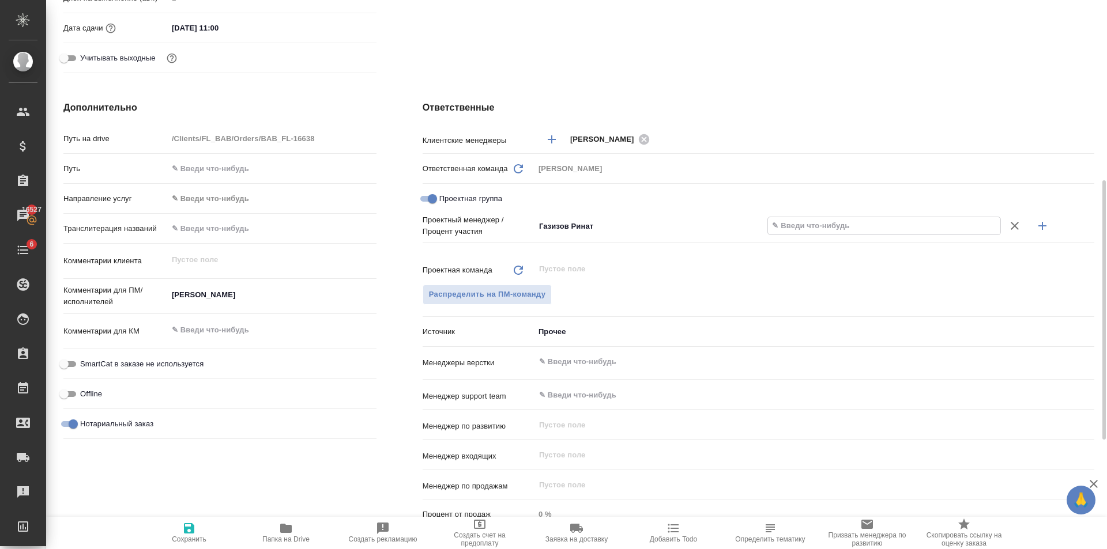
type textarea "x"
type input "8 %"
type textarea "x"
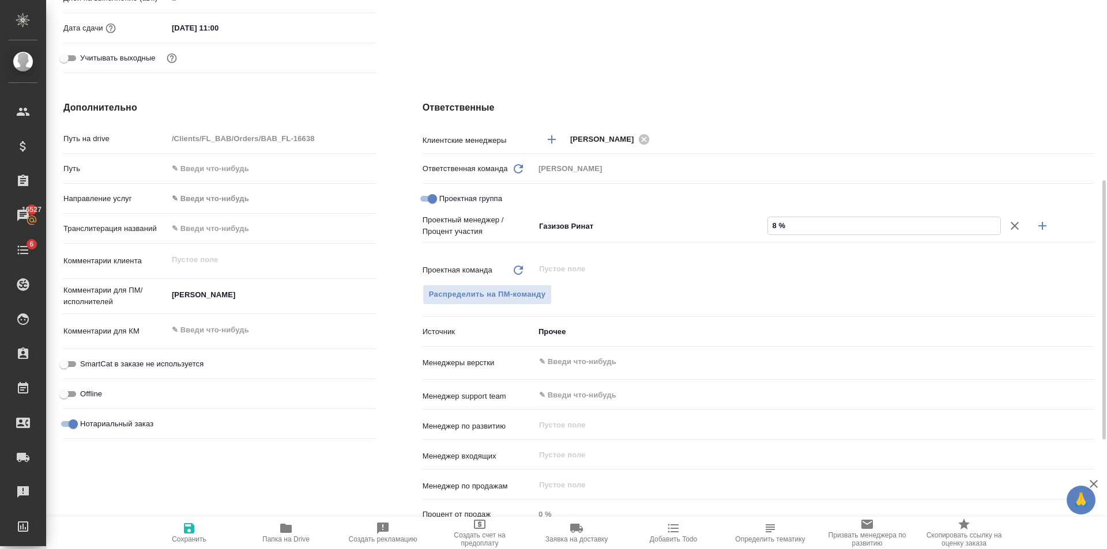
type textarea "x"
type input "80 %"
click at [1049, 229] on icon "button" at bounding box center [1042, 226] width 14 height 14
type textarea "x"
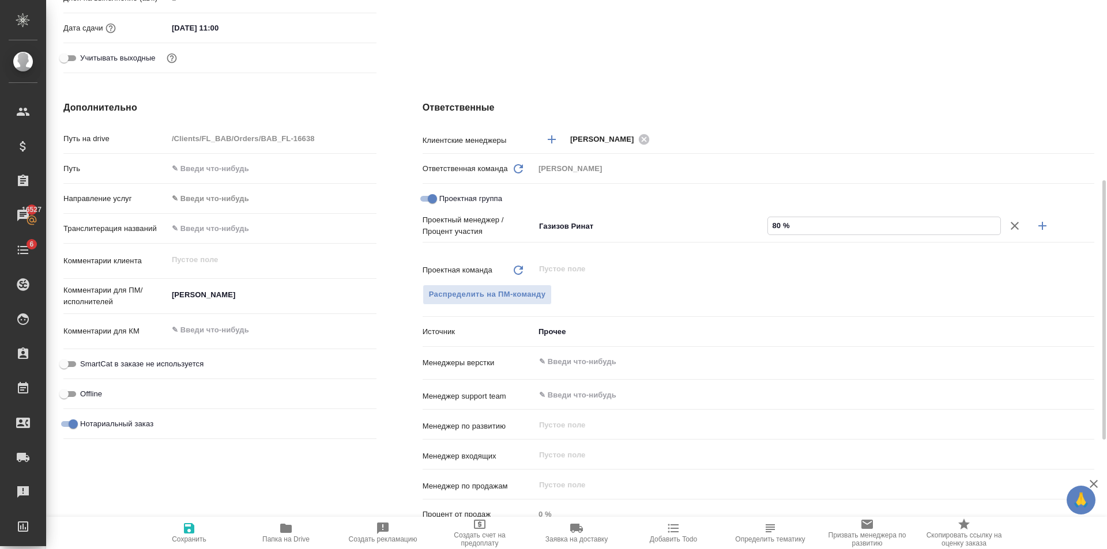
type textarea "x"
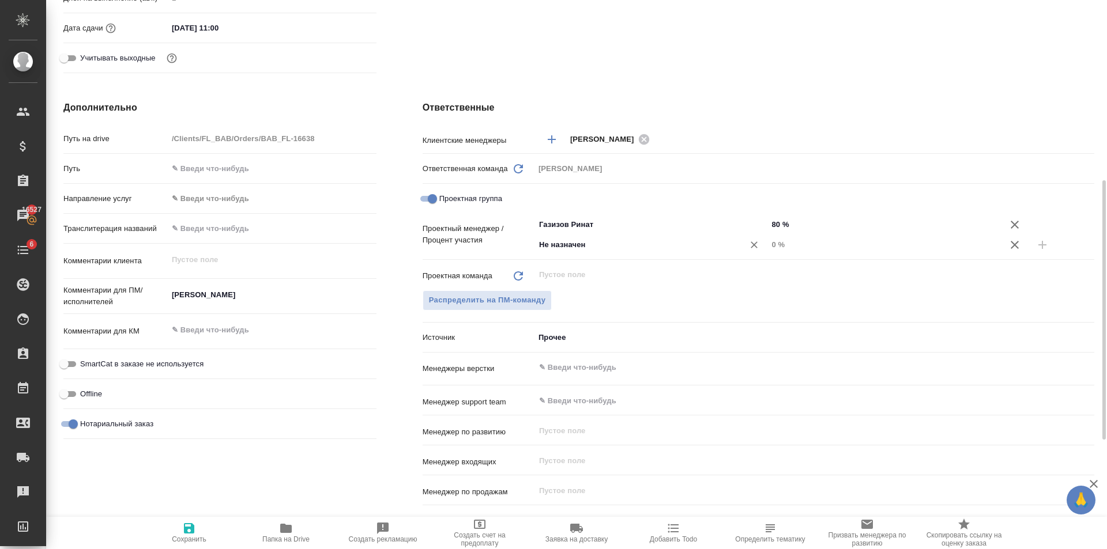
click at [636, 240] on input "Не назначен" at bounding box center [632, 245] width 188 height 14
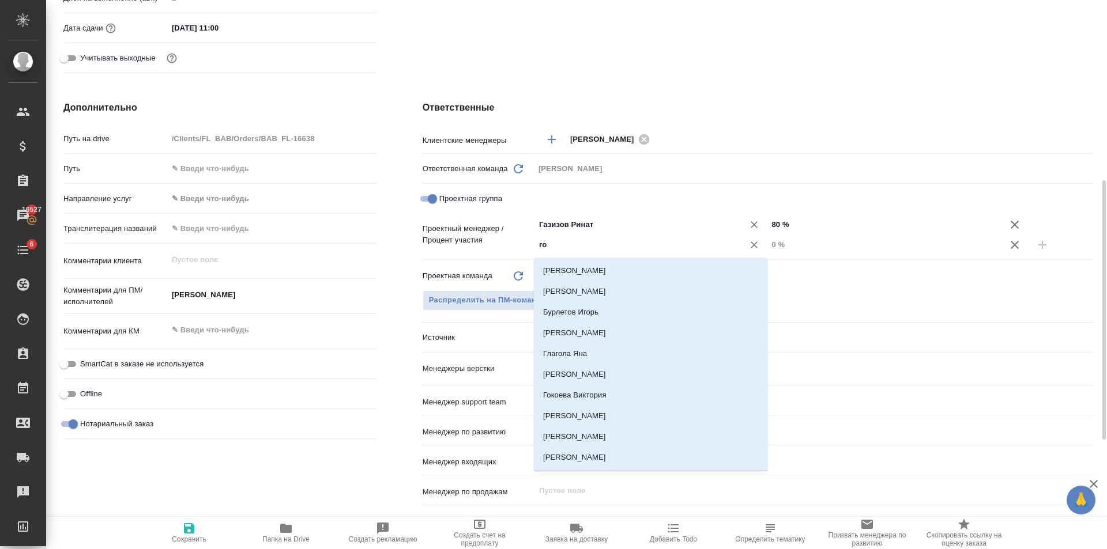
type input "гол"
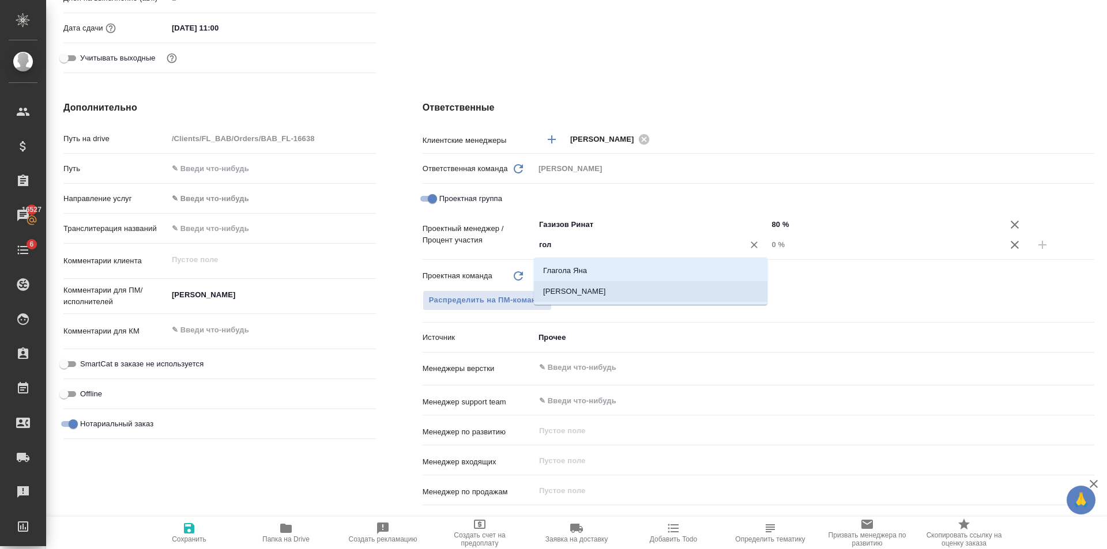
click at [628, 292] on li "Голубев [PERSON_NAME]" at bounding box center [650, 291] width 233 height 21
type textarea "x"
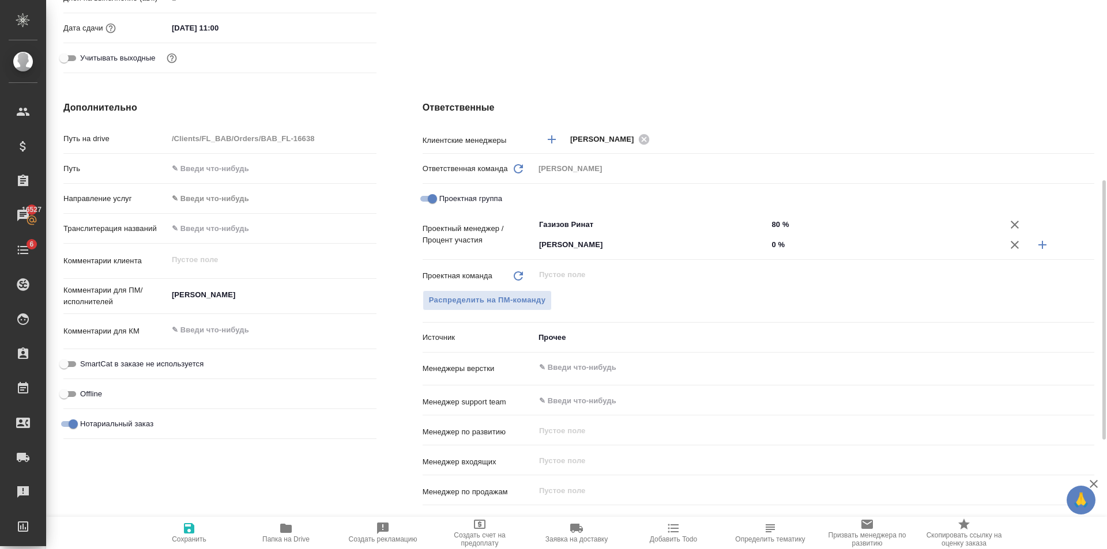
click at [868, 254] on div "Голубев Дмитрий ​ 0 %" at bounding box center [814, 245] width 560 height 20
click at [865, 247] on input "0 %" at bounding box center [883, 244] width 233 height 17
type textarea "x"
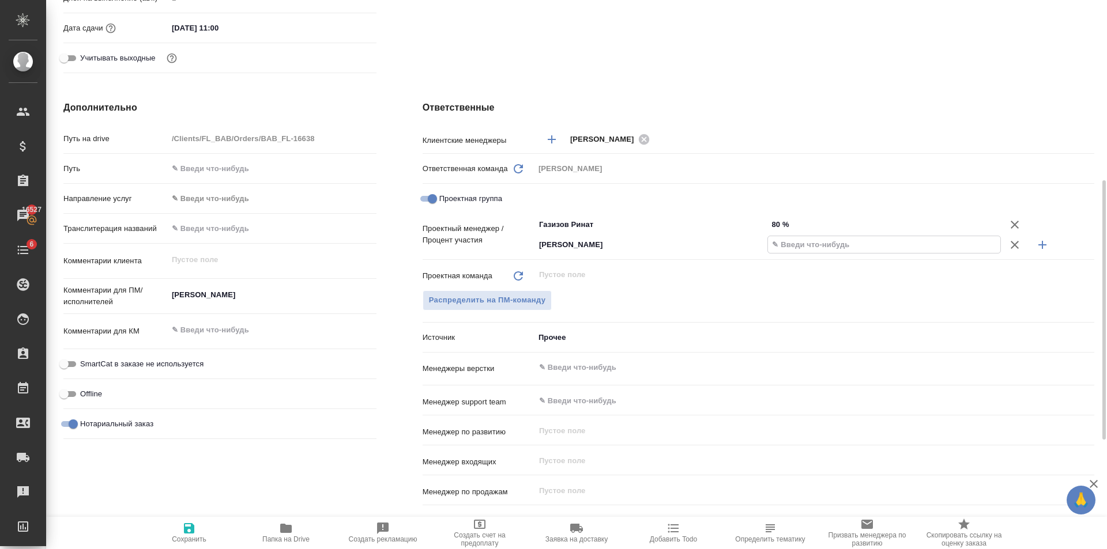
type textarea "x"
type input "2 %"
type textarea "x"
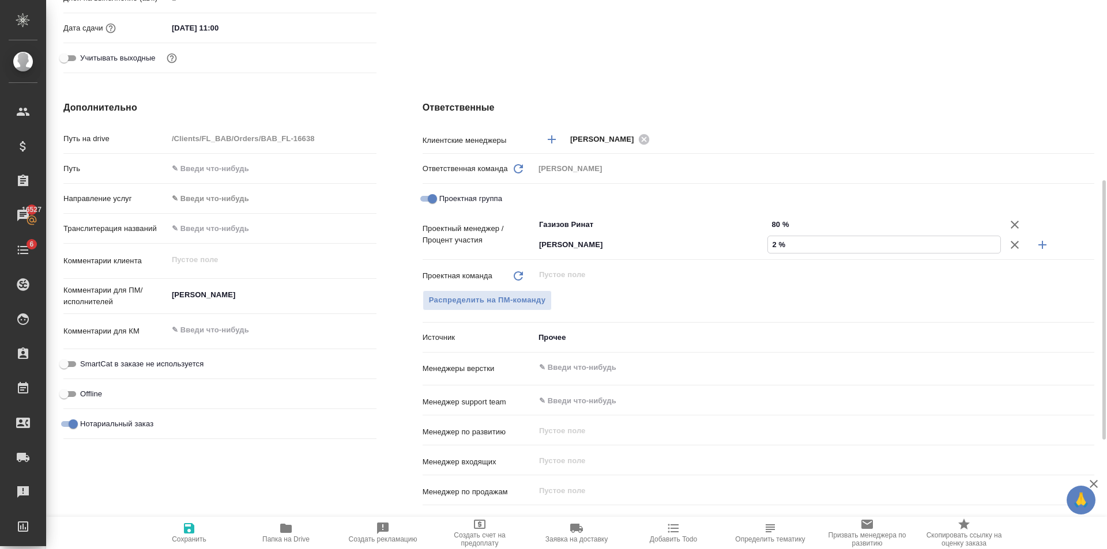
type textarea "x"
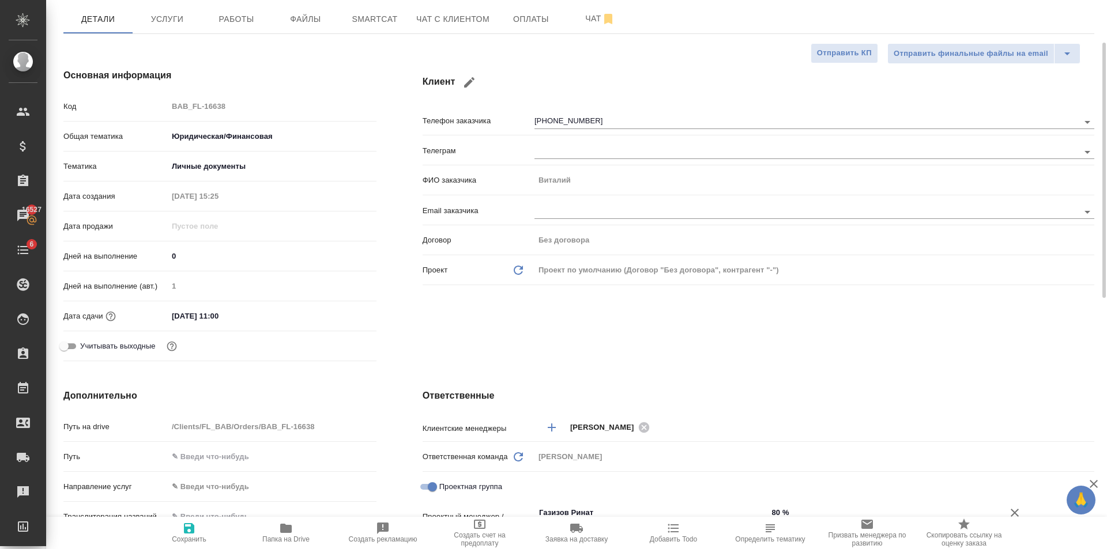
scroll to position [0, 0]
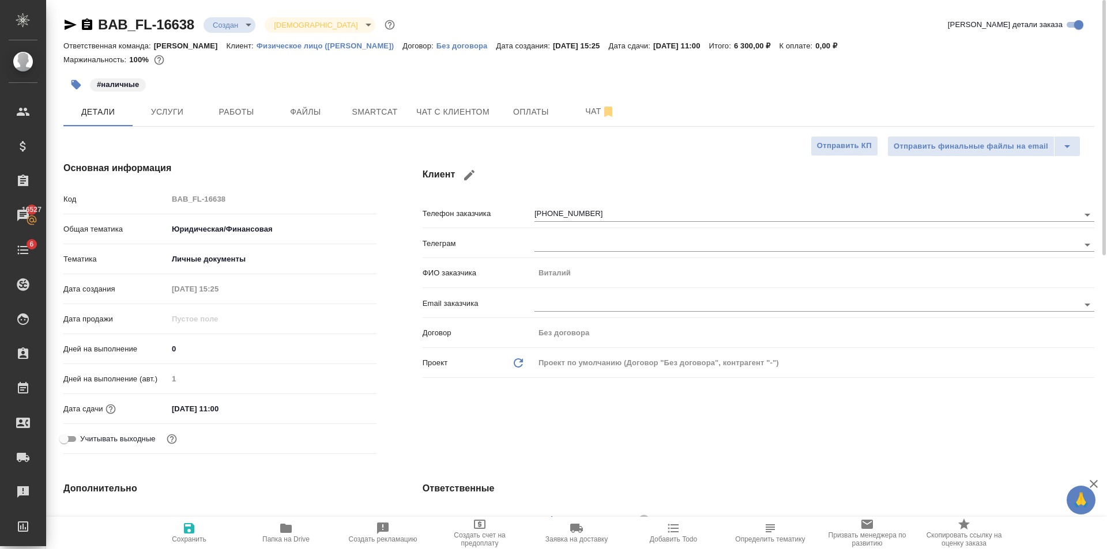
type input "20 %"
click at [201, 526] on span "Сохранить" at bounding box center [189, 533] width 83 height 22
type textarea "x"
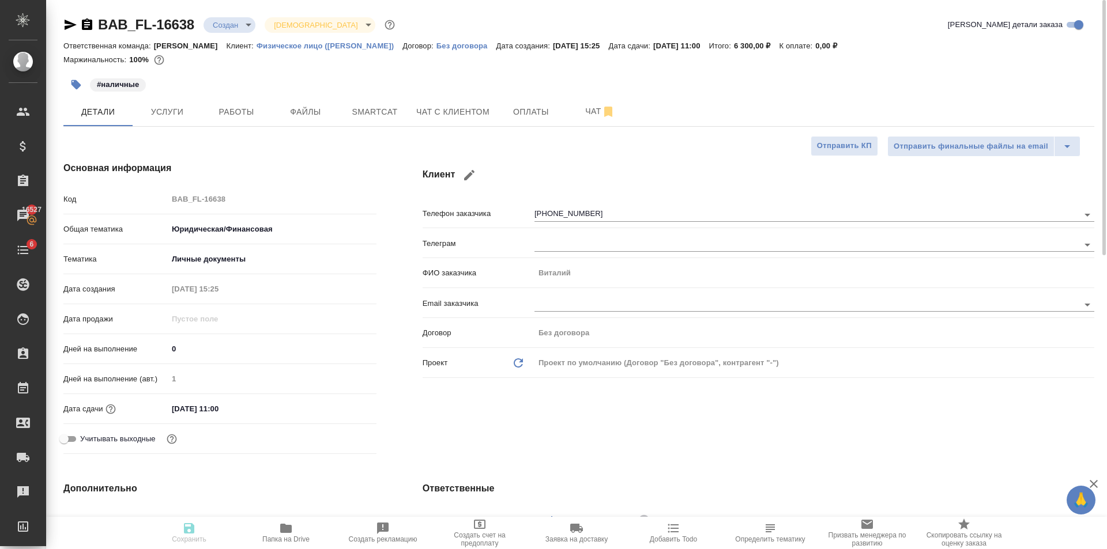
type textarea "x"
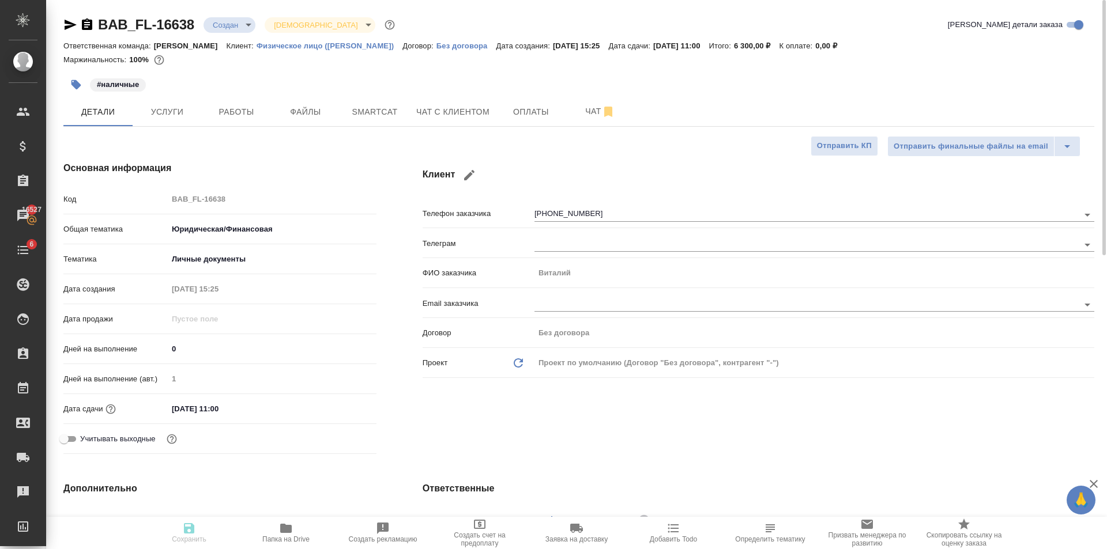
type textarea "x"
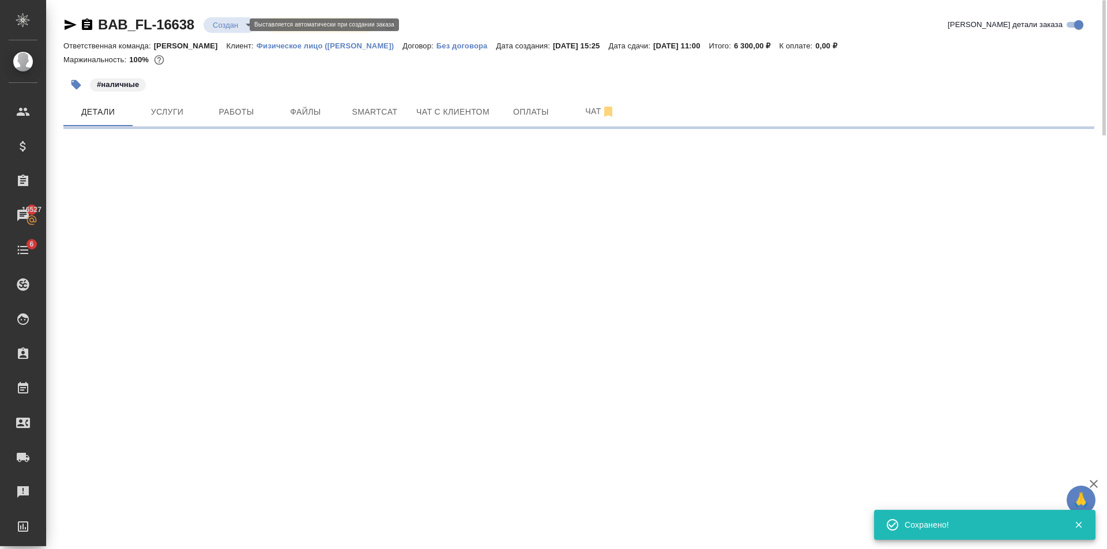
click at [232, 29] on body "🙏 .cls-1 fill:#fff; AWATERA Golubev Dmitry Клиенты Спецификации Заказы 16527 Ча…" at bounding box center [553, 274] width 1107 height 549
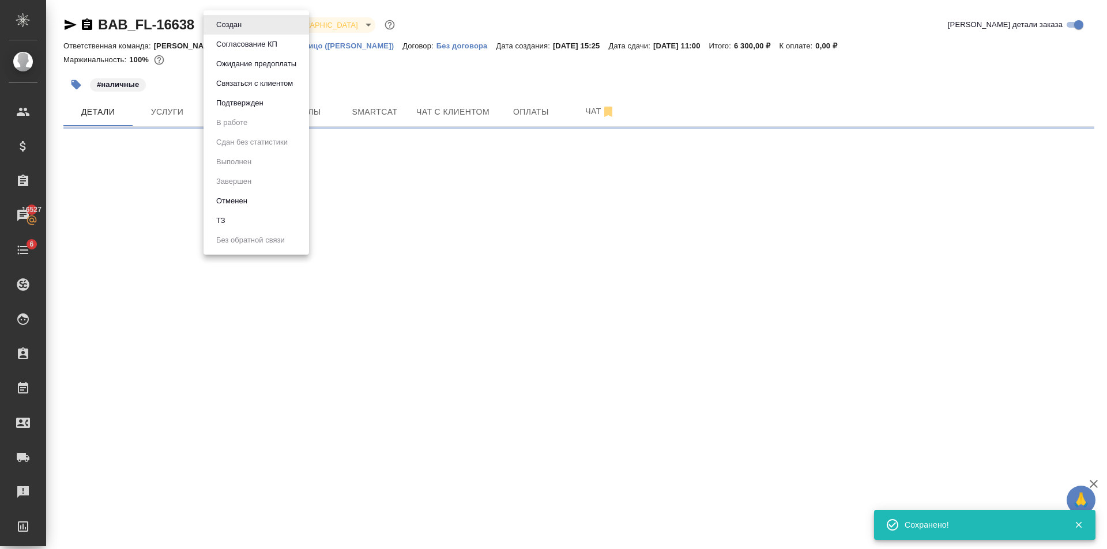
click at [247, 95] on li "Подтвержден" at bounding box center [257, 103] width 106 height 20
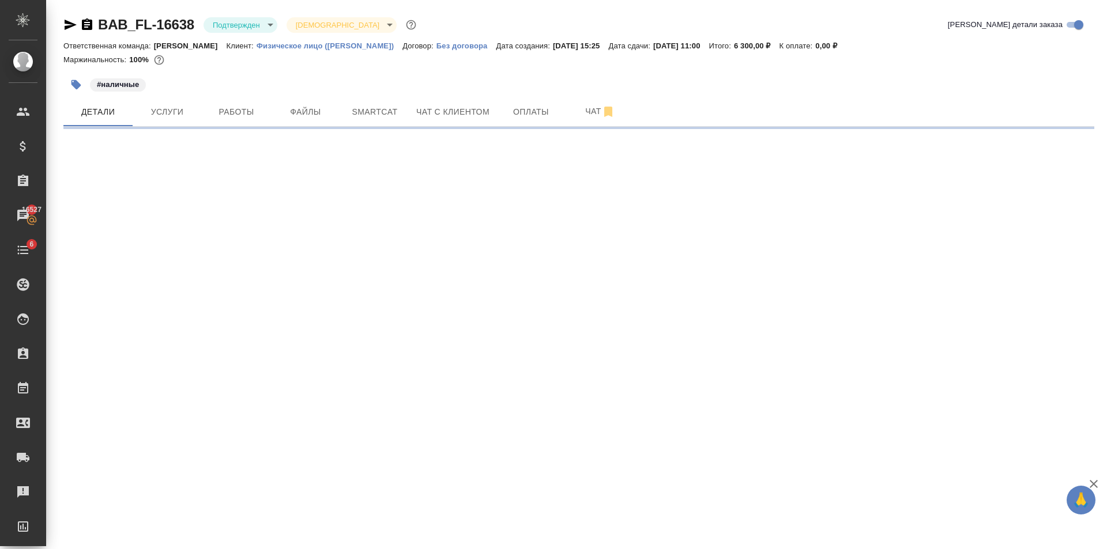
select select "RU"
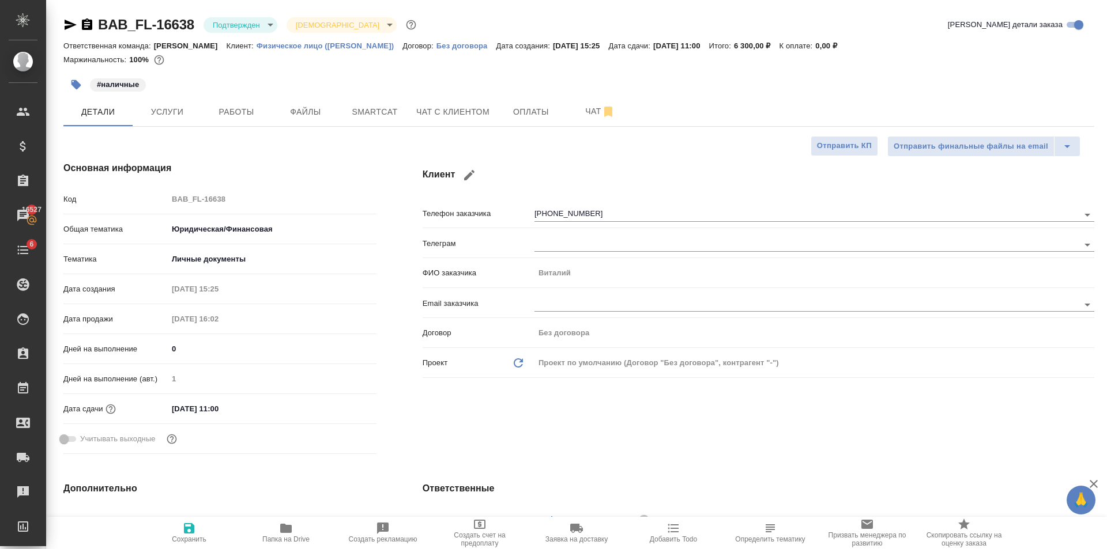
type textarea "x"
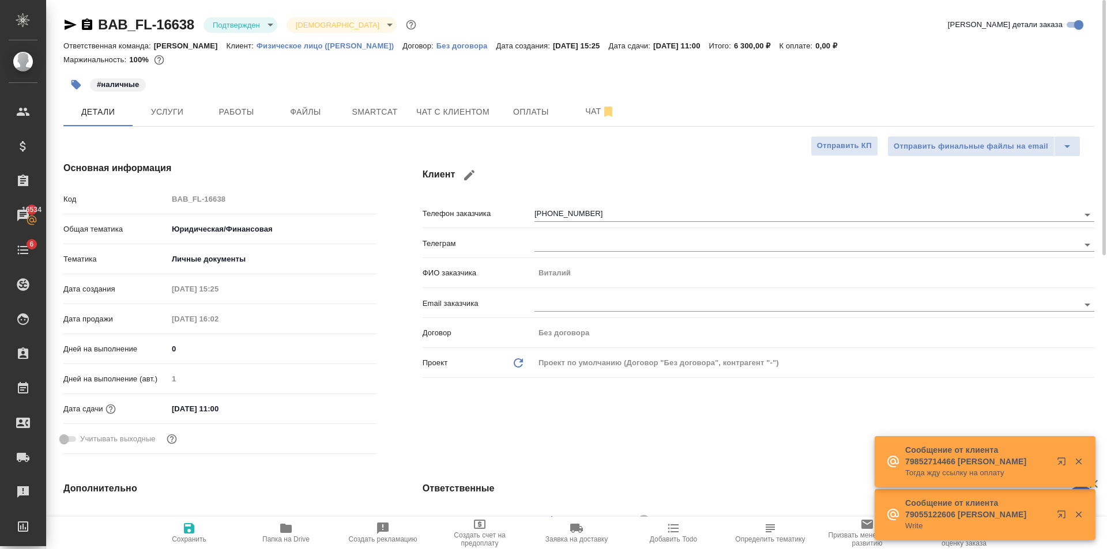
type textarea "x"
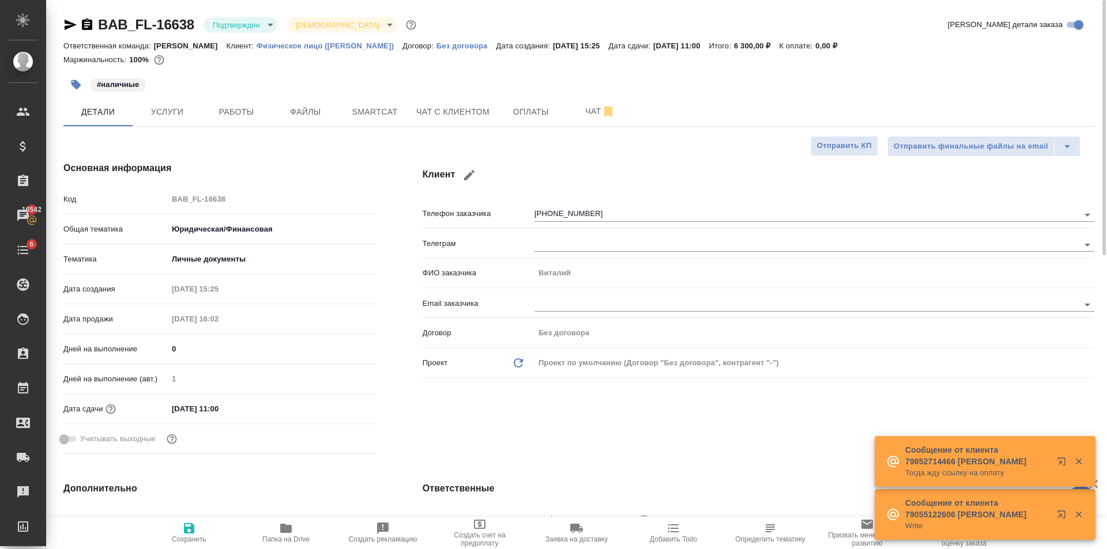
type textarea "x"
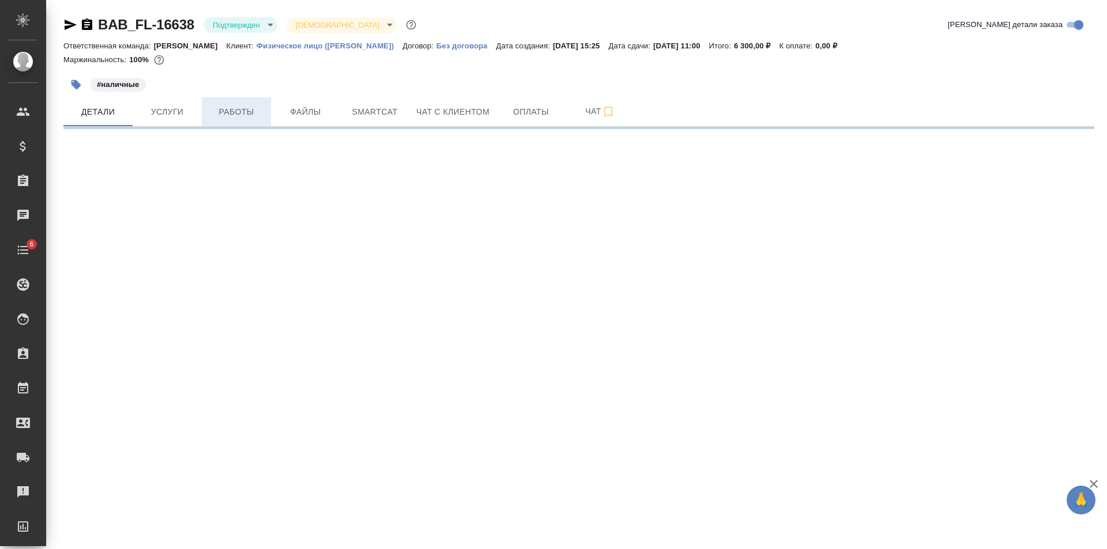
click at [227, 119] on span "Работы" at bounding box center [236, 112] width 55 height 14
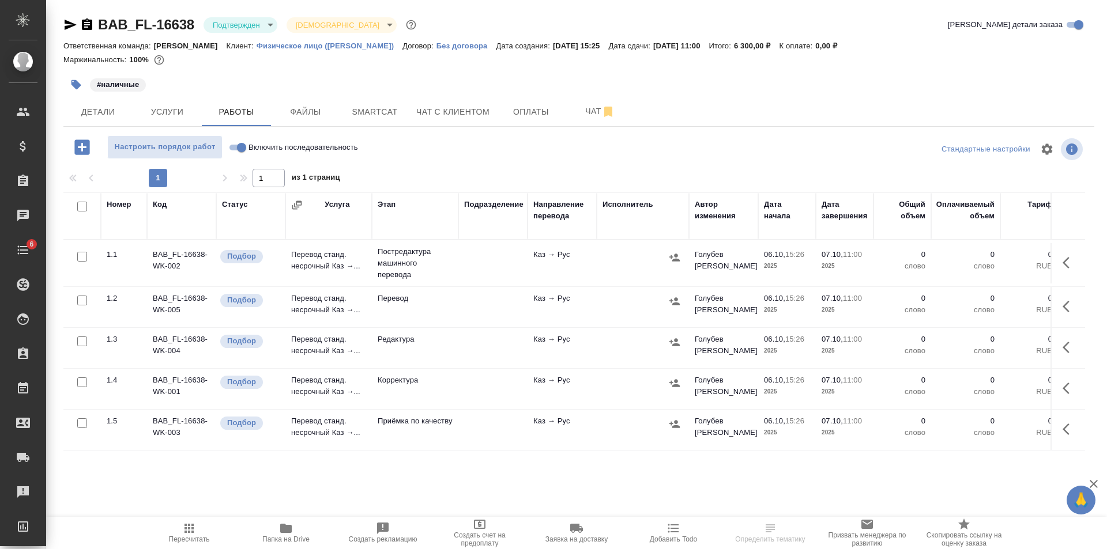
click at [81, 259] on input "checkbox" at bounding box center [82, 257] width 10 height 10
checkbox input "true"
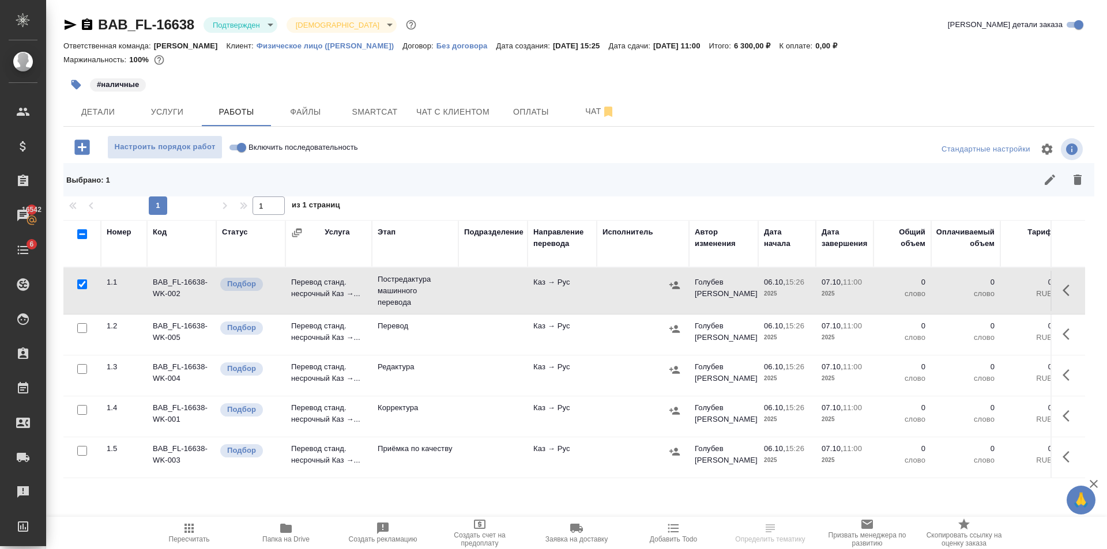
click at [82, 371] on input "checkbox" at bounding box center [82, 369] width 10 height 10
checkbox input "true"
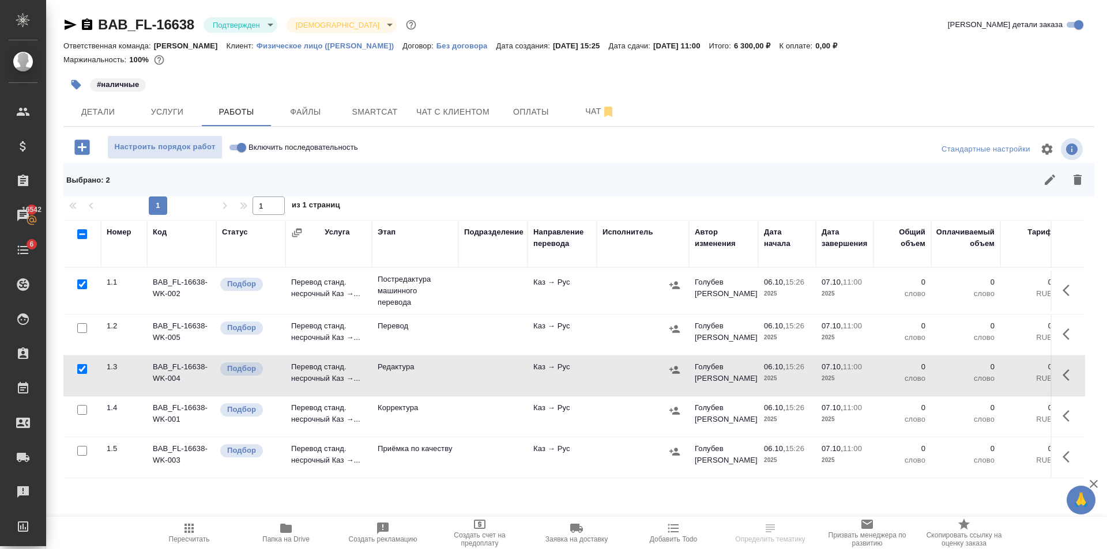
click at [85, 408] on input "checkbox" at bounding box center [82, 410] width 10 height 10
checkbox input "true"
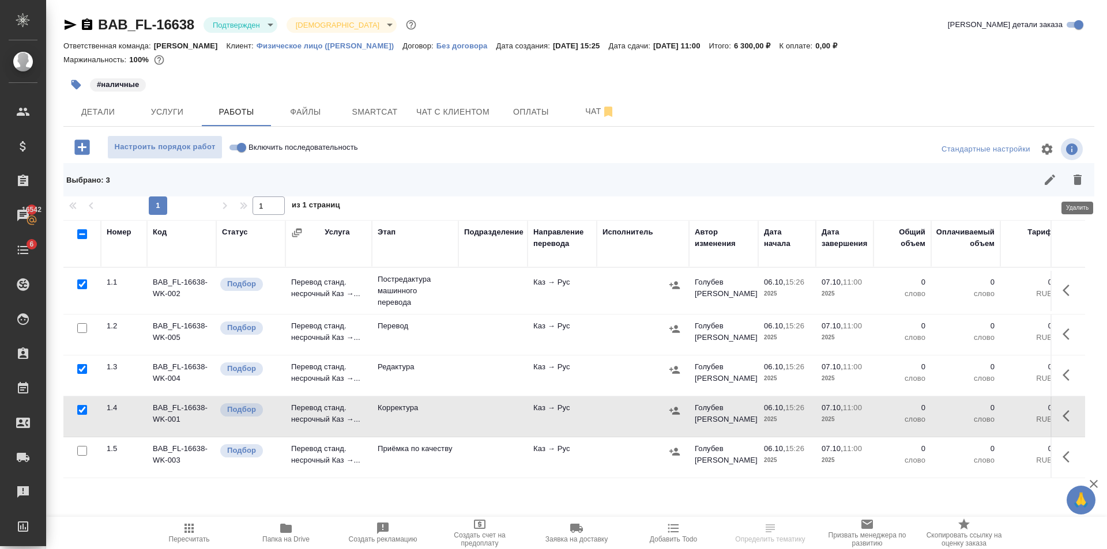
click at [1086, 175] on button "button" at bounding box center [1078, 180] width 28 height 28
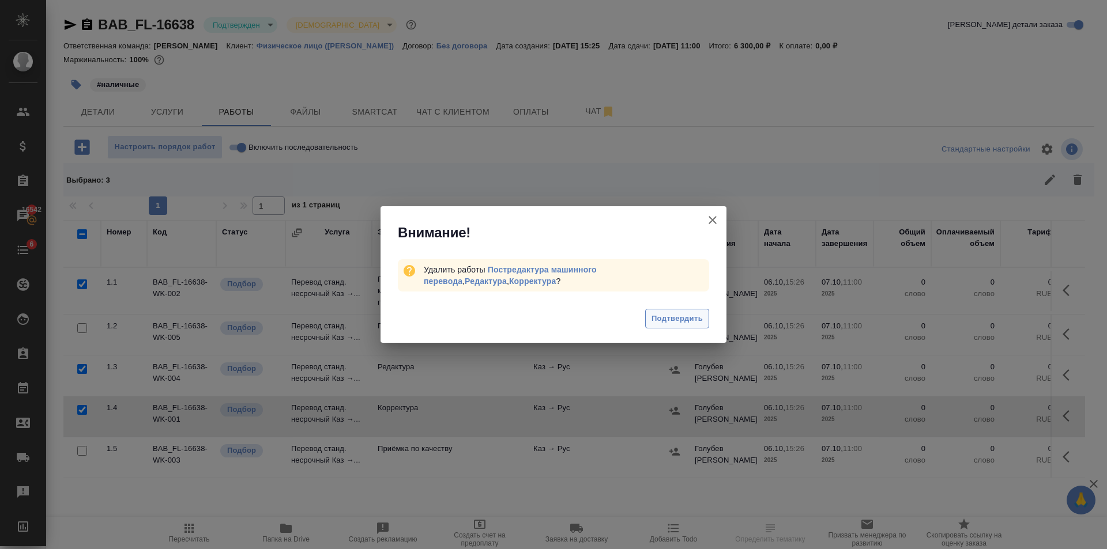
click at [672, 312] on span "Подтвердить" at bounding box center [676, 318] width 51 height 13
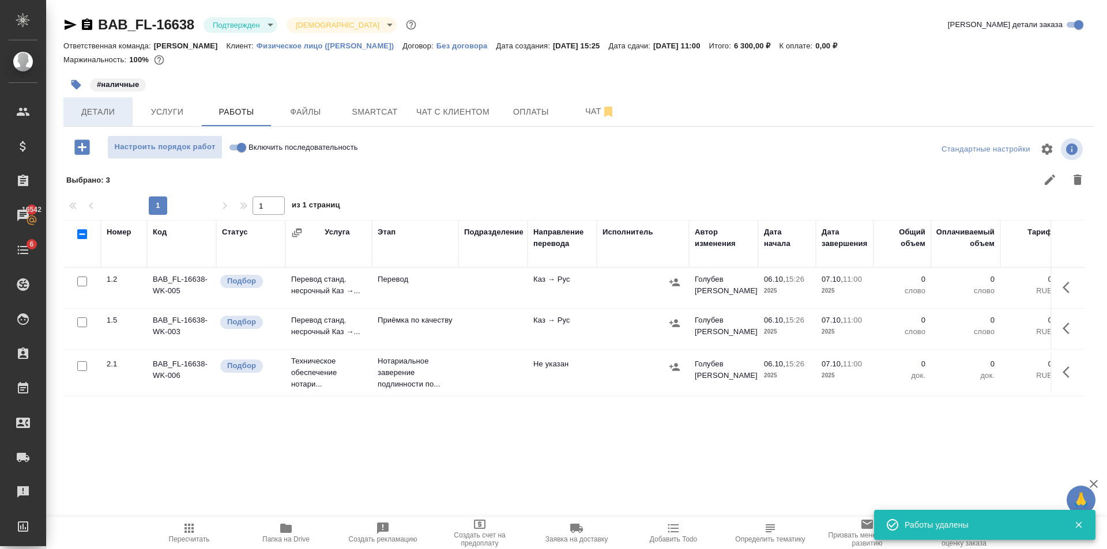
click at [84, 107] on span "Детали" at bounding box center [97, 112] width 55 height 14
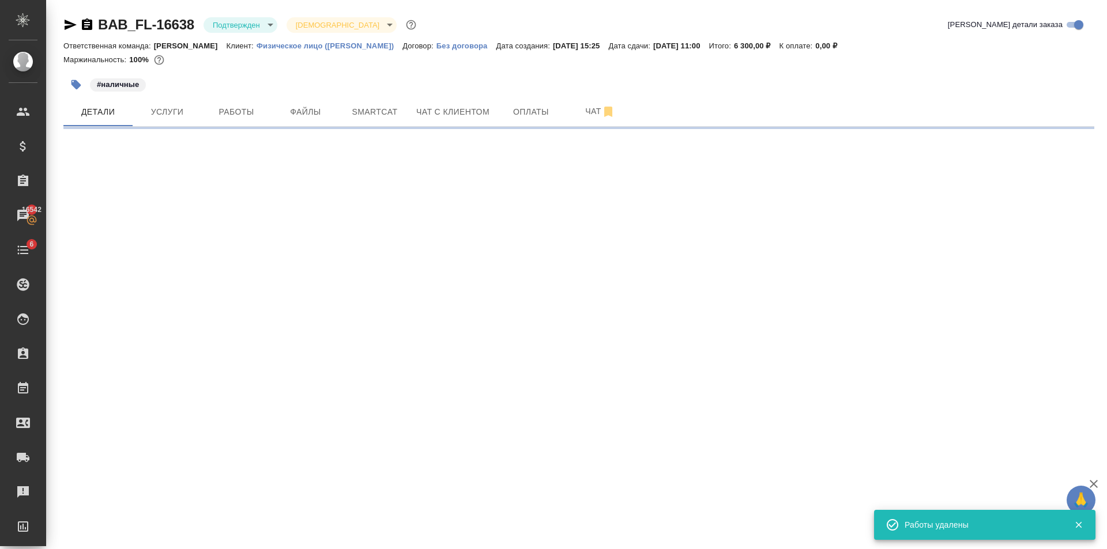
select select "RU"
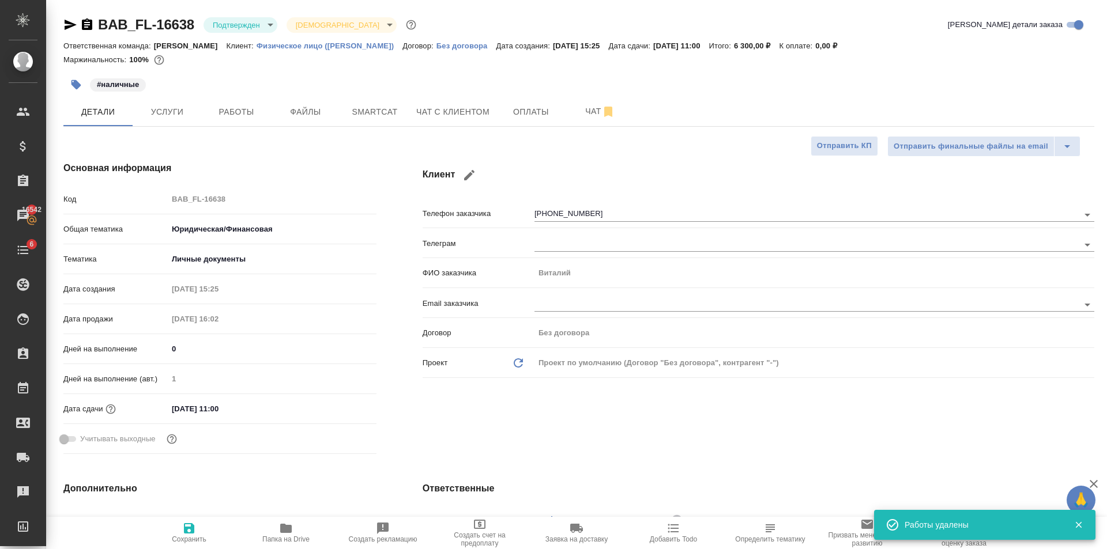
type textarea "x"
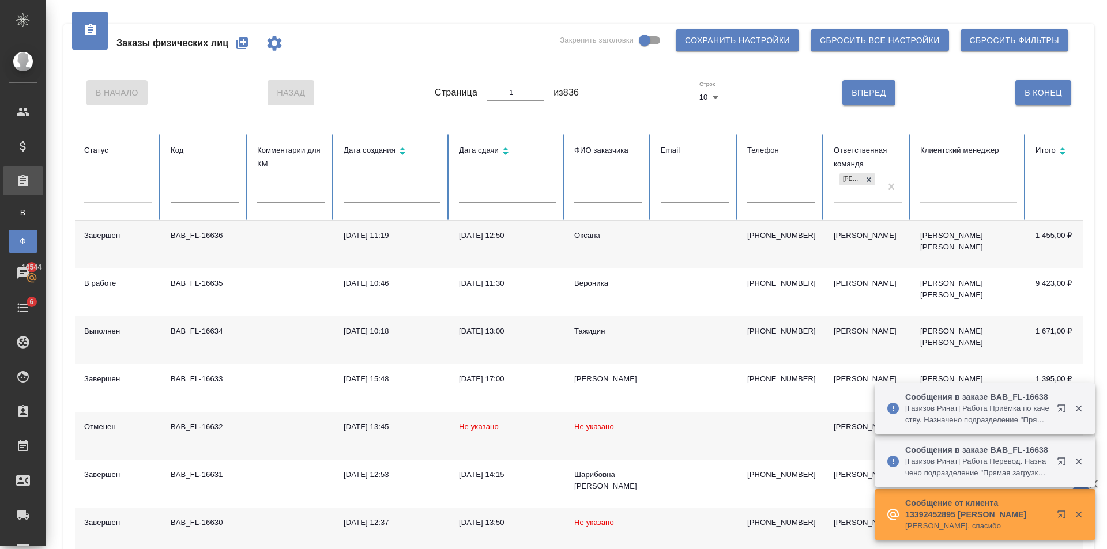
scroll to position [0, 17]
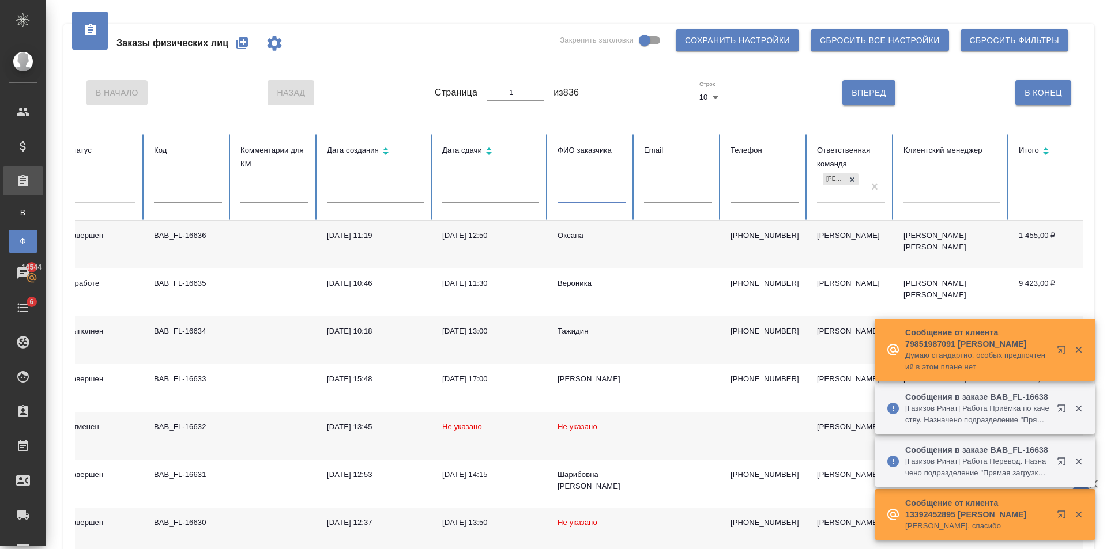
drag, startPoint x: 595, startPoint y: 198, endPoint x: 601, endPoint y: 180, distance: 18.4
click at [595, 197] on input "text" at bounding box center [592, 195] width 68 height 16
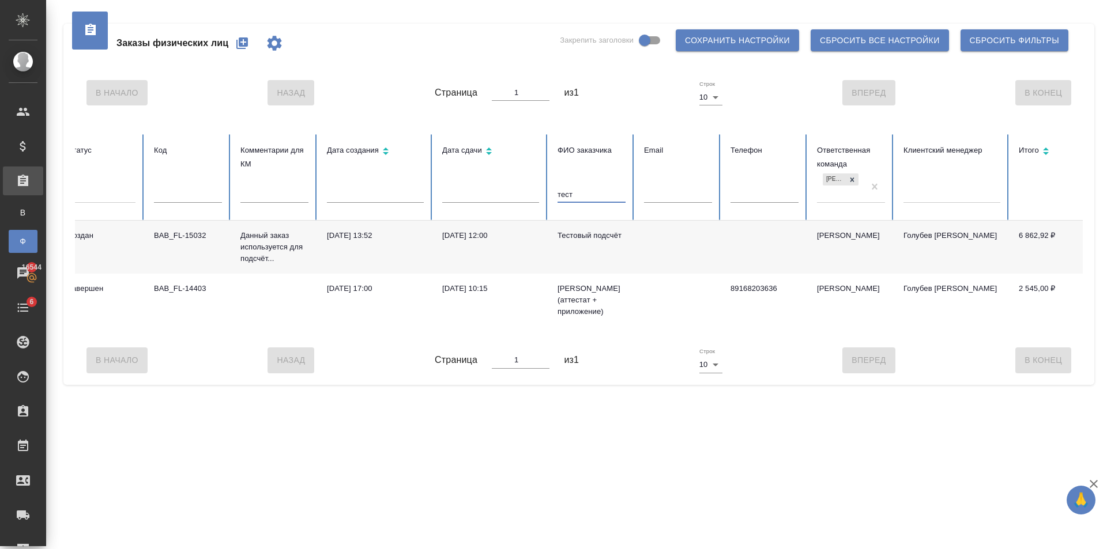
type input "тест"
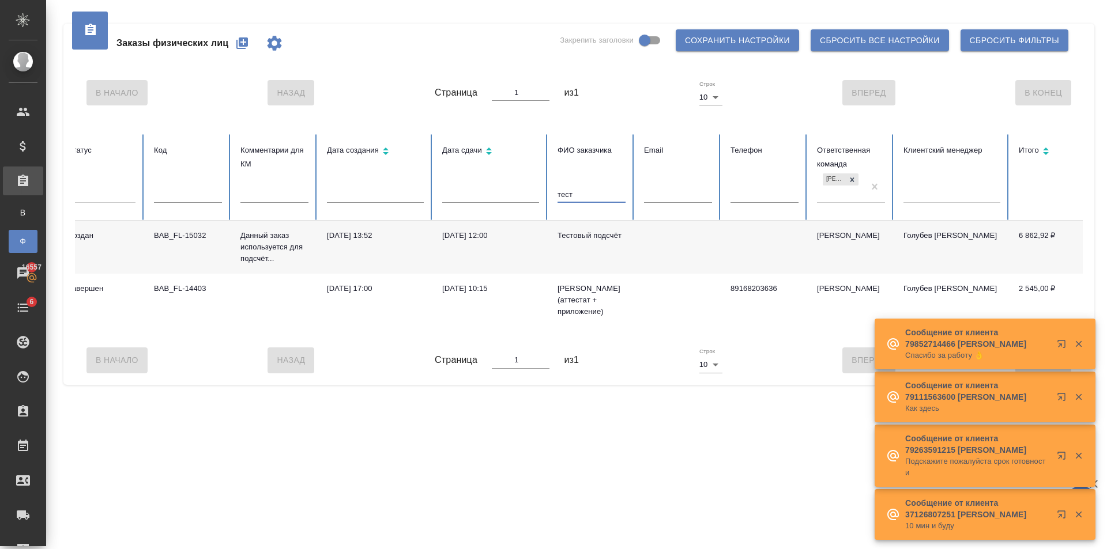
click at [187, 197] on input "text" at bounding box center [188, 195] width 68 height 16
paste input "BAB_FL-16589"
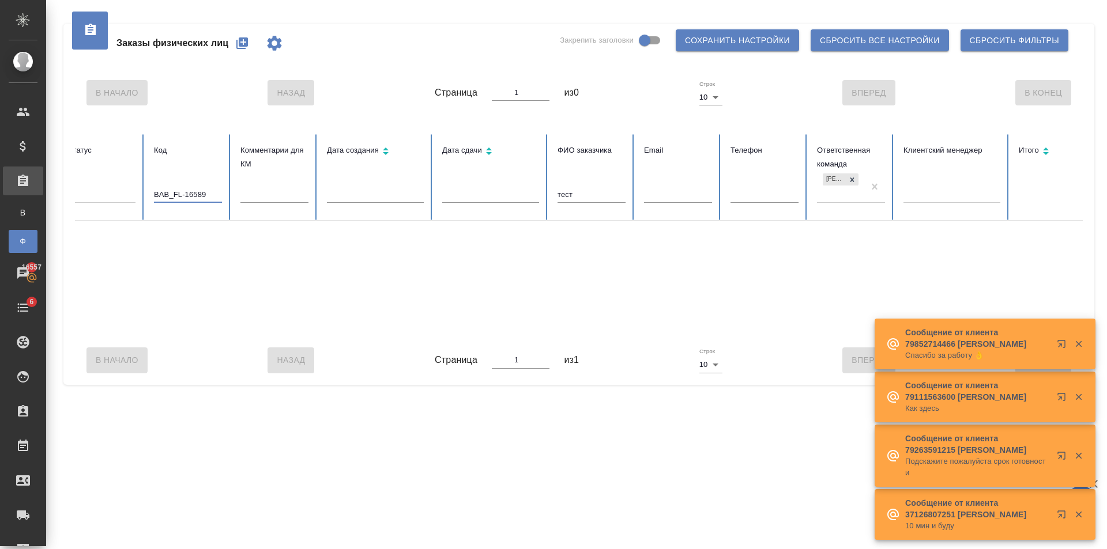
type input "BAB_FL-16589"
drag, startPoint x: 601, startPoint y: 197, endPoint x: 649, endPoint y: 251, distance: 72.3
click at [393, 186] on tr "Статус Код BAB_FL-16589 Комментарии для КМ Дата создания Дата сдачи ФИО заказчи…" at bounding box center [706, 177] width 1297 height 86
click at [852, 180] on icon at bounding box center [852, 180] width 8 height 8
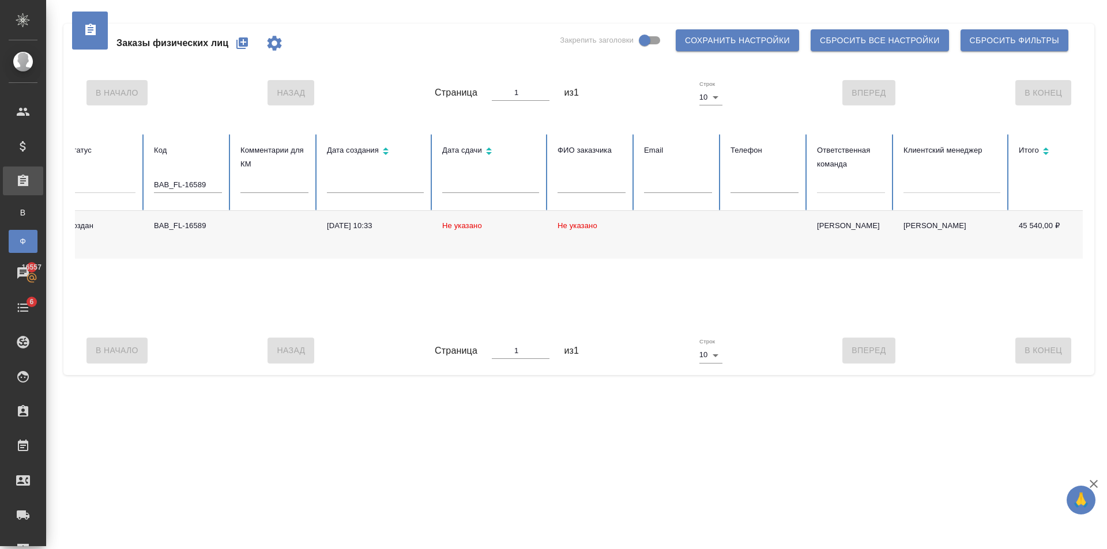
scroll to position [0, 0]
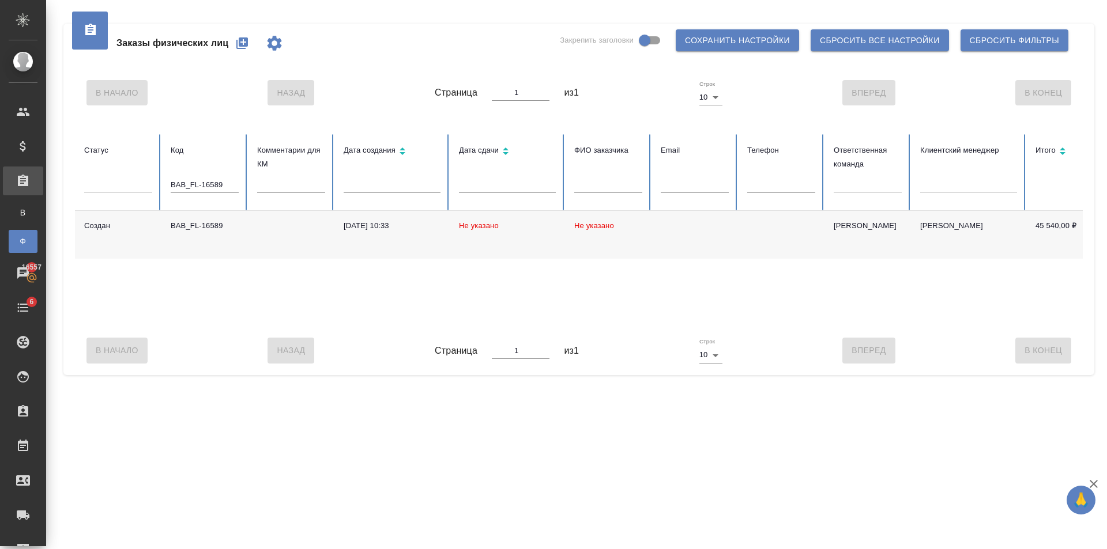
click at [202, 247] on td "BAB_FL-16589" at bounding box center [204, 235] width 86 height 48
drag, startPoint x: 231, startPoint y: 184, endPoint x: 74, endPoint y: 179, distance: 156.9
click at [123, 176] on tr "Статус Код BAB_FL-16589 Комментарии для КМ Дата создания Дата сдачи ФИО заказчи…" at bounding box center [723, 172] width 1297 height 77
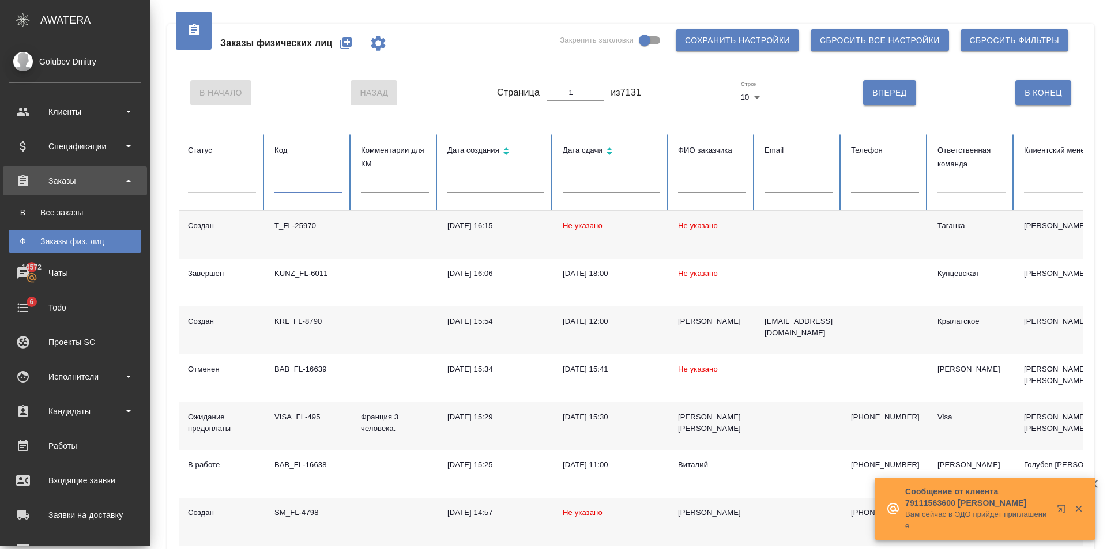
click at [81, 245] on div "Заказы физ. лиц" at bounding box center [74, 242] width 121 height 12
click at [80, 209] on div "Все заказы" at bounding box center [74, 213] width 121 height 12
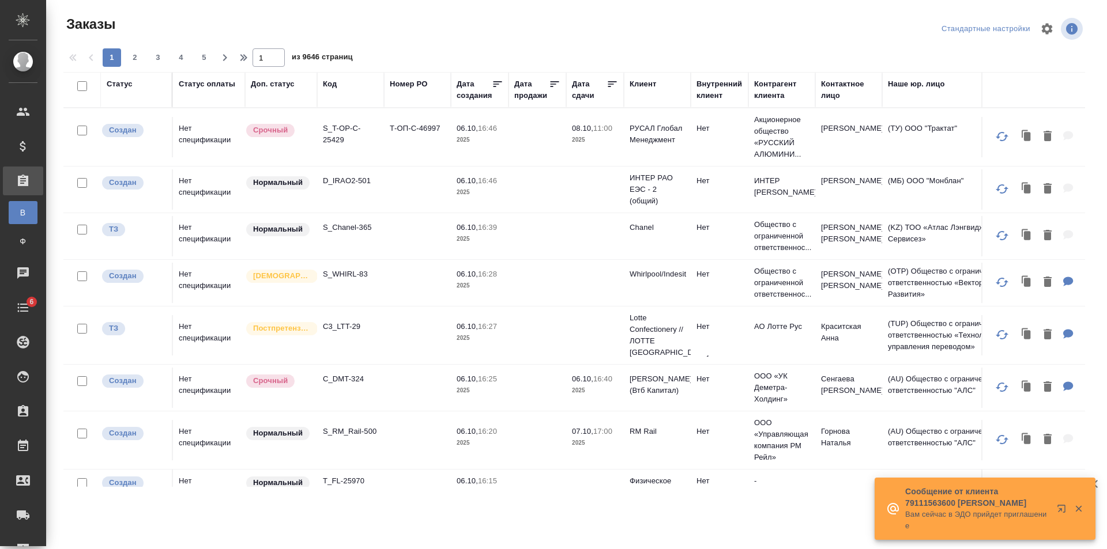
click at [341, 86] on div "Код" at bounding box center [350, 84] width 55 height 12
click at [332, 86] on div "Код" at bounding box center [330, 84] width 14 height 12
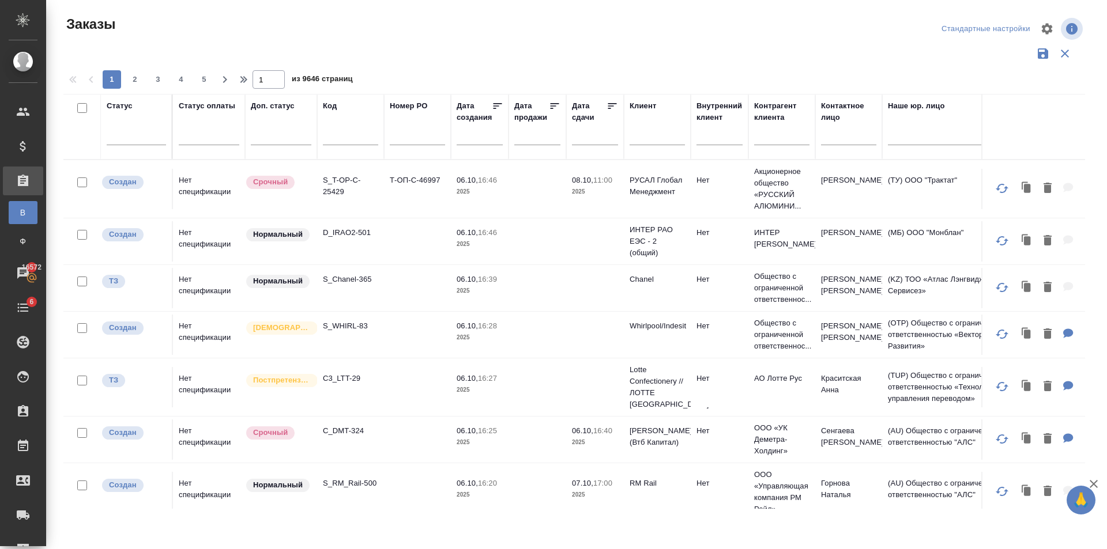
click at [343, 125] on div at bounding box center [350, 139] width 55 height 28
click at [346, 137] on input "text" at bounding box center [350, 138] width 55 height 14
paste input "BAB_Pantey-1"
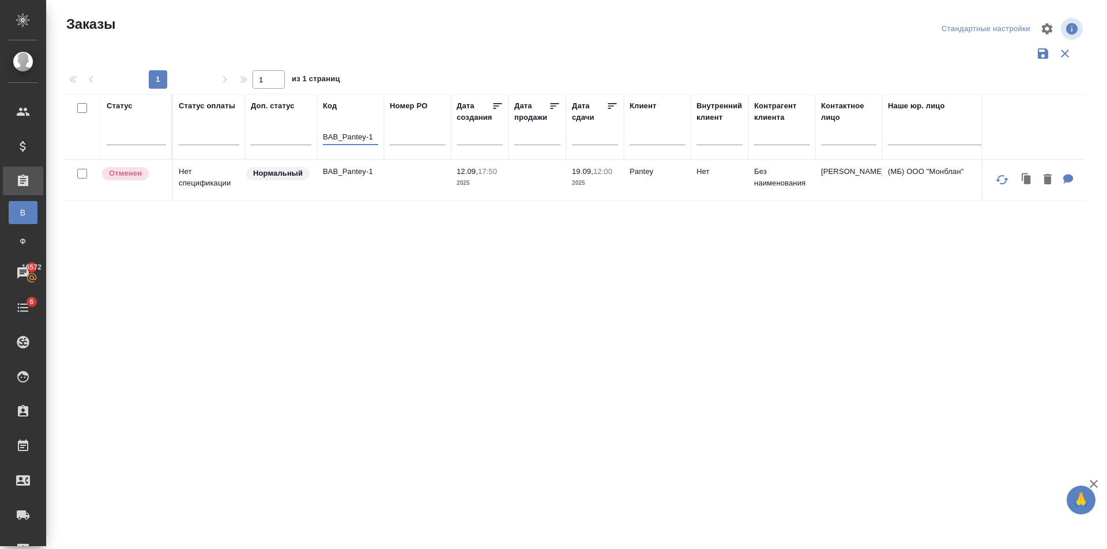
click at [387, 194] on td at bounding box center [417, 180] width 67 height 40
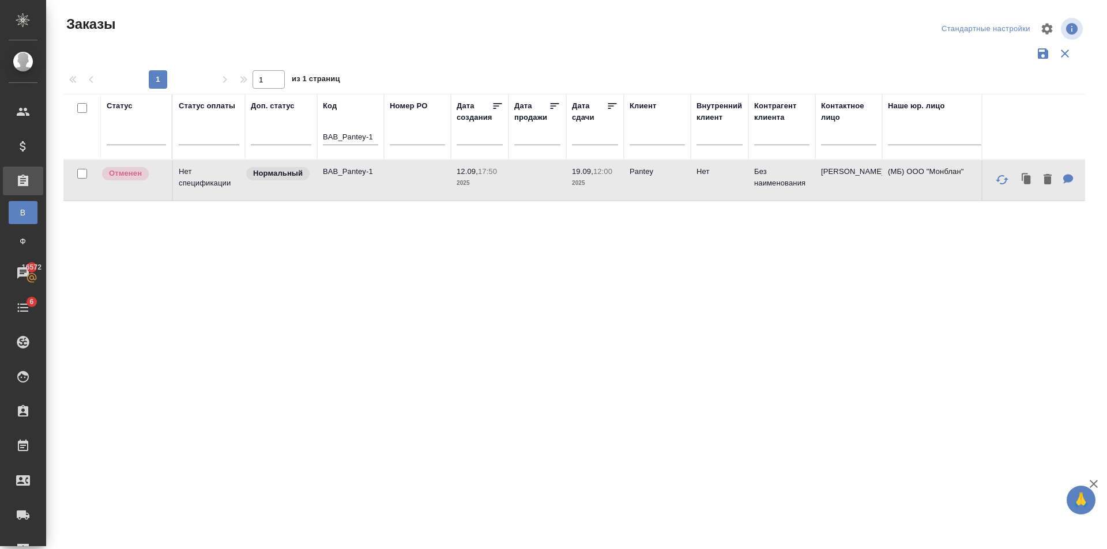
drag, startPoint x: 374, startPoint y: 135, endPoint x: 294, endPoint y: 158, distance: 83.2
click at [338, 140] on input "BAB_Pantey-1" at bounding box center [350, 138] width 55 height 14
type input "B"
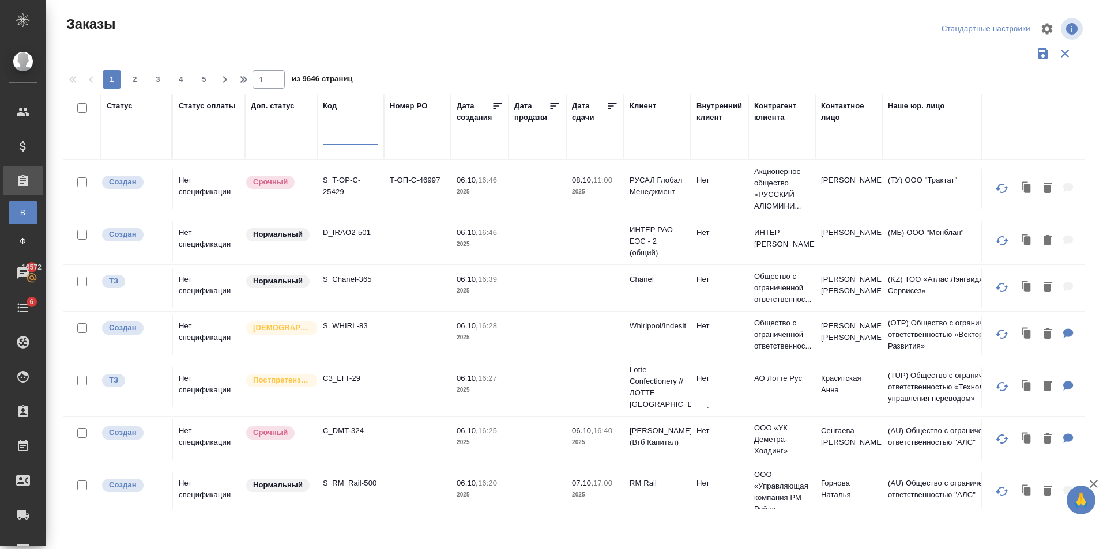
click at [352, 136] on input "text" at bounding box center [350, 138] width 55 height 14
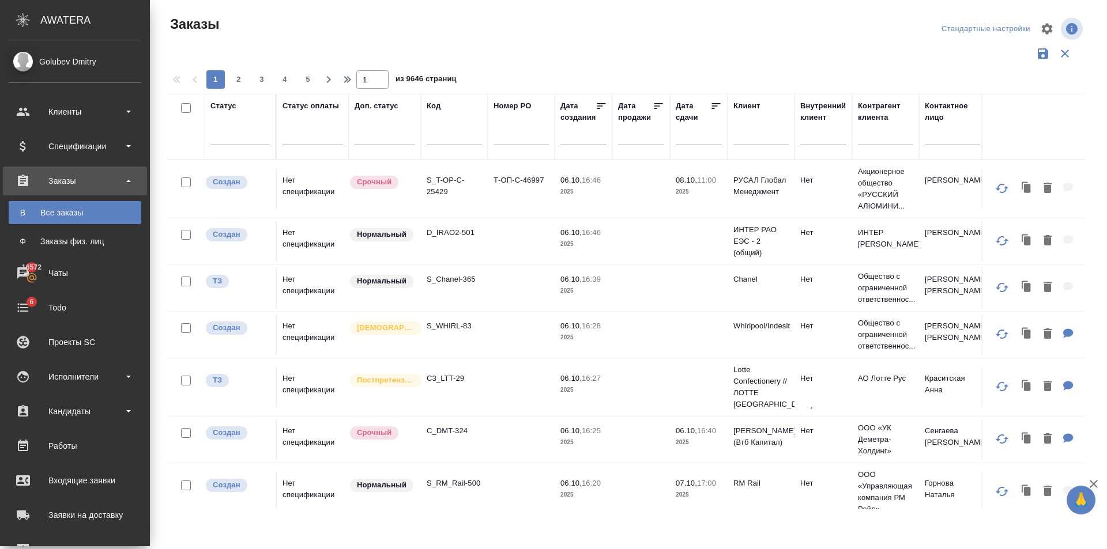
click at [43, 121] on li "Клиенты" at bounding box center [75, 111] width 150 height 29
click at [39, 106] on div "Клиенты" at bounding box center [75, 111] width 133 height 17
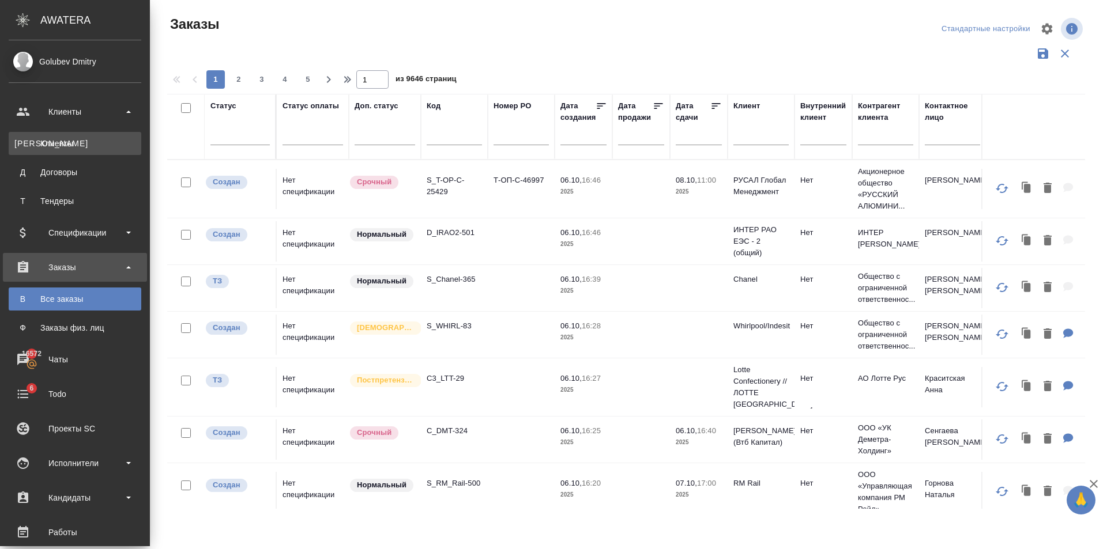
click at [62, 145] on div "Клиенты" at bounding box center [74, 144] width 121 height 12
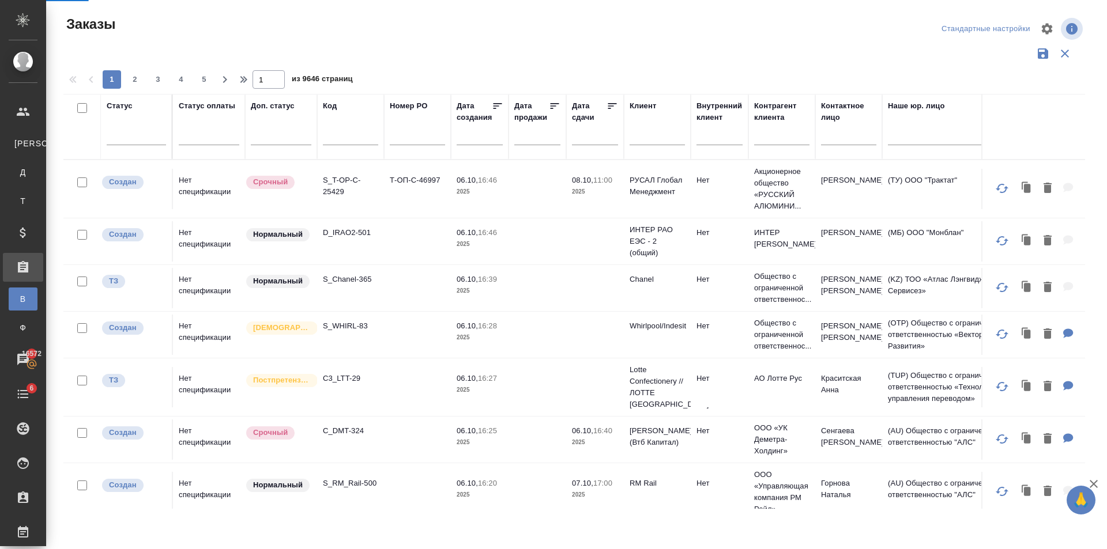
select select "RU"
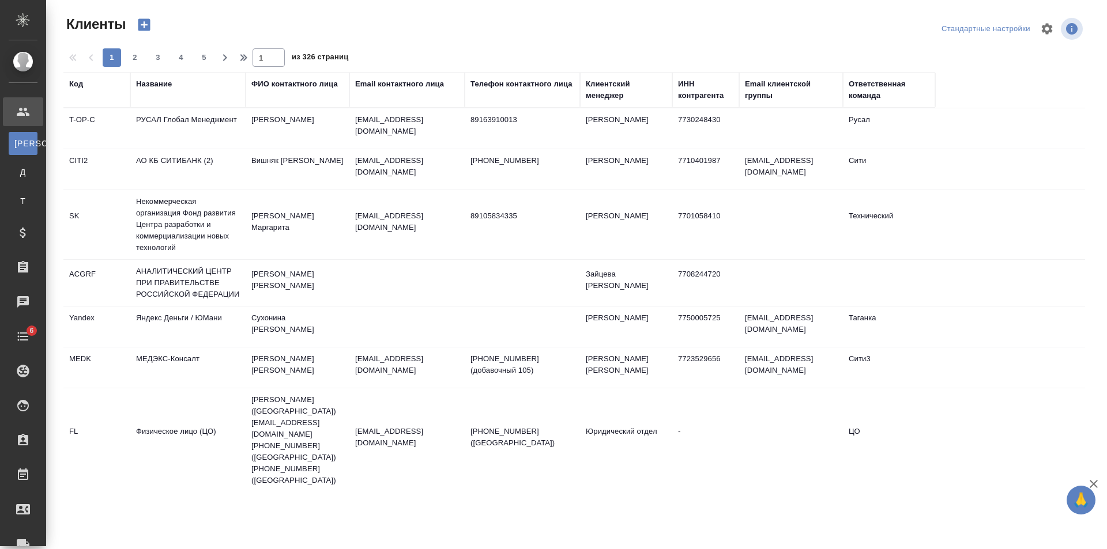
click at [187, 83] on div "Название" at bounding box center [188, 84] width 104 height 12
click at [165, 86] on div "Название" at bounding box center [154, 84] width 36 height 12
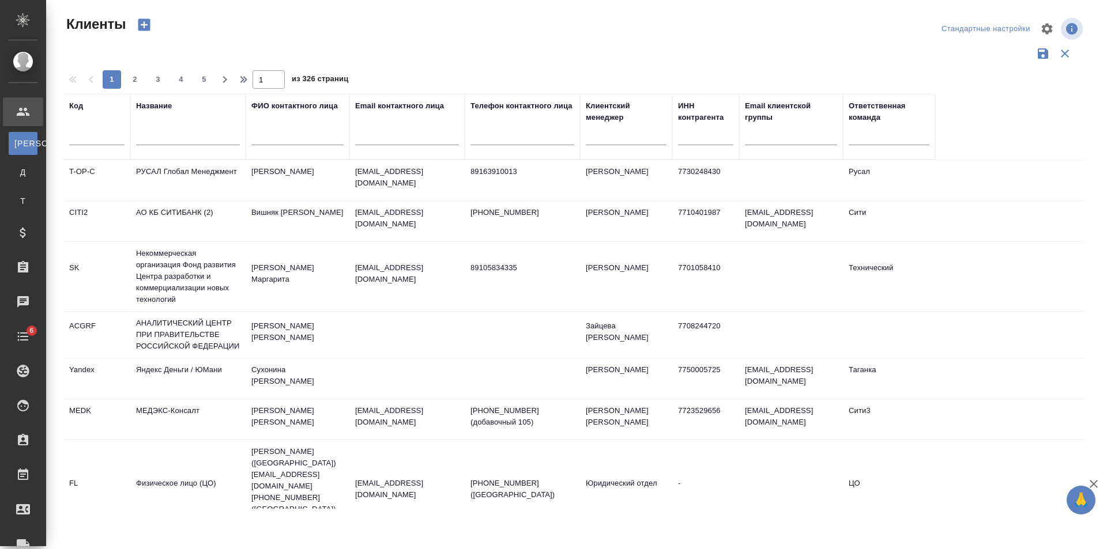
click at [175, 145] on input "text" at bounding box center [188, 138] width 104 height 14
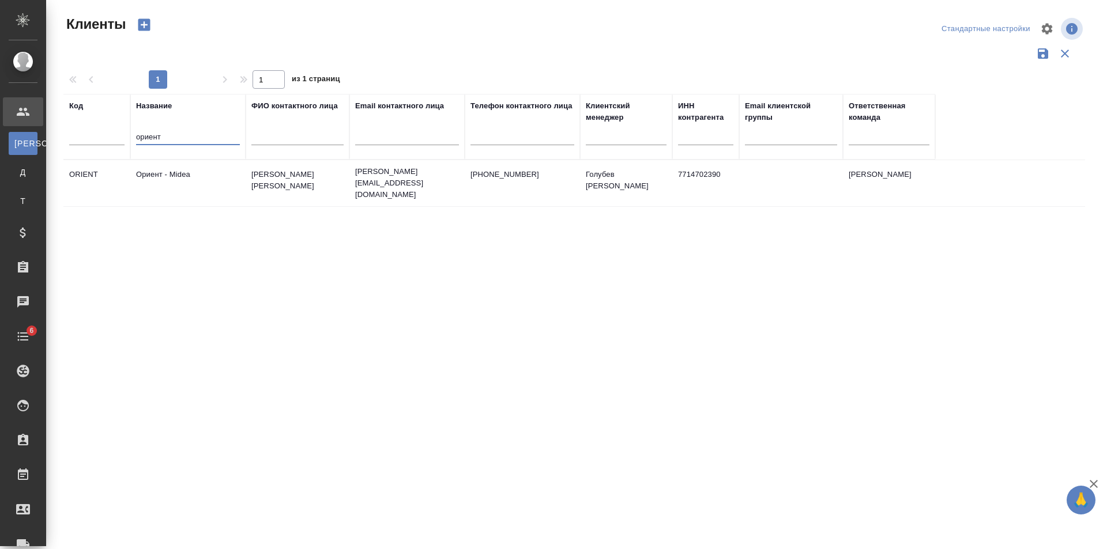
type input "ориент"
click at [219, 181] on td "Ориент - Midea" at bounding box center [187, 183] width 115 height 40
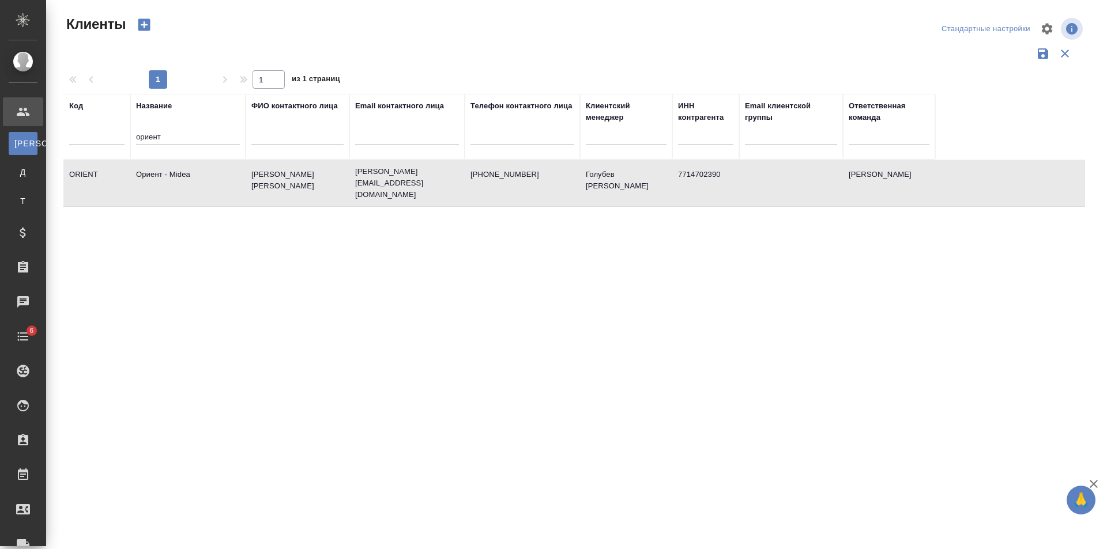
click at [219, 181] on td "Ориент - Midea" at bounding box center [187, 183] width 115 height 40
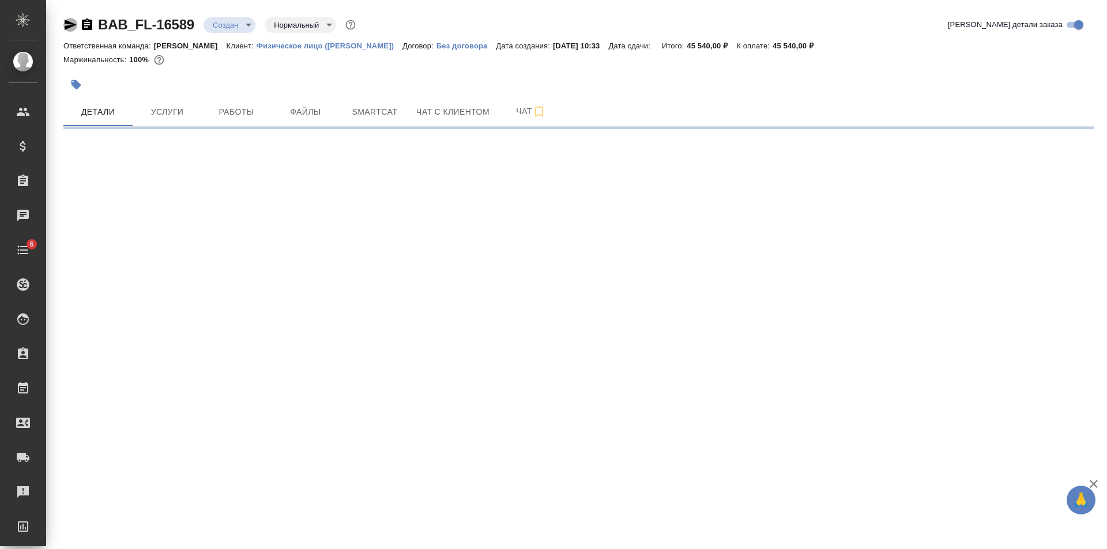
click at [73, 28] on icon "button" at bounding box center [70, 25] width 14 height 14
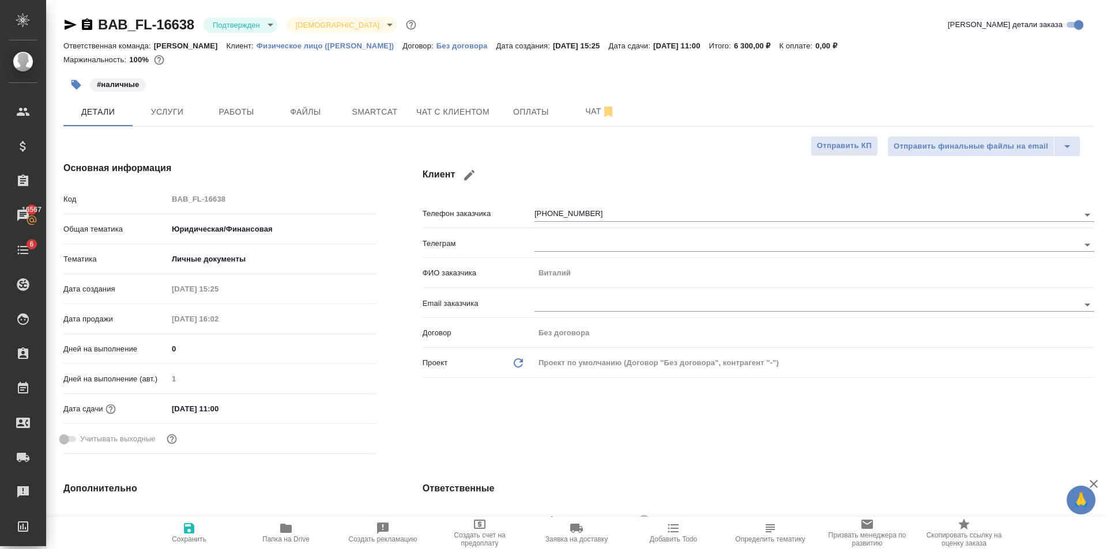
select select "RU"
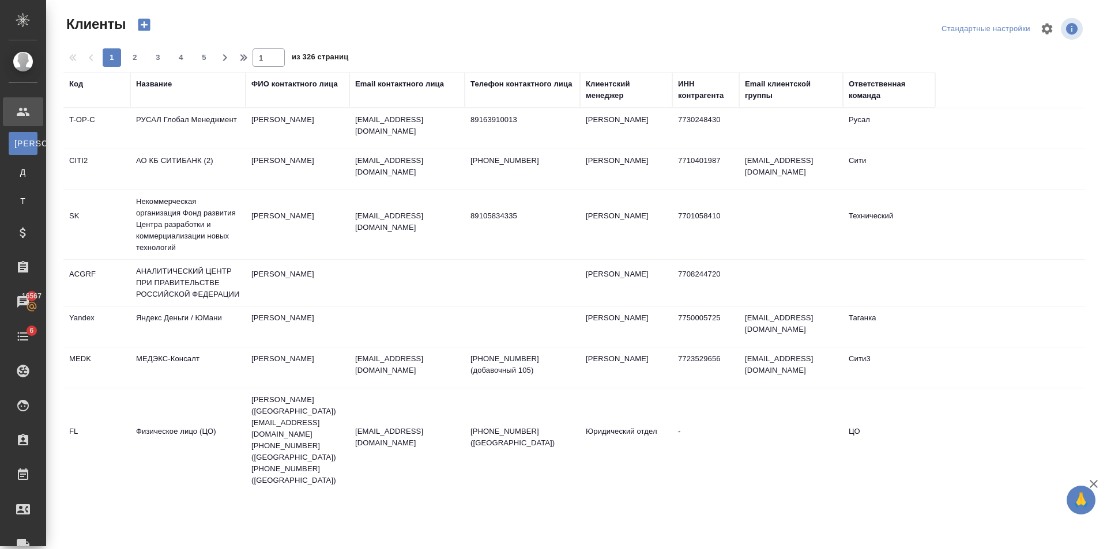
select select "RU"
click at [201, 93] on div "Название" at bounding box center [188, 89] width 104 height 23
click at [167, 81] on div "Название" at bounding box center [154, 84] width 36 height 12
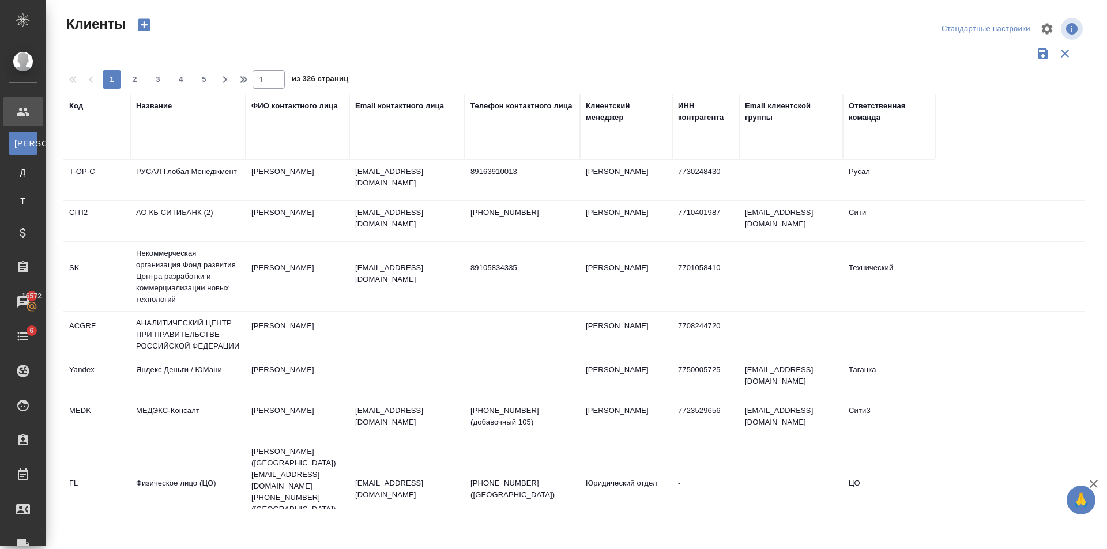
drag, startPoint x: 196, startPoint y: 129, endPoint x: 198, endPoint y: 145, distance: 15.7
click at [196, 135] on div at bounding box center [188, 139] width 104 height 28
click at [195, 139] on input "text" at bounding box center [188, 138] width 104 height 14
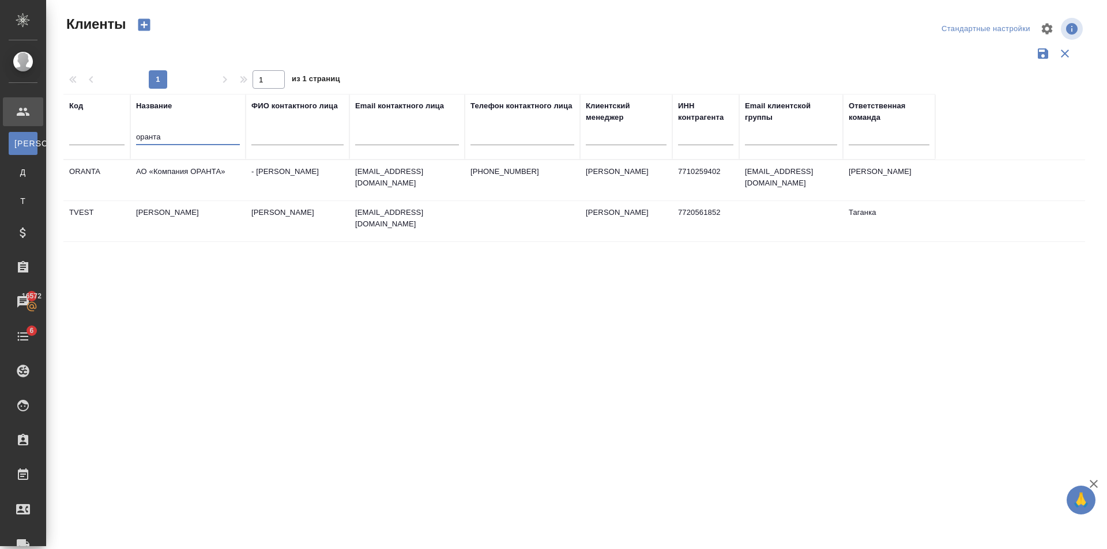
type input "оранта"
click at [278, 185] on td "- [PERSON_NAME]" at bounding box center [298, 180] width 104 height 40
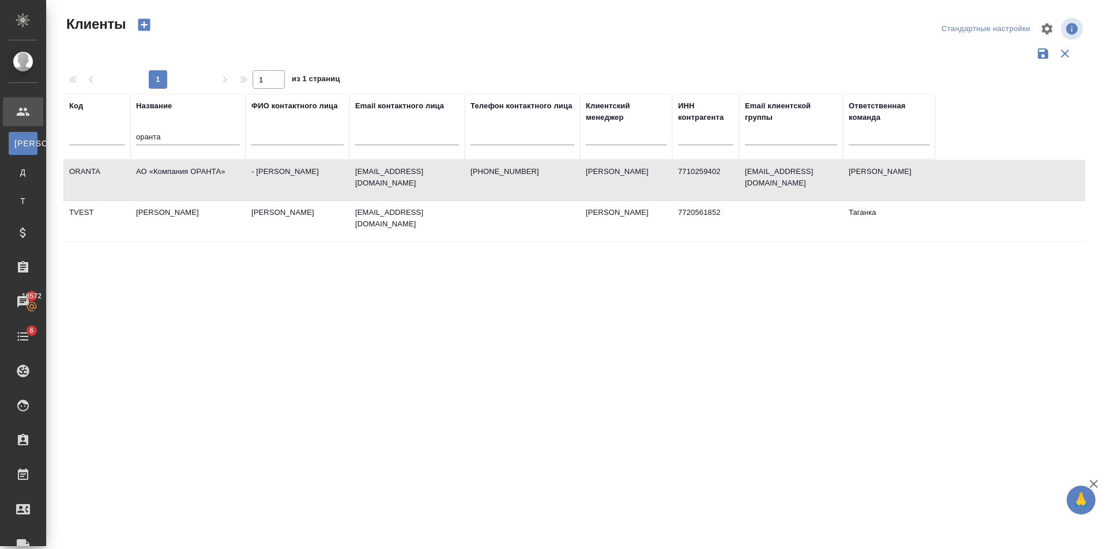
drag, startPoint x: 202, startPoint y: 132, endPoint x: 165, endPoint y: 129, distance: 37.1
click at [32, 161] on div ".cls-1 fill:#fff; AWATERA [PERSON_NAME] Клиенты К Клиенты Д Договоры Т Тендеры …" at bounding box center [553, 274] width 1107 height 549
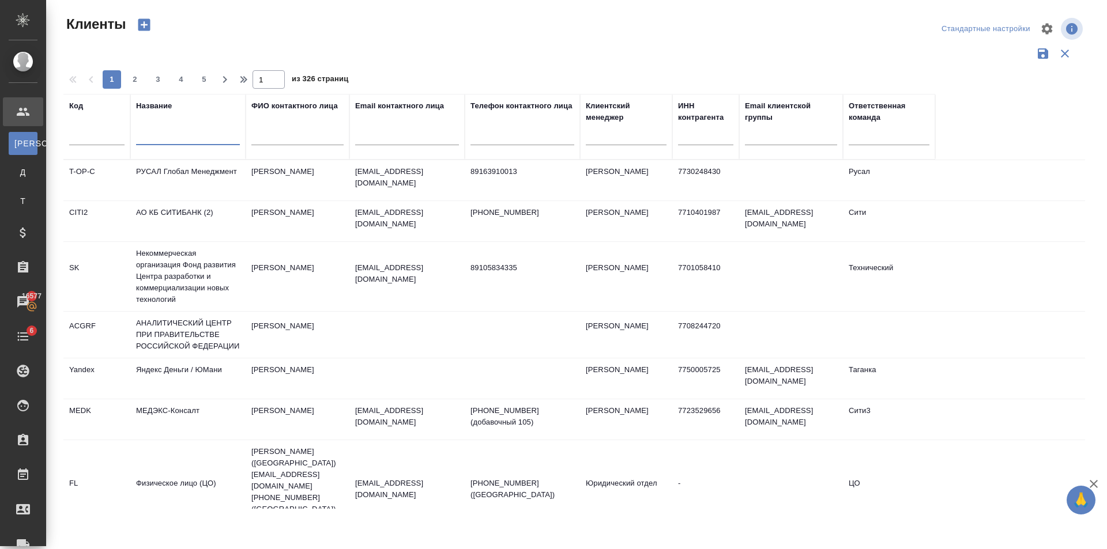
click at [169, 131] on input "text" at bounding box center [188, 138] width 104 height 14
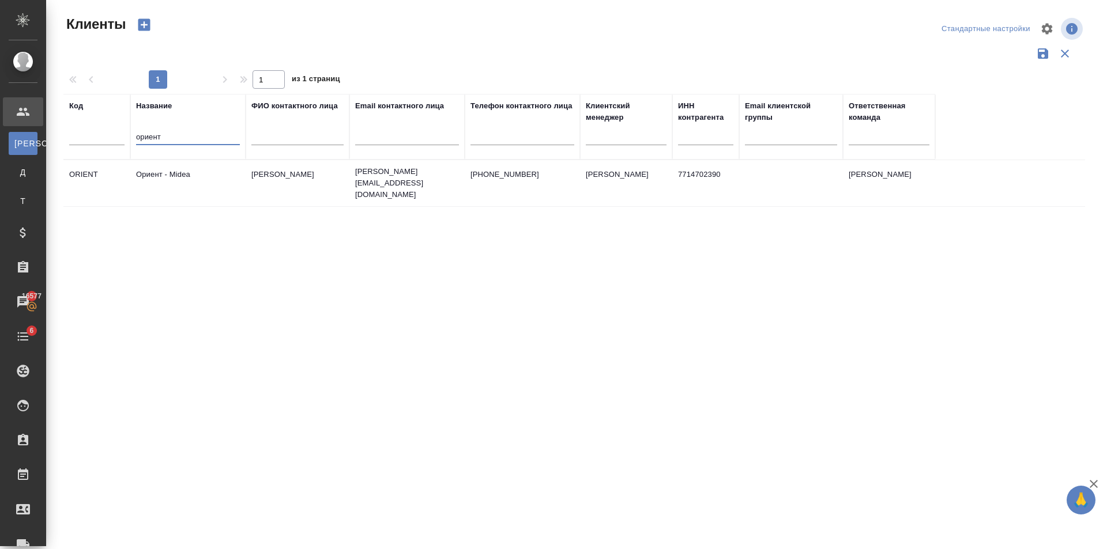
type input "ориент"
click at [564, 178] on td "[PHONE_NUMBER]" at bounding box center [522, 183] width 115 height 40
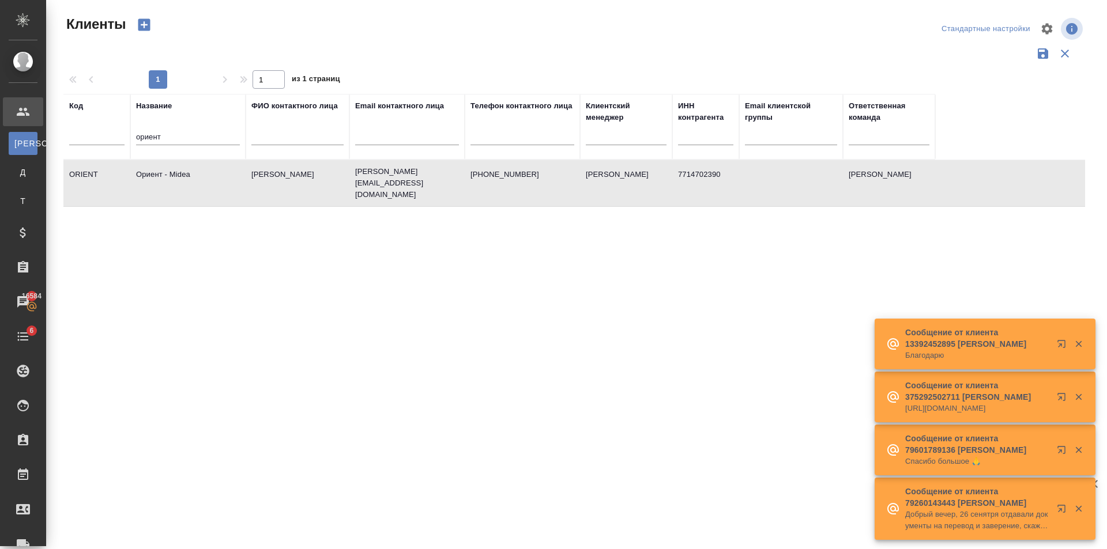
click at [517, 152] on div at bounding box center [522, 139] width 104 height 28
click at [519, 182] on td "[PHONE_NUMBER]" at bounding box center [522, 183] width 115 height 40
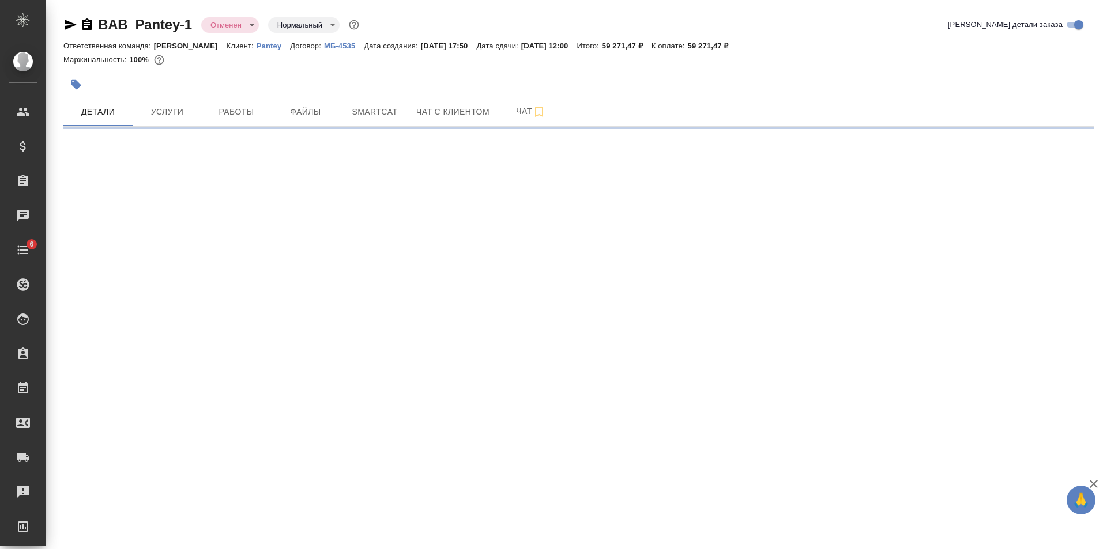
select select "RU"
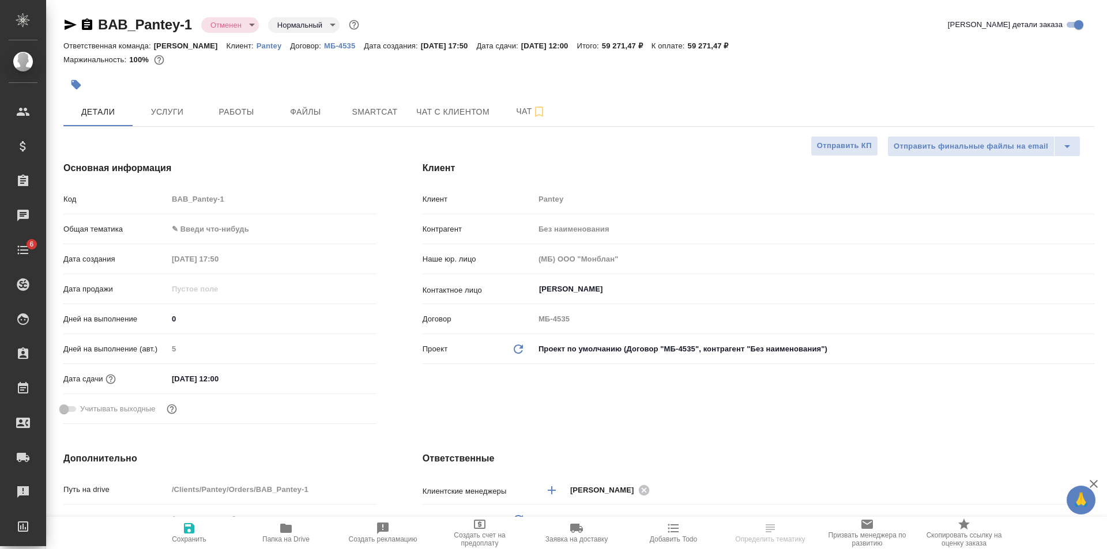
type textarea "x"
select select "RU"
type textarea "x"
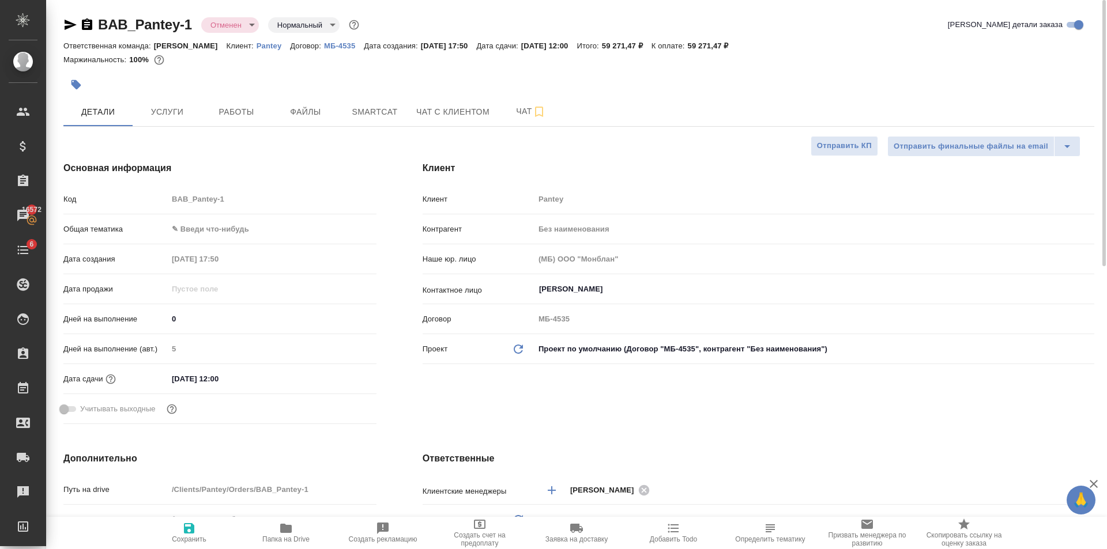
type textarea "x"
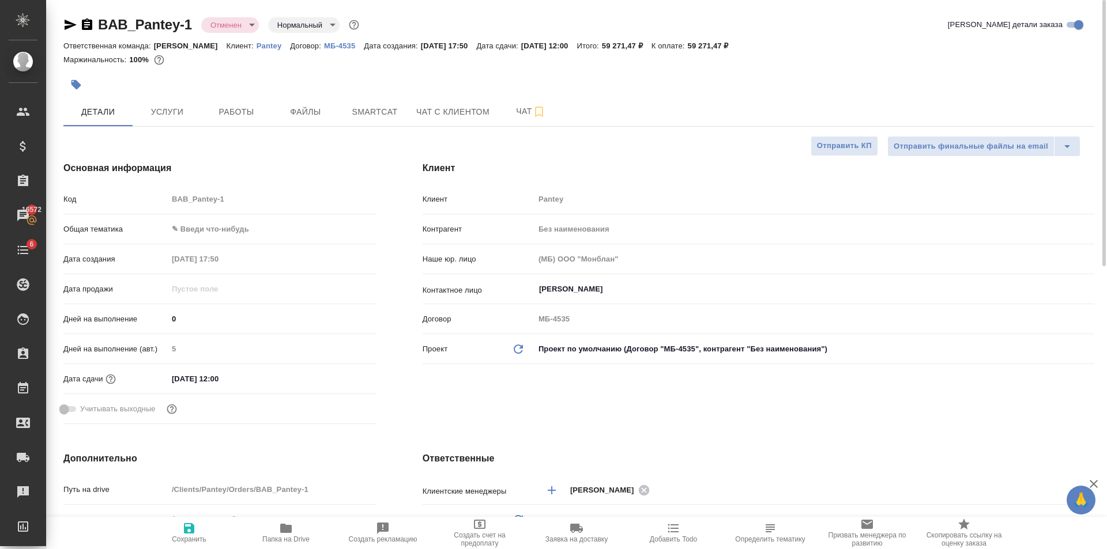
type textarea "x"
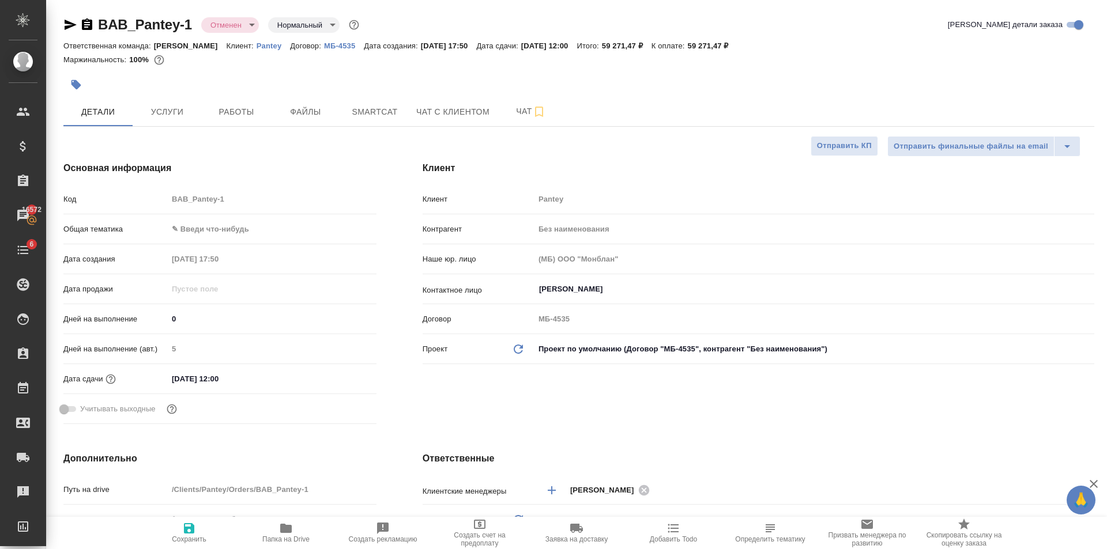
type textarea "x"
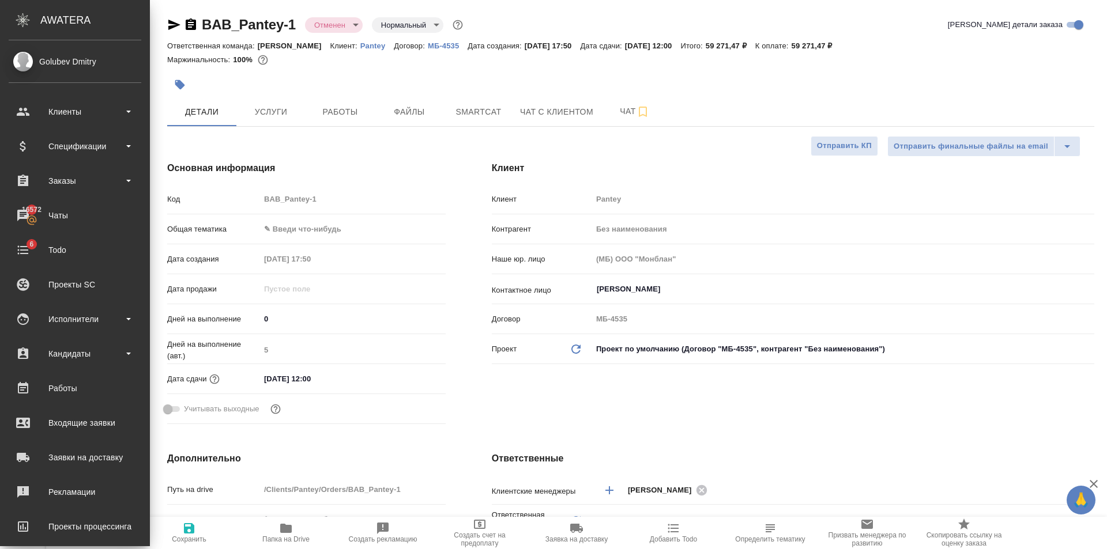
type textarea "x"
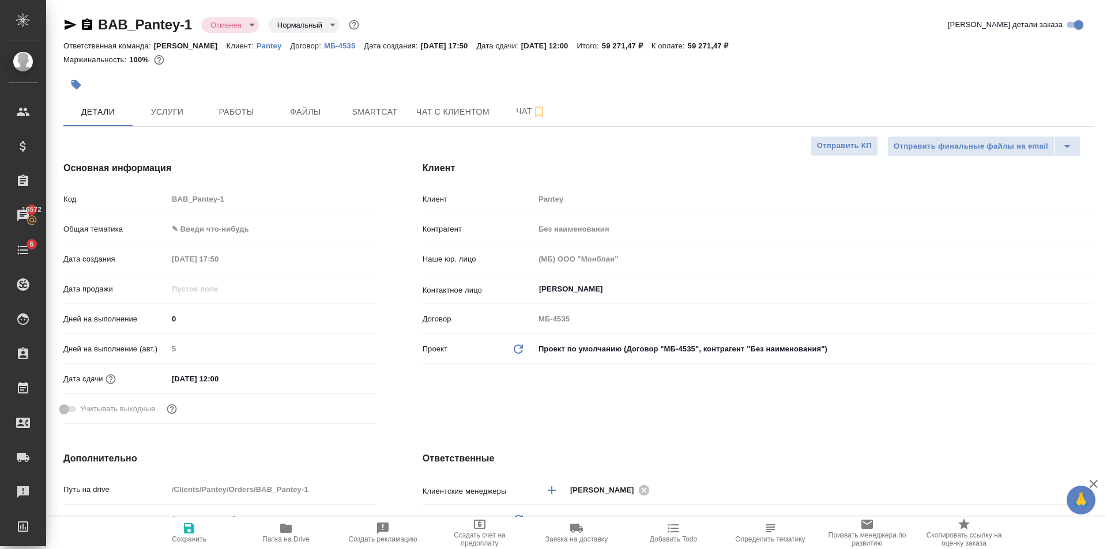
type textarea "x"
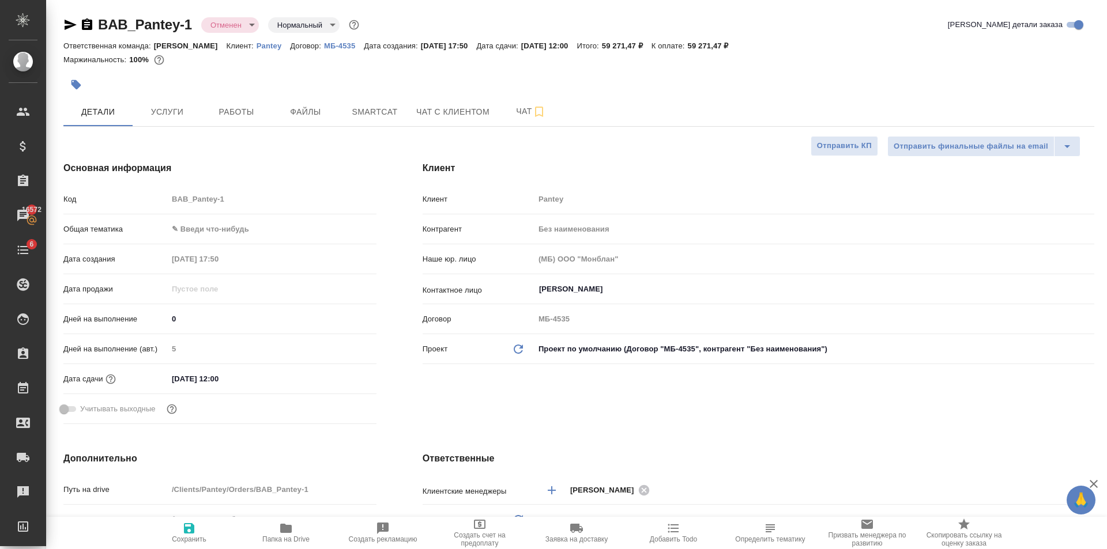
type textarea "x"
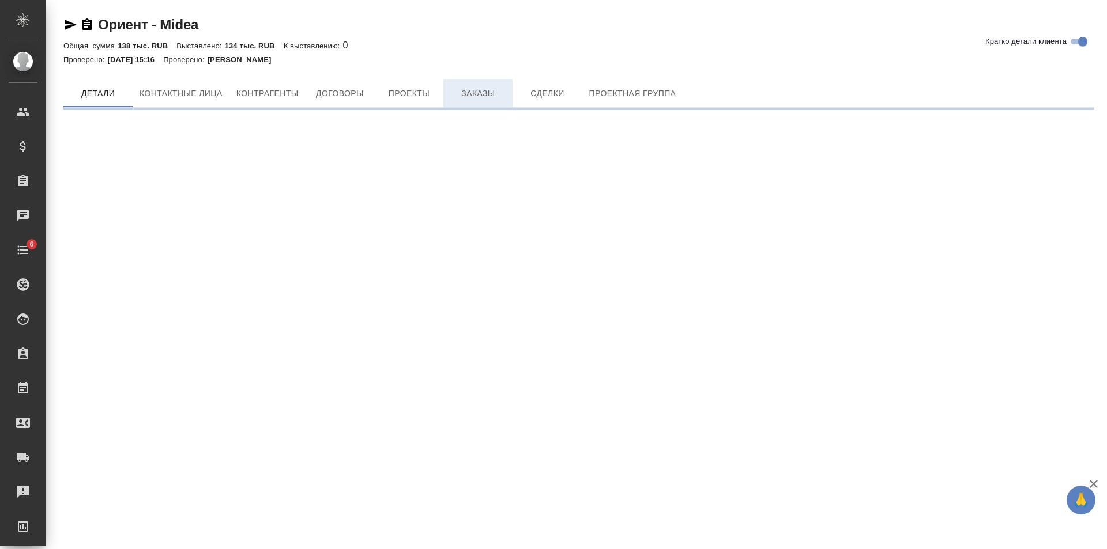
click at [479, 86] on span "Заказы" at bounding box center [477, 93] width 55 height 14
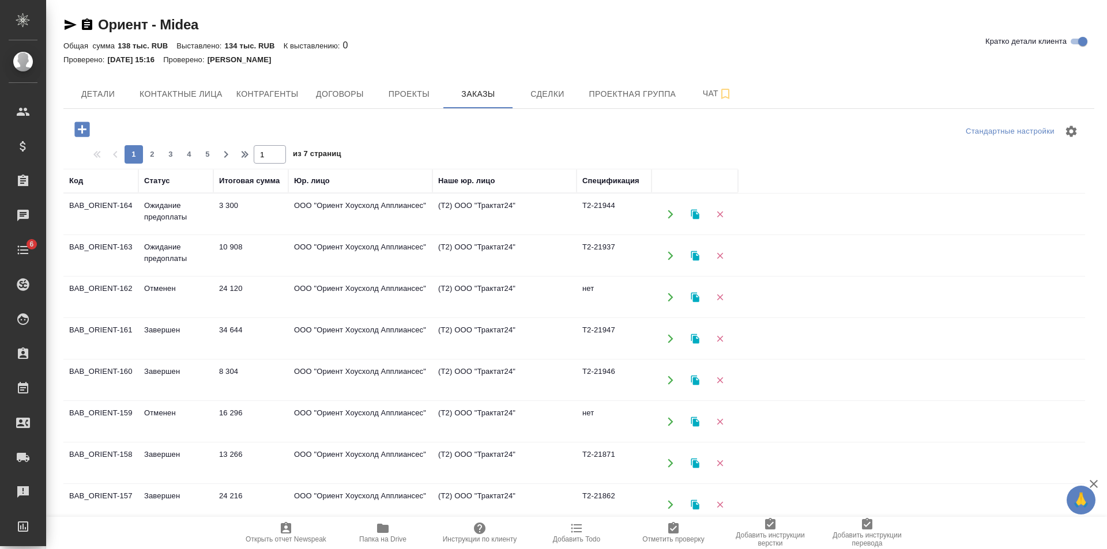
click at [229, 299] on td "24 120" at bounding box center [250, 297] width 75 height 40
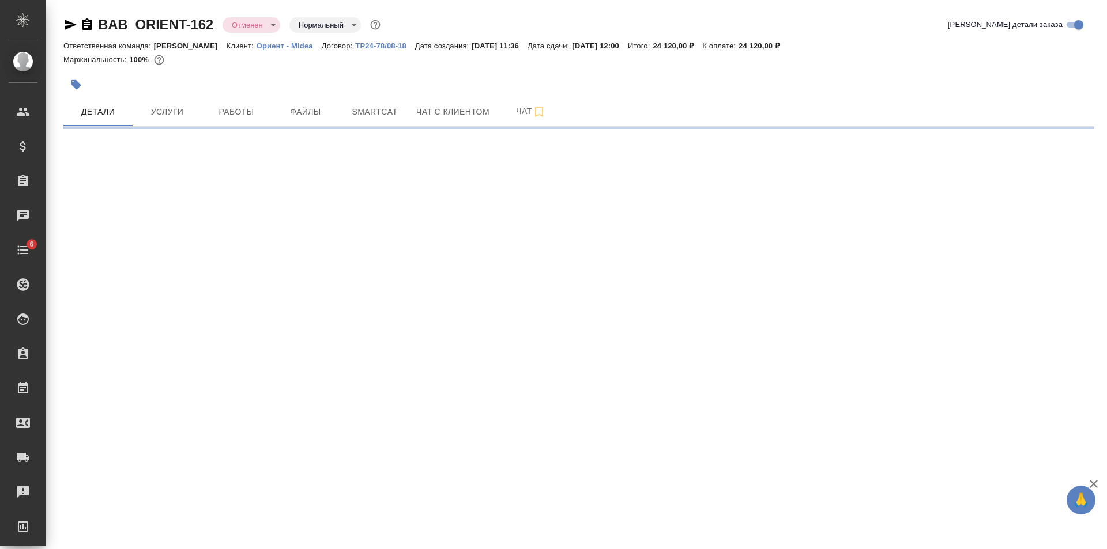
select select "RU"
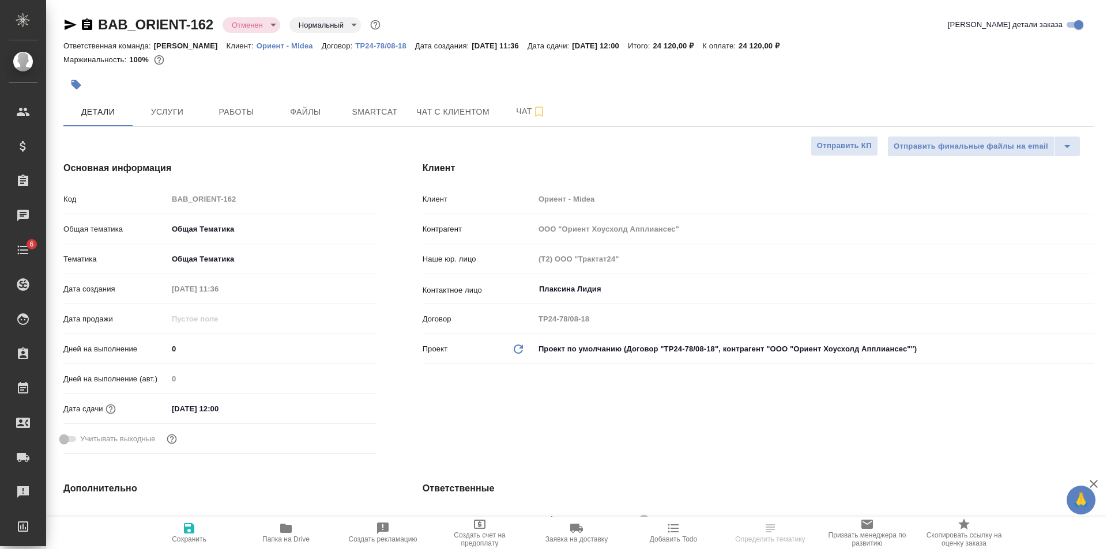
type textarea "x"
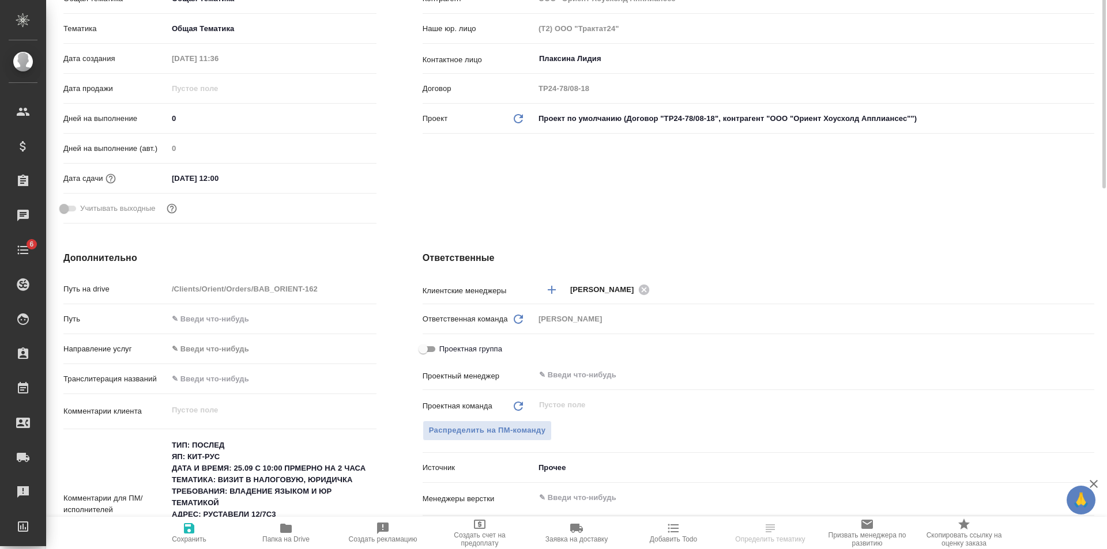
type textarea "x"
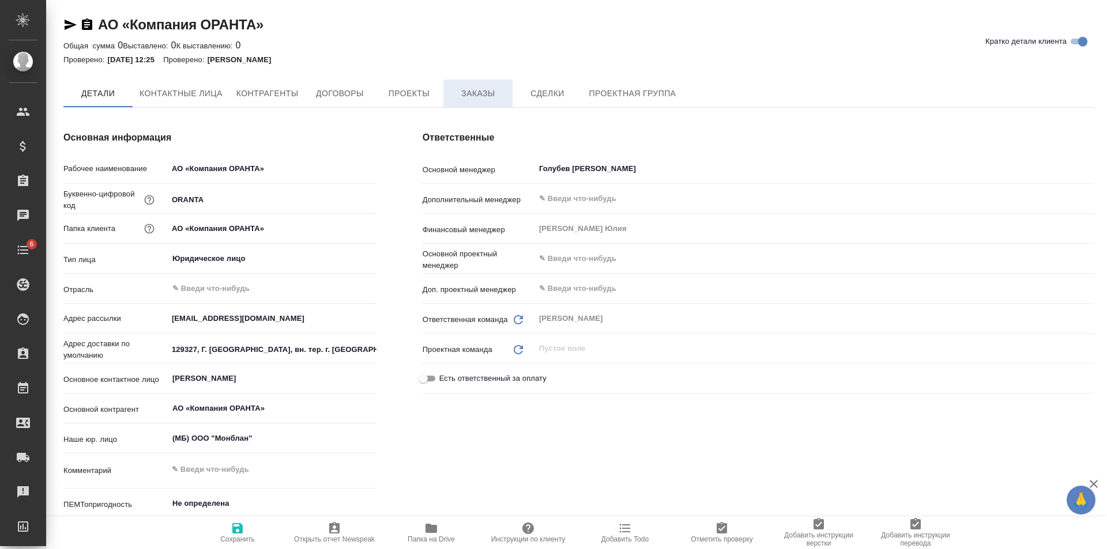
click at [477, 89] on span "Заказы" at bounding box center [477, 93] width 55 height 14
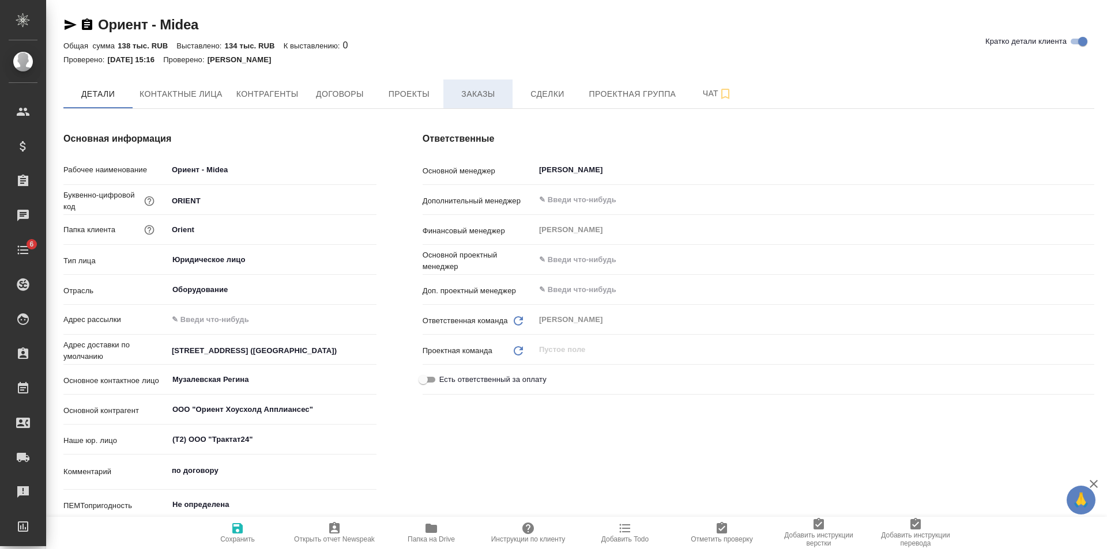
click at [469, 93] on span "Заказы" at bounding box center [477, 94] width 55 height 14
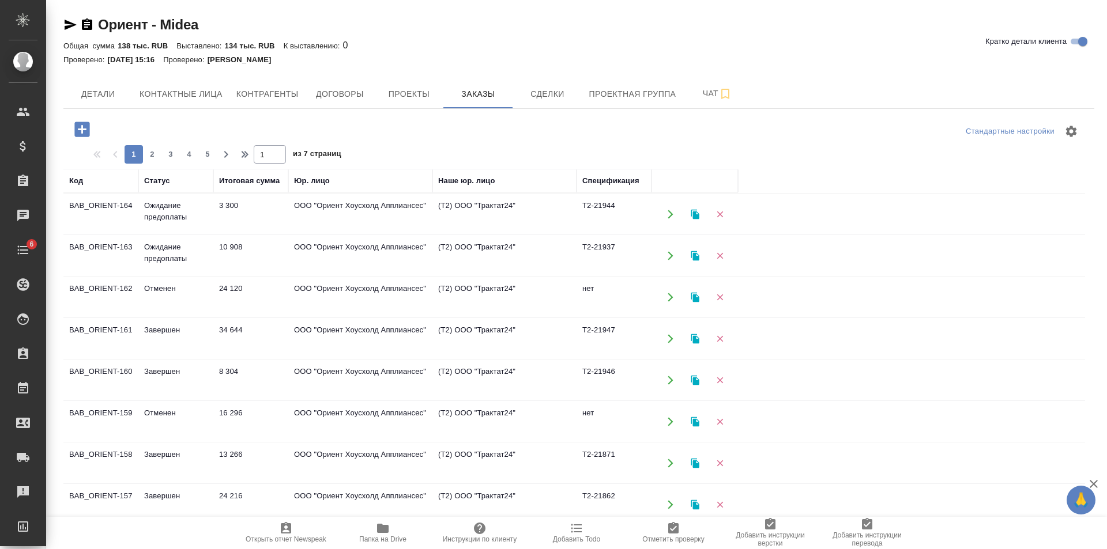
click at [232, 251] on td "10 908" at bounding box center [250, 256] width 75 height 40
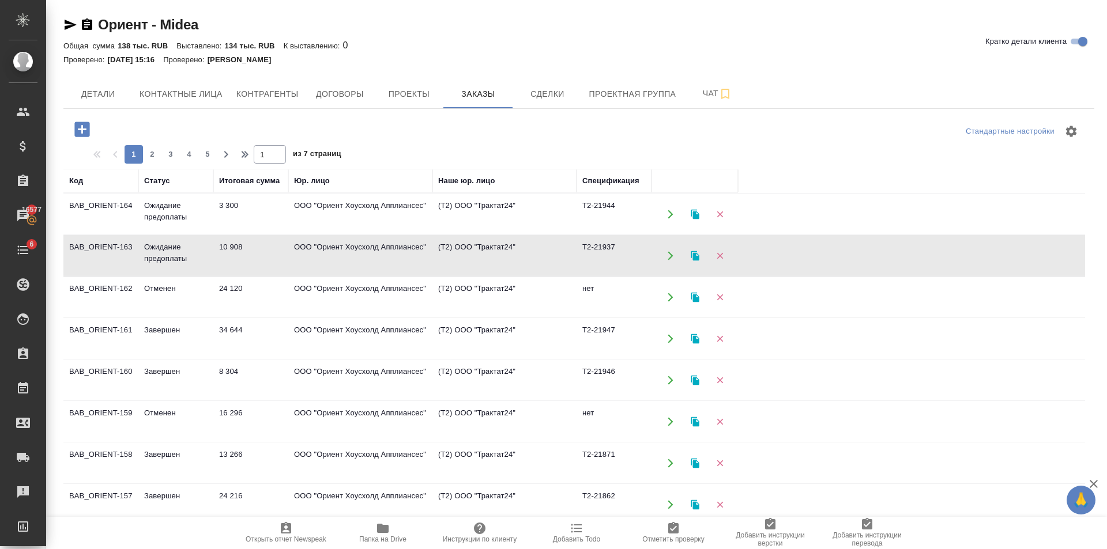
click at [285, 207] on td "3 300" at bounding box center [250, 214] width 75 height 40
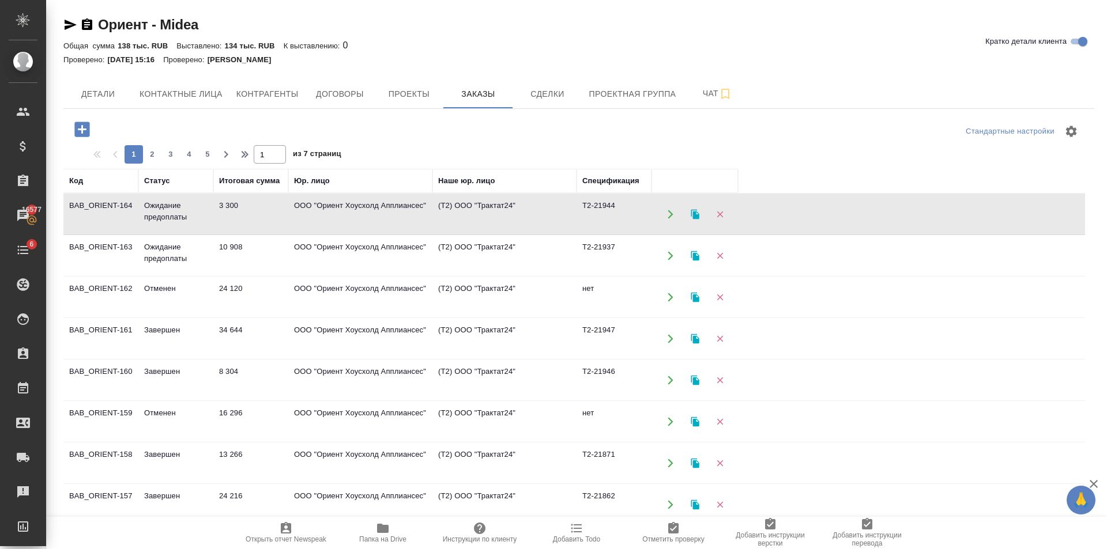
click at [285, 207] on td "3 300" at bounding box center [250, 214] width 75 height 40
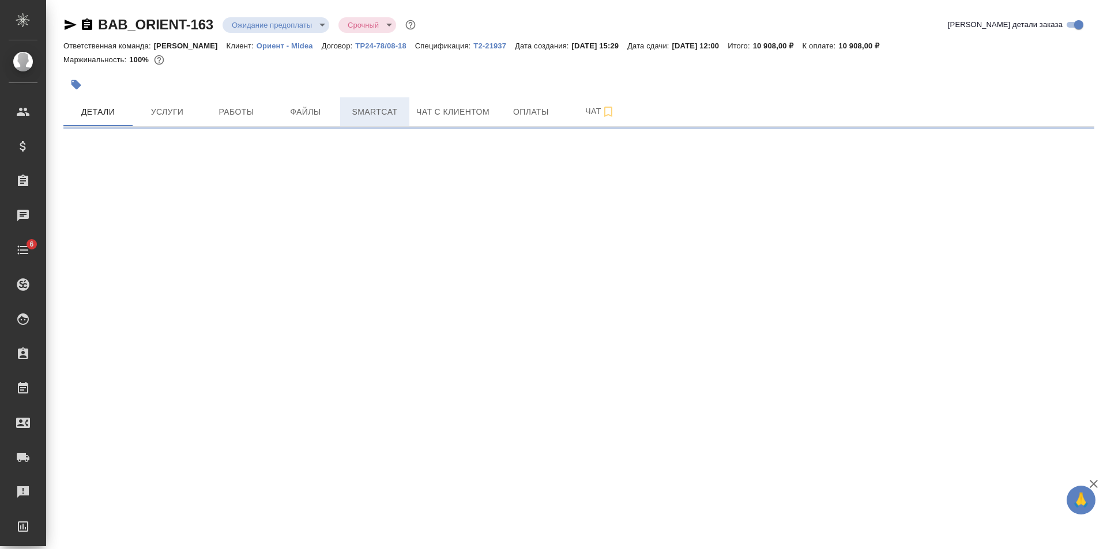
select select "RU"
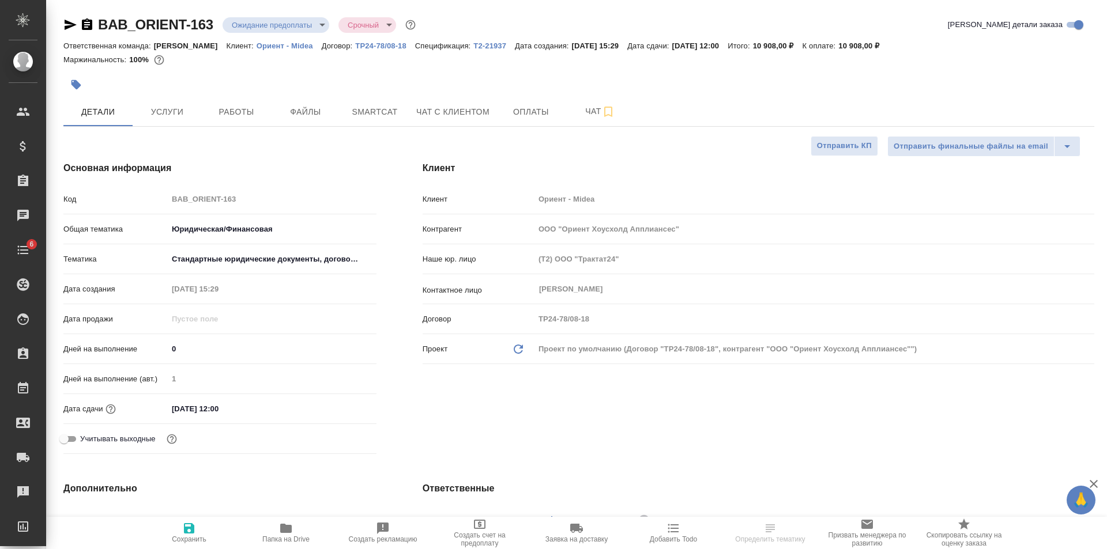
type textarea "x"
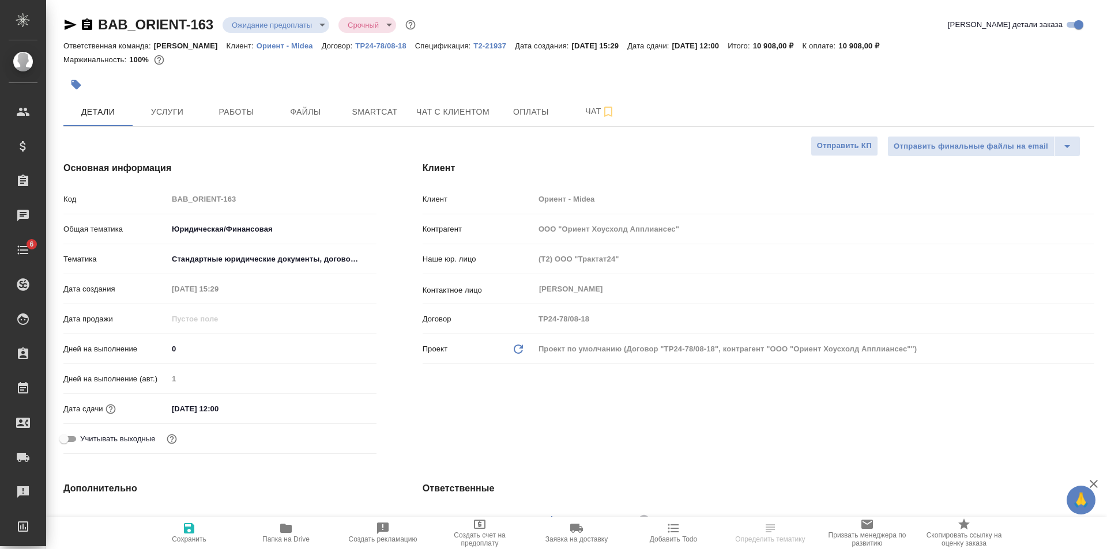
type textarea "x"
click at [473, 46] on p "Т2-21937" at bounding box center [494, 46] width 42 height 9
type textarea "x"
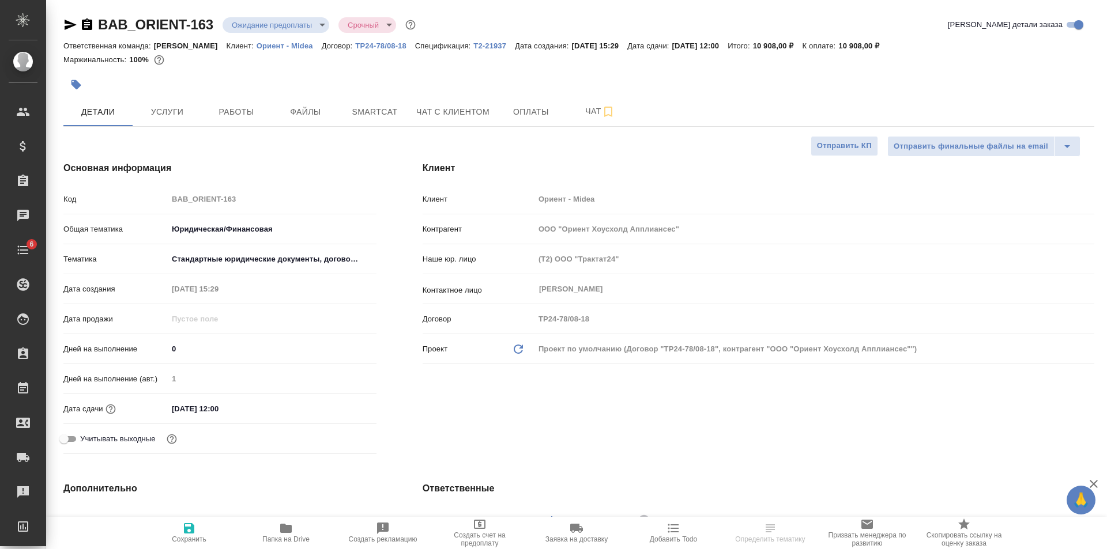
type textarea "x"
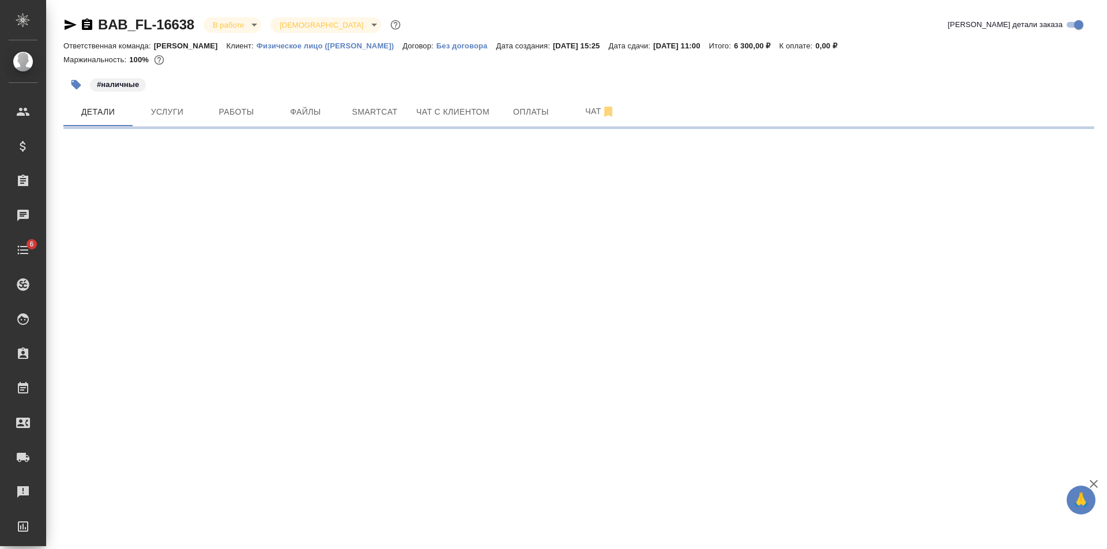
select select "RU"
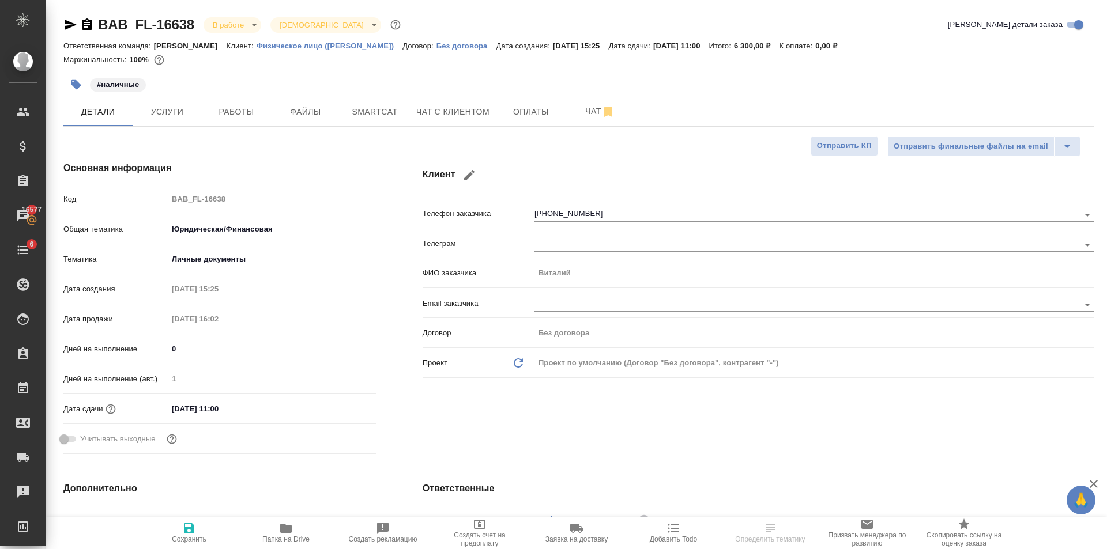
type textarea "x"
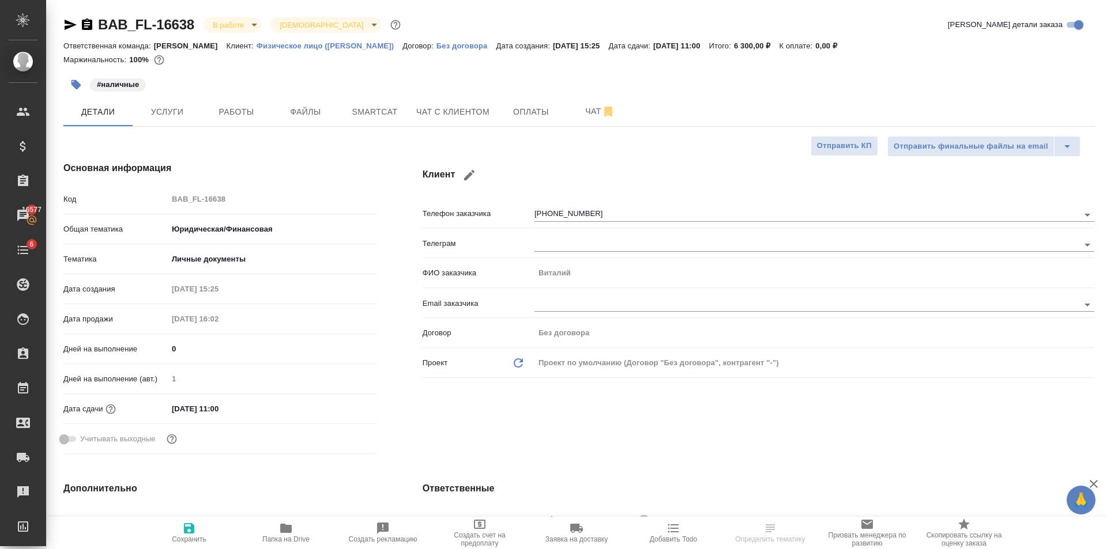
type textarea "x"
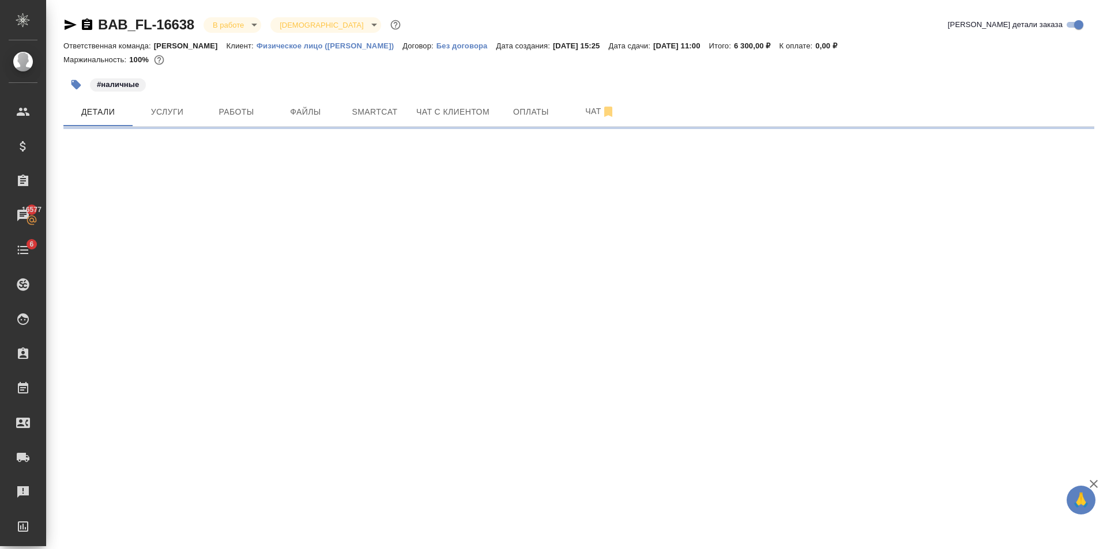
select select "RU"
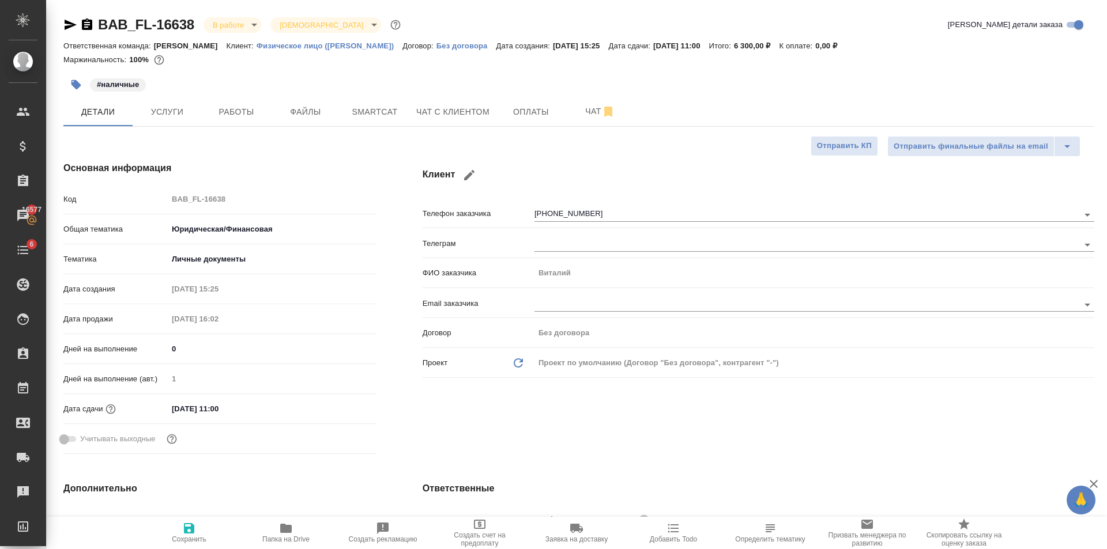
type textarea "x"
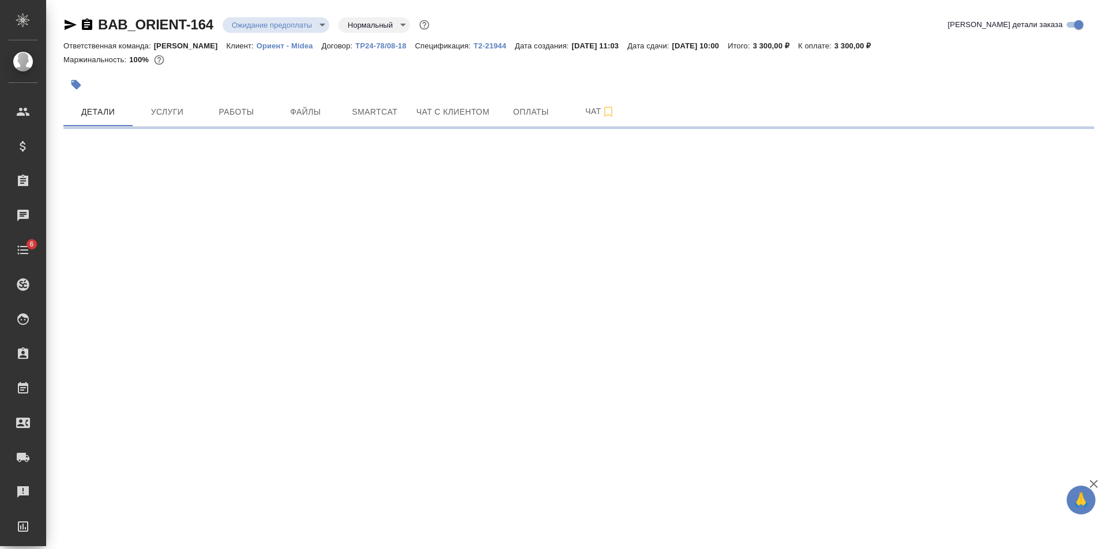
select select "RU"
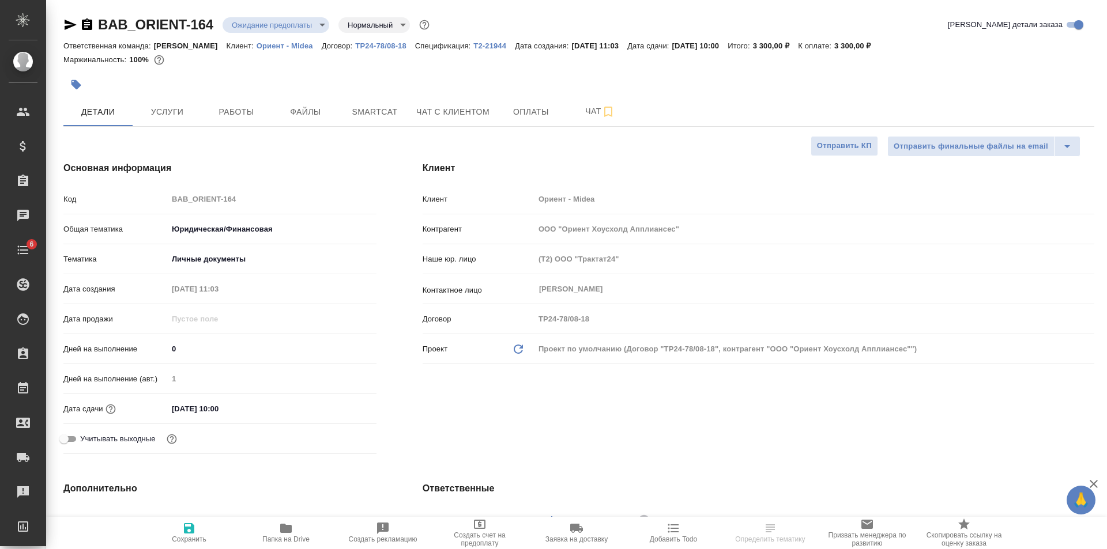
type textarea "x"
click at [489, 46] on p "Т2-21944" at bounding box center [494, 46] width 42 height 9
type textarea "x"
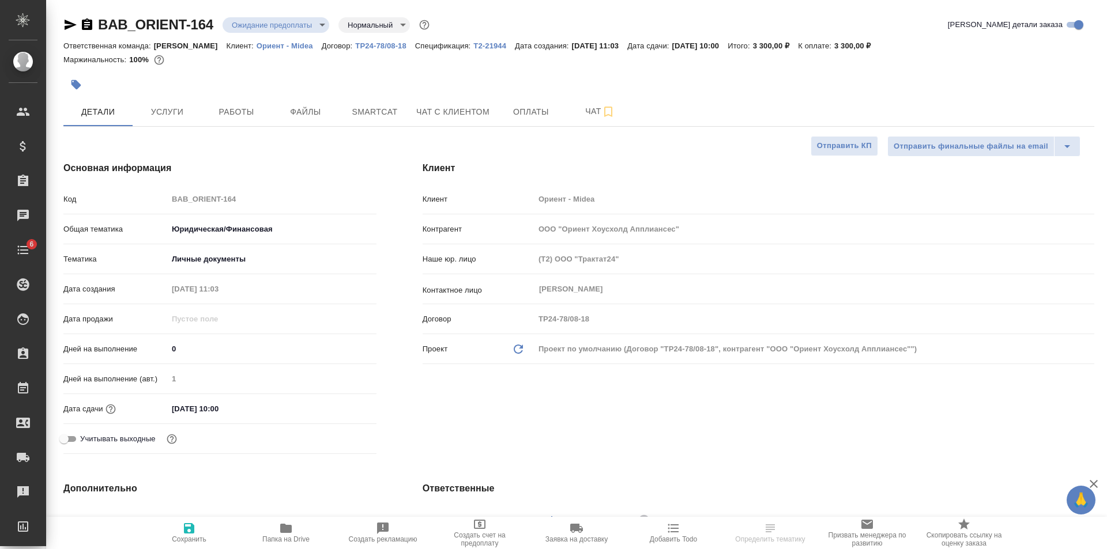
type textarea "x"
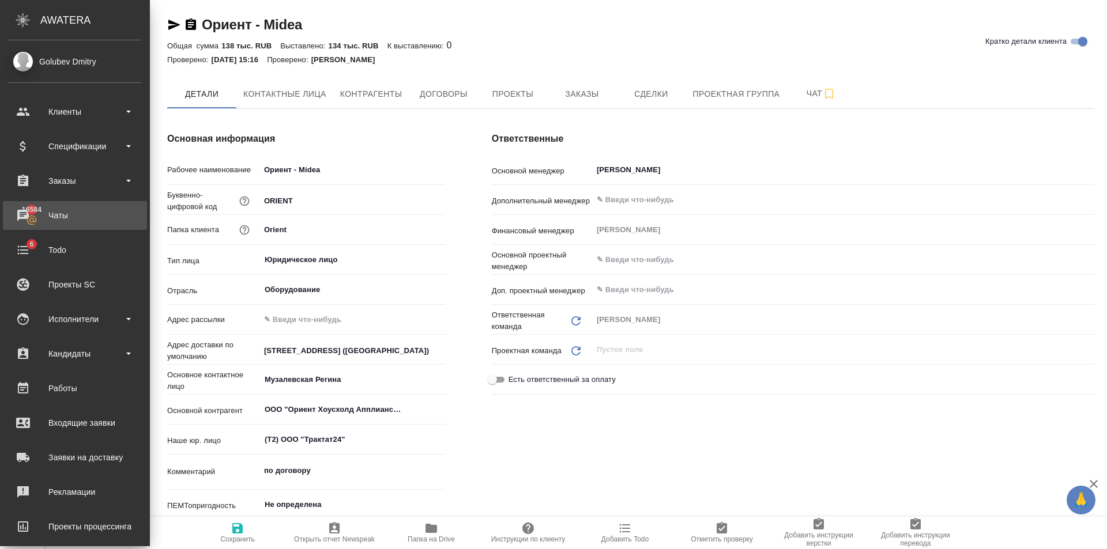
click at [24, 212] on div "Чаты" at bounding box center [75, 215] width 133 height 17
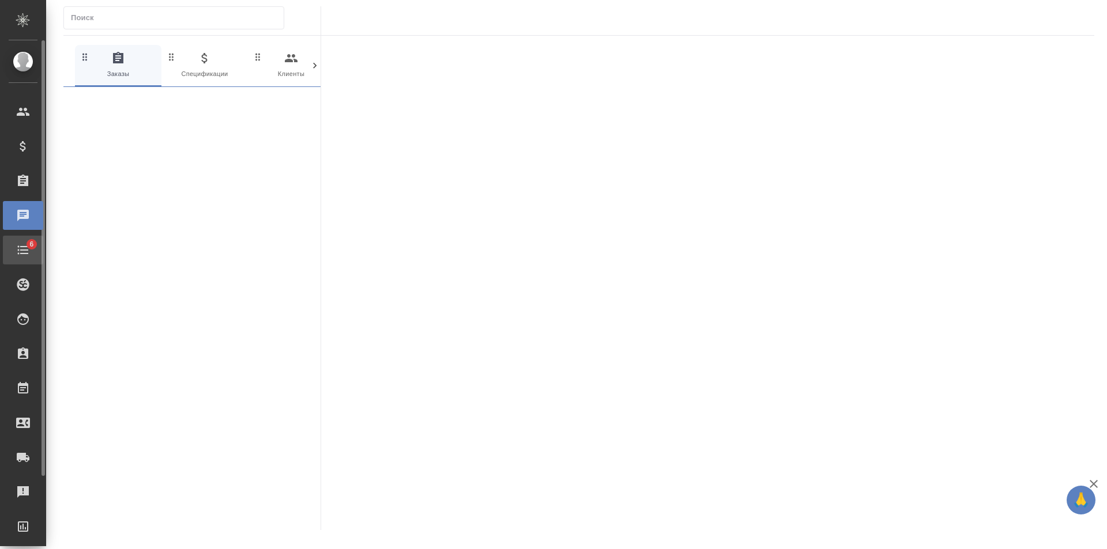
click at [23, 253] on div "Todo" at bounding box center [8, 250] width 29 height 17
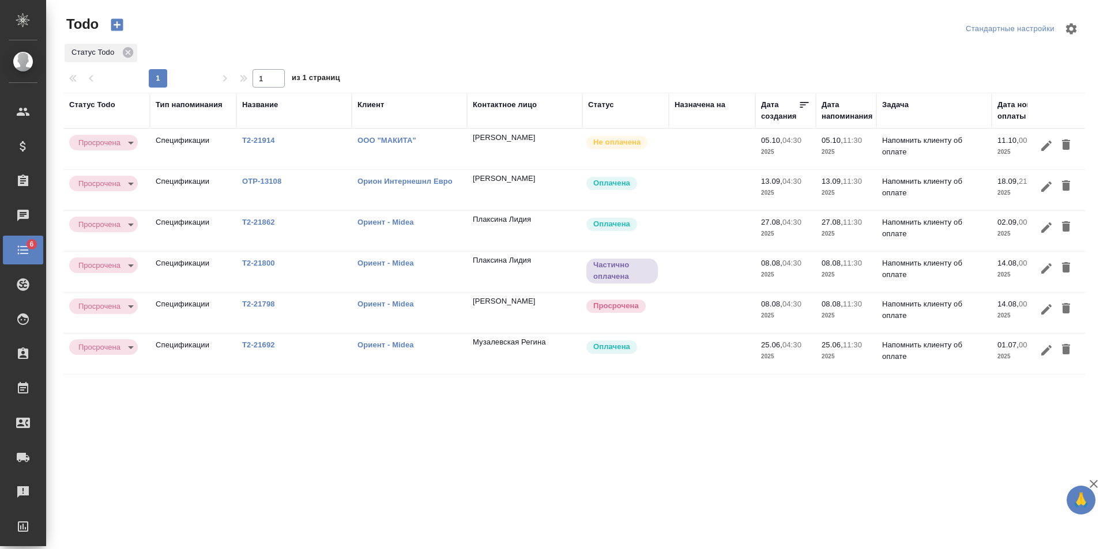
click at [419, 178] on link "Орион Интернешнл Евро" at bounding box center [404, 181] width 95 height 9
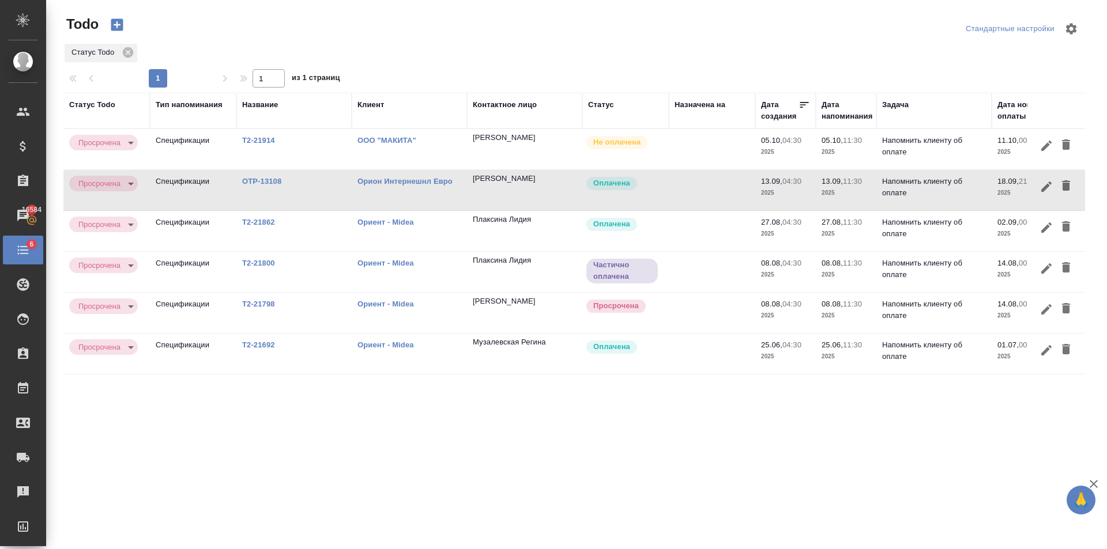
click at [88, 181] on body "🙏 .cls-1 fill:#fff; AWATERA [PERSON_NAME] Клиенты Спецификации Заказы 16584 Чат…" at bounding box center [553, 274] width 1107 height 549
click at [106, 167] on button "Выполнена" at bounding box center [101, 164] width 46 height 13
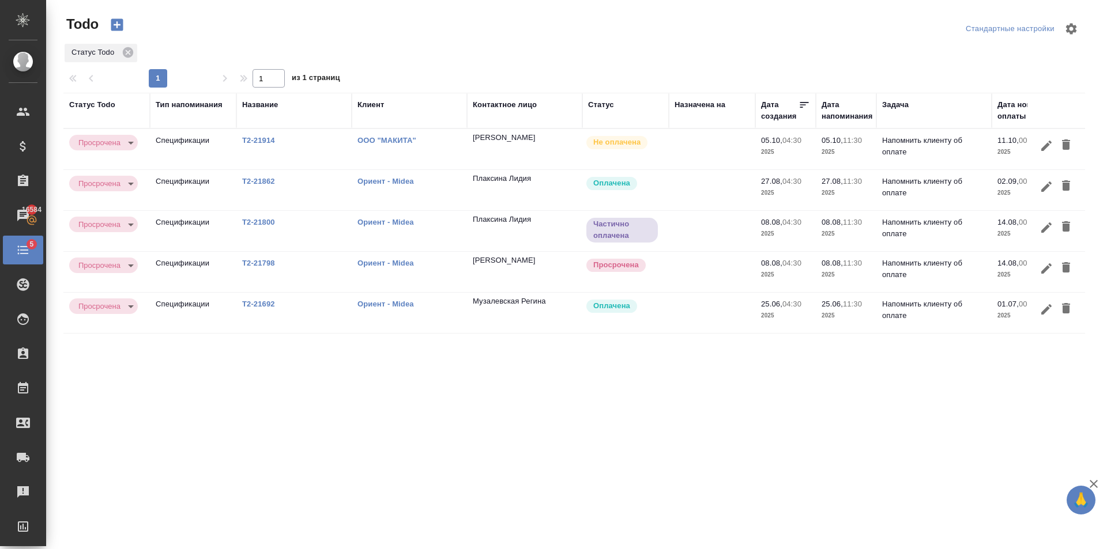
click at [446, 265] on p "Ориент - Midea" at bounding box center [409, 264] width 104 height 12
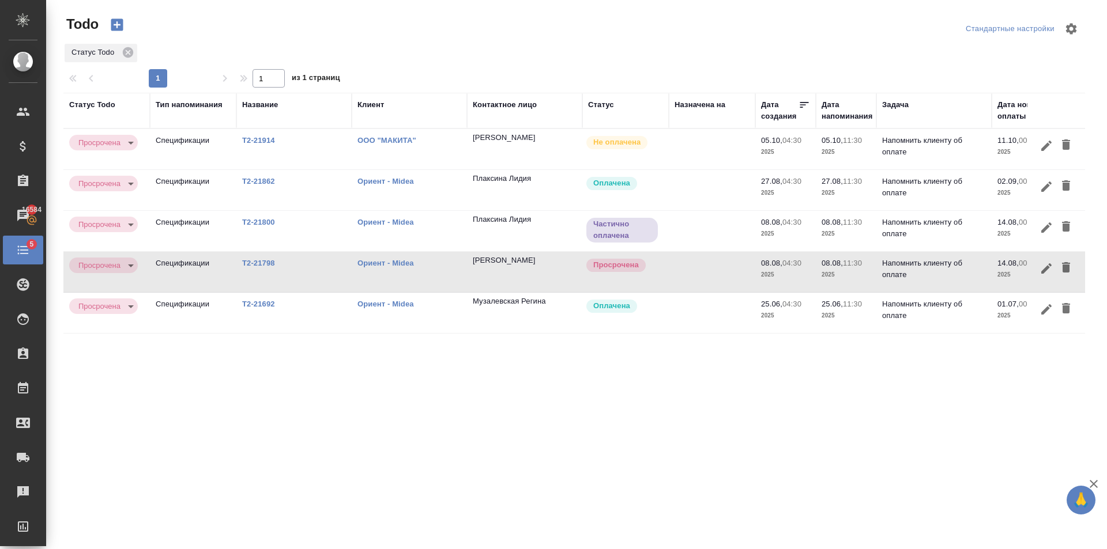
click at [262, 265] on link "Т2-21798" at bounding box center [258, 263] width 33 height 9
click at [660, 360] on div "Статус Todo Тип напоминания Название Клиент Контактное лицо Статус Назначена на…" at bounding box center [574, 300] width 1022 height 415
click at [483, 232] on td "Плаксина Лидия" at bounding box center [524, 231] width 115 height 40
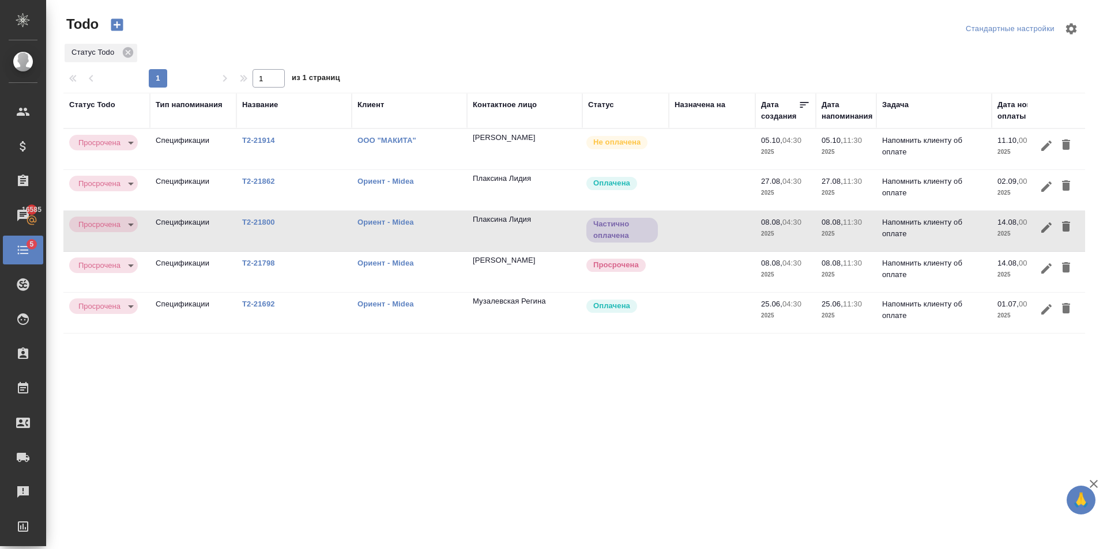
click at [483, 232] on td "Плаксина Лидия" at bounding box center [524, 231] width 115 height 40
click at [261, 217] on p "Т2-21800" at bounding box center [294, 223] width 104 height 12
click at [268, 262] on link "Т2-21798" at bounding box center [258, 263] width 33 height 9
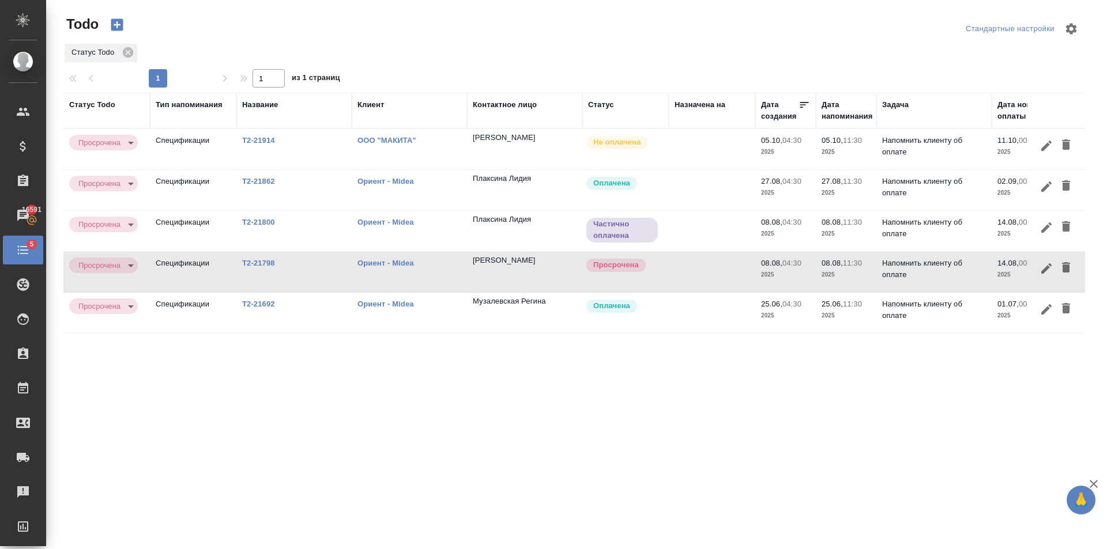
click at [530, 242] on td "Плаксина Лидия" at bounding box center [524, 231] width 115 height 40
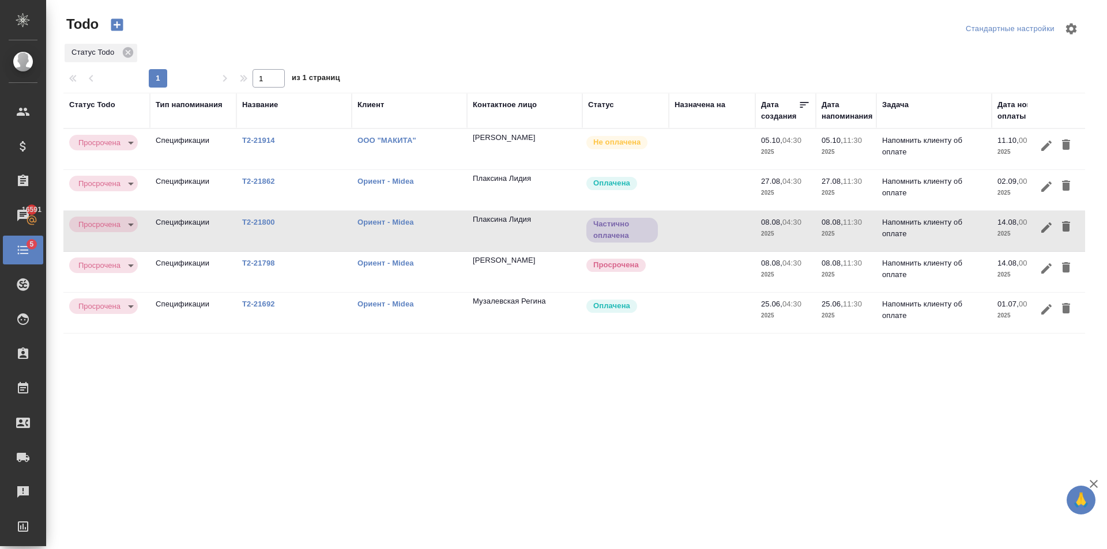
click at [530, 242] on td "Плаксина Лидия" at bounding box center [524, 231] width 115 height 40
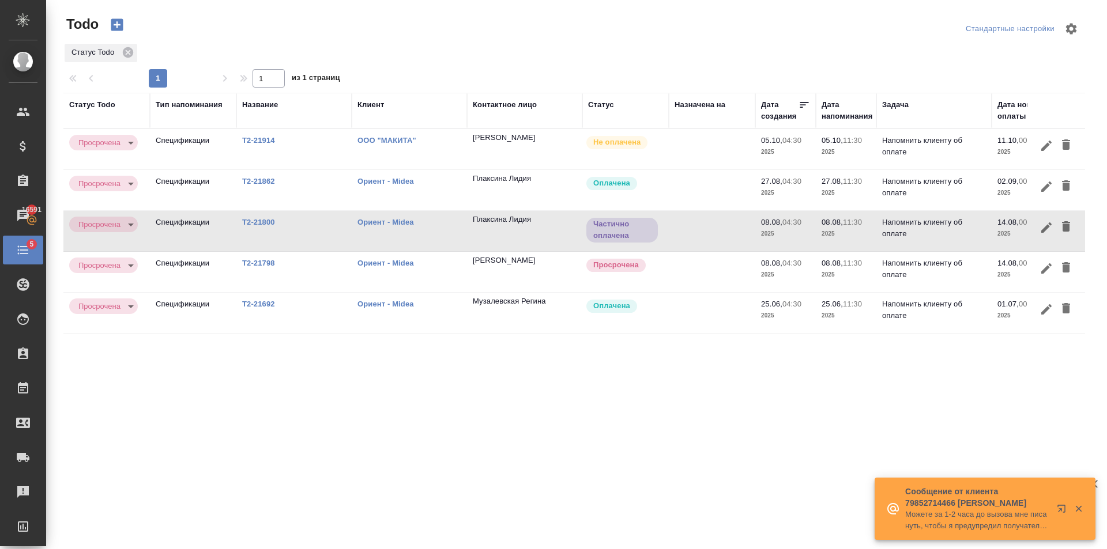
click at [244, 220] on link "Т2-21800" at bounding box center [258, 222] width 33 height 9
click at [526, 268] on td "Князев Михаил" at bounding box center [524, 272] width 115 height 40
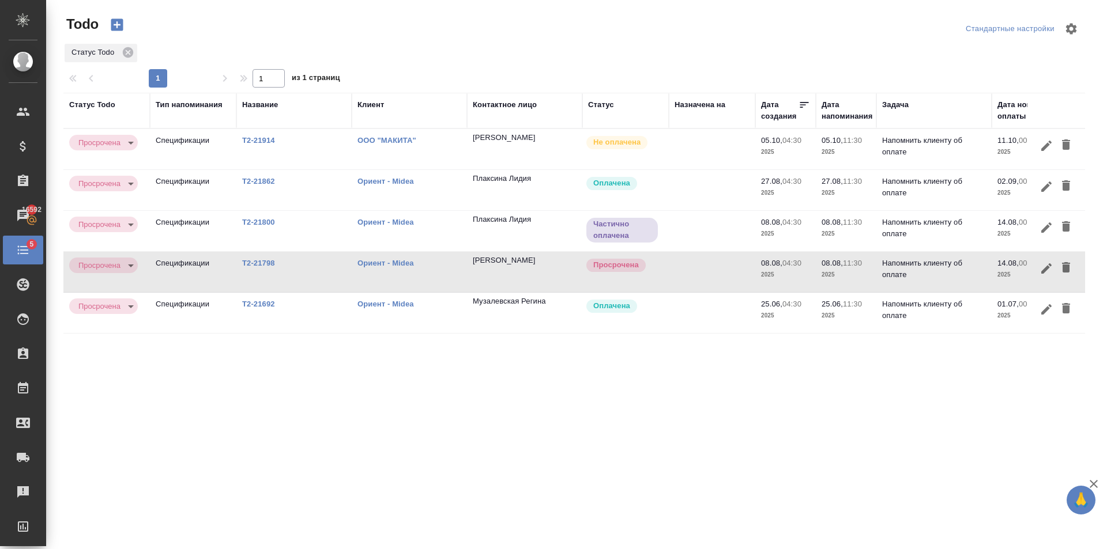
click at [260, 257] on td "Т2-21798" at bounding box center [293, 272] width 115 height 40
click at [260, 260] on link "Т2-21798" at bounding box center [258, 263] width 33 height 9
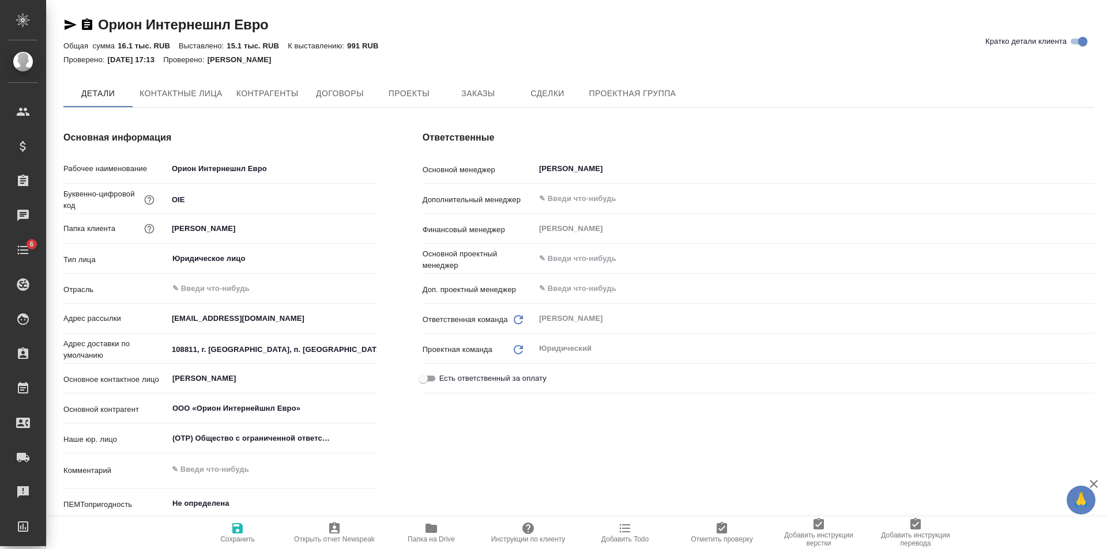
type textarea "x"
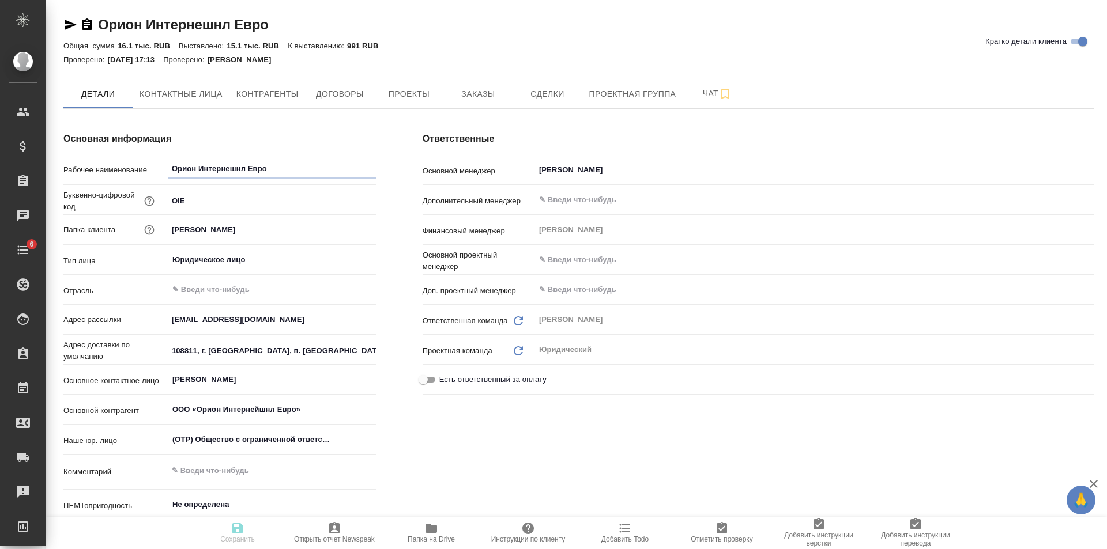
type textarea "x"
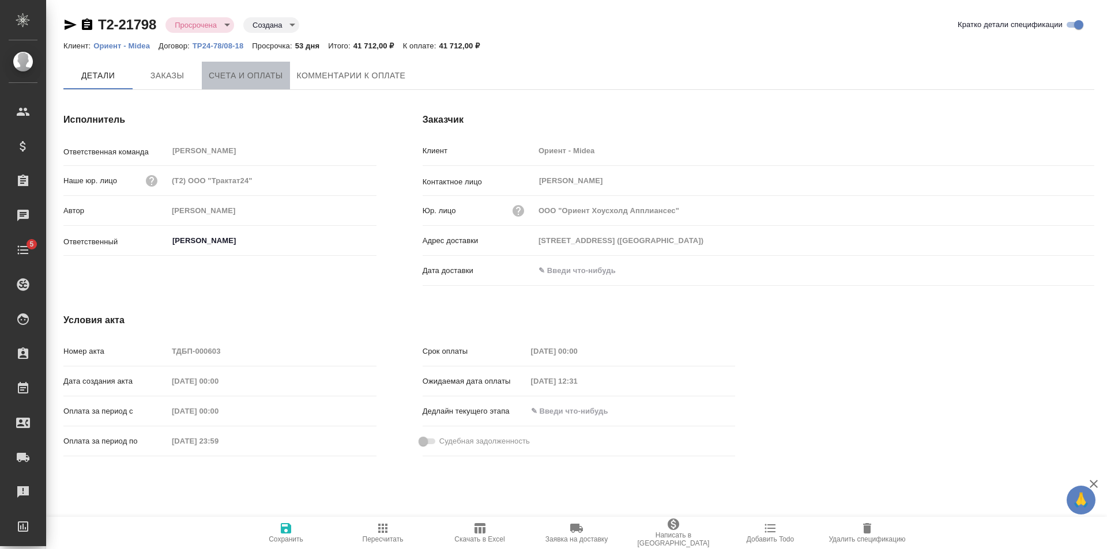
click at [226, 81] on span "Счета и оплаты" at bounding box center [246, 76] width 74 height 14
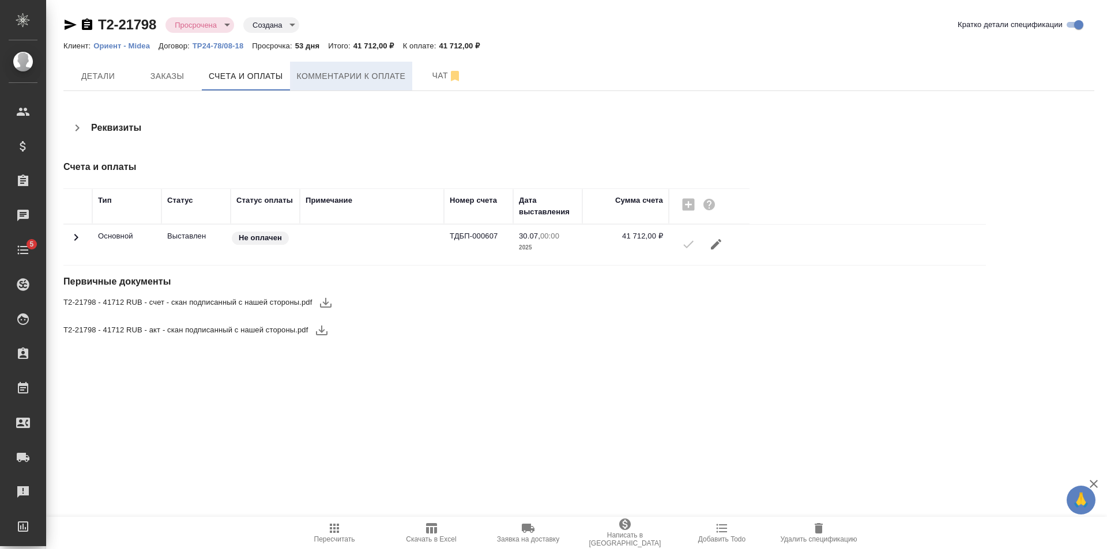
click at [318, 73] on span "Комментарии к оплате" at bounding box center [351, 76] width 109 height 14
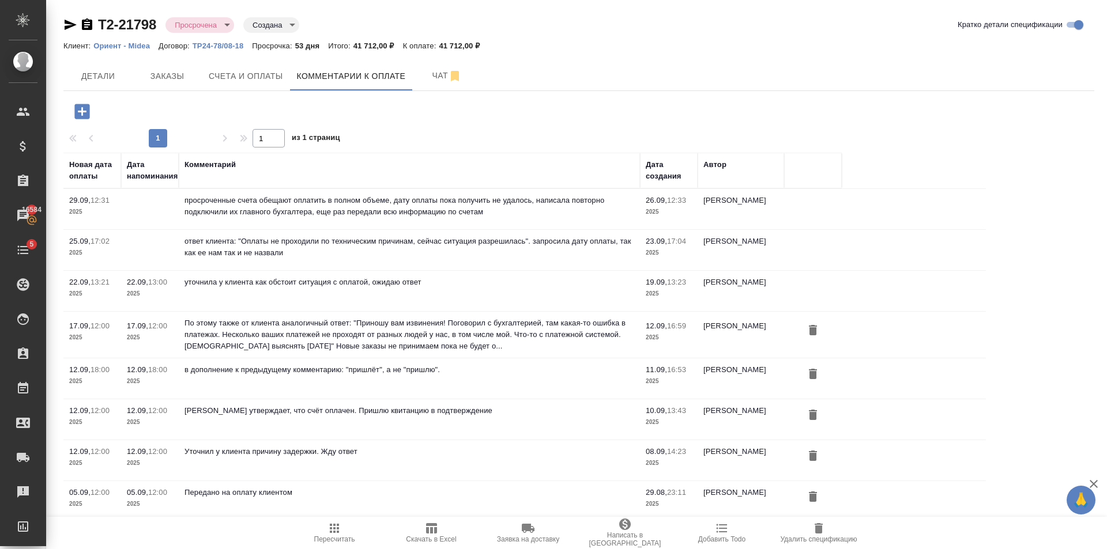
click at [87, 108] on icon "button" at bounding box center [81, 111] width 15 height 15
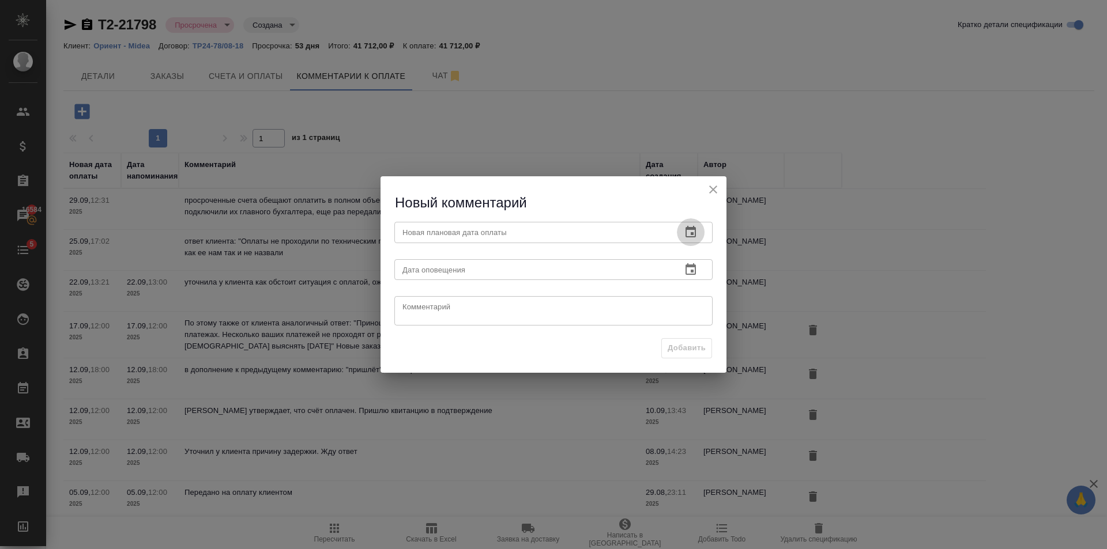
click at [679, 233] on button "button" at bounding box center [691, 233] width 28 height 28
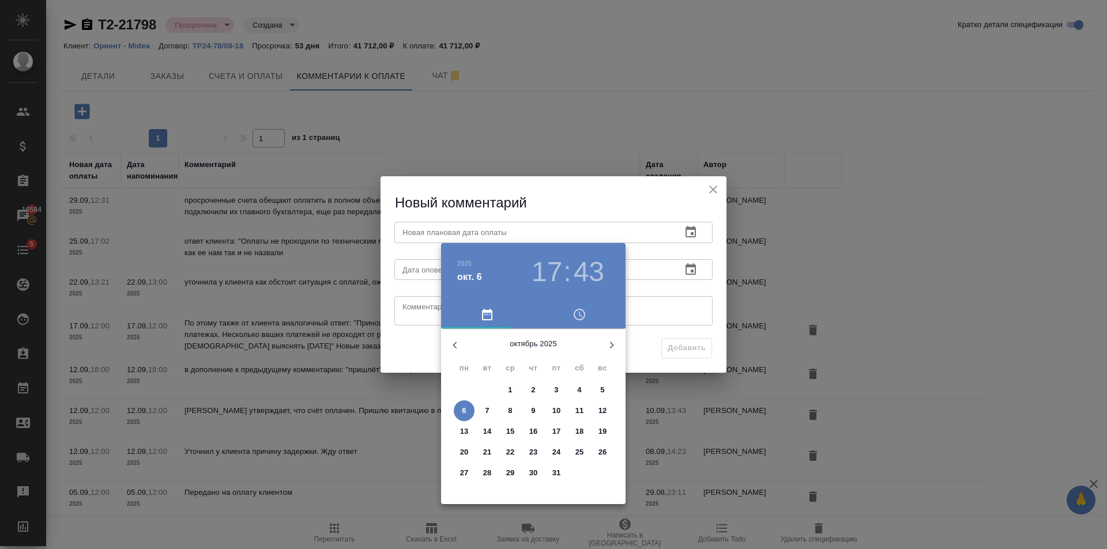
click at [550, 408] on span "10" at bounding box center [556, 411] width 21 height 12
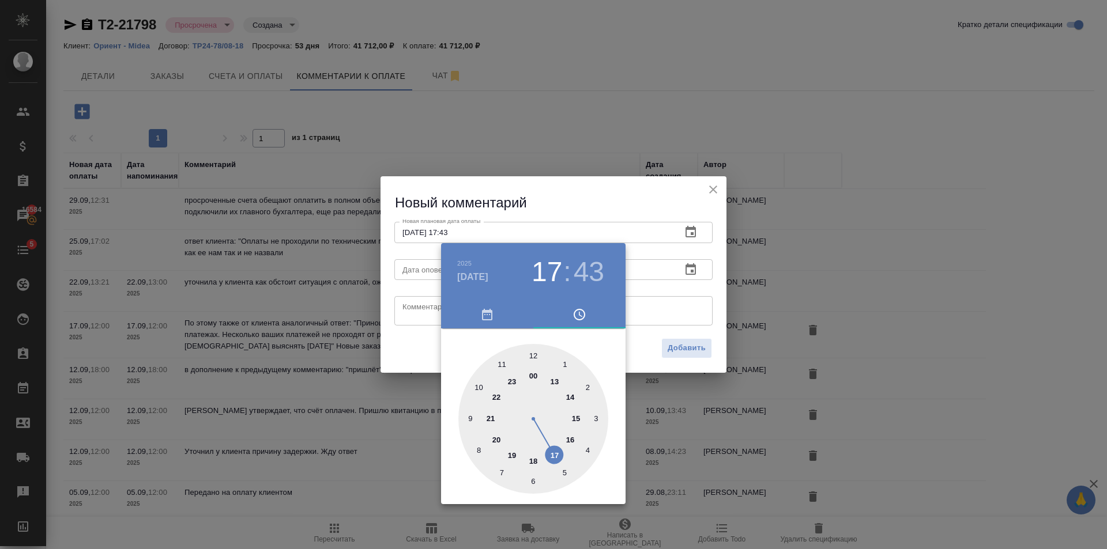
click at [538, 364] on div at bounding box center [533, 419] width 150 height 150
click at [532, 355] on div at bounding box center [533, 419] width 150 height 150
type input "10.10.2025 12:00"
click at [688, 270] on div at bounding box center [553, 274] width 1107 height 549
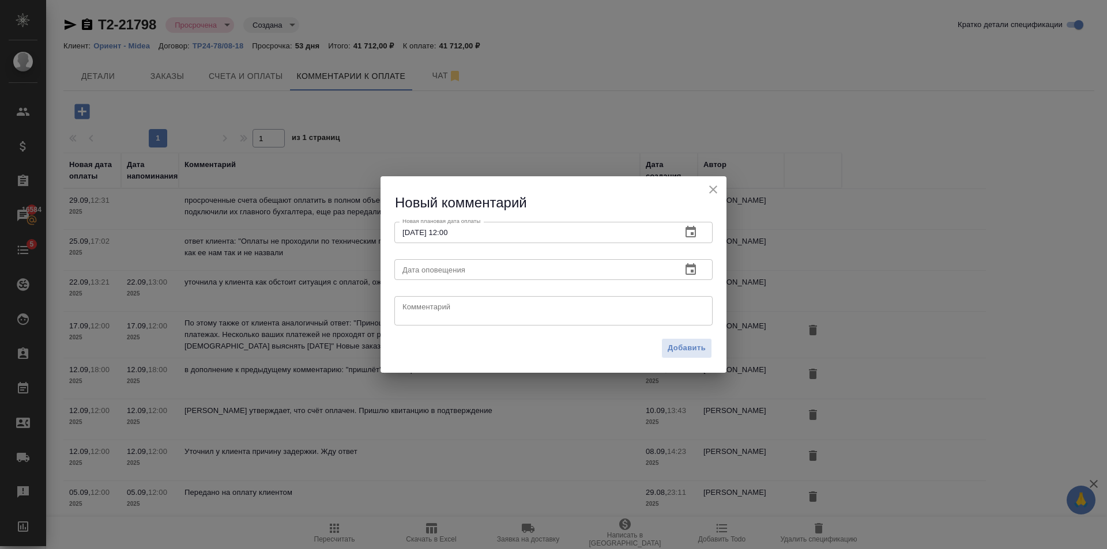
click at [694, 261] on button "button" at bounding box center [691, 270] width 28 height 28
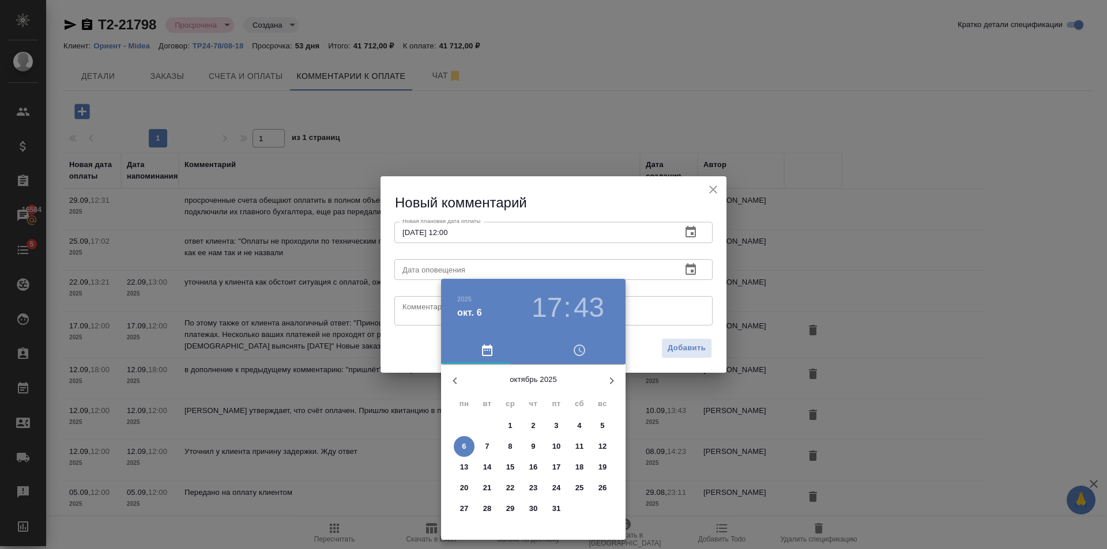
click at [554, 441] on p "10" at bounding box center [556, 447] width 9 height 12
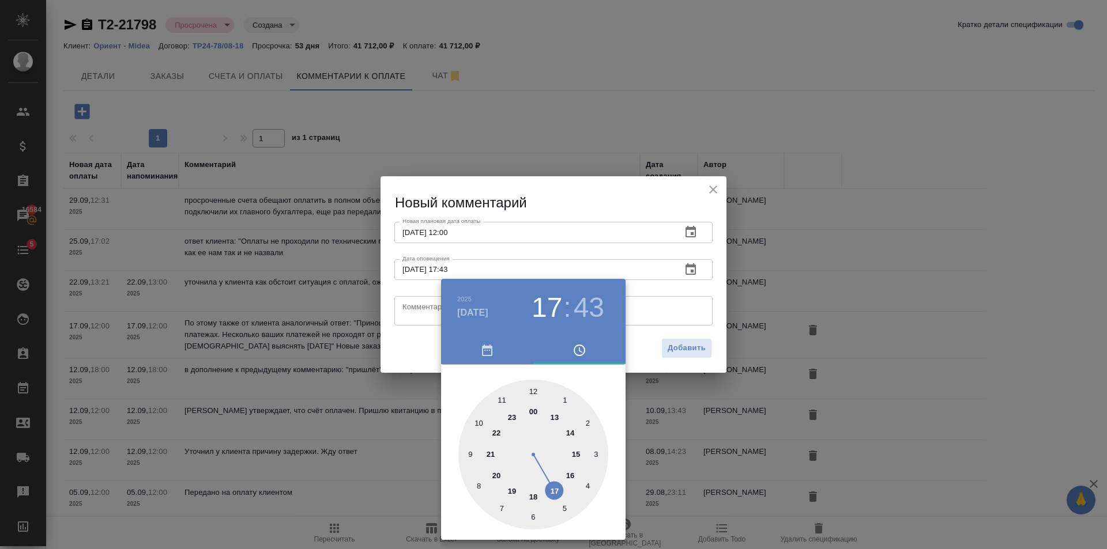
click at [533, 390] on div at bounding box center [533, 455] width 150 height 150
type input "10.10.2025 12:00"
click at [410, 312] on div at bounding box center [553, 274] width 1107 height 549
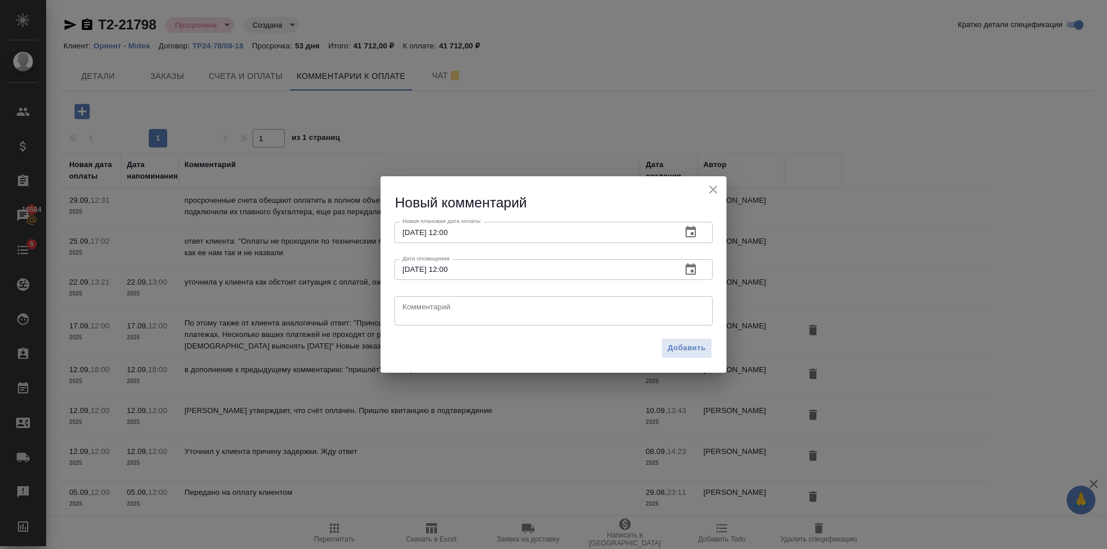
click at [425, 307] on textarea at bounding box center [553, 311] width 302 height 17
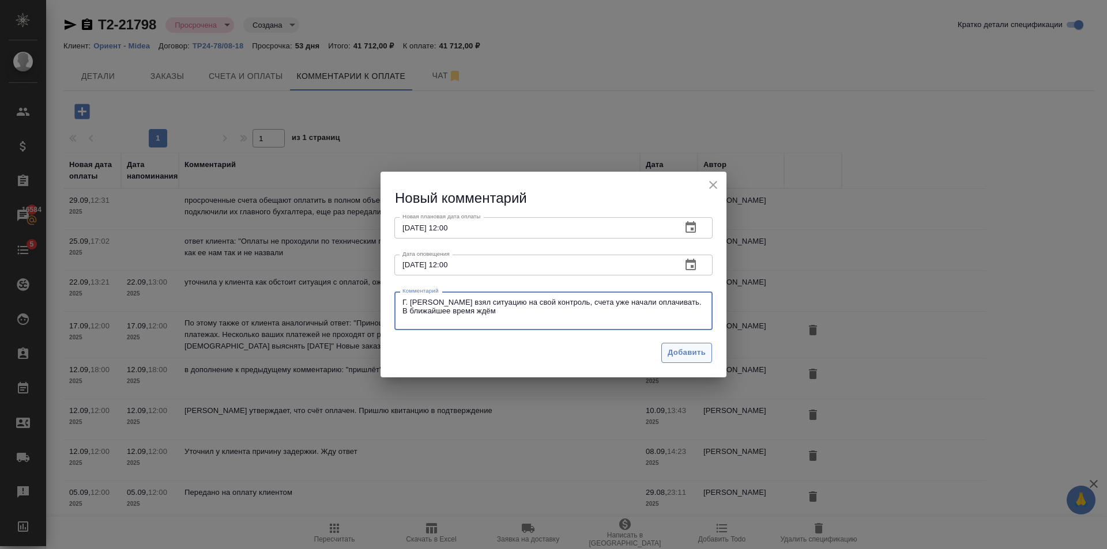
type textarea "Г. Бухгалтер взял ситуацию на свой контроль, счета уже начали оплачивать. В бли…"
click at [690, 359] on span "Добавить" at bounding box center [687, 352] width 38 height 13
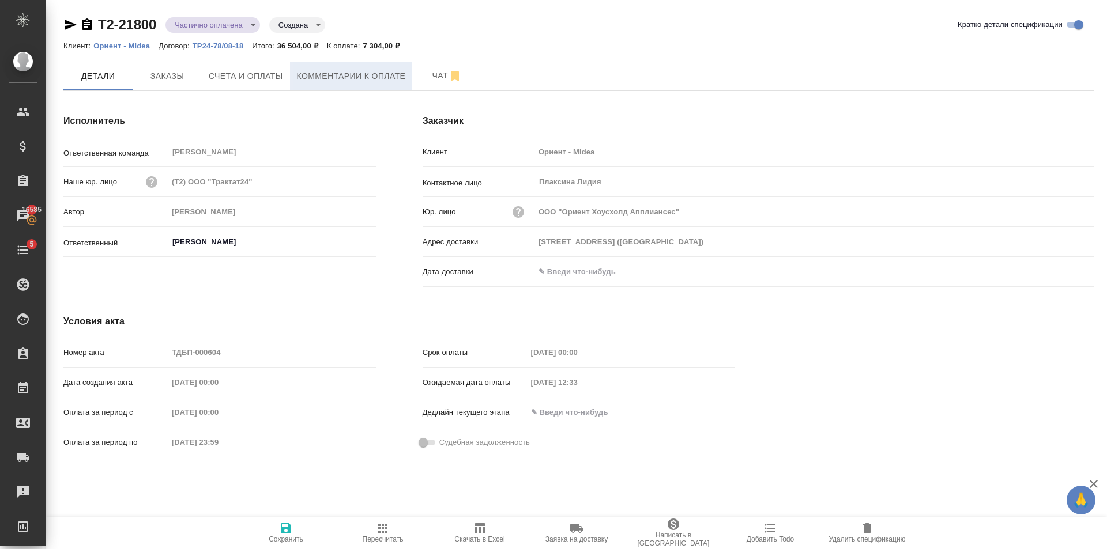
click at [364, 77] on span "Комментарии к оплате" at bounding box center [351, 76] width 109 height 14
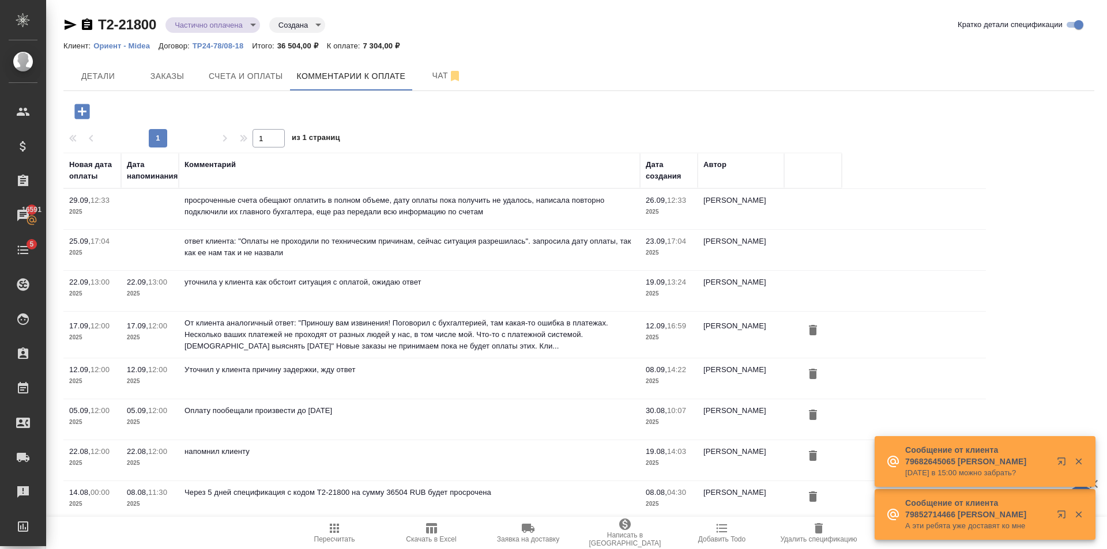
click at [82, 106] on icon "button" at bounding box center [81, 111] width 15 height 15
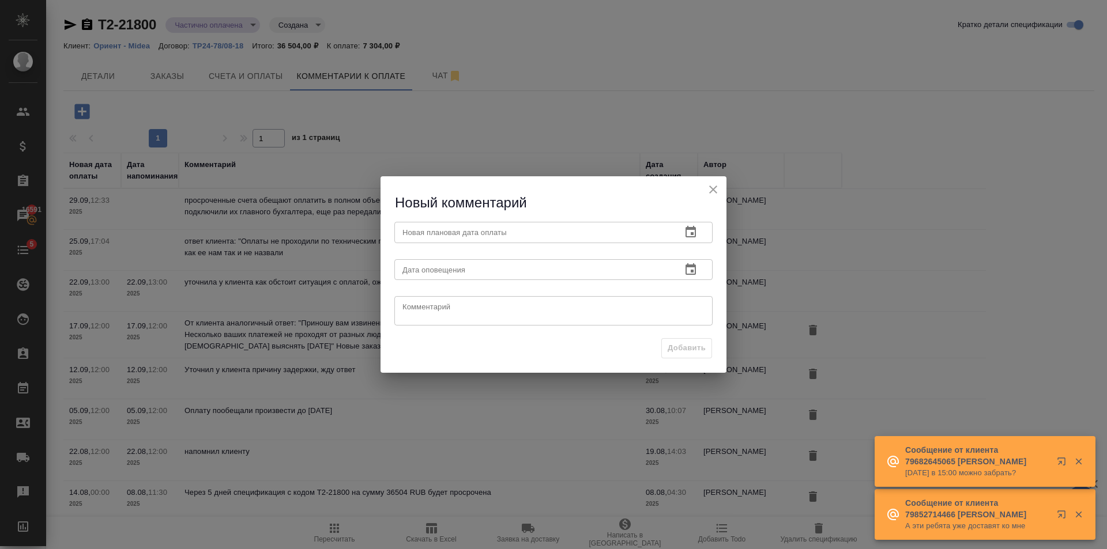
click at [479, 234] on input "text" at bounding box center [533, 232] width 278 height 21
click at [691, 231] on icon "button" at bounding box center [691, 232] width 14 height 14
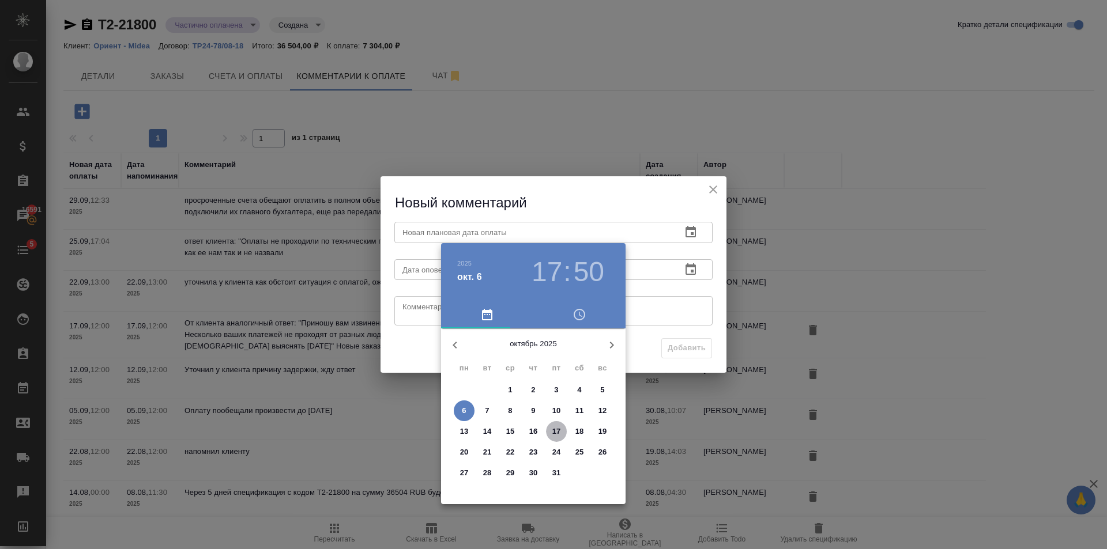
click at [559, 427] on p "17" at bounding box center [556, 432] width 9 height 12
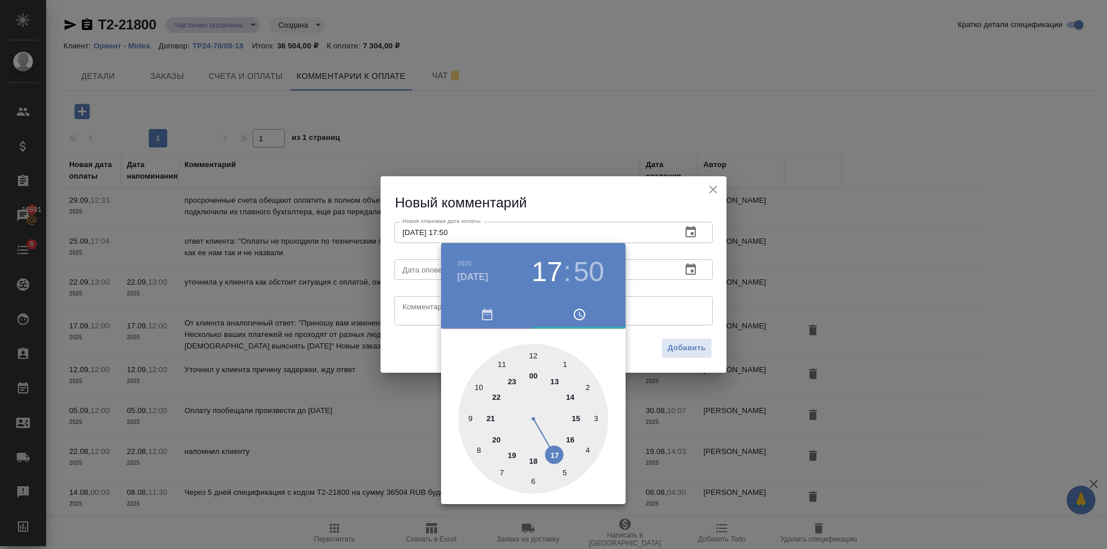
click at [533, 357] on div at bounding box center [533, 419] width 150 height 150
click at [676, 263] on div at bounding box center [553, 274] width 1107 height 549
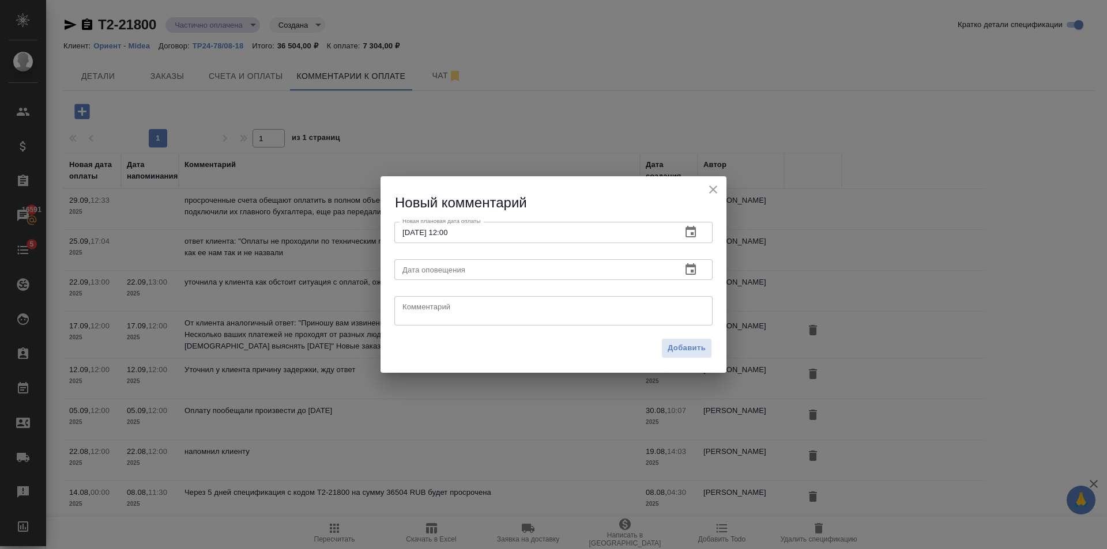
click at [694, 233] on icon "button" at bounding box center [691, 232] width 14 height 14
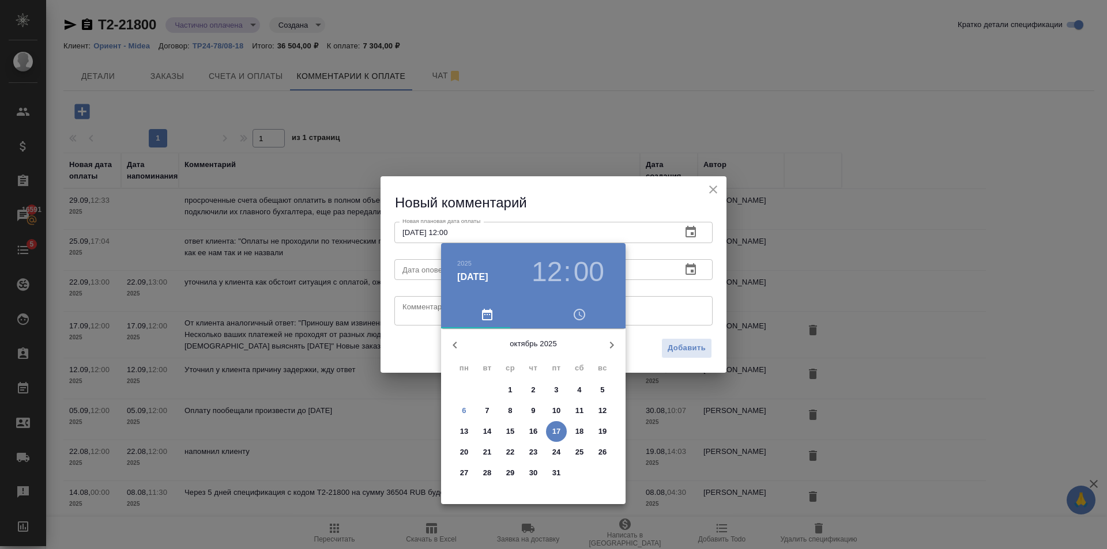
click at [559, 409] on p "10" at bounding box center [556, 411] width 9 height 12
type input "[DATE] 12:00"
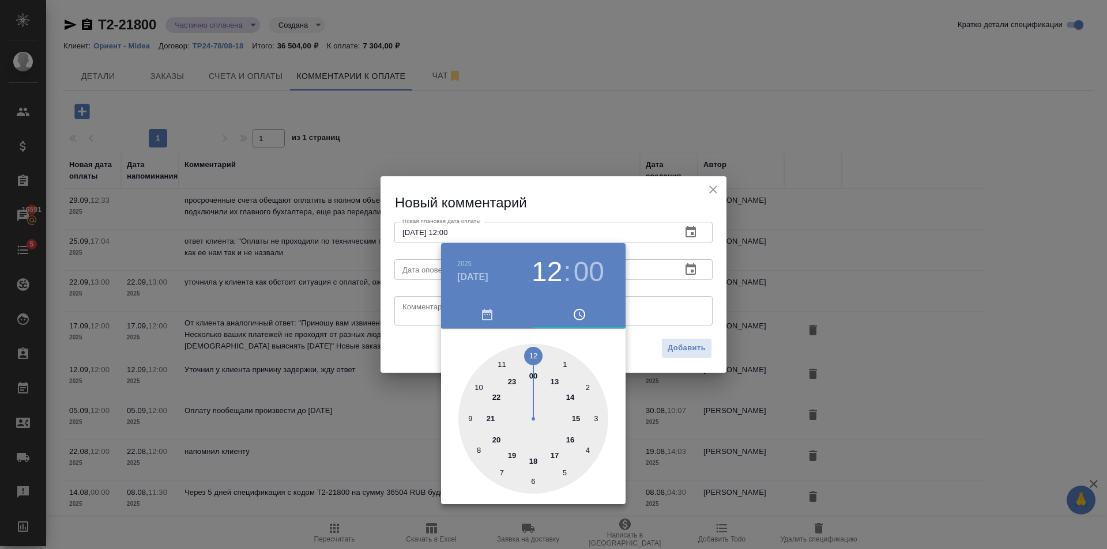
drag, startPoint x: 654, startPoint y: 310, endPoint x: 683, endPoint y: 294, distance: 33.5
click at [654, 310] on div at bounding box center [553, 274] width 1107 height 549
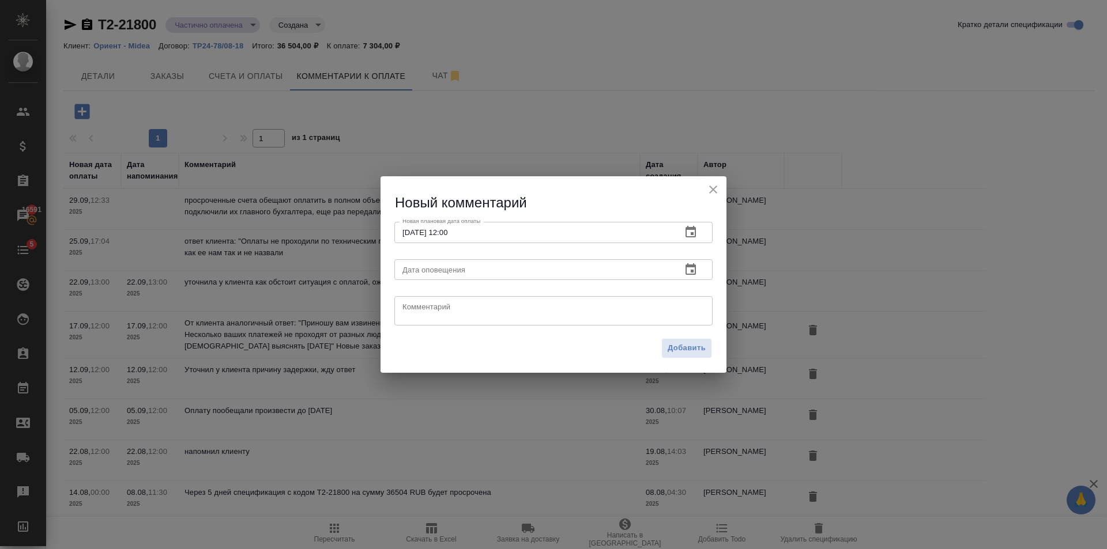
click at [691, 269] on icon "button" at bounding box center [691, 270] width 14 height 14
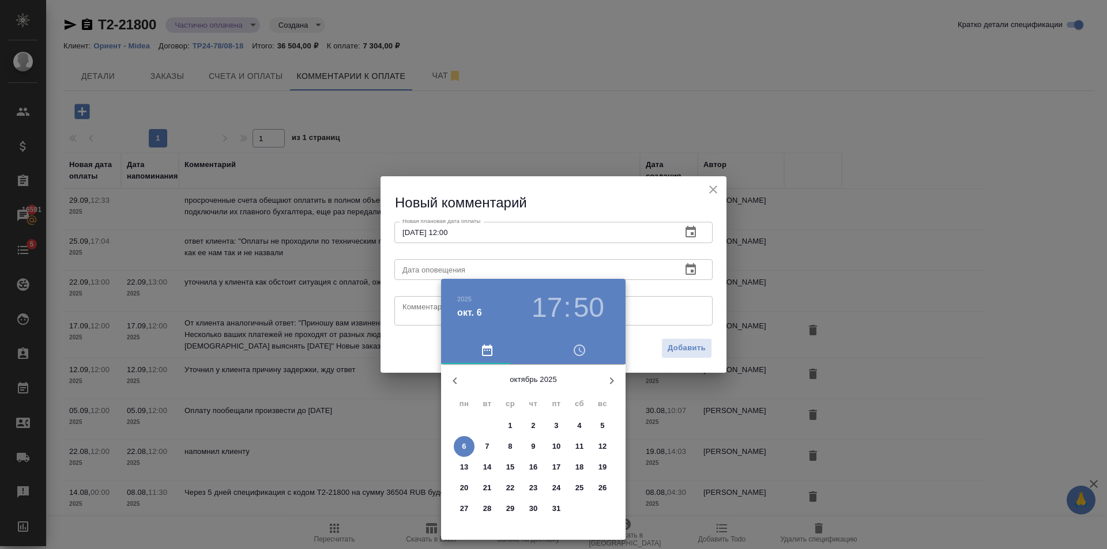
click at [556, 442] on p "10" at bounding box center [556, 447] width 9 height 12
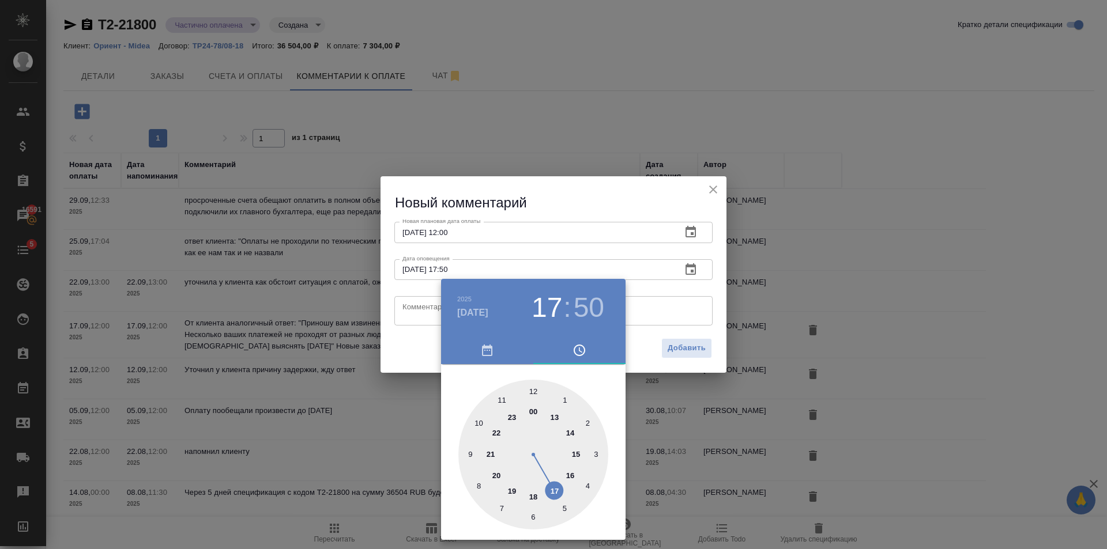
click at [534, 394] on div at bounding box center [533, 455] width 150 height 150
type input "[DATE] 12:00"
click at [652, 329] on div at bounding box center [553, 274] width 1107 height 549
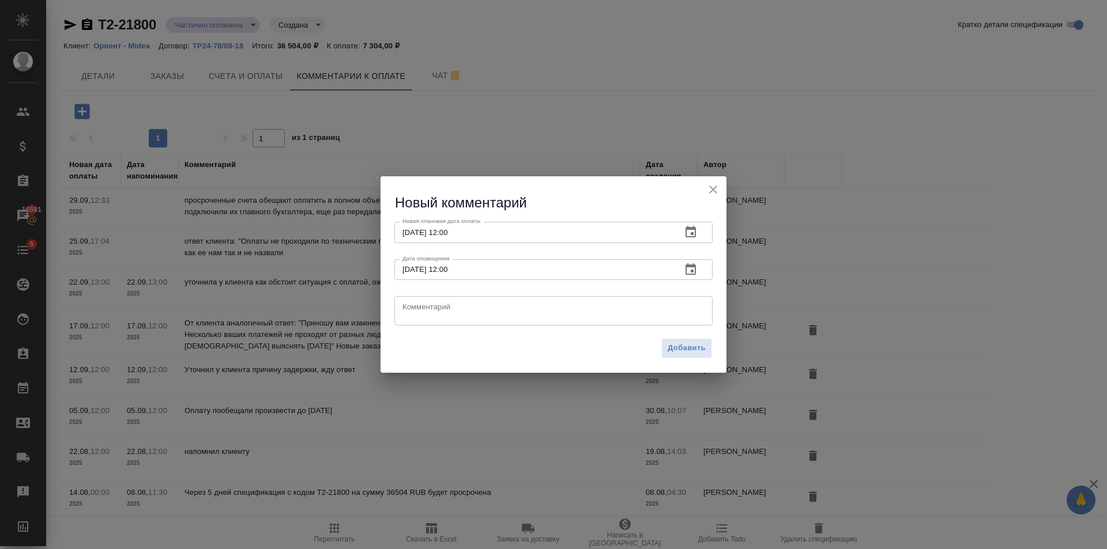
click at [639, 305] on textarea at bounding box center [553, 311] width 302 height 17
paste textarea "Г. [PERSON_NAME] взял ситуацию на свой контроль, счета уже начали оплачивать. В…"
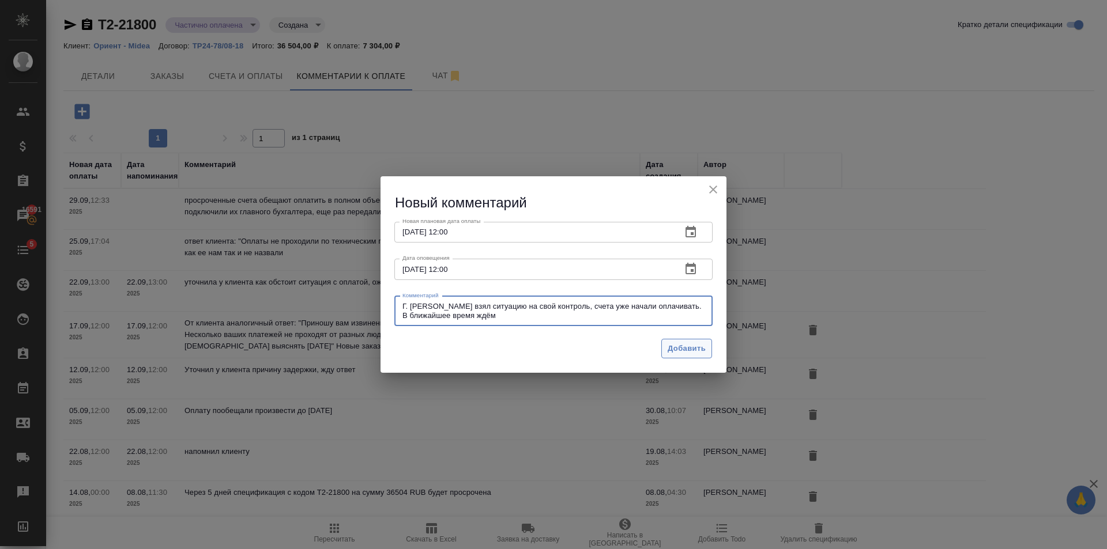
type textarea "Г. [PERSON_NAME] взял ситуацию на свой контроль, счета уже начали оплачивать. В…"
click at [687, 357] on button "Добавить" at bounding box center [686, 349] width 51 height 20
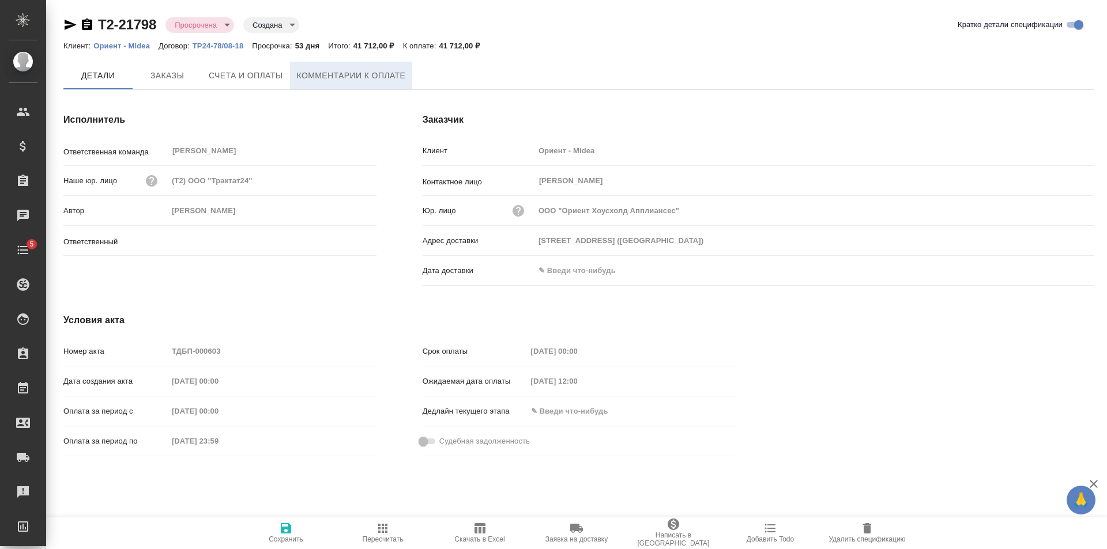
type input "[PERSON_NAME]"
click at [361, 75] on span "Комментарии к оплате" at bounding box center [351, 76] width 109 height 14
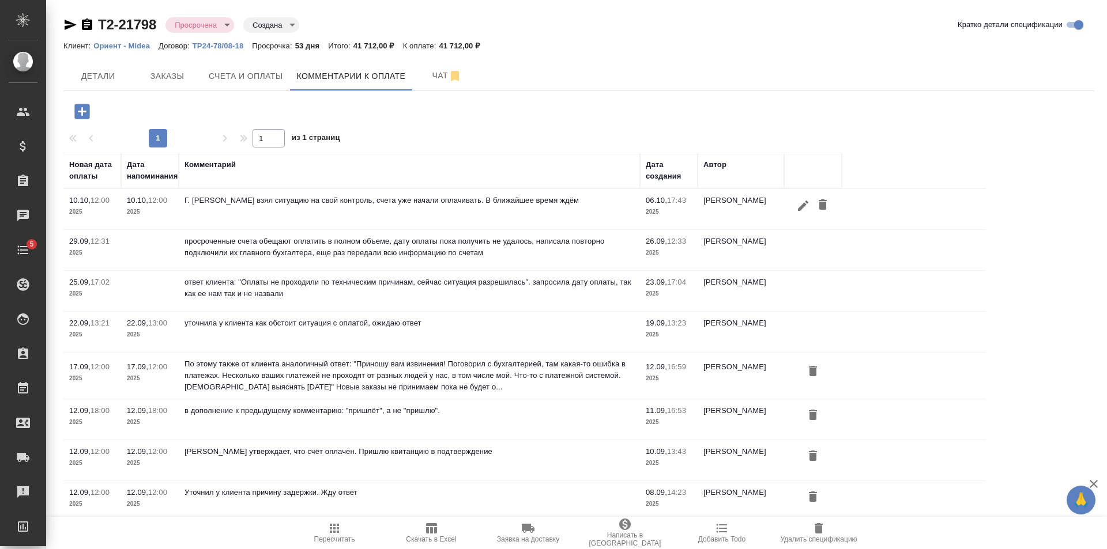
click at [806, 206] on icon "button" at bounding box center [803, 206] width 14 height 14
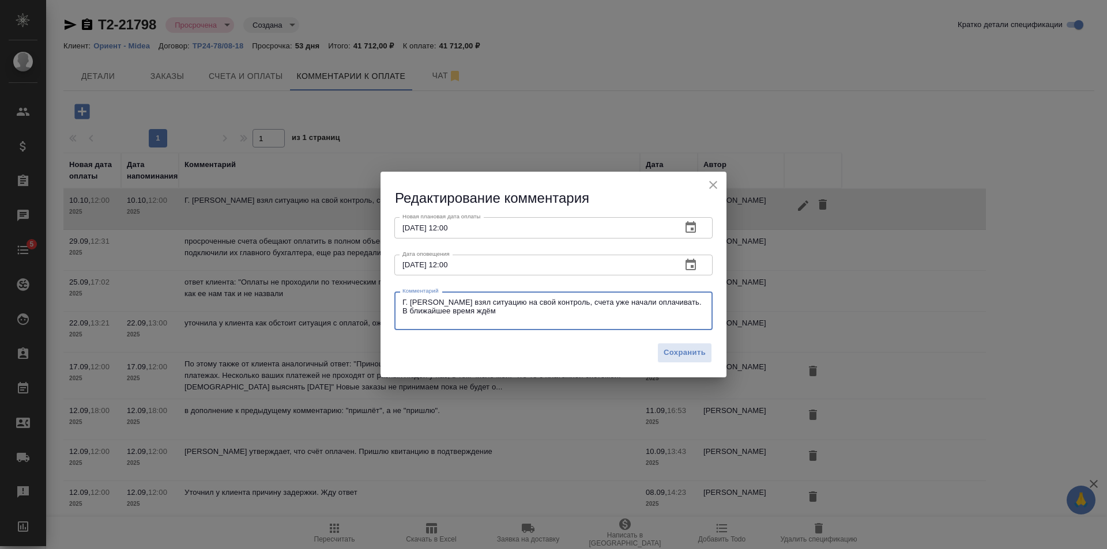
drag, startPoint x: 402, startPoint y: 302, endPoint x: 504, endPoint y: 314, distance: 102.8
click at [504, 314] on textarea "Г. [PERSON_NAME] взял ситуацию на свой контроль, счета уже начали оплачивать. В…" at bounding box center [553, 311] width 302 height 27
click at [545, 315] on textarea "Г. [PERSON_NAME] взял ситуацию на свой контроль, счета уже начали оплачивать. В…" at bounding box center [553, 311] width 302 height 27
type textarea "Г. [PERSON_NAME] взял ситуацию на свой контроль, счета уже начали оплачивать. В…"
click at [696, 357] on span "Сохранить" at bounding box center [685, 352] width 42 height 13
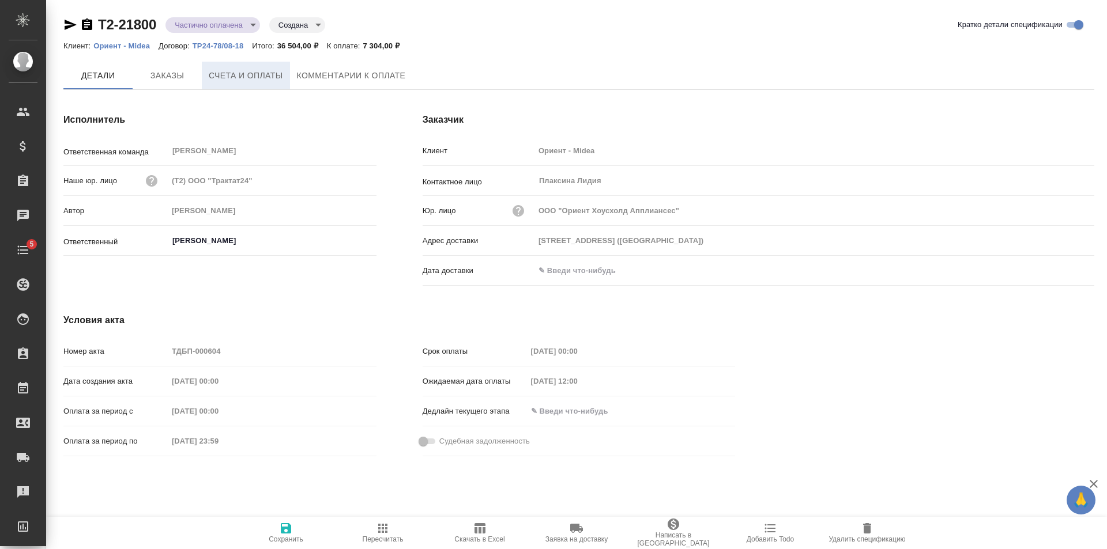
click at [273, 72] on span "Счета и оплаты" at bounding box center [246, 76] width 74 height 14
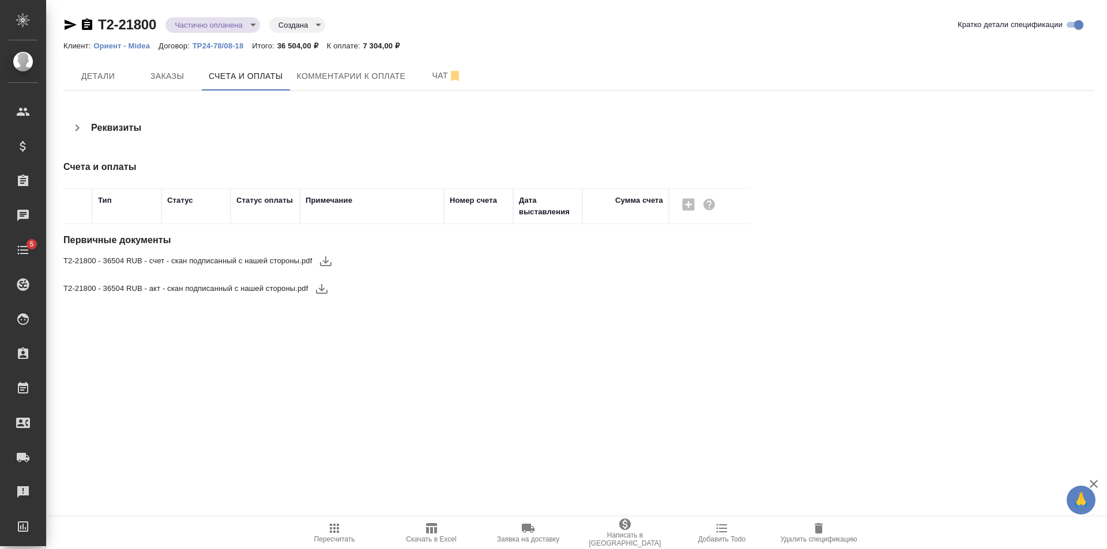
click at [344, 80] on span "Комментарии к оплате" at bounding box center [351, 76] width 109 height 14
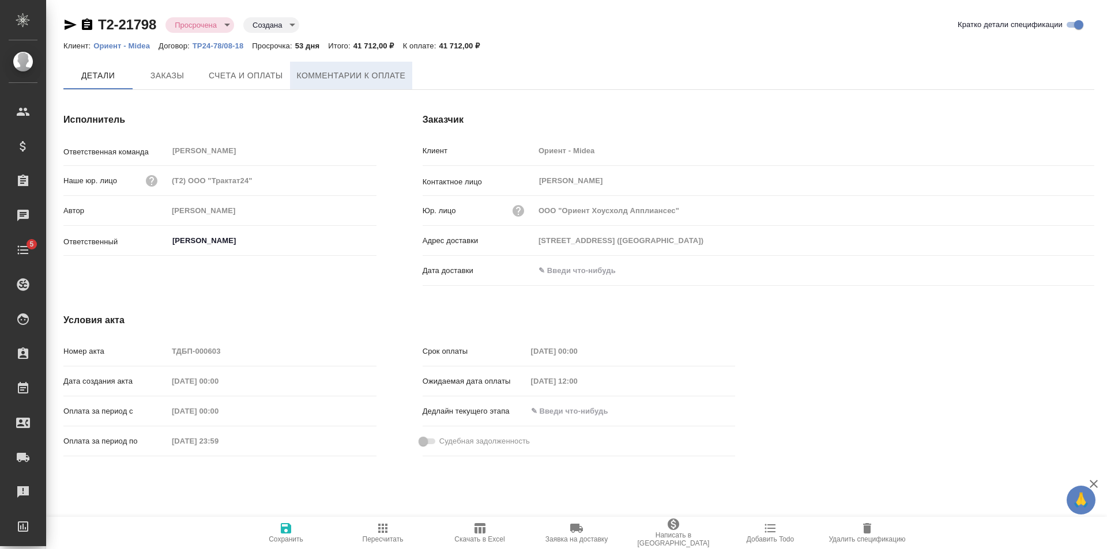
click at [367, 71] on span "Комментарии к оплате" at bounding box center [351, 76] width 109 height 14
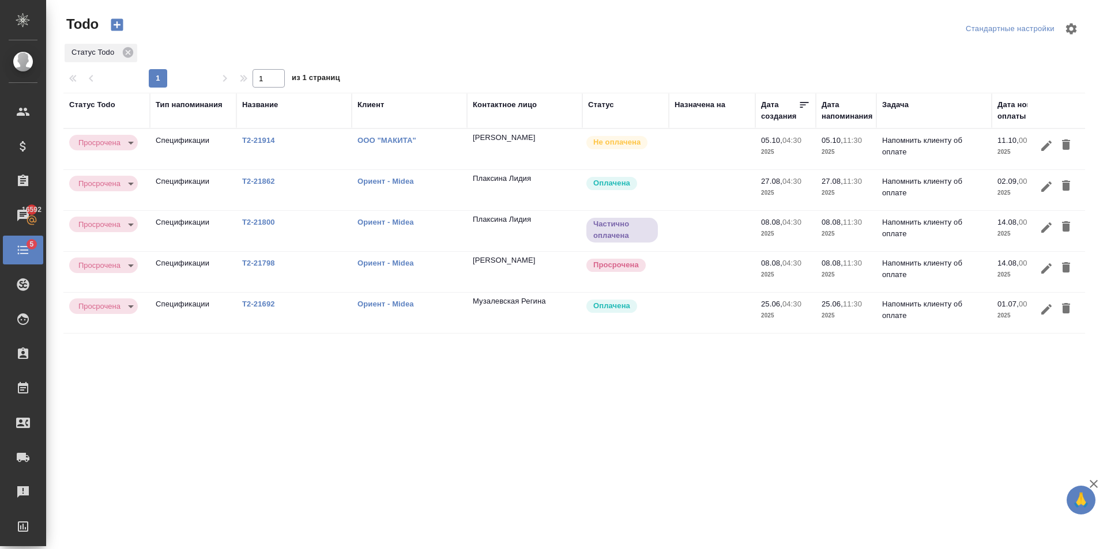
click at [247, 178] on link "Т2-21862" at bounding box center [258, 181] width 33 height 9
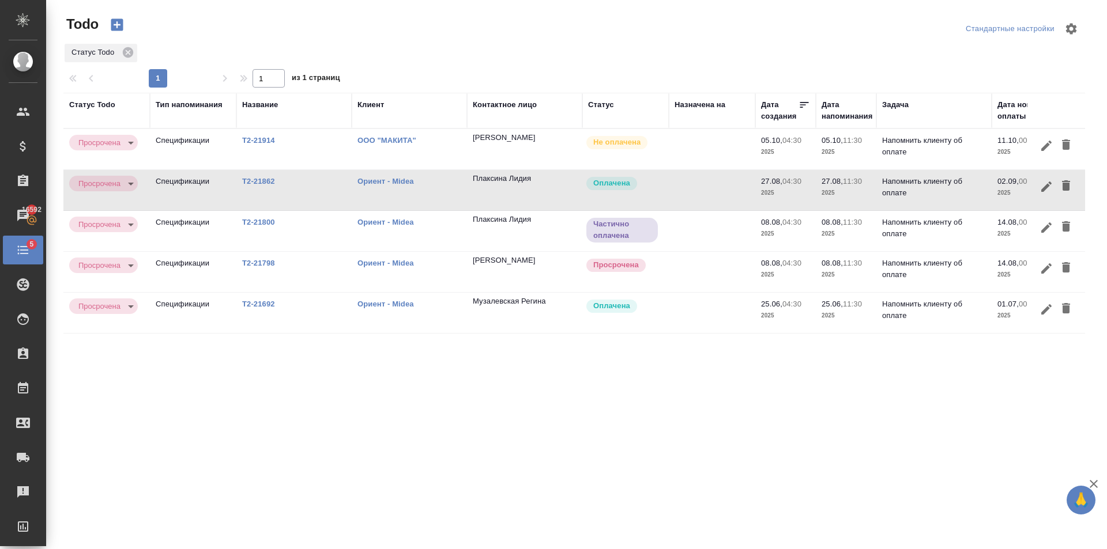
click at [250, 180] on link "Т2-21862" at bounding box center [258, 181] width 33 height 9
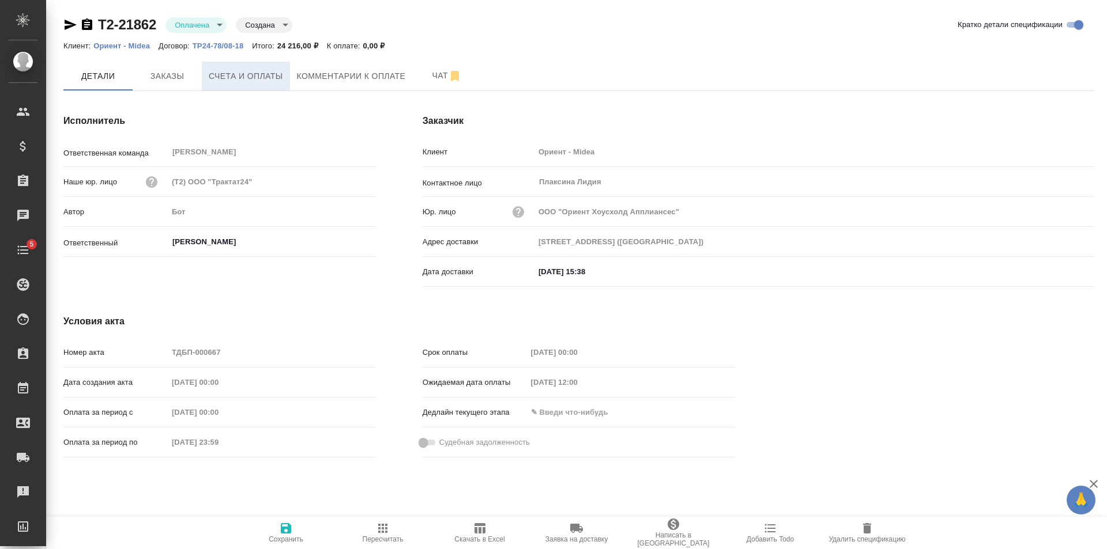
click at [265, 80] on span "Счета и оплаты" at bounding box center [246, 76] width 74 height 14
click at [273, 80] on span "Счета и оплаты" at bounding box center [246, 76] width 74 height 14
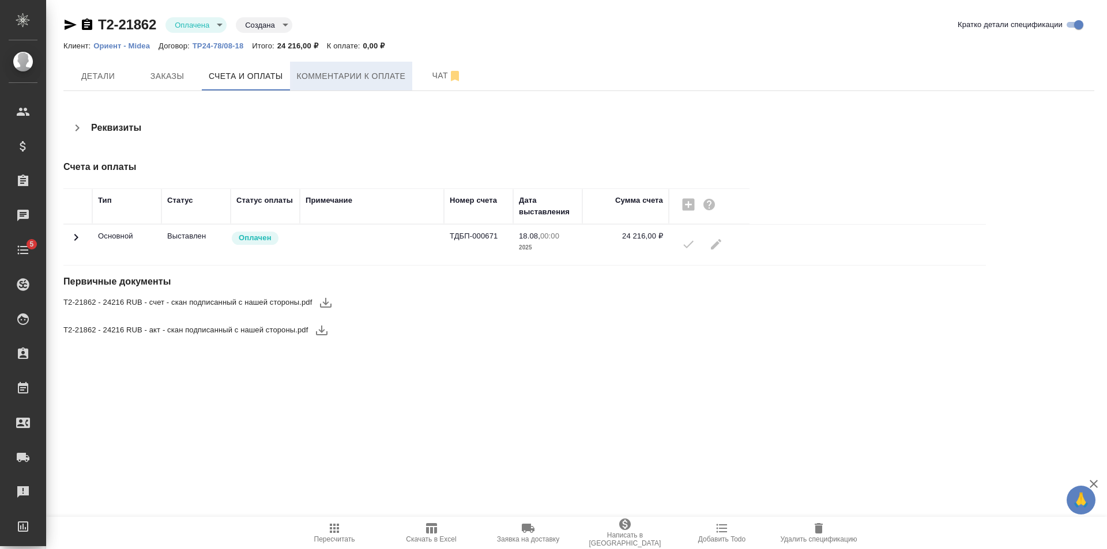
click at [345, 80] on span "Комментарии к оплате" at bounding box center [351, 76] width 109 height 14
